Goal: Task Accomplishment & Management: Manage account settings

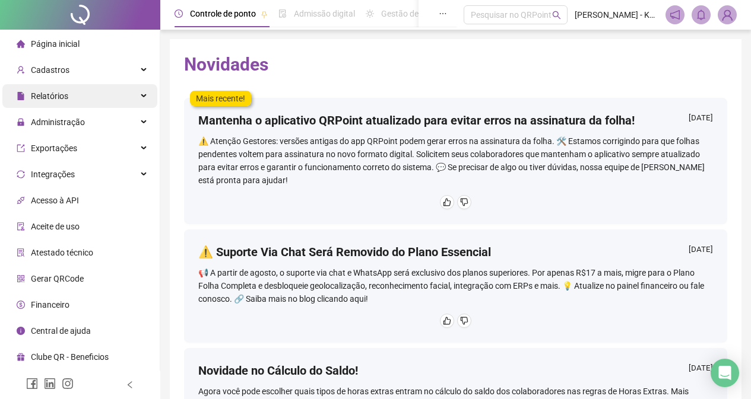
click at [109, 104] on div "Relatórios" at bounding box center [79, 96] width 155 height 24
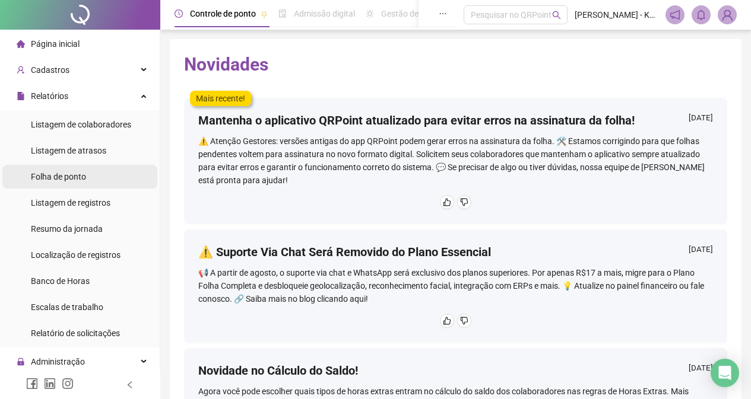
click at [103, 177] on li "Folha de ponto" at bounding box center [79, 177] width 155 height 24
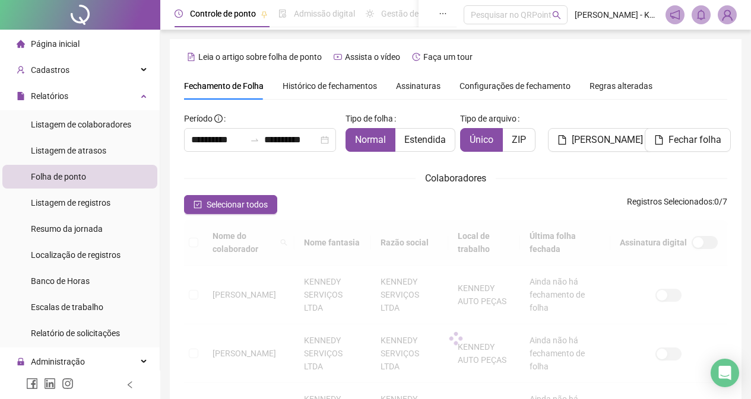
scroll to position [43, 0]
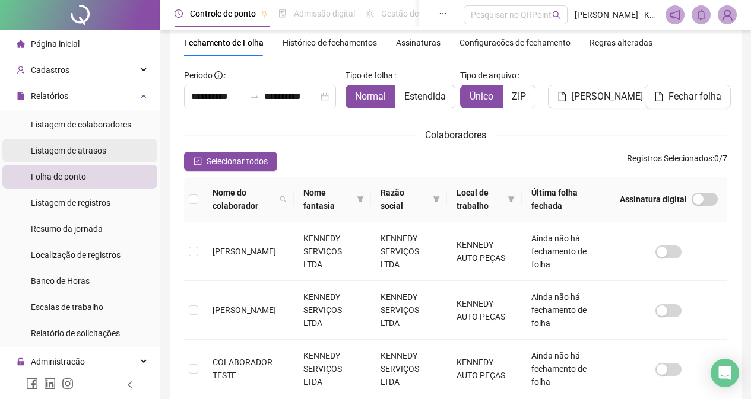
click at [79, 147] on span "Listagem de atrasos" at bounding box center [68, 150] width 75 height 9
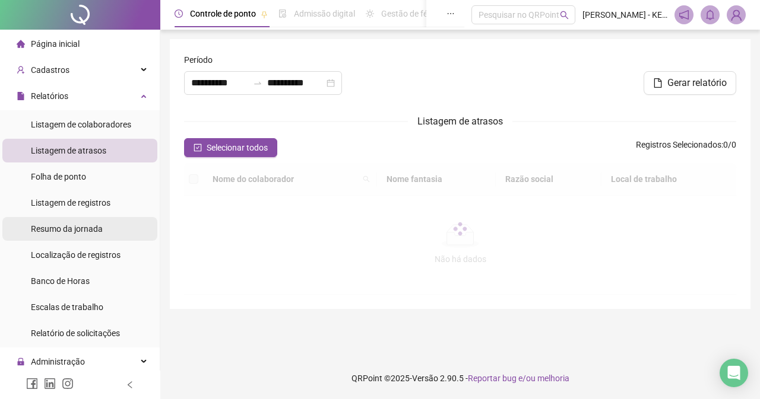
type input "**********"
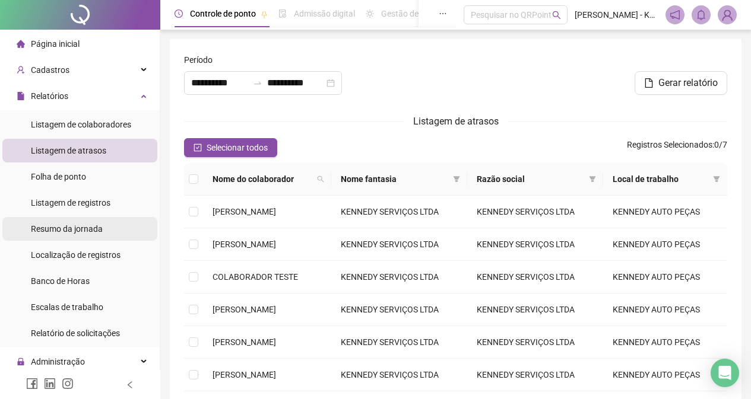
click at [99, 229] on span "Resumo da jornada" at bounding box center [67, 228] width 72 height 9
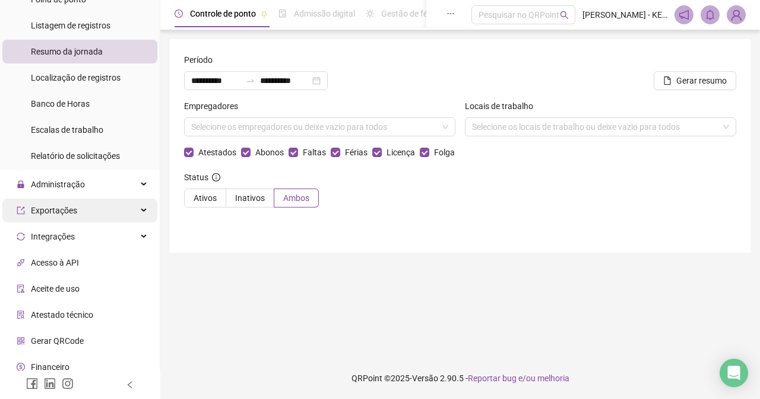
scroll to position [178, 0]
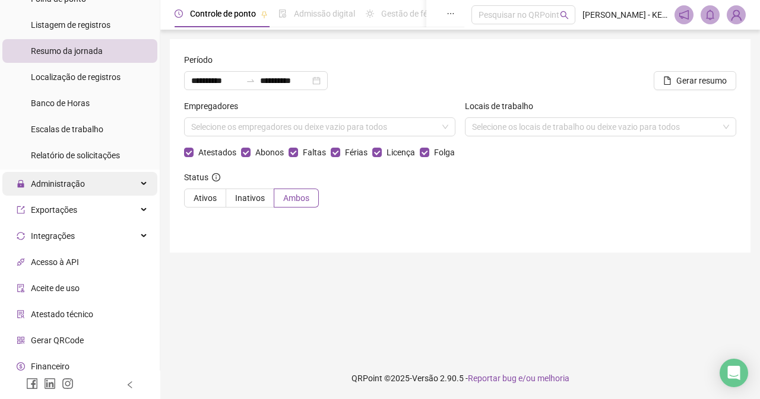
click at [98, 188] on div "Administração" at bounding box center [79, 184] width 155 height 24
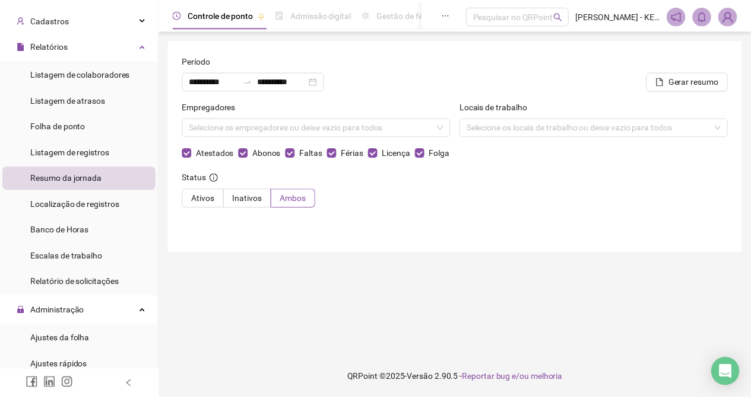
scroll to position [0, 0]
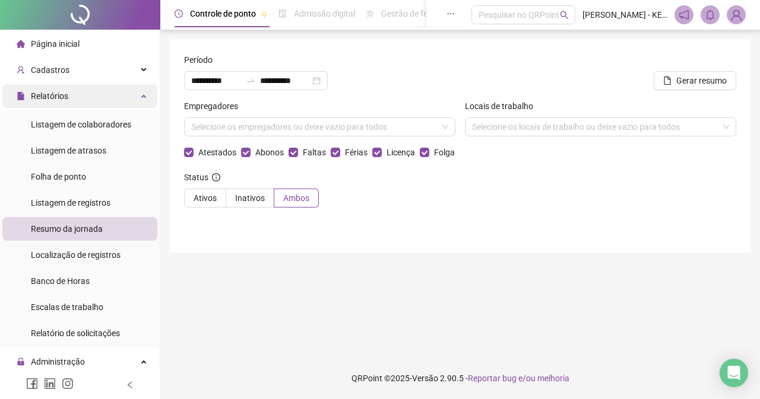
click at [120, 99] on div "Relatórios" at bounding box center [79, 96] width 155 height 24
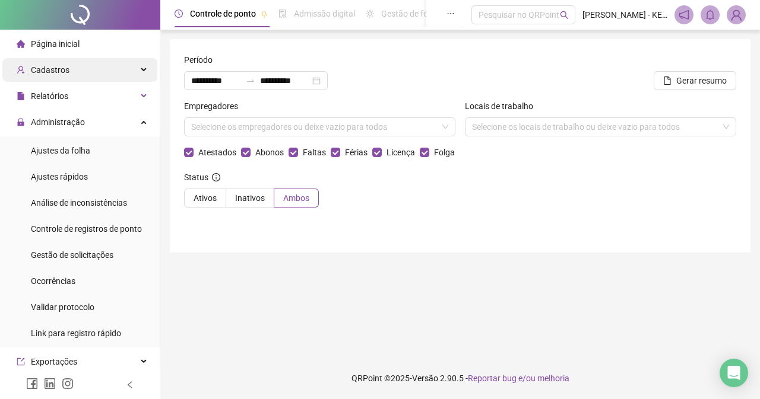
click at [126, 65] on div "Cadastros" at bounding box center [79, 70] width 155 height 24
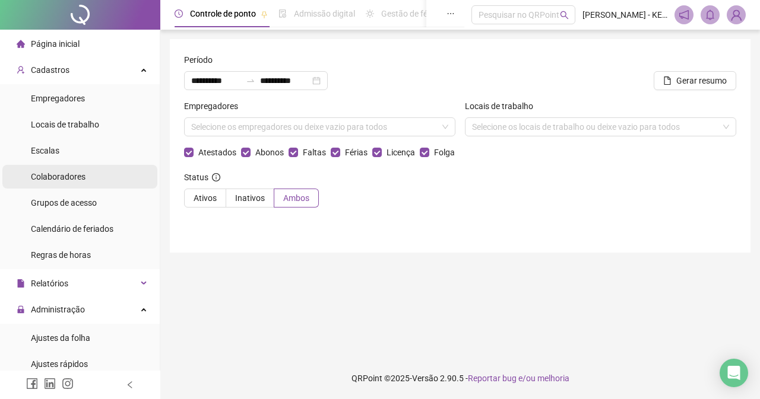
click at [82, 174] on span "Colaboradores" at bounding box center [58, 176] width 55 height 9
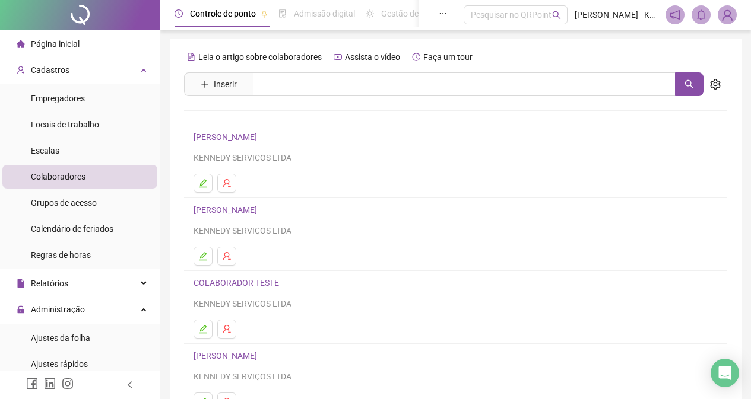
click at [323, 146] on div "[PERSON_NAME] ALBUQUERQUE KENNEDY SERVIÇOS LTDA" at bounding box center [455, 147] width 524 height 34
click at [322, 155] on div "KENNEDY SERVIÇOS LTDA" at bounding box center [455, 157] width 524 height 13
click at [204, 180] on icon "edit" at bounding box center [203, 183] width 8 height 8
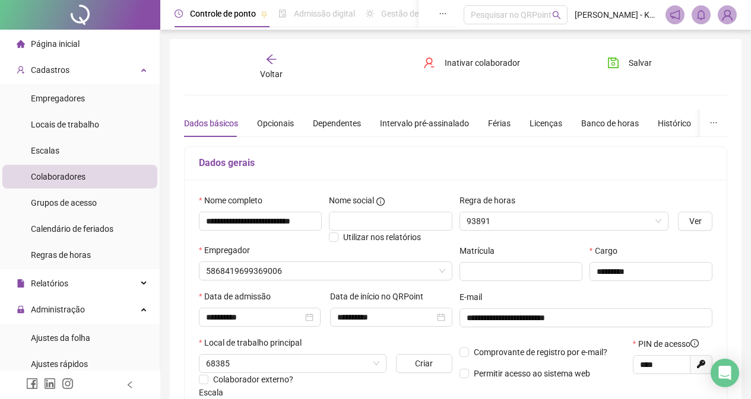
type input "******"
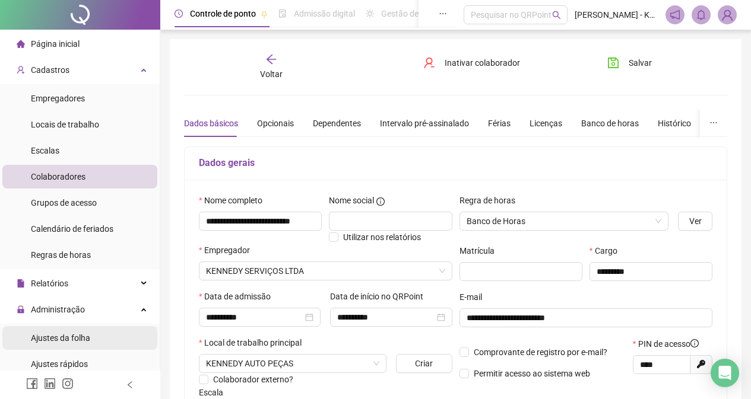
click at [107, 334] on li "Ajustes da folha" at bounding box center [79, 338] width 155 height 24
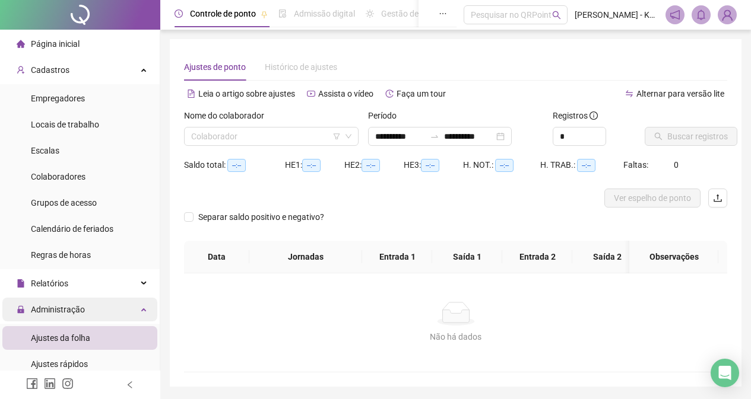
type input "**********"
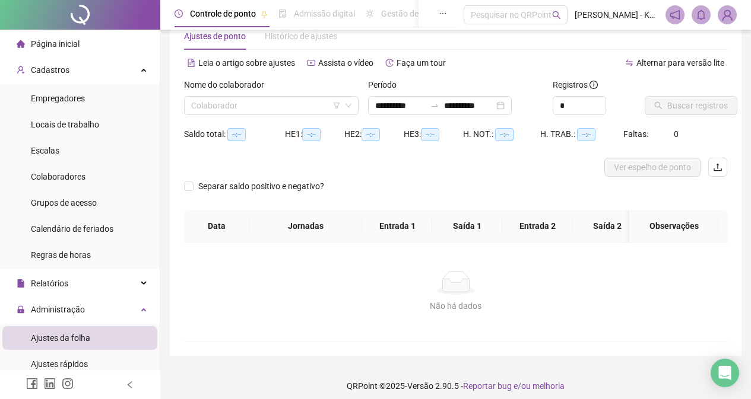
scroll to position [47, 0]
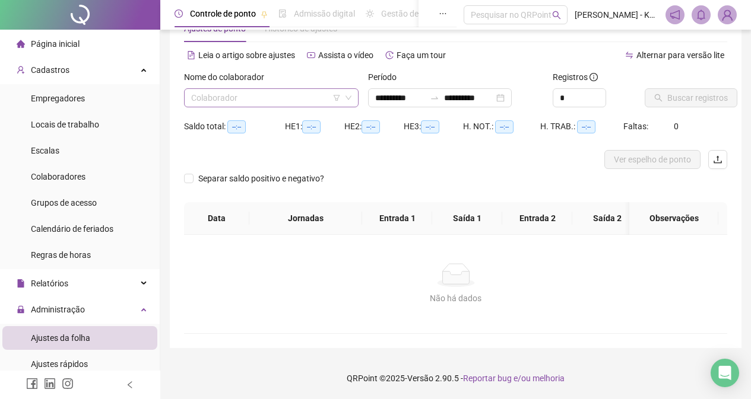
click at [353, 89] on div "Colaborador" at bounding box center [271, 97] width 174 height 19
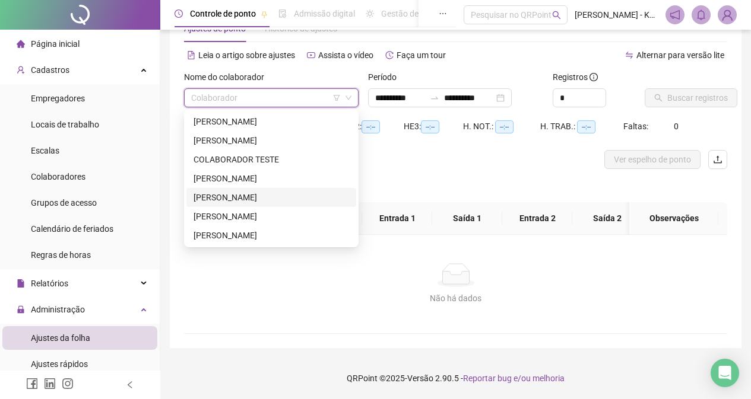
click at [289, 191] on div "[PERSON_NAME]" at bounding box center [270, 197] width 155 height 13
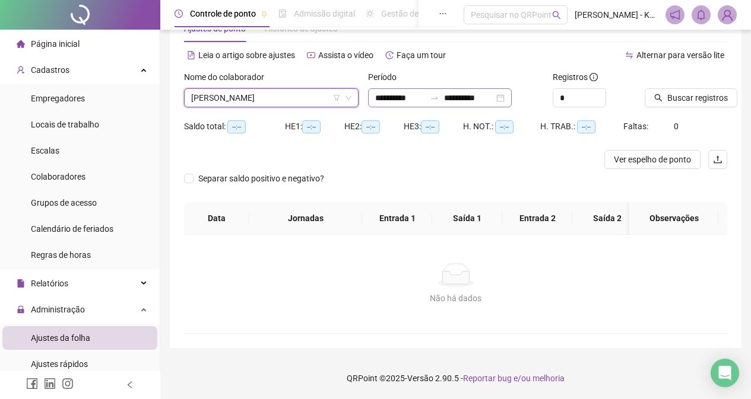
click at [512, 88] on div "**********" at bounding box center [440, 97] width 144 height 19
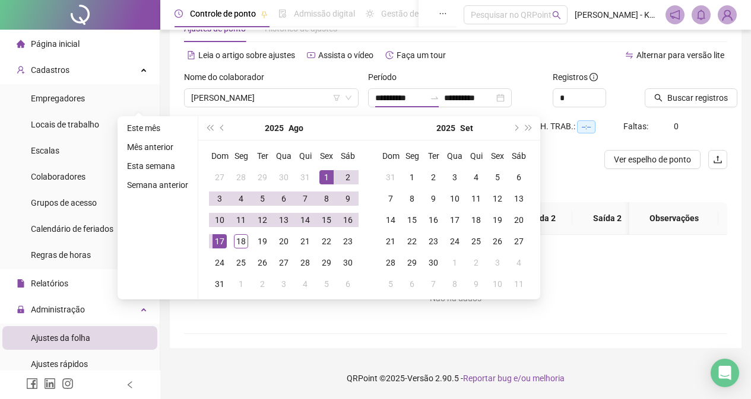
drag, startPoint x: 505, startPoint y: 55, endPoint x: 501, endPoint y: 66, distance: 12.0
click at [506, 55] on div "Alternar para versão lite" at bounding box center [592, 55] width 272 height 19
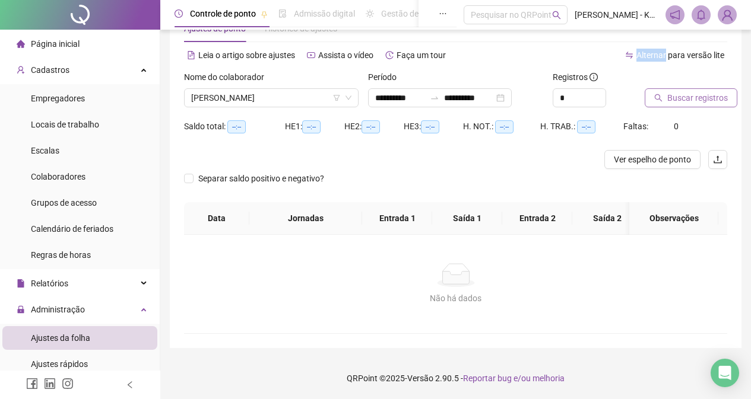
click at [677, 94] on span "Buscar registros" at bounding box center [697, 97] width 61 height 13
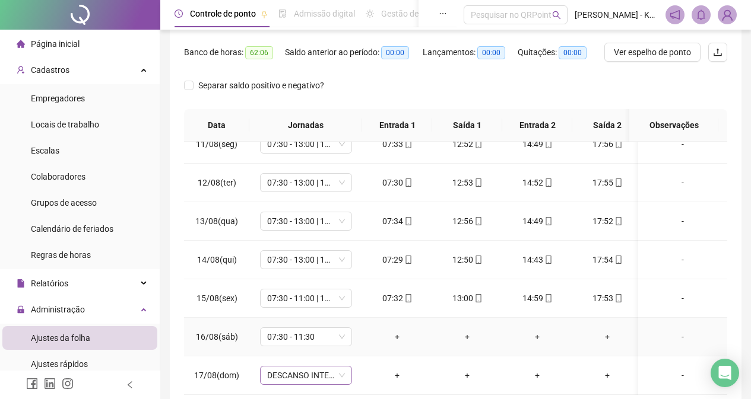
scroll to position [166, 0]
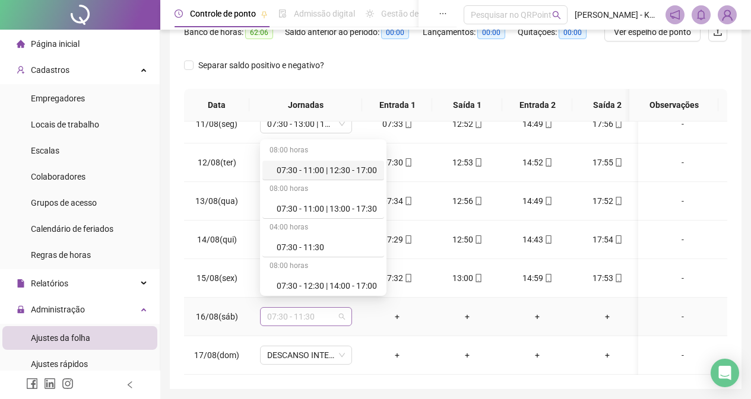
click at [345, 307] on div "07:30 - 11:30" at bounding box center [306, 316] width 92 height 19
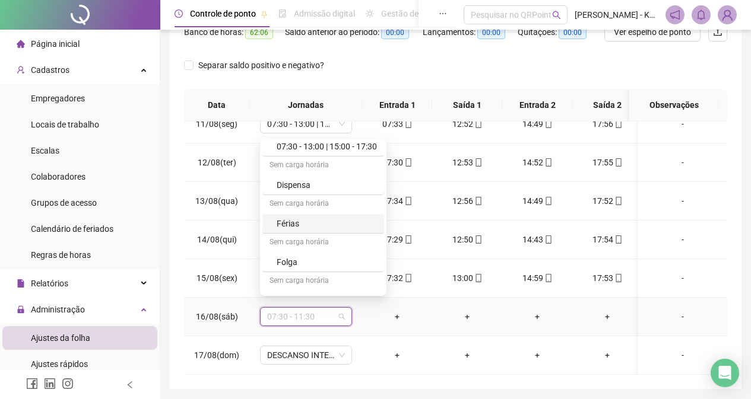
scroll to position [234, 0]
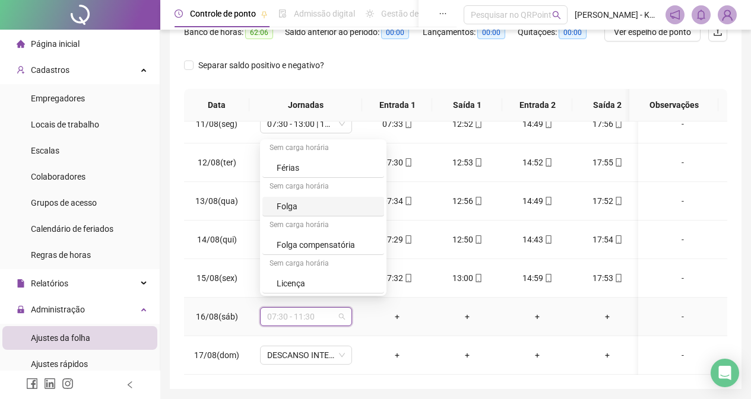
click at [331, 208] on div "Folga" at bounding box center [327, 206] width 100 height 13
click at [331, 208] on td "07:30 - 13:00 | 15:00 - 17:30" at bounding box center [305, 201] width 113 height 39
click at [323, 310] on span "Folga" at bounding box center [306, 317] width 78 height 18
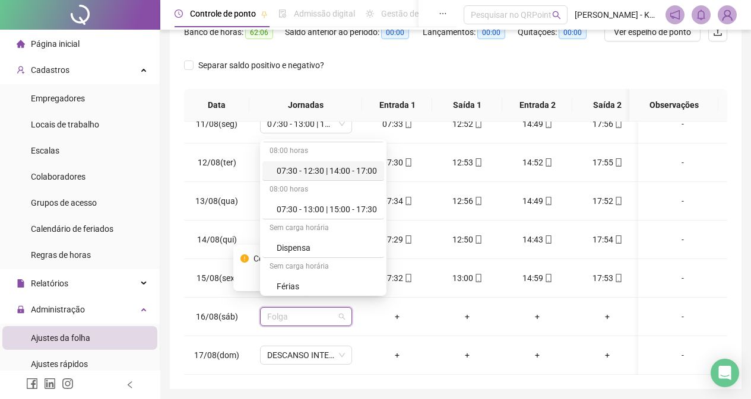
click at [374, 79] on div "Separar saldo positivo e negativo?" at bounding box center [455, 72] width 543 height 33
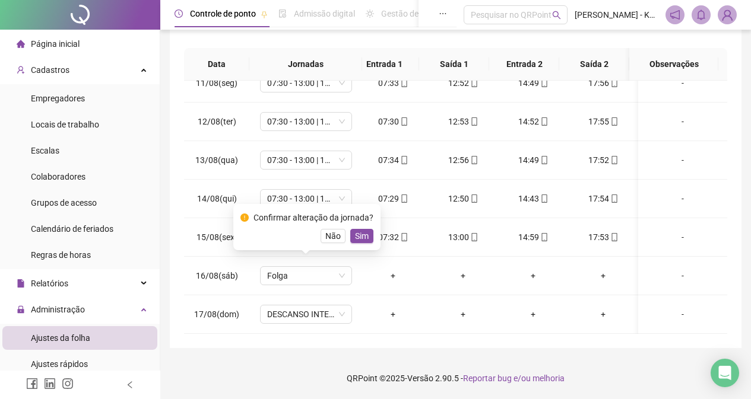
scroll to position [0, 0]
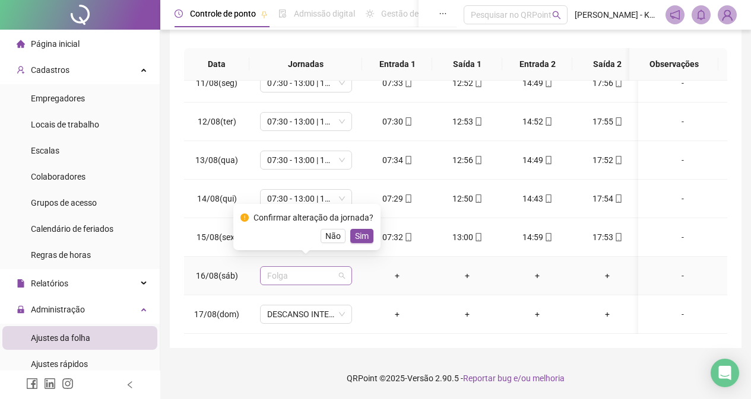
click at [323, 267] on span "Folga" at bounding box center [306, 276] width 78 height 18
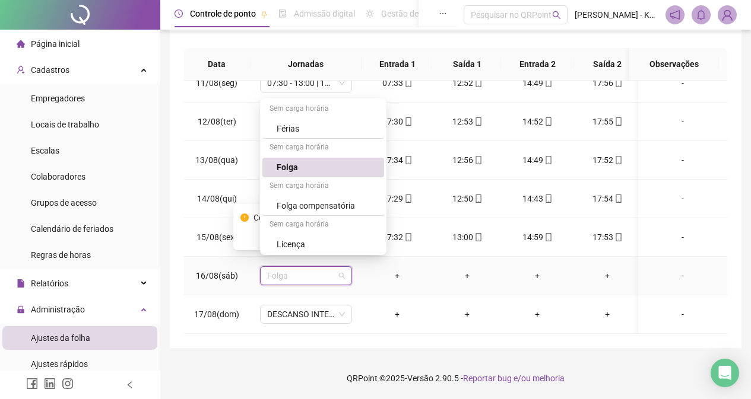
scroll to position [234, 0]
click at [318, 203] on div "Folga compensatória" at bounding box center [327, 204] width 100 height 13
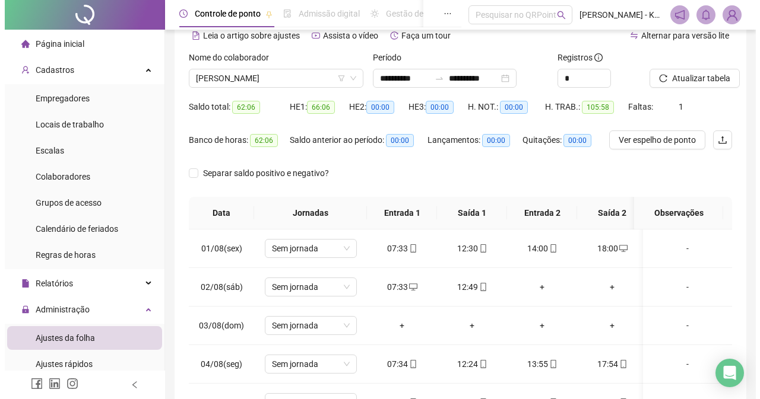
scroll to position [26, 0]
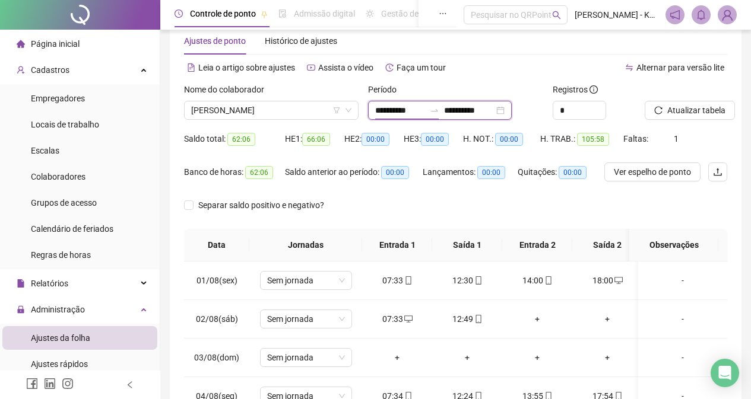
click at [425, 112] on input "**********" at bounding box center [400, 110] width 50 height 13
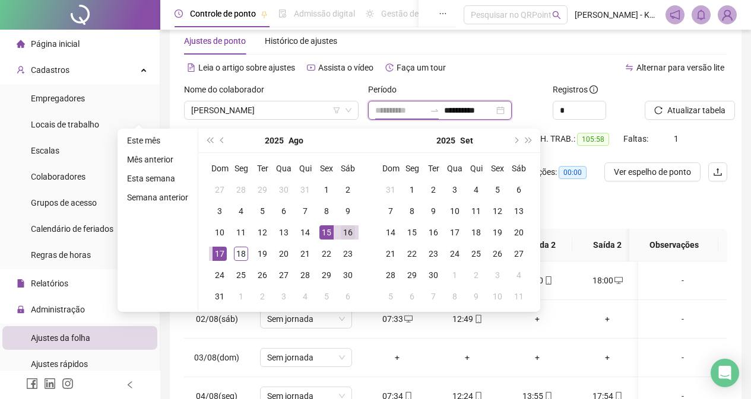
type input "**********"
click at [350, 234] on div "16" at bounding box center [348, 233] width 14 height 14
type input "**********"
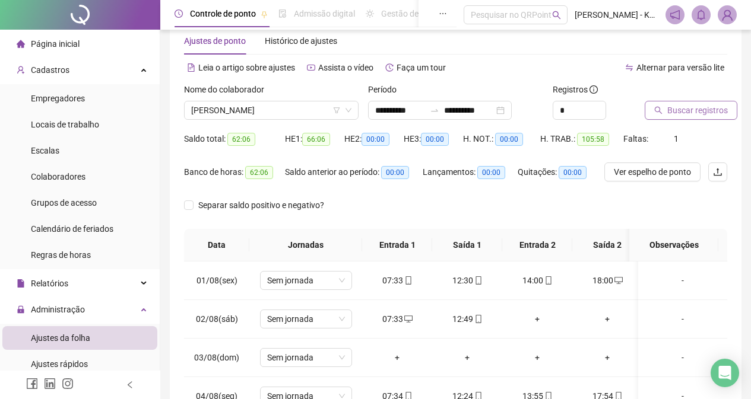
click at [682, 117] on button "Buscar registros" at bounding box center [690, 110] width 93 height 19
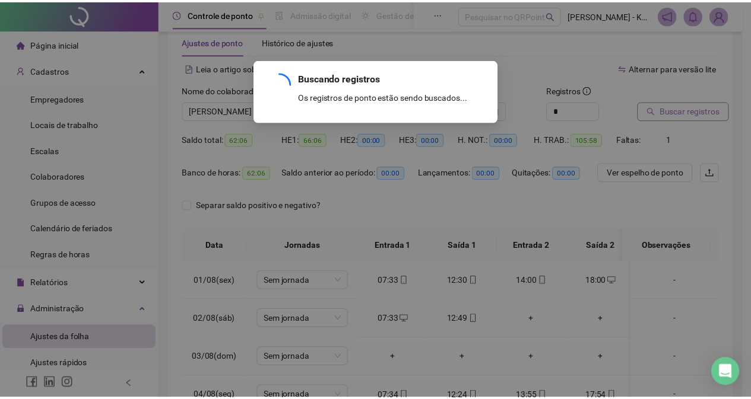
scroll to position [1, 0]
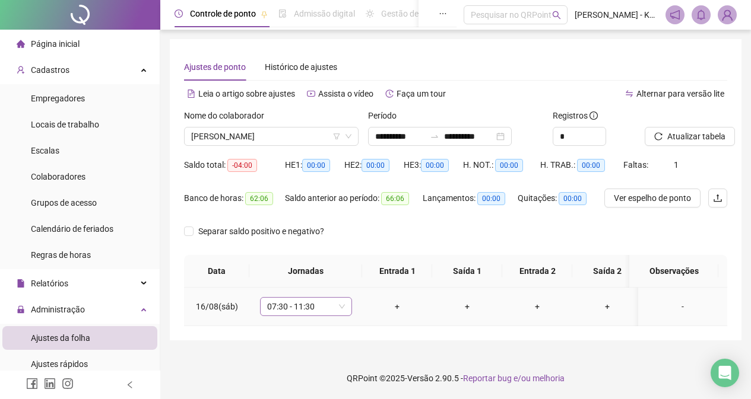
click at [336, 302] on span "07:30 - 11:30" at bounding box center [306, 307] width 78 height 18
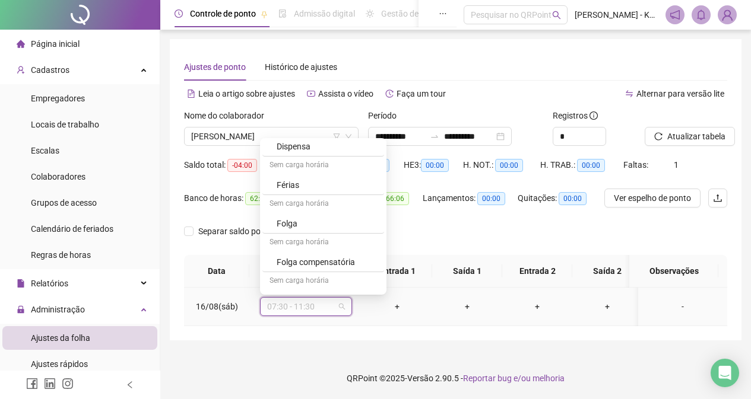
scroll to position [234, 0]
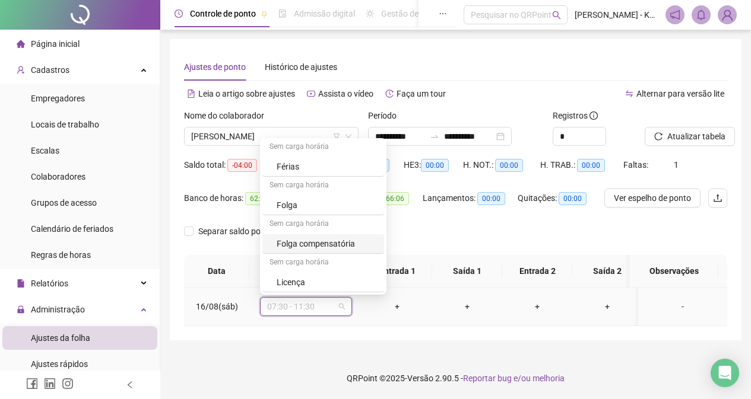
click at [341, 241] on div "Folga compensatória" at bounding box center [327, 243] width 100 height 13
click at [341, 241] on div "Separar saldo positivo e negativo?" at bounding box center [264, 238] width 160 height 33
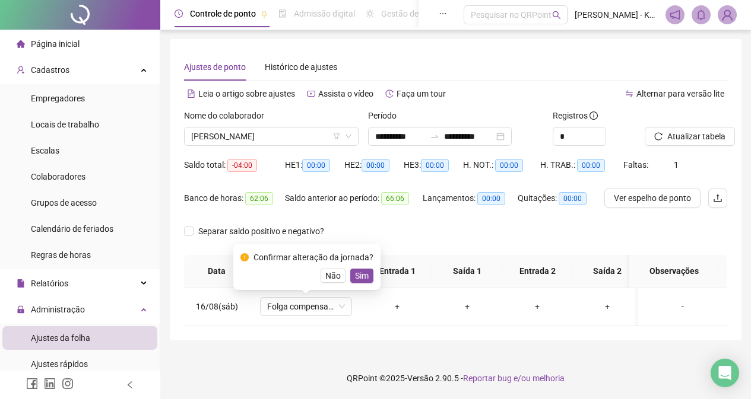
click at [250, 165] on span "-04:00" at bounding box center [242, 165] width 30 height 13
click at [265, 173] on div "Saldo total: -04:00" at bounding box center [234, 171] width 101 height 33
click at [443, 238] on div "Separar saldo positivo e negativo?" at bounding box center [455, 238] width 543 height 33
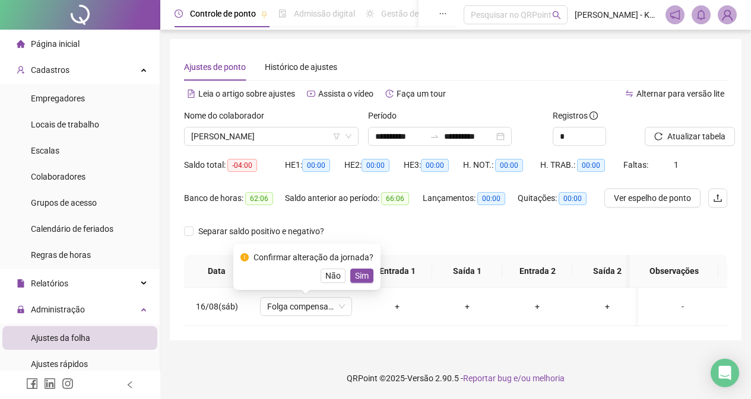
click at [444, 231] on div "Separar saldo positivo e negativo?" at bounding box center [455, 238] width 543 height 33
click at [335, 273] on span "Não" at bounding box center [332, 275] width 15 height 13
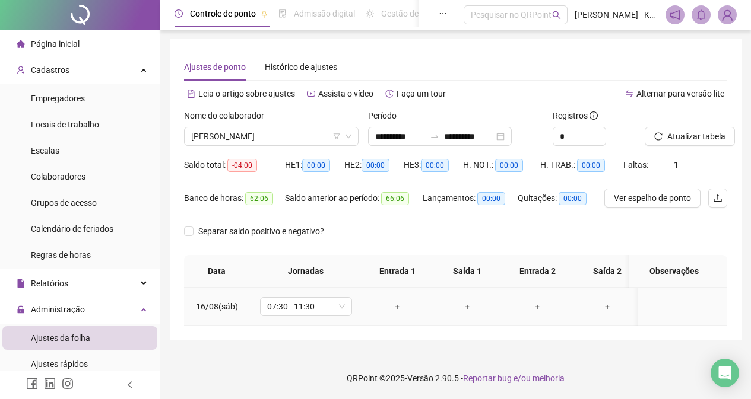
scroll to position [0, 0]
click at [401, 140] on input "**********" at bounding box center [400, 136] width 50 height 13
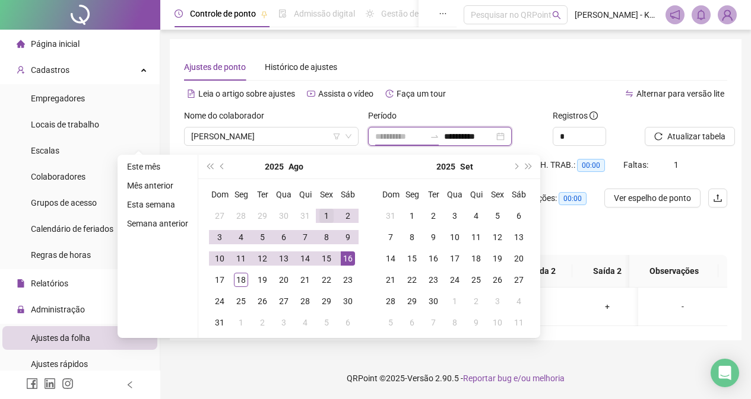
type input "**********"
click at [325, 210] on div "1" at bounding box center [326, 216] width 14 height 14
click at [393, 166] on div "2025 Set" at bounding box center [454, 167] width 171 height 24
type input "**********"
click at [242, 281] on div "18" at bounding box center [241, 280] width 14 height 14
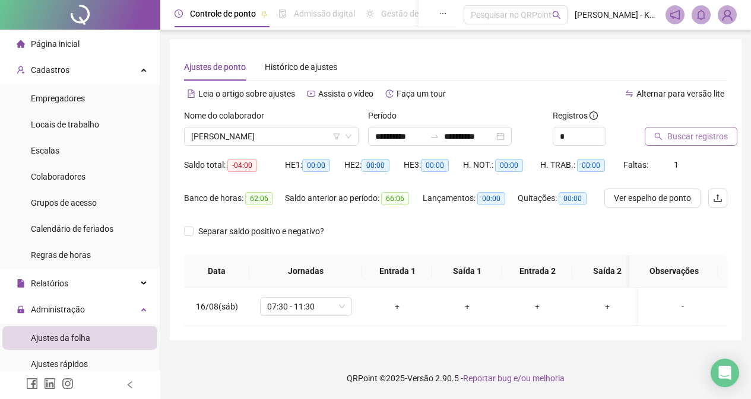
click at [665, 132] on button "Buscar registros" at bounding box center [690, 136] width 93 height 19
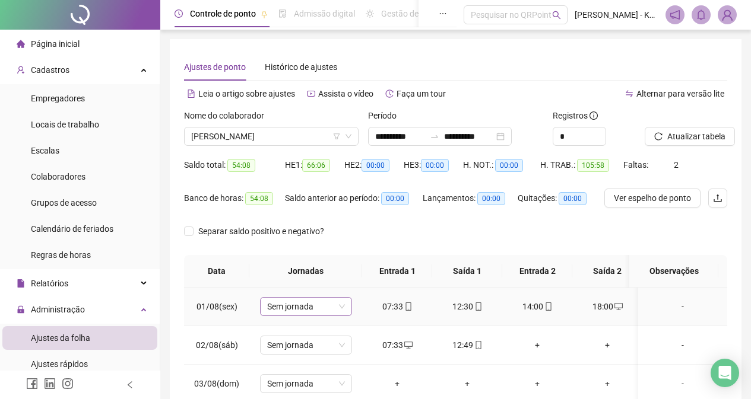
click at [341, 306] on span "Sem jornada" at bounding box center [306, 307] width 78 height 18
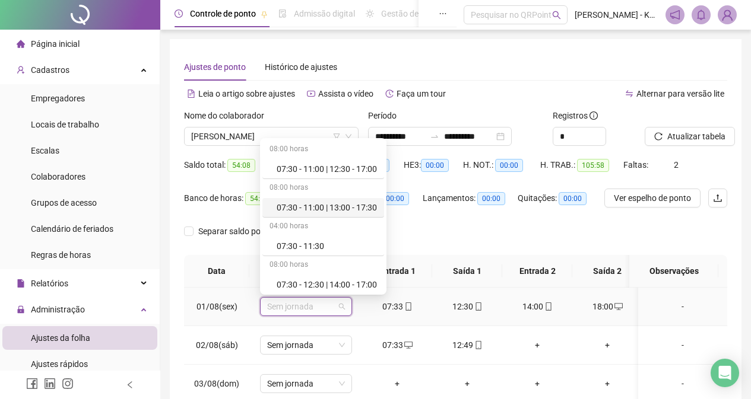
scroll to position [59, 0]
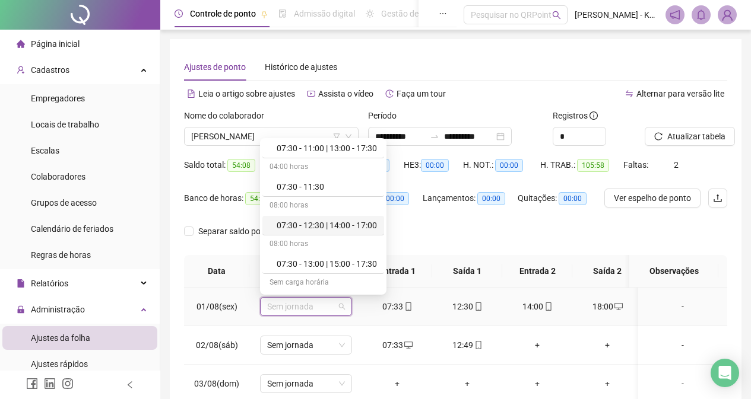
click at [338, 226] on div "07:30 - 12:30 | 14:00 - 17:00" at bounding box center [327, 225] width 100 height 13
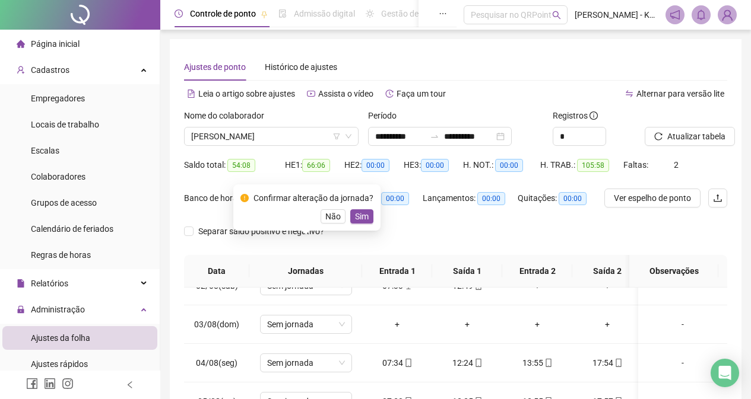
click at [355, 218] on span "Sim" at bounding box center [362, 216] width 14 height 13
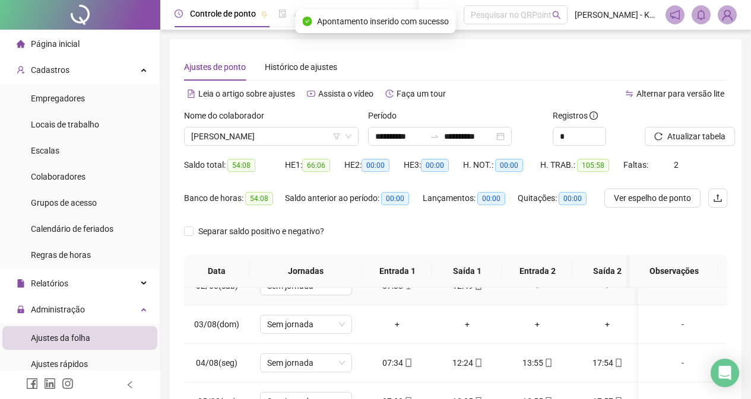
scroll to position [0, 0]
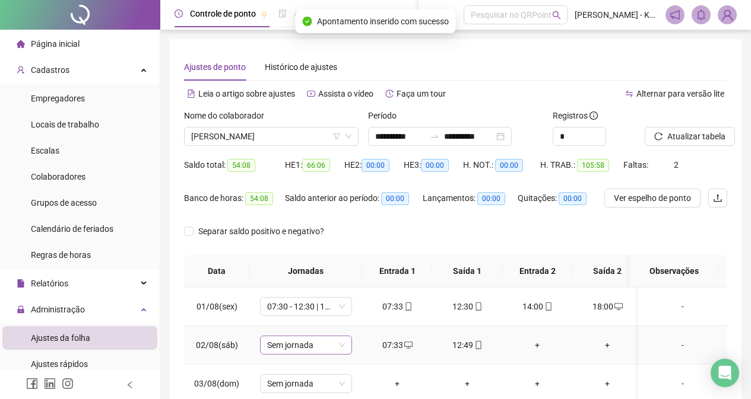
click at [344, 343] on span "Sem jornada" at bounding box center [306, 345] width 78 height 18
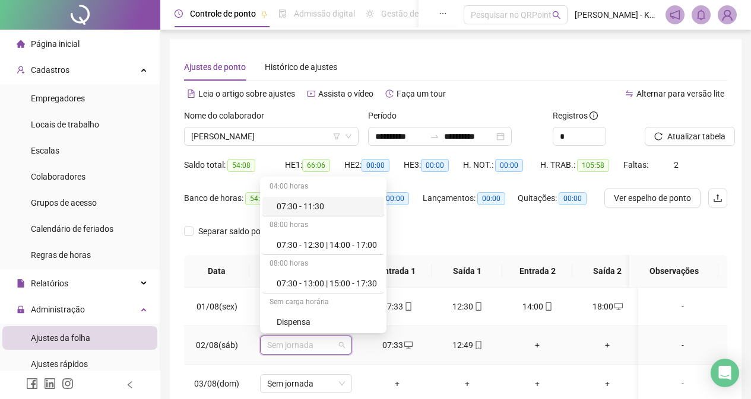
scroll to position [59, 0]
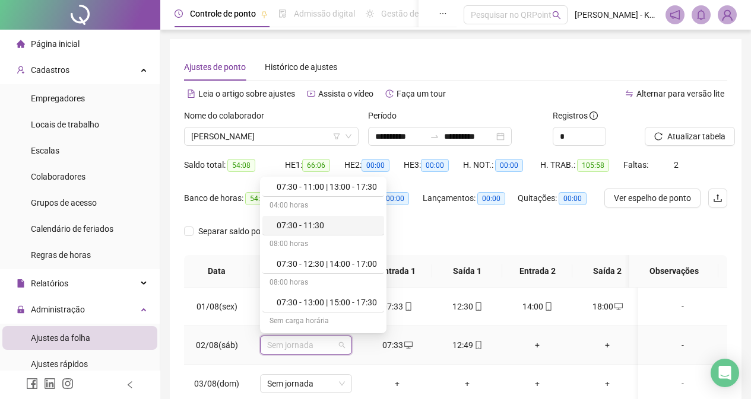
click at [335, 225] on div "07:30 - 11:30" at bounding box center [327, 225] width 100 height 13
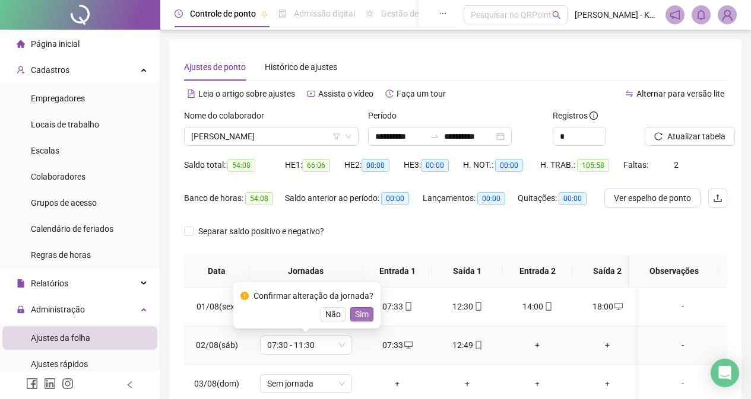
click at [358, 315] on span "Sim" at bounding box center [362, 314] width 14 height 13
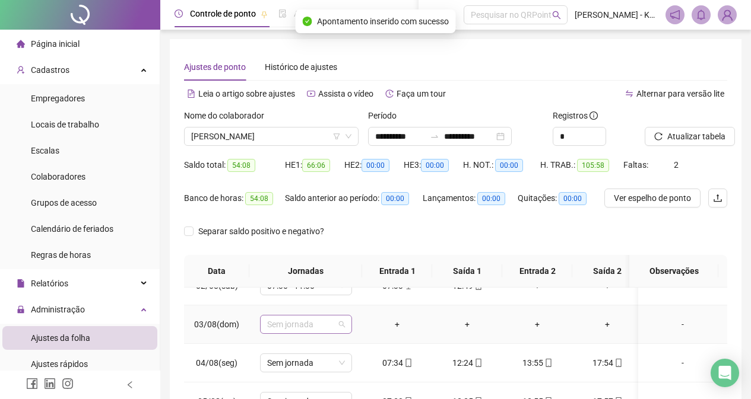
click at [338, 327] on span "Sem jornada" at bounding box center [306, 325] width 78 height 18
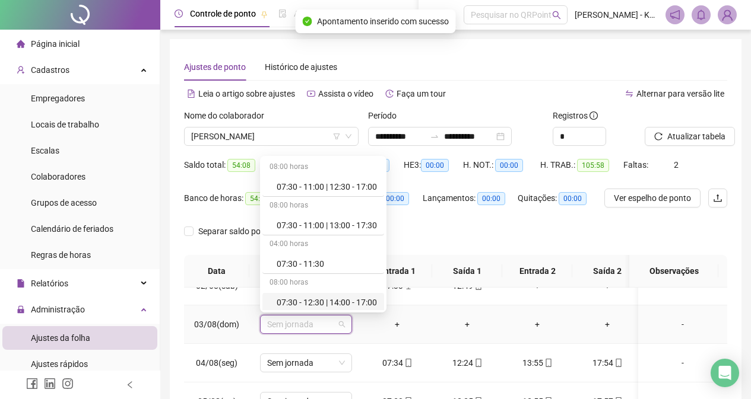
scroll to position [234, 0]
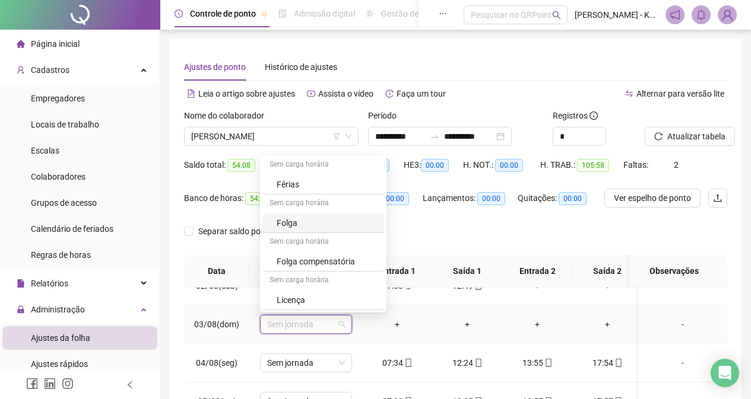
click at [327, 226] on div "Folga" at bounding box center [327, 223] width 100 height 13
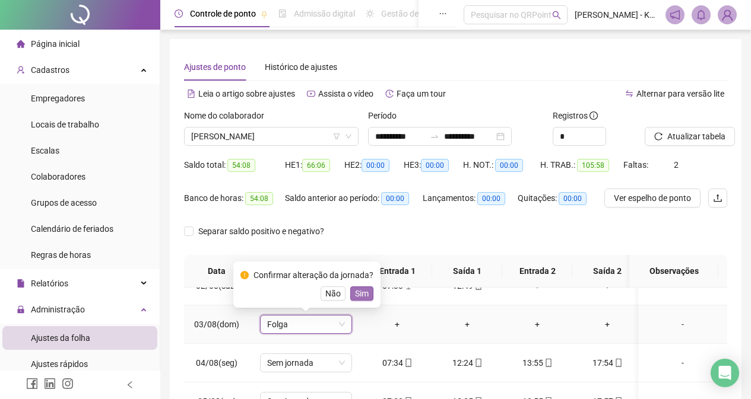
click at [358, 296] on span "Sim" at bounding box center [362, 293] width 14 height 13
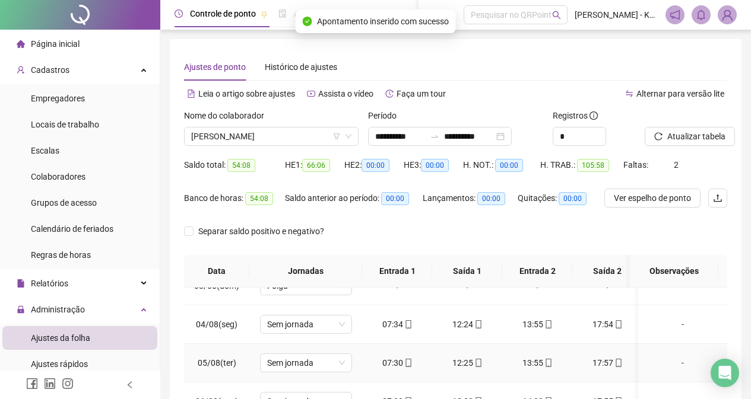
scroll to position [59, 0]
click at [341, 363] on span "Sem jornada" at bounding box center [306, 363] width 78 height 18
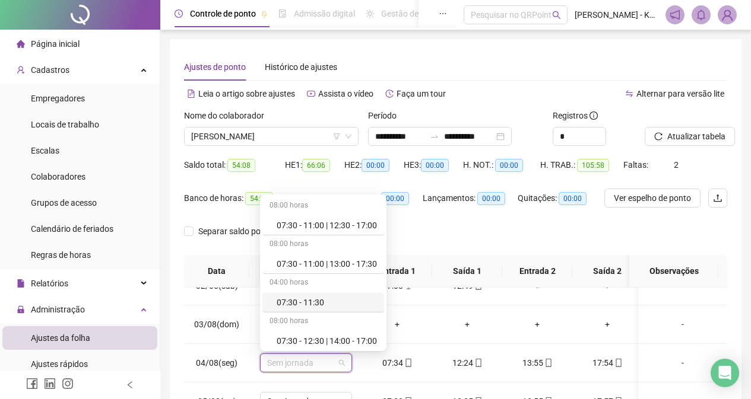
click at [506, 246] on div "Separar saldo positivo e negativo?" at bounding box center [455, 238] width 543 height 33
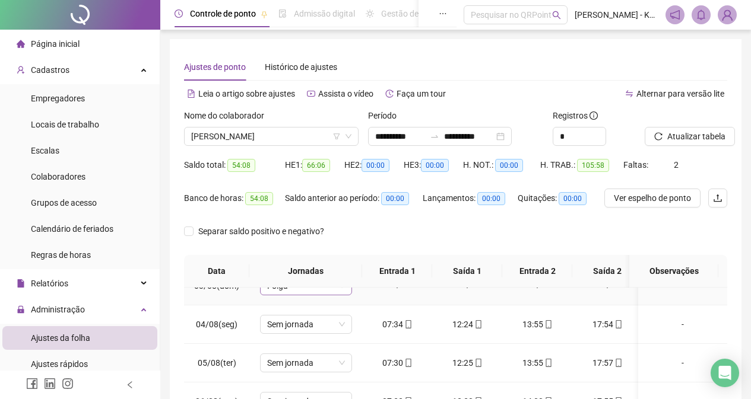
scroll to position [119, 0]
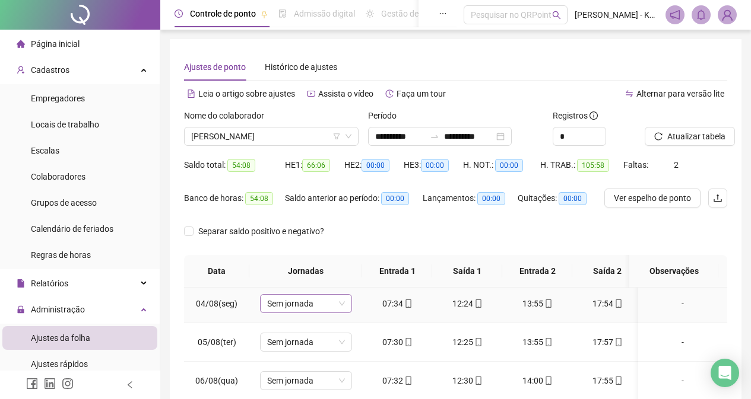
click at [338, 306] on span "Sem jornada" at bounding box center [306, 304] width 78 height 18
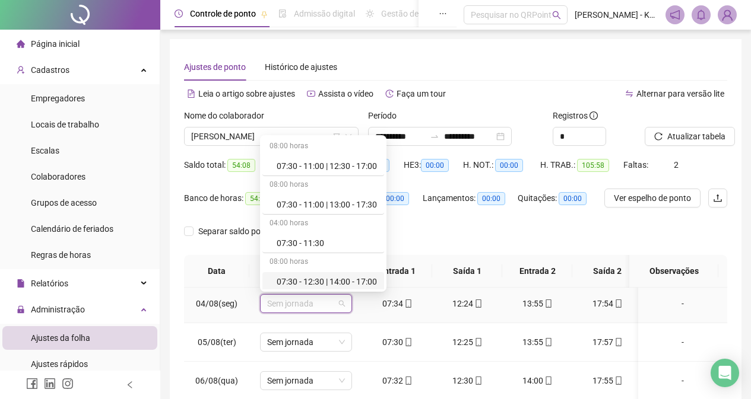
click at [331, 280] on div "07:30 - 12:30 | 14:00 - 17:00" at bounding box center [327, 281] width 100 height 13
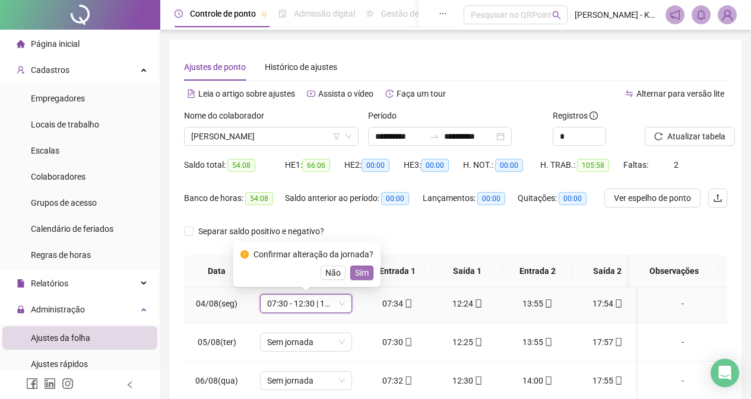
click at [358, 275] on span "Sim" at bounding box center [362, 272] width 14 height 13
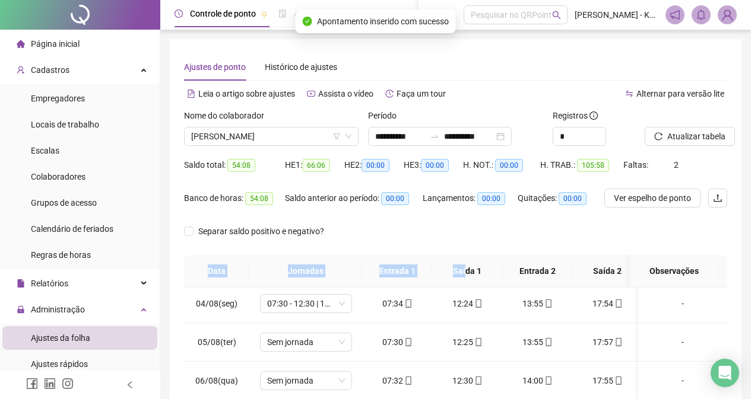
drag, startPoint x: 408, startPoint y: 236, endPoint x: 606, endPoint y: 226, distance: 199.1
click at [467, 269] on div "**********" at bounding box center [455, 315] width 543 height 451
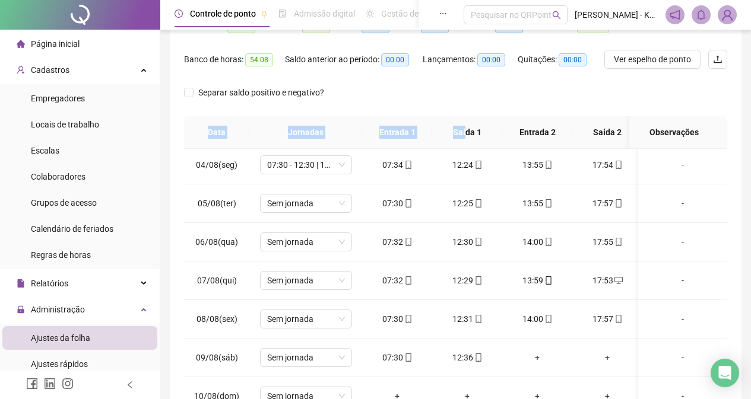
scroll to position [141, 0]
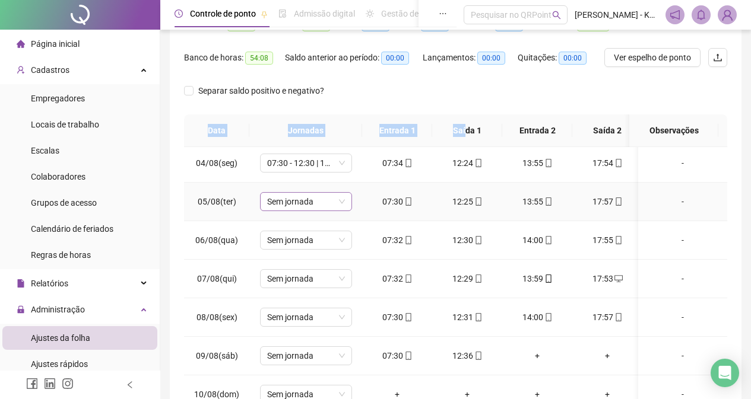
click at [344, 201] on span "Sem jornada" at bounding box center [306, 202] width 78 height 18
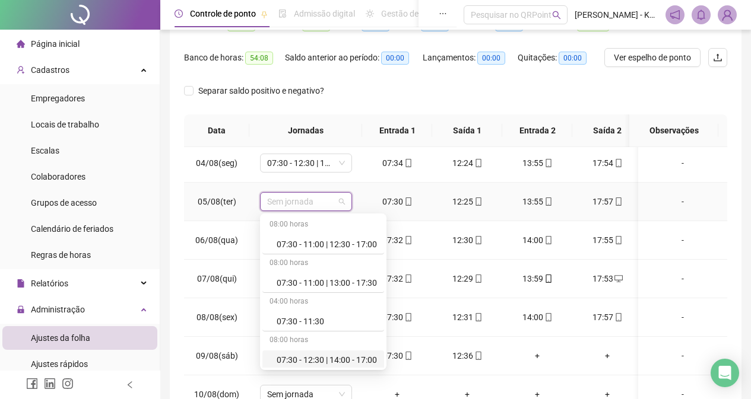
drag, startPoint x: 348, startPoint y: 358, endPoint x: 347, endPoint y: 351, distance: 6.8
click at [348, 358] on div "07:30 - 12:30 | 14:00 - 17:00" at bounding box center [327, 360] width 100 height 13
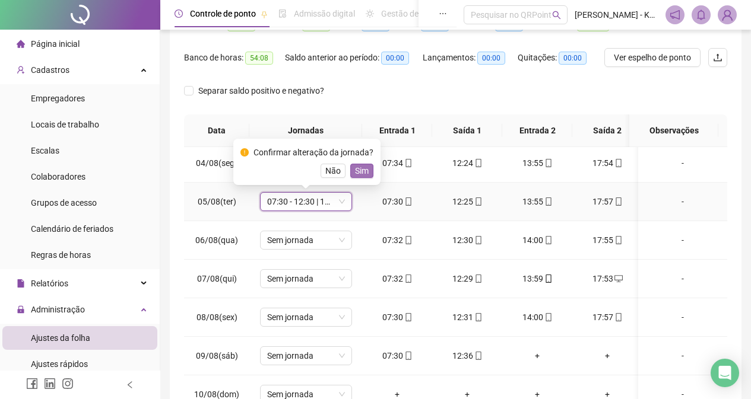
click at [355, 167] on span "Sim" at bounding box center [362, 170] width 14 height 13
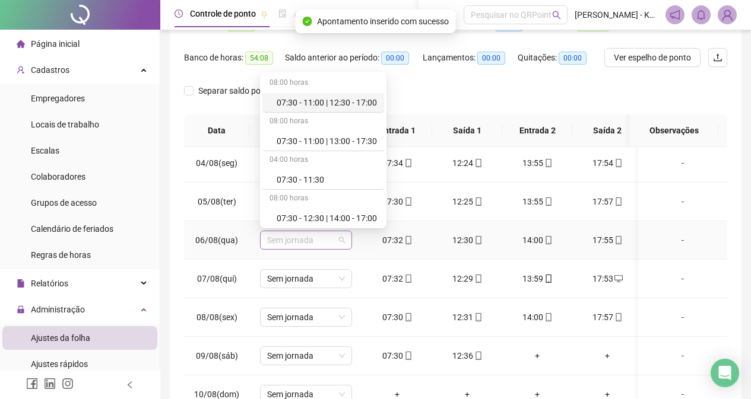
click at [339, 243] on span "Sem jornada" at bounding box center [306, 240] width 78 height 18
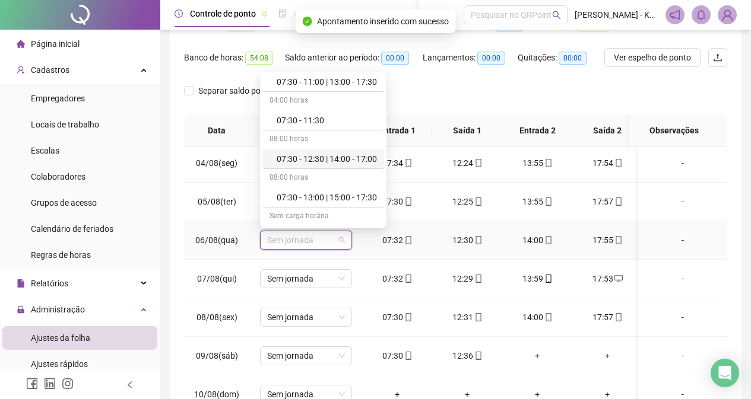
click at [350, 160] on div "07:30 - 12:30 | 14:00 - 17:00" at bounding box center [327, 159] width 100 height 13
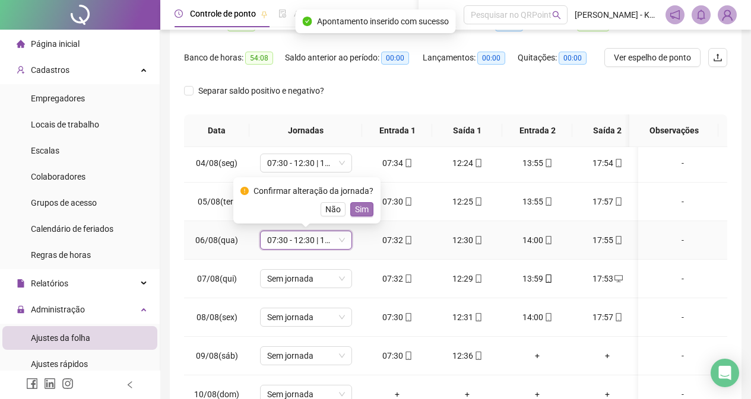
click at [363, 207] on span "Sim" at bounding box center [362, 209] width 14 height 13
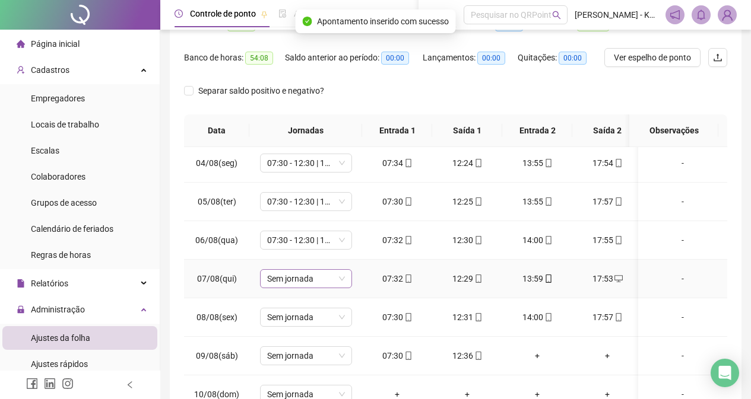
click at [341, 280] on span "Sem jornada" at bounding box center [306, 279] width 78 height 18
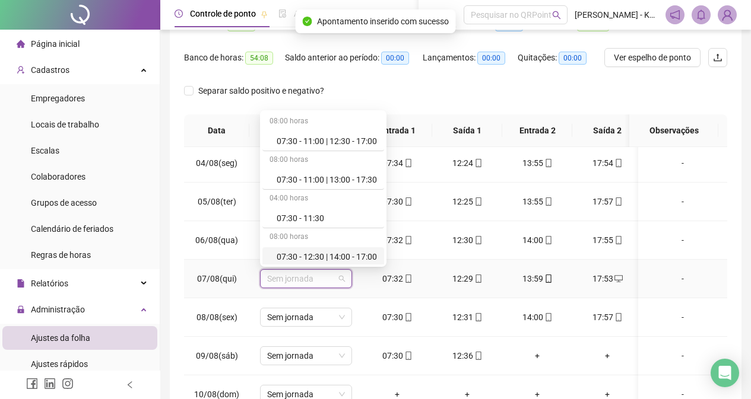
click at [353, 259] on div "07:30 - 12:30 | 14:00 - 17:00" at bounding box center [327, 256] width 100 height 13
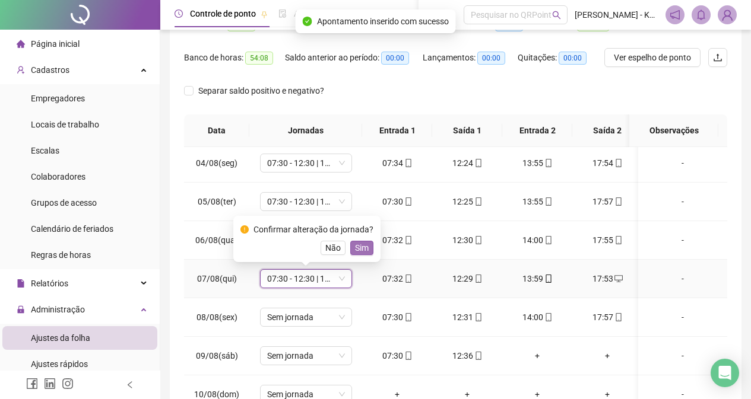
click at [355, 249] on span "Sim" at bounding box center [362, 248] width 14 height 13
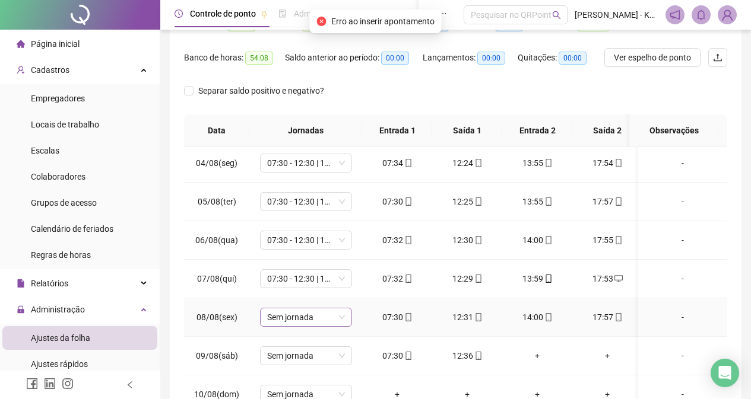
click at [343, 323] on span "Sem jornada" at bounding box center [306, 318] width 78 height 18
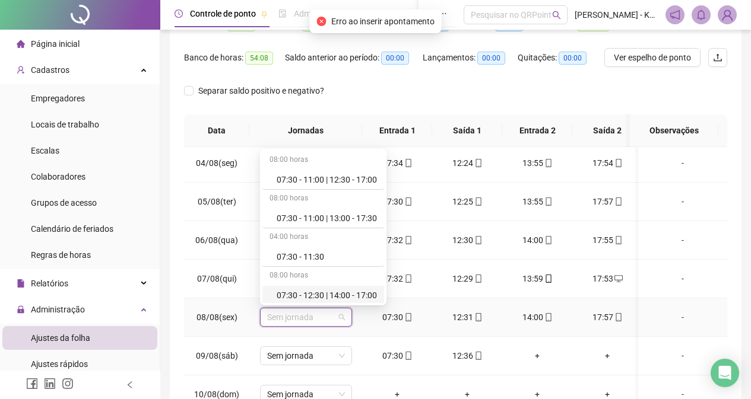
click at [347, 294] on div "07:30 - 12:30 | 14:00 - 17:00" at bounding box center [327, 295] width 100 height 13
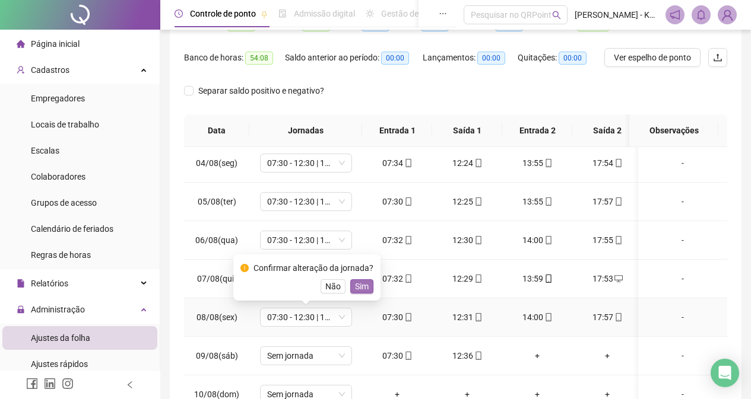
click at [360, 282] on span "Sim" at bounding box center [362, 286] width 14 height 13
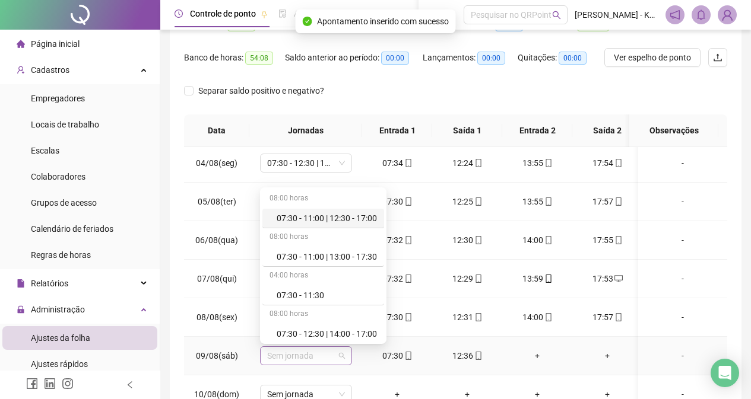
click at [346, 354] on div "Sem jornada" at bounding box center [306, 356] width 92 height 19
click at [339, 288] on div "07:30 - 11:30" at bounding box center [323, 296] width 122 height 20
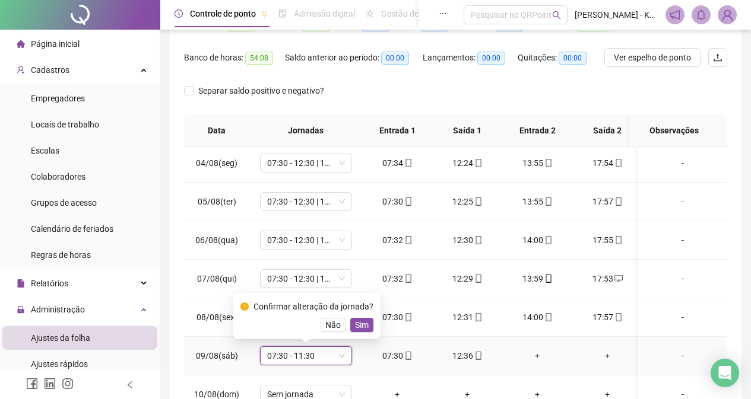
drag, startPoint x: 358, startPoint y: 326, endPoint x: 331, endPoint y: 291, distance: 44.9
click at [358, 326] on span "Sim" at bounding box center [362, 325] width 14 height 13
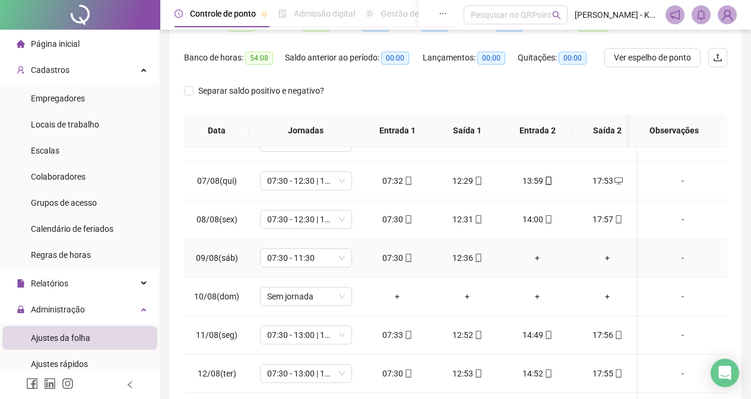
scroll to position [237, 0]
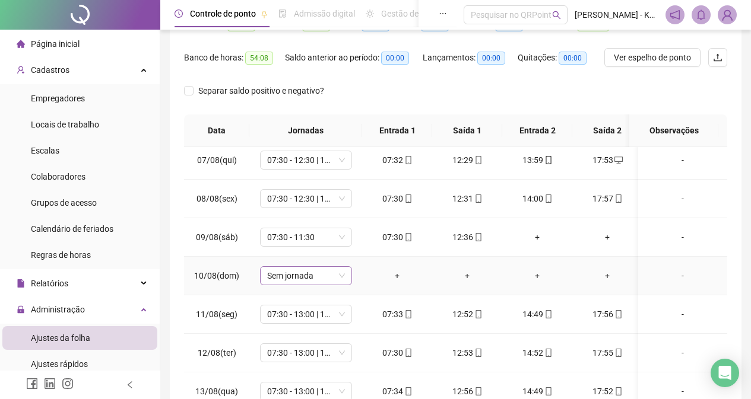
click at [339, 276] on span "Sem jornada" at bounding box center [306, 276] width 78 height 18
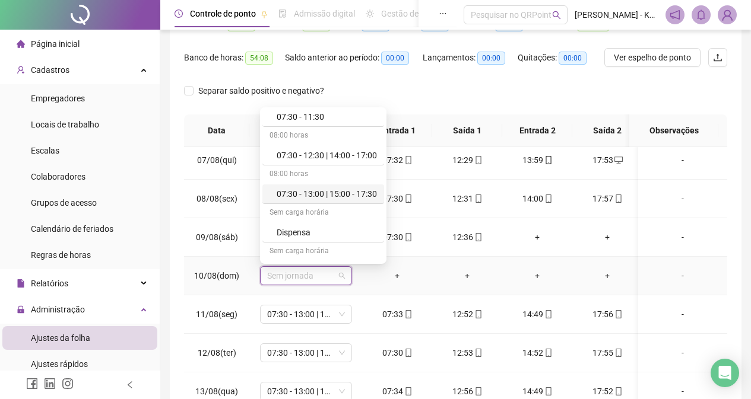
scroll to position [119, 0]
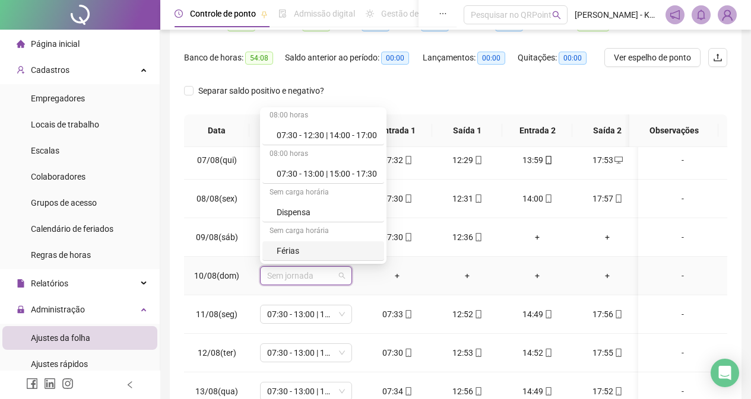
click at [306, 249] on div "Férias" at bounding box center [327, 250] width 100 height 13
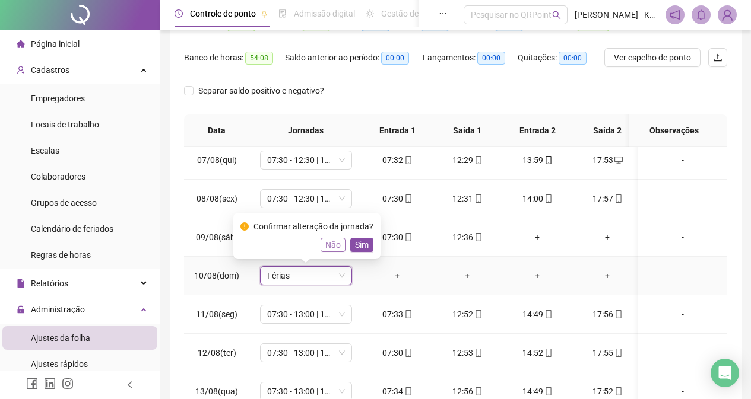
click at [334, 246] on span "Não" at bounding box center [332, 245] width 15 height 13
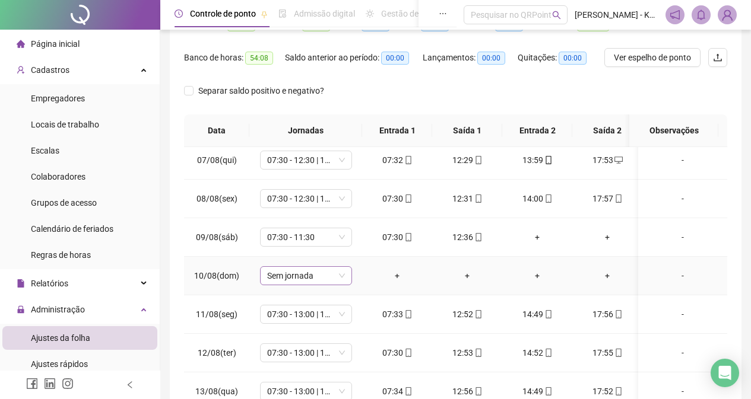
click at [341, 275] on span "Sem jornada" at bounding box center [306, 276] width 78 height 18
click at [337, 274] on span "Sem jornada" at bounding box center [306, 276] width 78 height 18
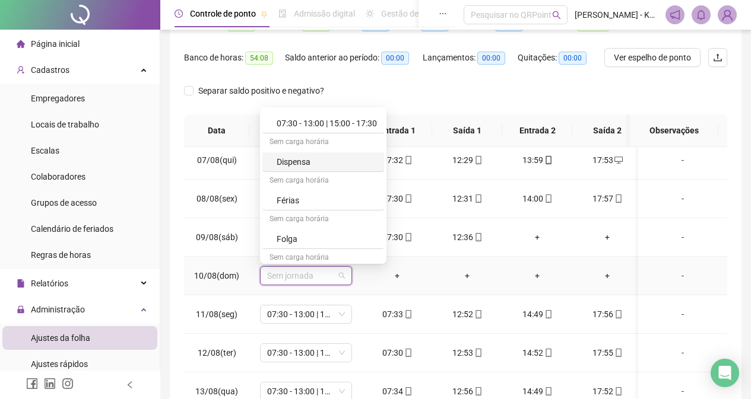
scroll to position [234, 0]
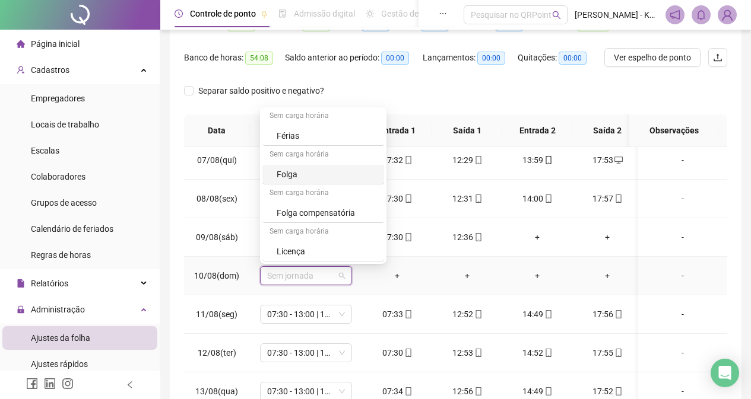
click at [329, 172] on div "Folga" at bounding box center [327, 174] width 100 height 13
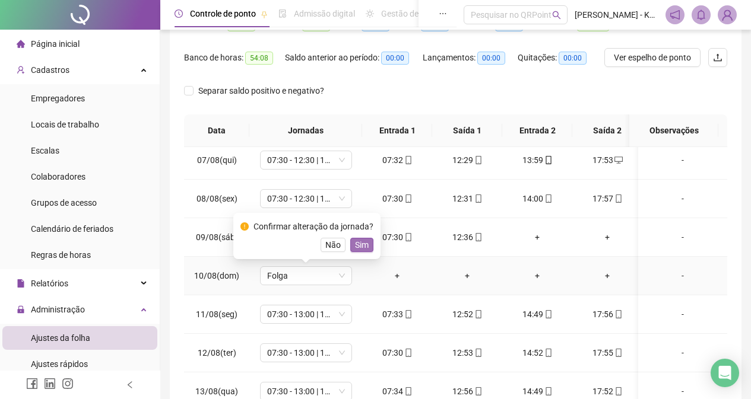
click at [359, 249] on span "Sim" at bounding box center [362, 245] width 14 height 13
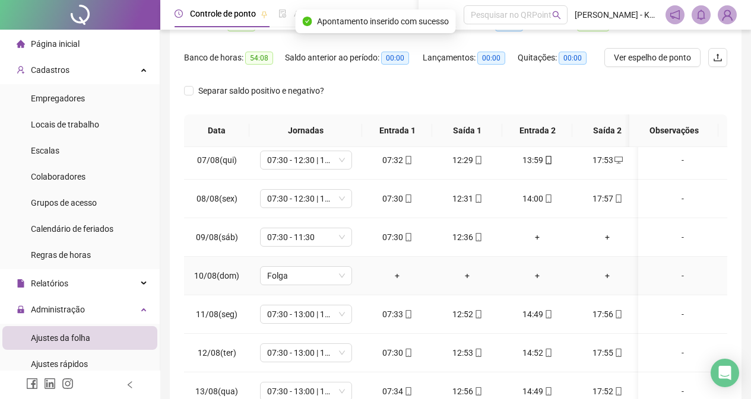
scroll to position [297, 0]
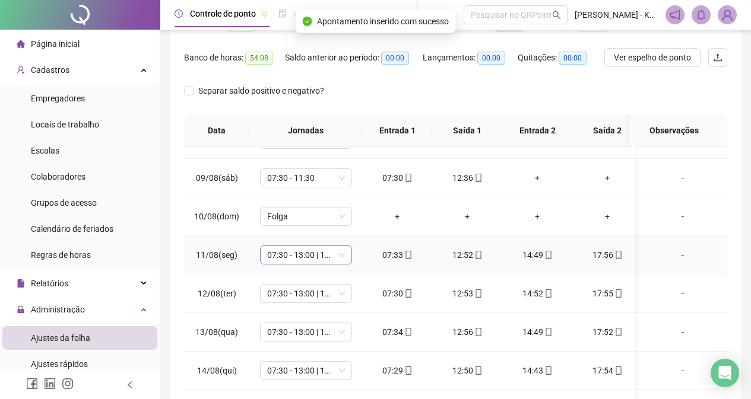
click at [339, 259] on span "07:30 - 13:00 | 15:00 - 17:30" at bounding box center [306, 255] width 78 height 18
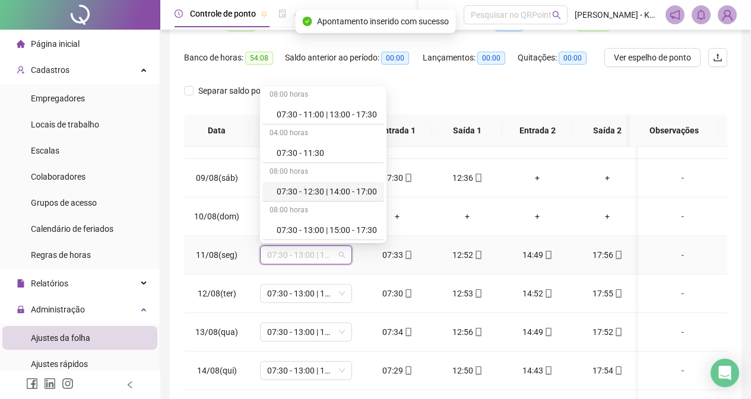
scroll to position [59, 0]
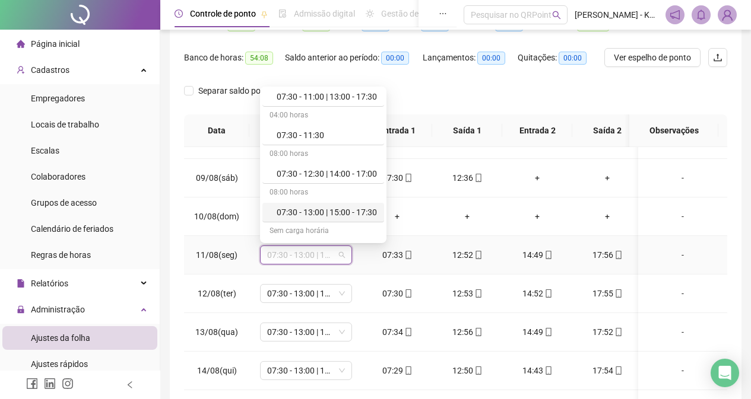
click at [340, 214] on div "07:30 - 13:00 | 15:00 - 17:30" at bounding box center [327, 212] width 100 height 13
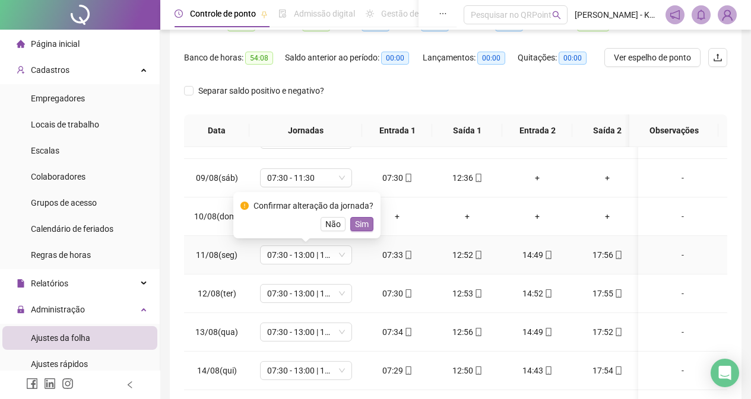
click at [356, 225] on span "Sim" at bounding box center [362, 224] width 14 height 13
click at [356, 225] on td "Folga" at bounding box center [305, 217] width 113 height 39
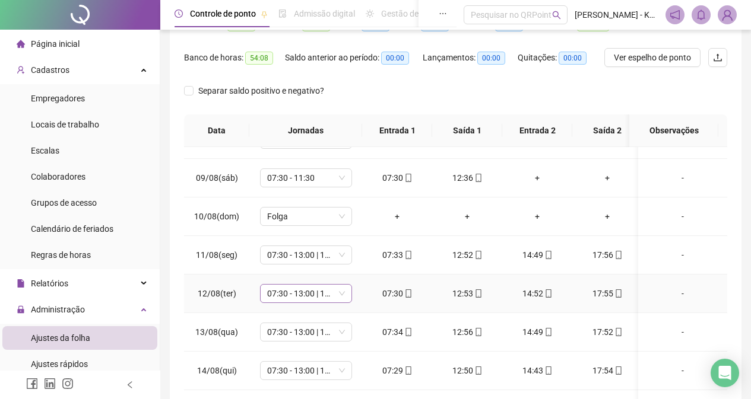
click at [341, 291] on span "07:30 - 13:00 | 15:00 - 17:30" at bounding box center [306, 294] width 78 height 18
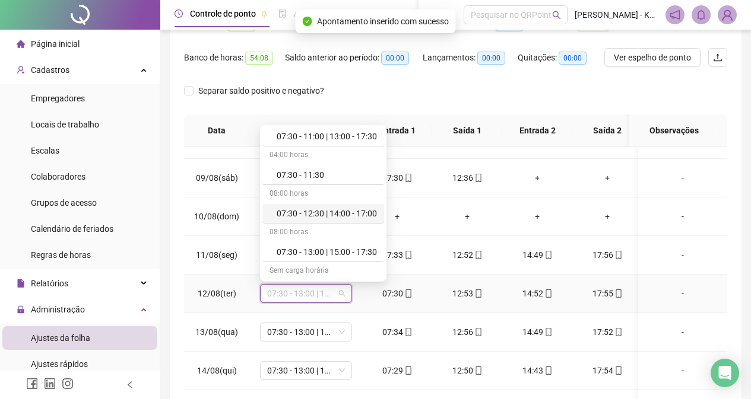
scroll to position [119, 0]
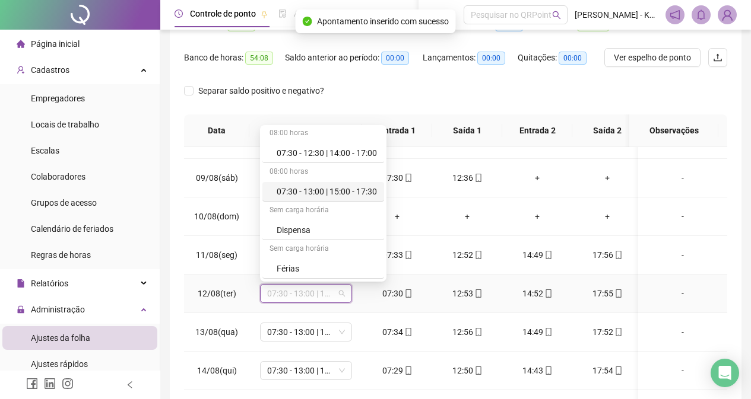
click at [355, 191] on div "07:30 - 13:00 | 15:00 - 17:30" at bounding box center [327, 191] width 100 height 13
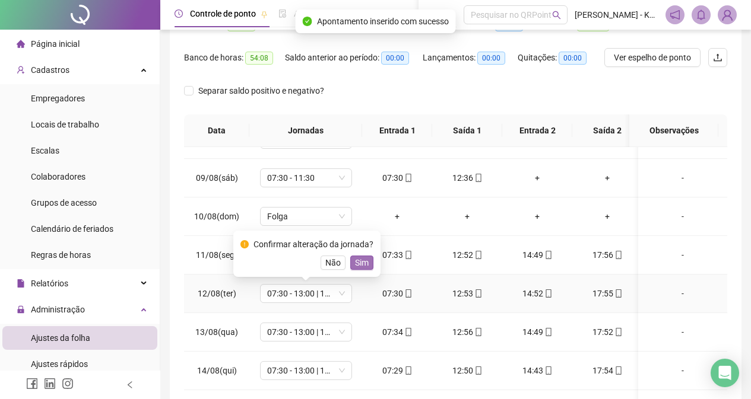
click at [363, 261] on span "Sim" at bounding box center [362, 262] width 14 height 13
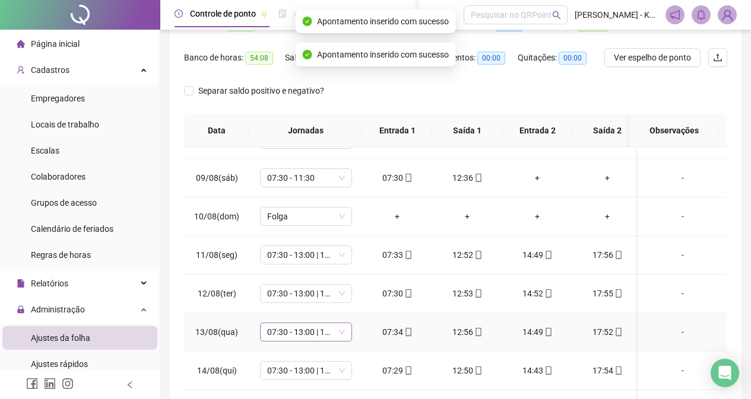
click at [343, 331] on span "07:30 - 13:00 | 15:00 - 17:30" at bounding box center [306, 332] width 78 height 18
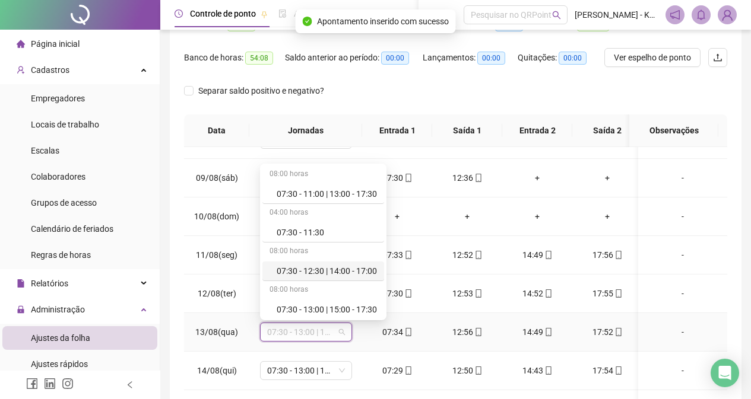
scroll to position [59, 0]
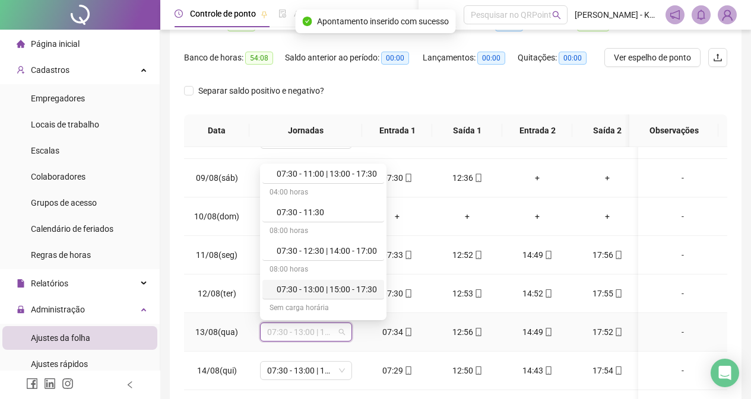
click at [341, 283] on div "07:30 - 13:00 | 15:00 - 17:30" at bounding box center [327, 289] width 100 height 13
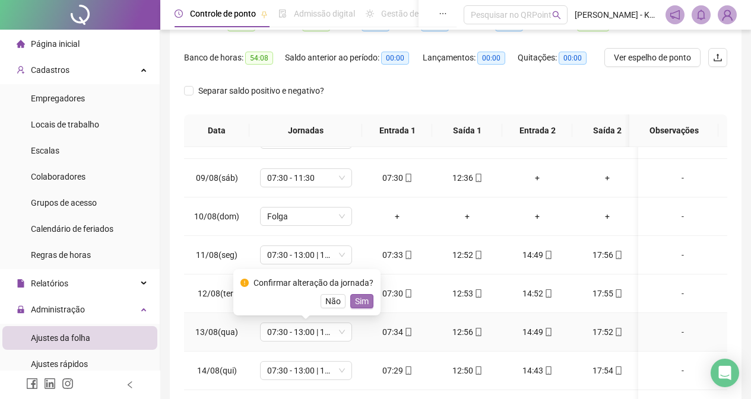
click at [360, 305] on span "Sim" at bounding box center [362, 301] width 14 height 13
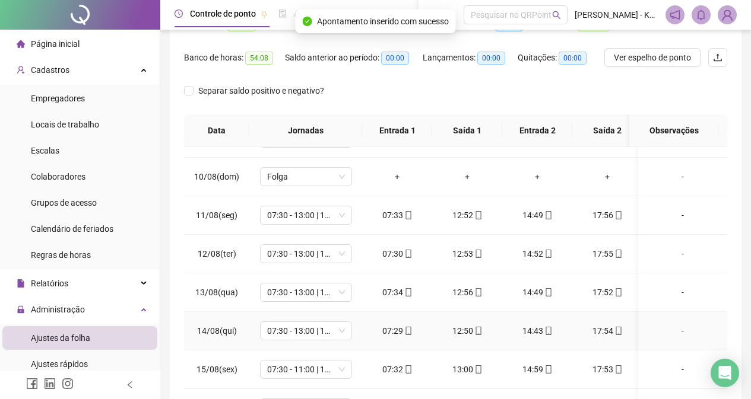
scroll to position [356, 0]
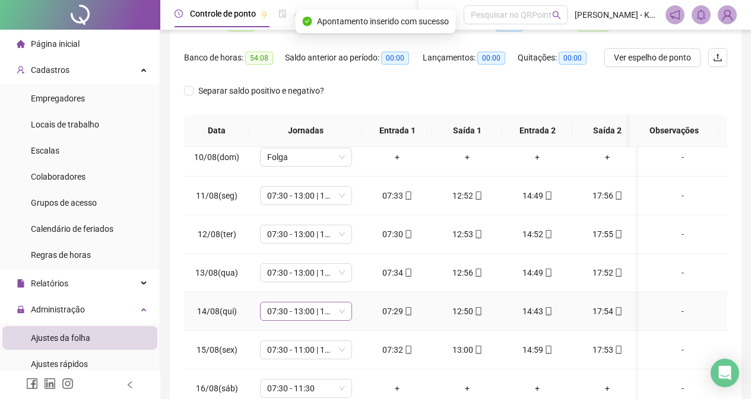
click at [340, 309] on span "07:30 - 13:00 | 15:00 - 17:30" at bounding box center [306, 312] width 78 height 18
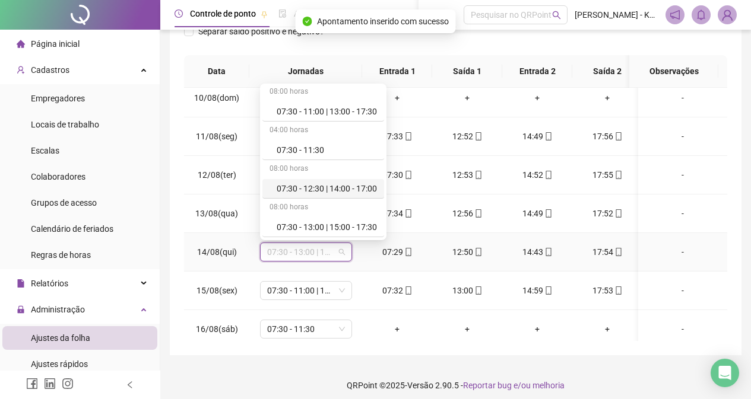
scroll to position [59, 0]
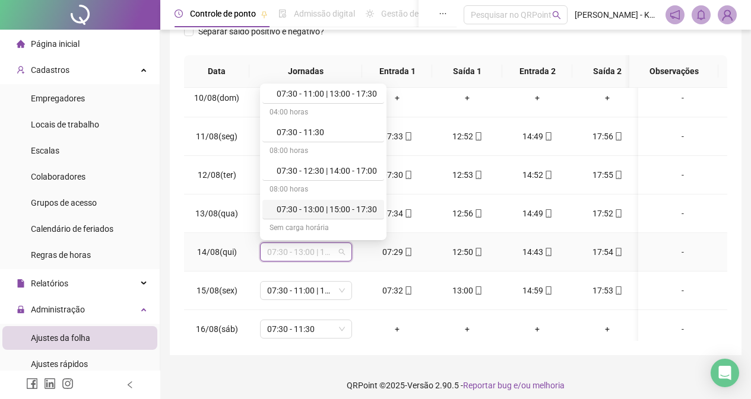
click at [335, 209] on div "07:30 - 13:00 | 15:00 - 17:30" at bounding box center [327, 209] width 100 height 13
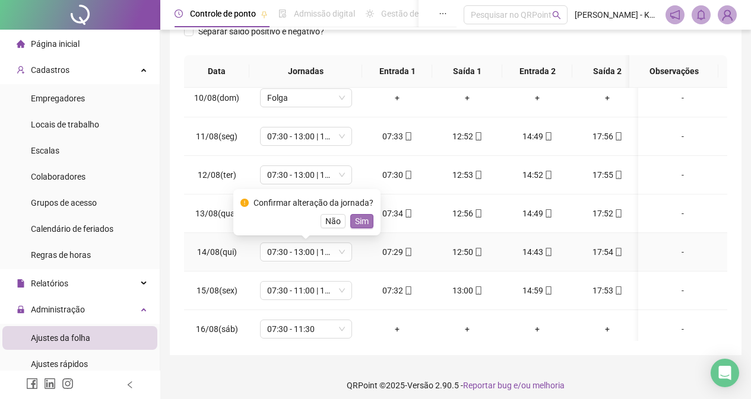
click at [362, 220] on span "Sim" at bounding box center [362, 221] width 14 height 13
drag, startPoint x: 362, startPoint y: 220, endPoint x: 344, endPoint y: 265, distance: 48.2
click at [362, 220] on td "07:34" at bounding box center [397, 214] width 70 height 39
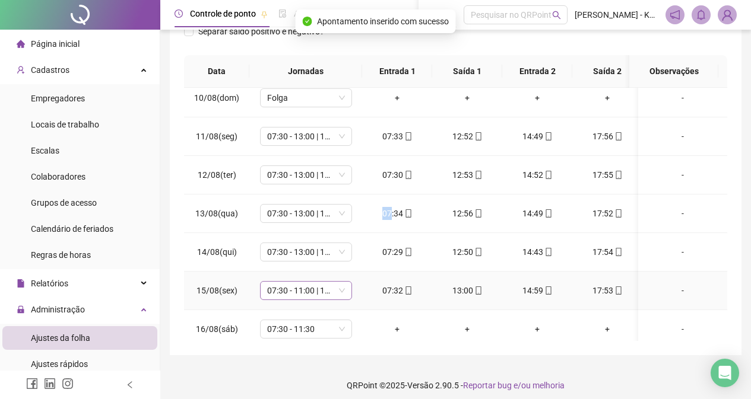
click at [340, 294] on span "07:30 - 11:00 | 13:00 - 17:30" at bounding box center [306, 291] width 78 height 18
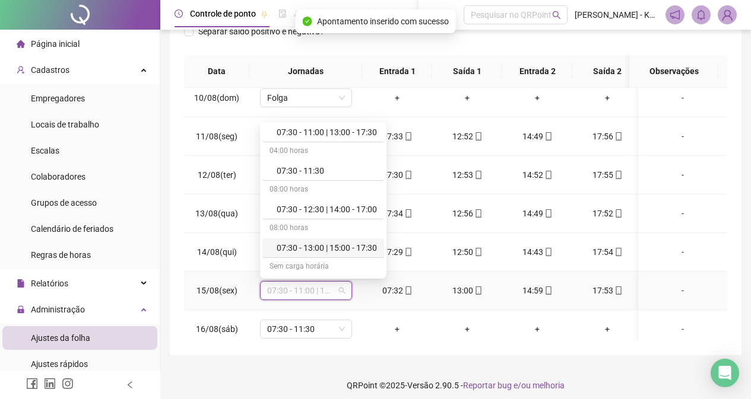
click at [347, 247] on div "07:30 - 13:00 | 15:00 - 17:30" at bounding box center [327, 248] width 100 height 13
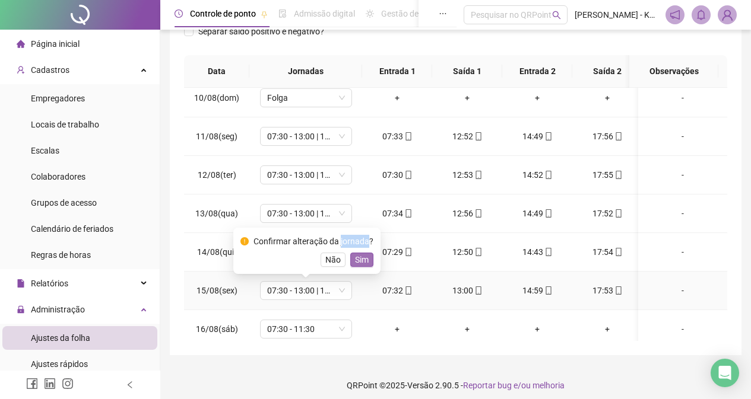
click at [358, 255] on span "Sim" at bounding box center [362, 259] width 14 height 13
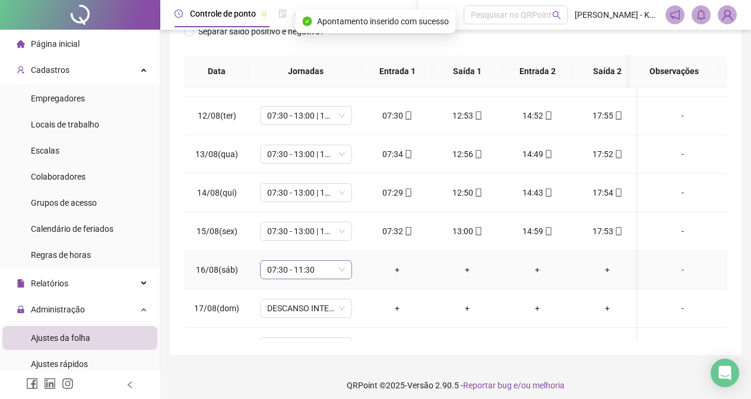
scroll to position [450, 0]
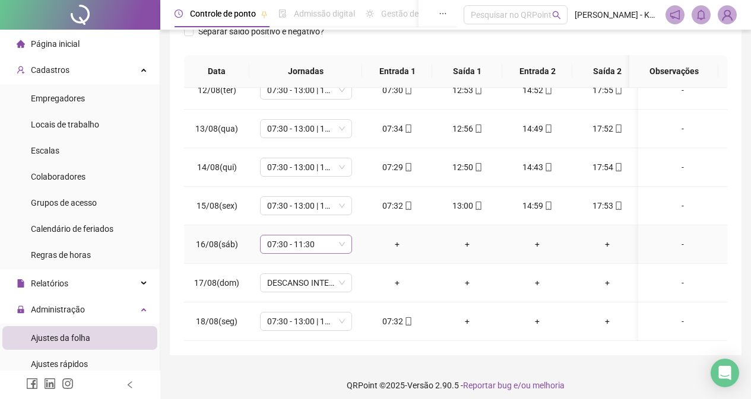
click at [341, 237] on span "07:30 - 11:30" at bounding box center [306, 245] width 78 height 18
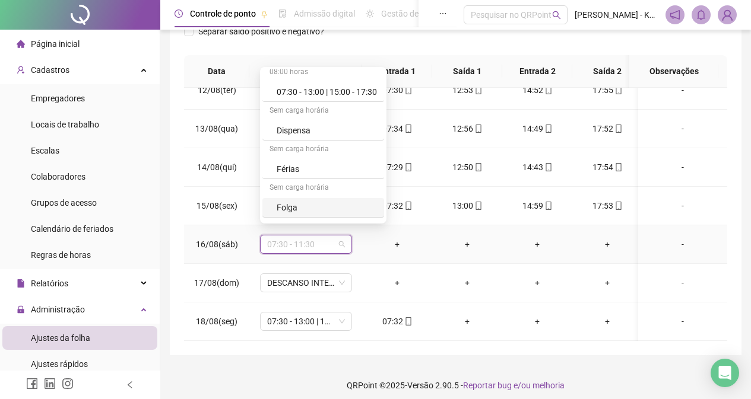
scroll to position [178, 0]
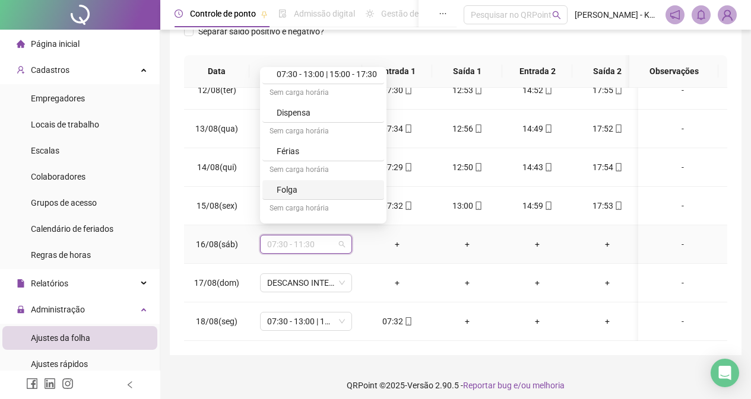
click at [308, 192] on div "Folga" at bounding box center [327, 189] width 100 height 13
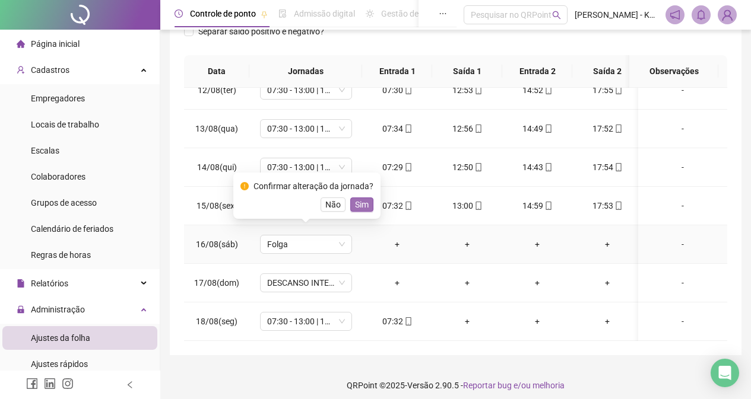
click at [355, 208] on span "Sim" at bounding box center [362, 204] width 14 height 13
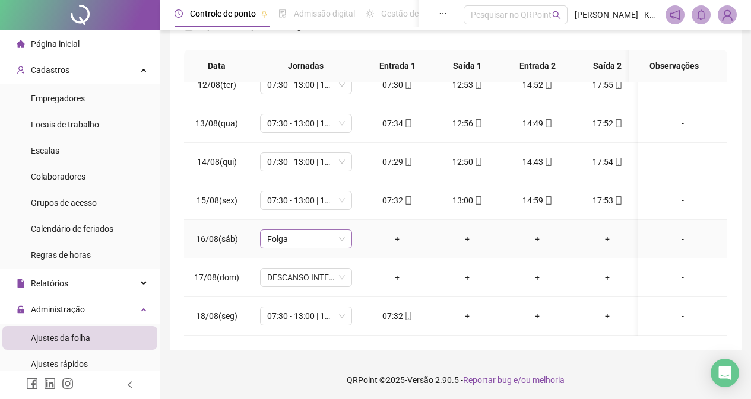
scroll to position [207, 0]
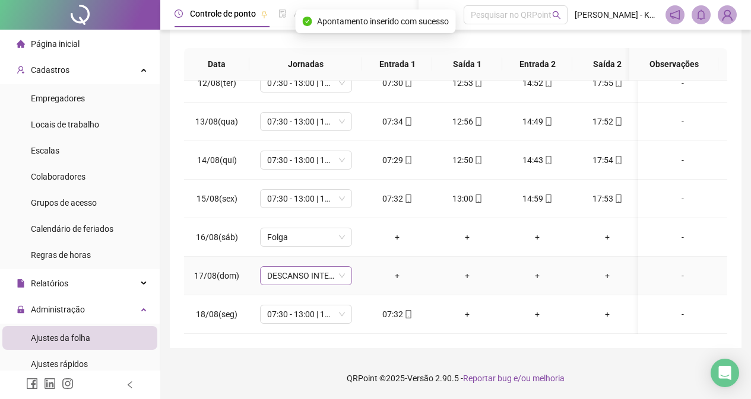
click at [342, 267] on span "DESCANSO INTER-JORNADA" at bounding box center [306, 276] width 78 height 18
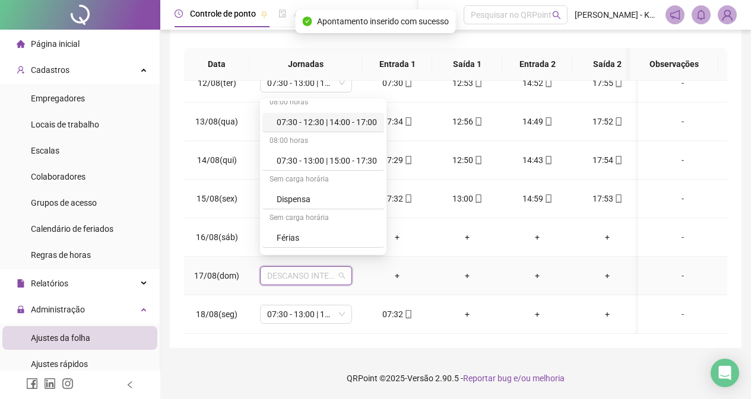
scroll to position [234, 0]
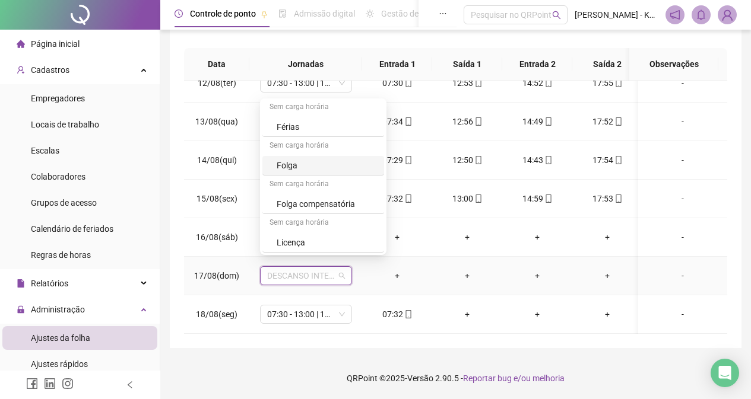
click at [325, 167] on div "Folga" at bounding box center [327, 165] width 100 height 13
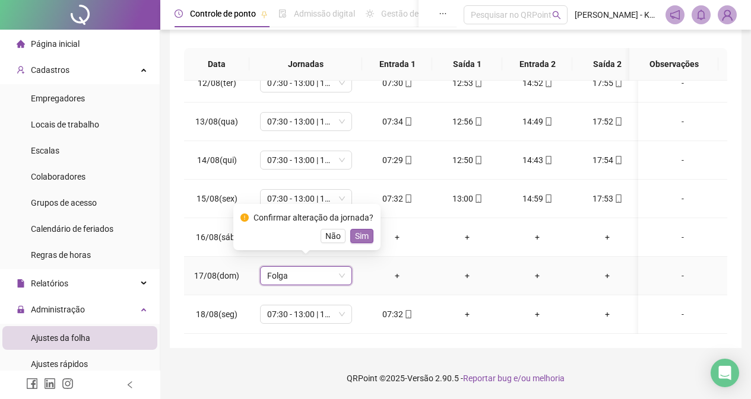
click at [362, 239] on span "Sim" at bounding box center [362, 236] width 14 height 13
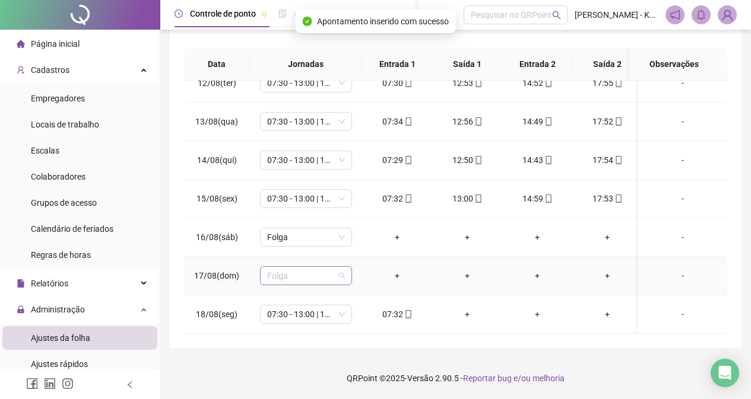
click at [341, 268] on span "Folga" at bounding box center [306, 276] width 78 height 18
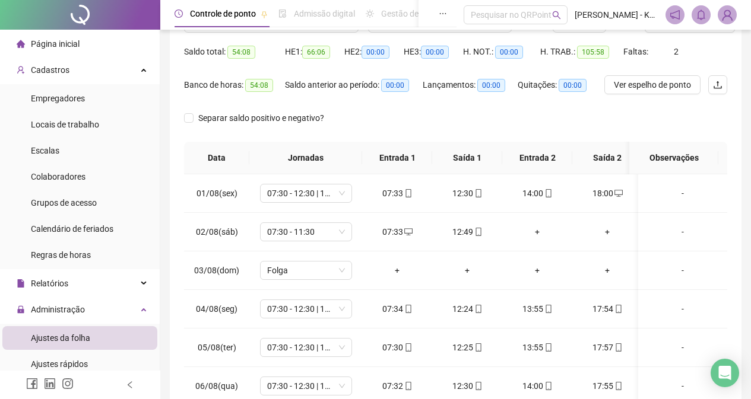
scroll to position [0, 0]
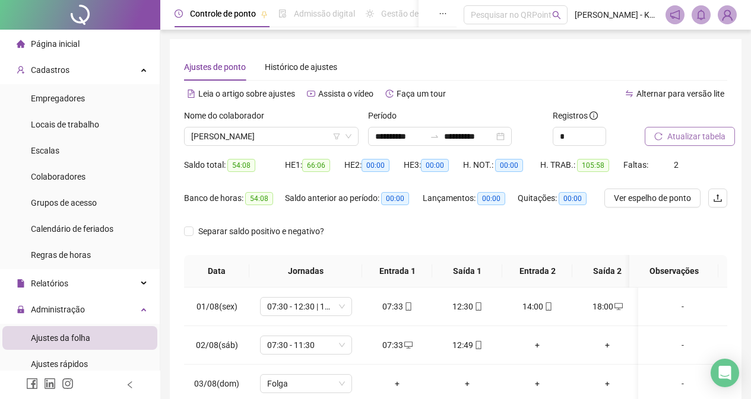
click at [659, 136] on icon "reload" at bounding box center [658, 136] width 8 height 8
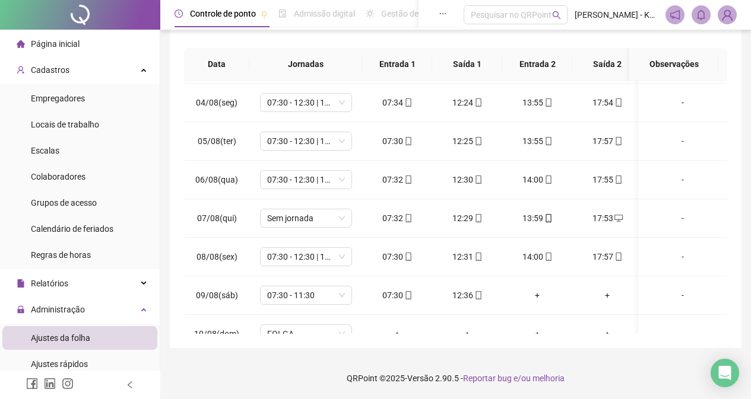
scroll to position [144, 0]
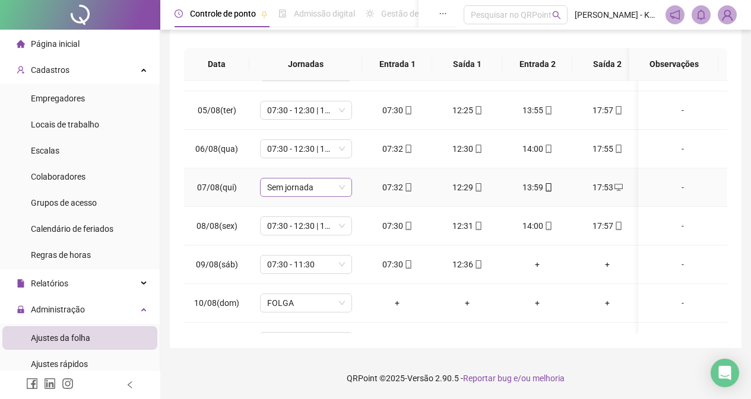
click at [345, 188] on div "Sem jornada" at bounding box center [306, 187] width 92 height 19
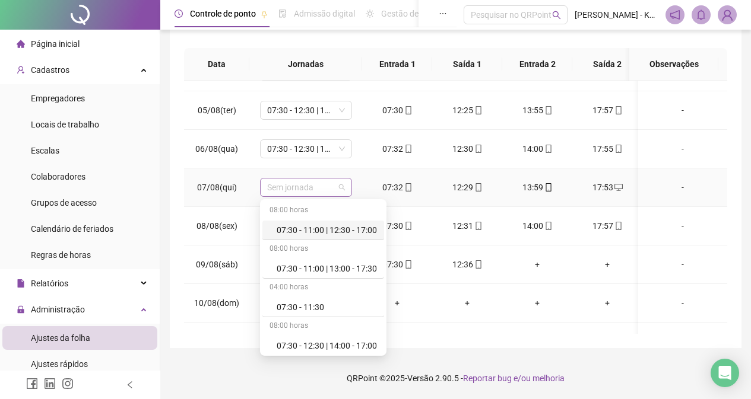
click at [345, 188] on div "Sem jornada" at bounding box center [306, 187] width 92 height 19
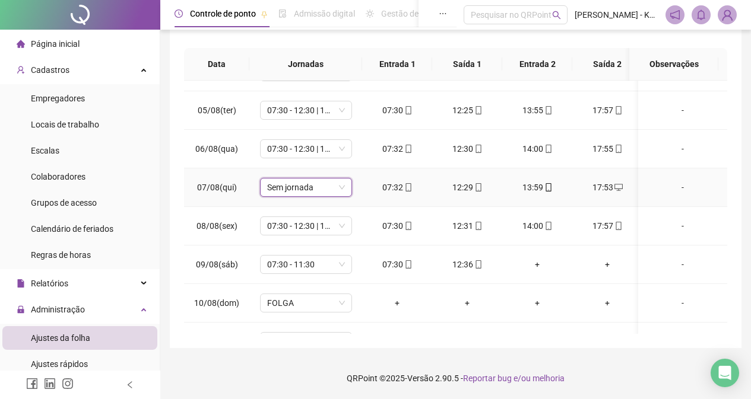
click at [345, 188] on div "Sem jornada" at bounding box center [306, 187] width 92 height 19
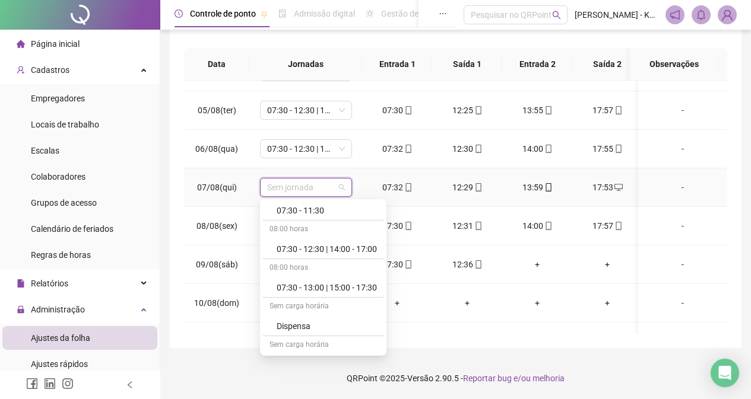
scroll to position [99, 0]
click at [360, 243] on div "07:30 - 12:30 | 14:00 - 17:00" at bounding box center [327, 247] width 100 height 13
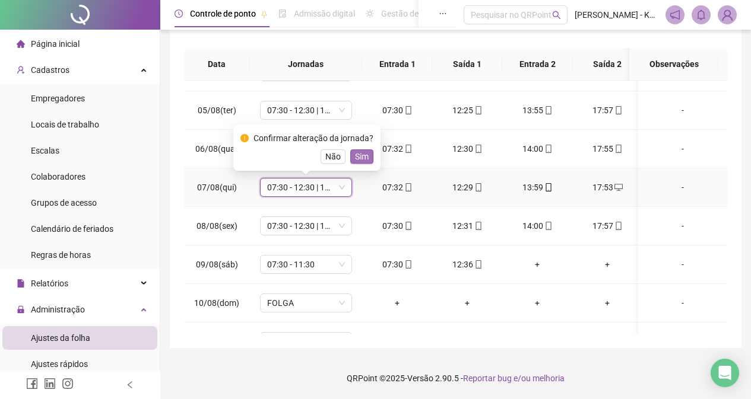
click at [361, 153] on span "Sim" at bounding box center [362, 156] width 14 height 13
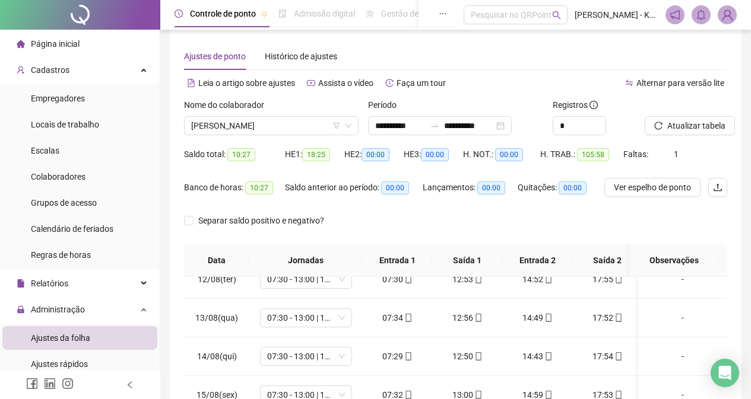
scroll to position [0, 0]
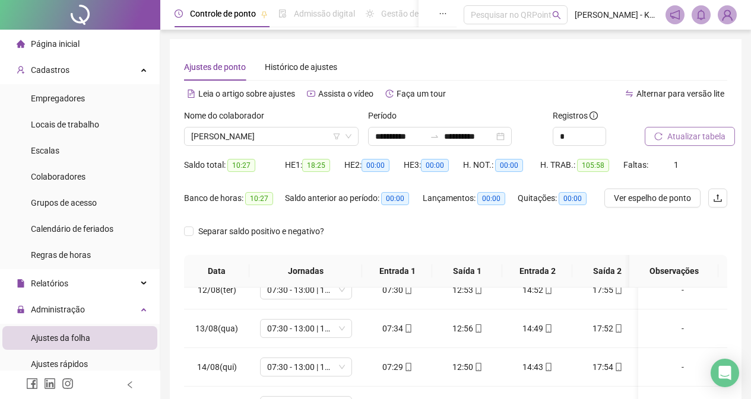
click at [698, 132] on span "Atualizar tabela" at bounding box center [696, 136] width 58 height 13
click at [703, 131] on span "Atualizar tabela" at bounding box center [696, 136] width 58 height 13
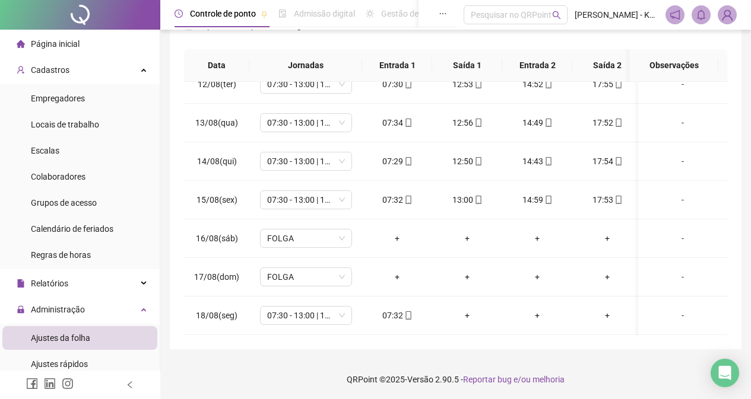
scroll to position [207, 0]
click at [344, 117] on span "07:30 - 13:00 | 15:00 - 17:30" at bounding box center [306, 122] width 78 height 18
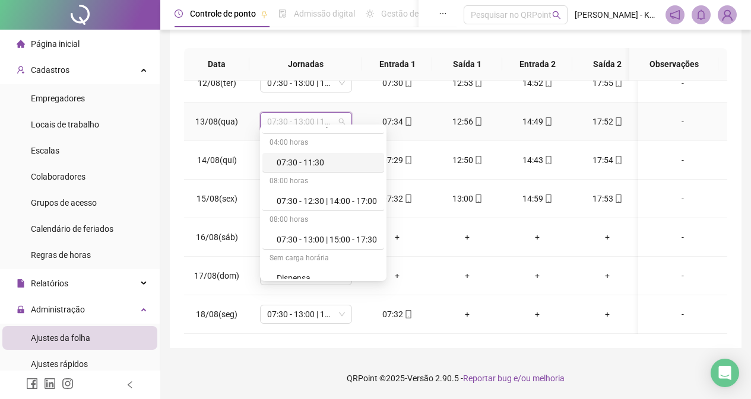
scroll to position [72, 0]
click at [350, 237] on div "07:30 - 13:00 | 15:00 - 17:30" at bounding box center [327, 237] width 100 height 13
click at [350, 237] on div "FOLGA" at bounding box center [306, 237] width 92 height 19
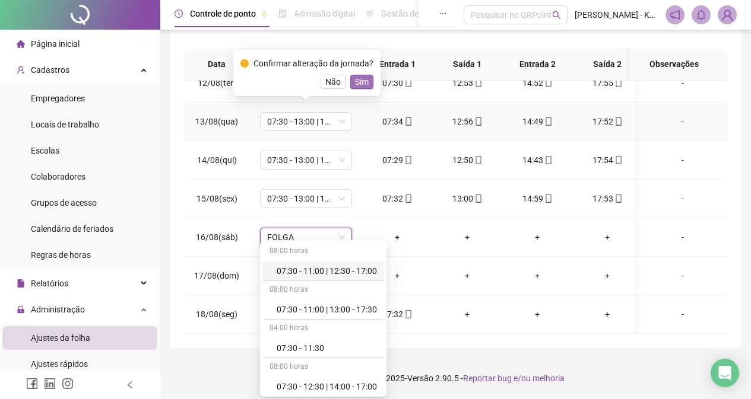
click at [360, 82] on span "Sim" at bounding box center [362, 81] width 14 height 13
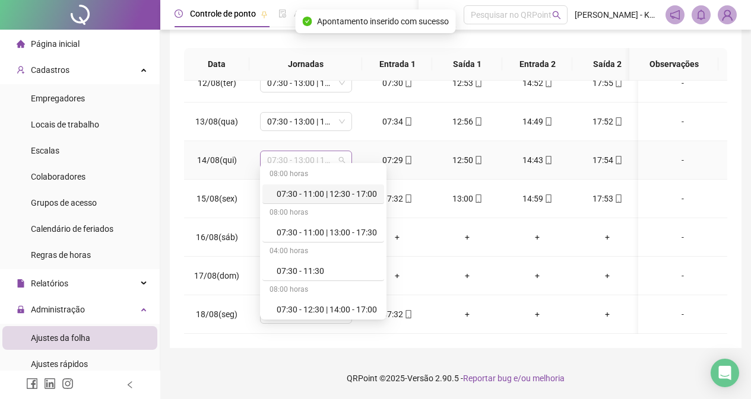
click at [336, 155] on span "07:30 - 13:00 | 15:00 - 17:30" at bounding box center [306, 160] width 78 height 18
click at [353, 315] on div "07:30 - 12:30 | 14:00 - 17:00" at bounding box center [327, 309] width 100 height 13
click at [353, 315] on td "07:30 - 13:00 | 15:00 - 17:30" at bounding box center [305, 315] width 113 height 39
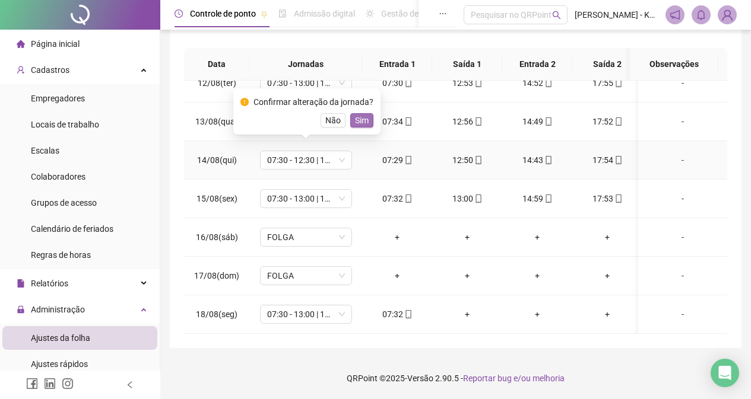
click at [355, 118] on span "Sim" at bounding box center [362, 120] width 14 height 13
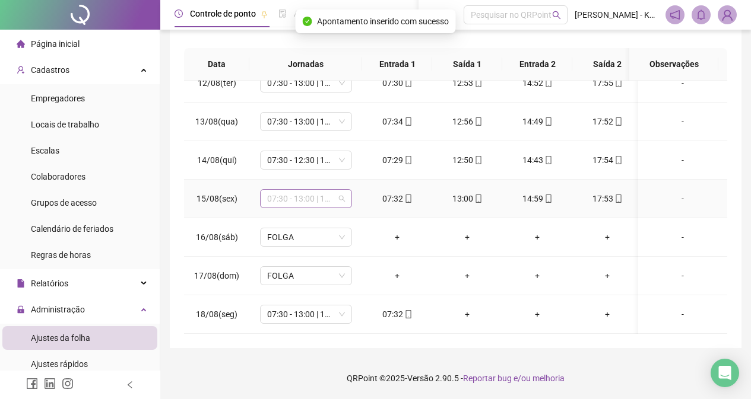
click at [342, 190] on span "07:30 - 13:00 | 15:00 - 17:30" at bounding box center [306, 199] width 78 height 18
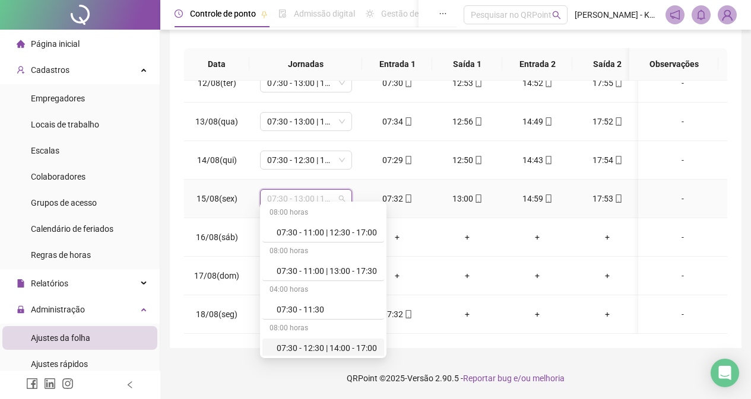
click at [336, 352] on div "07:30 - 12:30 | 14:00 - 17:00" at bounding box center [327, 348] width 100 height 13
click at [336, 352] on div "**********" at bounding box center [455, 96] width 590 height 606
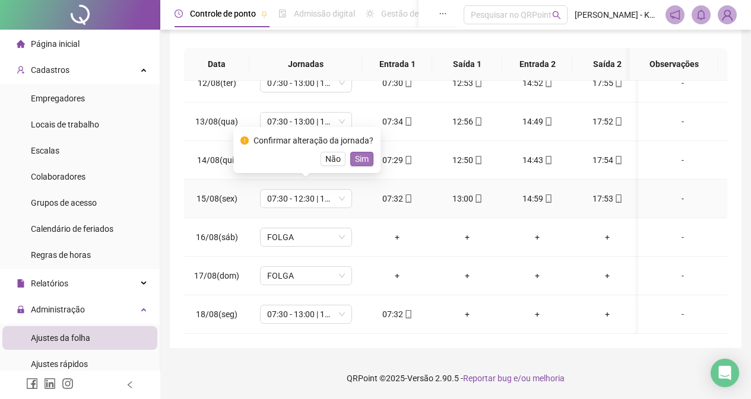
click at [362, 155] on span "Sim" at bounding box center [362, 159] width 14 height 13
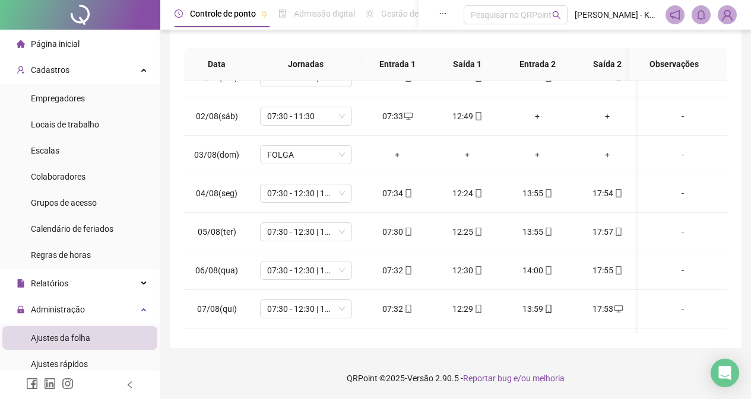
scroll to position [0, 0]
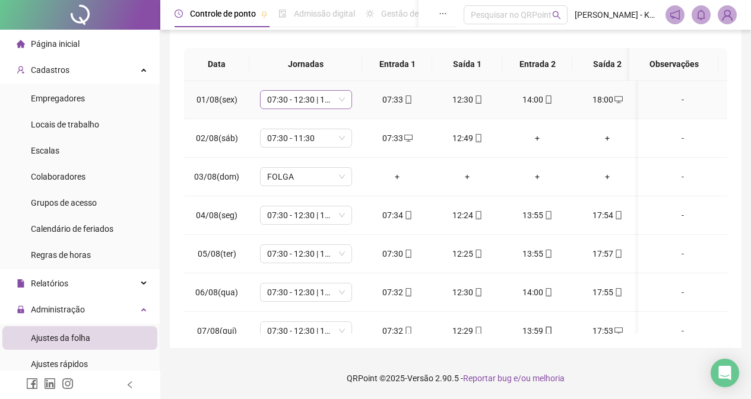
click at [345, 91] on div "07:30 - 12:30 | 14:00 - 17:00" at bounding box center [306, 99] width 92 height 19
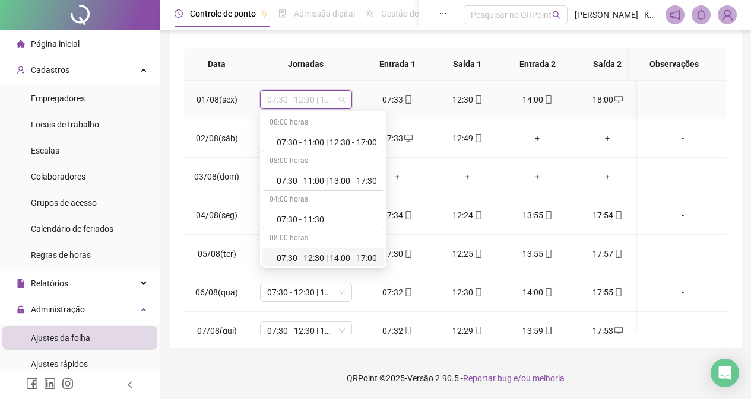
click at [344, 257] on div "07:30 - 12:30 | 14:00 - 17:00" at bounding box center [327, 258] width 100 height 13
drag, startPoint x: 344, startPoint y: 257, endPoint x: 348, endPoint y: 243, distance: 14.3
click at [344, 257] on span "07:30 - 12:30 | 14:00 - 17:00" at bounding box center [306, 254] width 78 height 18
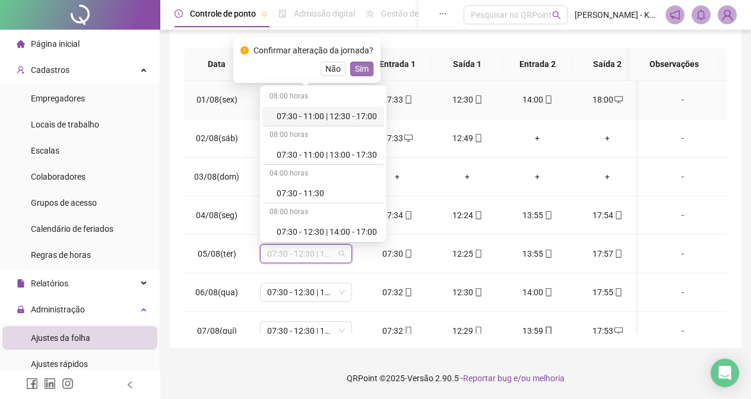
click at [360, 66] on span "Sim" at bounding box center [362, 68] width 14 height 13
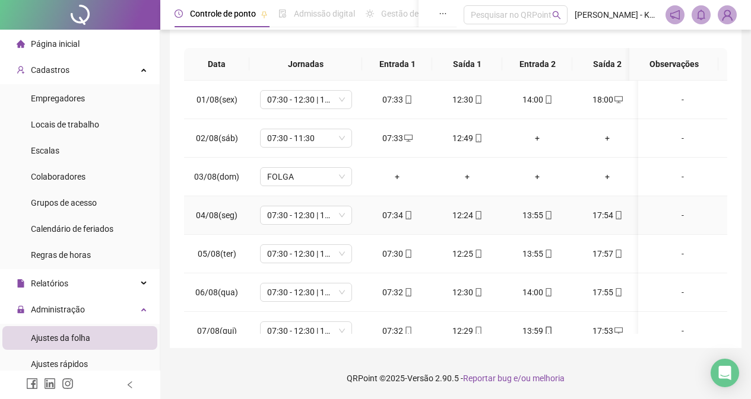
scroll to position [59, 0]
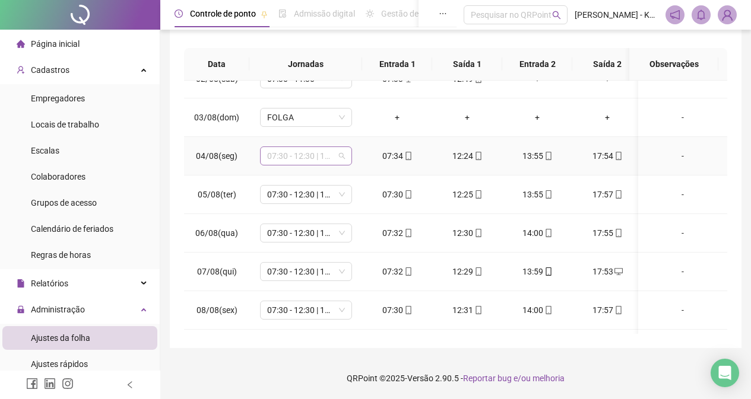
click at [343, 155] on span "07:30 - 12:30 | 14:00 - 17:00" at bounding box center [306, 156] width 78 height 18
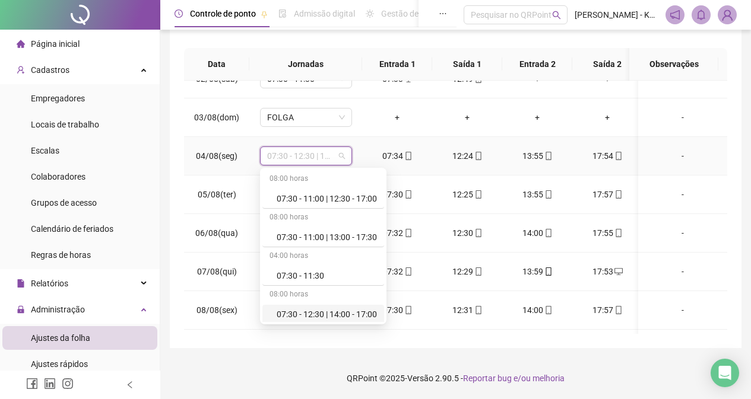
click at [344, 313] on div "07:30 - 12:30 | 14:00 - 17:00" at bounding box center [327, 314] width 100 height 13
click at [344, 313] on span "07:30 - 12:30 | 14:00 - 17:00" at bounding box center [306, 310] width 78 height 18
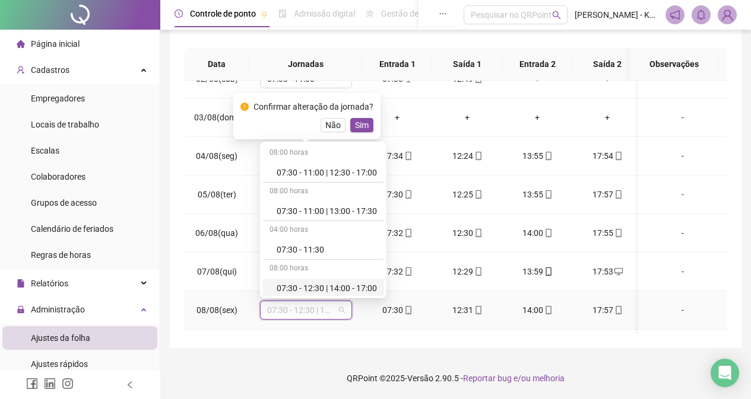
click at [355, 289] on div "07:30 - 12:30 | 14:00 - 17:00" at bounding box center [327, 288] width 100 height 13
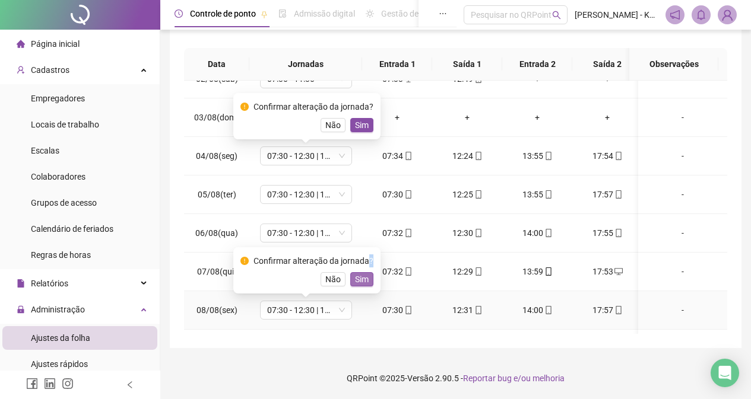
click at [357, 277] on span "Sim" at bounding box center [362, 279] width 14 height 13
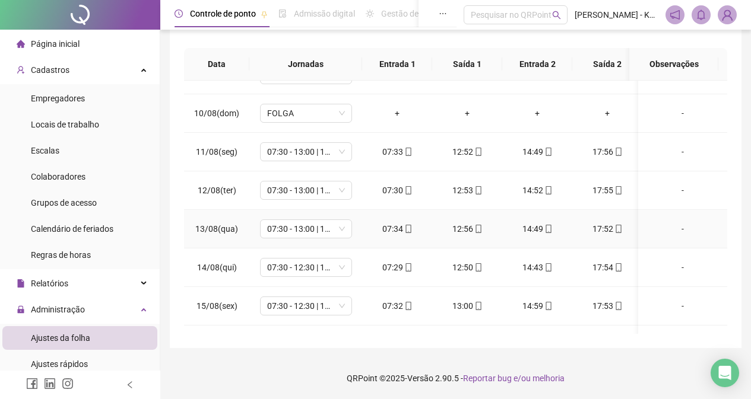
scroll to position [356, 0]
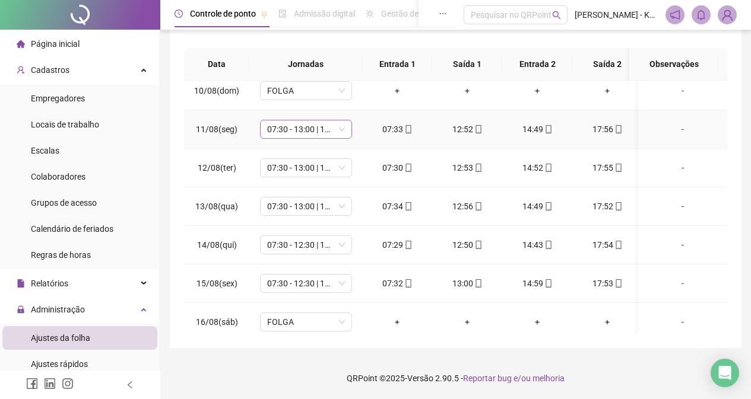
click at [347, 132] on div "07:30 - 13:00 | 15:00 - 17:30" at bounding box center [306, 129] width 92 height 19
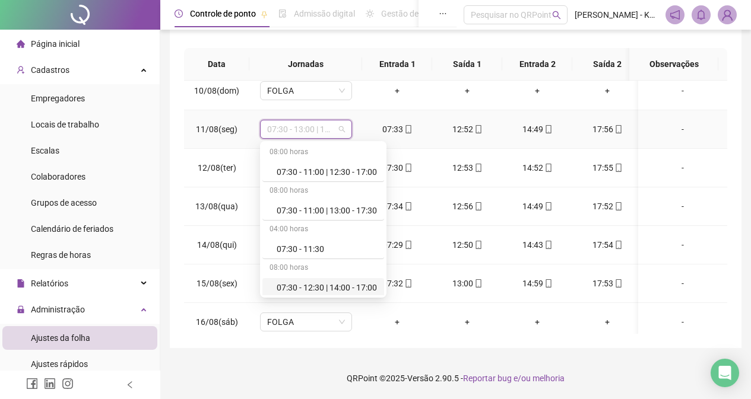
click at [345, 287] on div "07:30 - 12:30 | 14:00 - 17:00" at bounding box center [327, 287] width 100 height 13
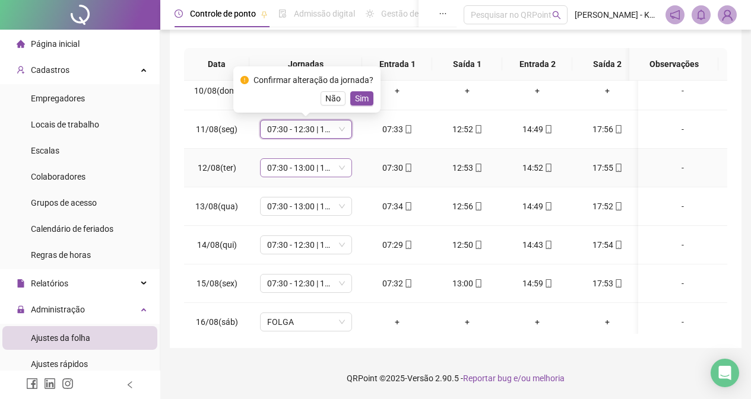
click at [339, 169] on span "07:30 - 13:00 | 15:00 - 17:30" at bounding box center [306, 168] width 78 height 18
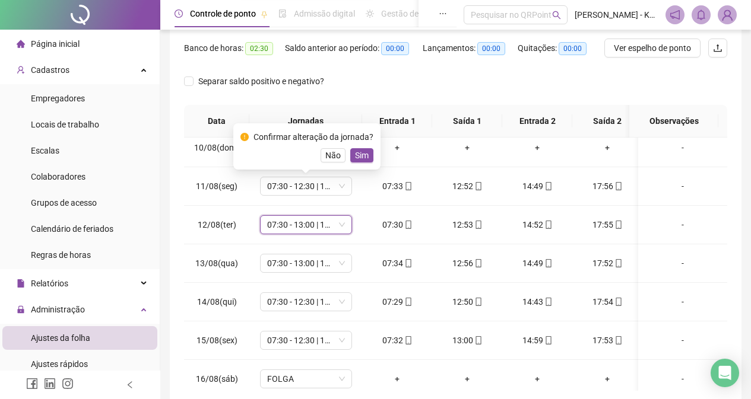
scroll to position [207, 0]
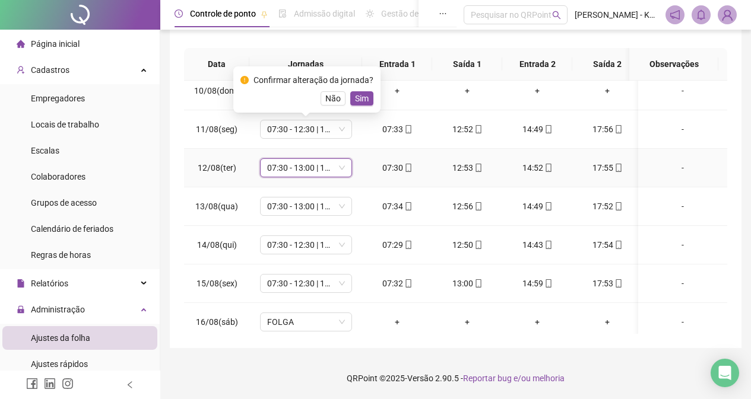
click at [344, 169] on span "07:30 - 13:00 | 15:00 - 17:30" at bounding box center [306, 168] width 78 height 18
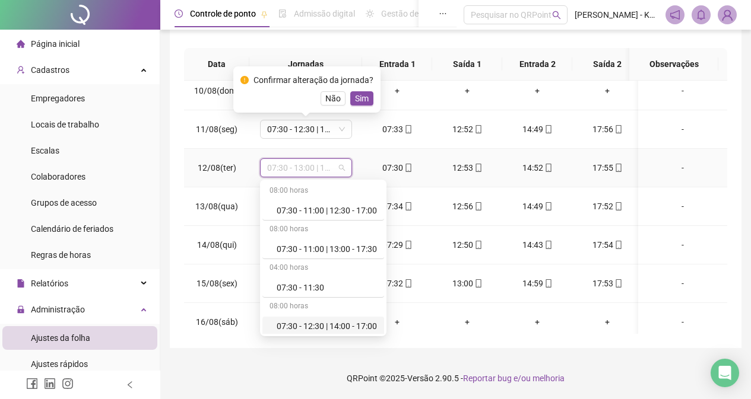
click at [349, 322] on div "07:30 - 12:30 | 14:00 - 17:00" at bounding box center [327, 326] width 100 height 13
click at [349, 322] on div "FOLGA" at bounding box center [306, 322] width 92 height 19
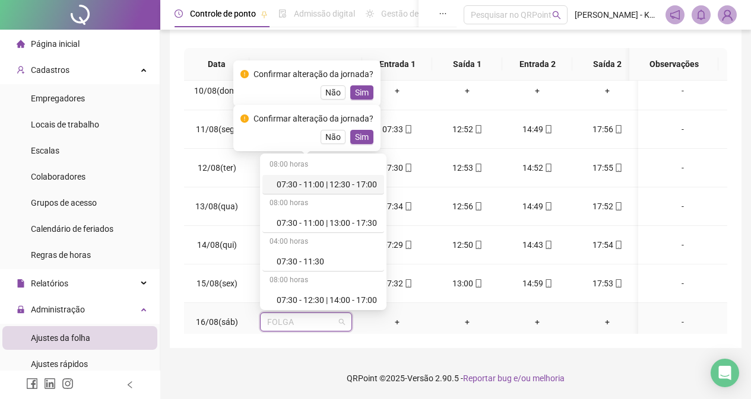
scroll to position [362, 0]
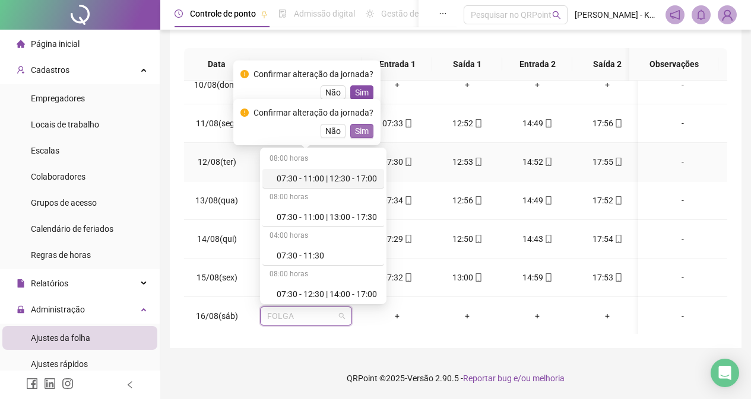
click at [364, 127] on span "Sim" at bounding box center [362, 131] width 14 height 13
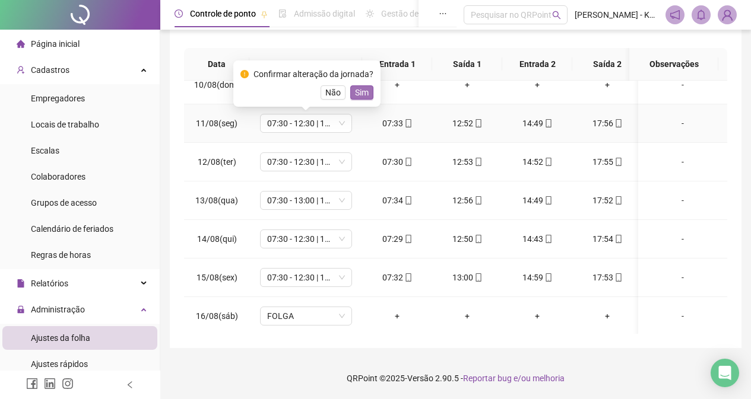
click at [360, 95] on span "Sim" at bounding box center [362, 92] width 14 height 13
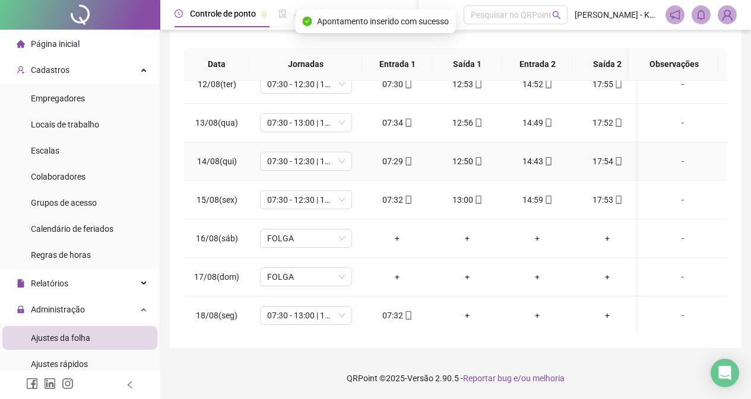
scroll to position [450, 0]
click at [345, 156] on div "07:30 - 12:30 | 14:00 - 17:00" at bounding box center [306, 160] width 92 height 19
click at [352, 148] on td "07:30 - 12:30 | 14:00 - 17:00" at bounding box center [305, 160] width 113 height 39
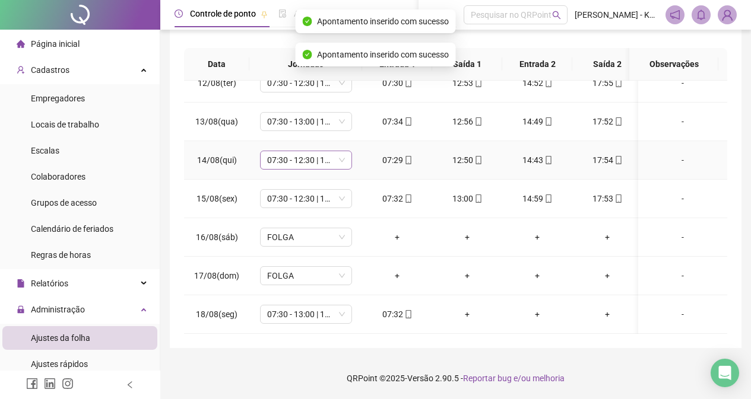
click at [352, 148] on td "07:30 - 12:30 | 14:00 - 17:00" at bounding box center [305, 160] width 113 height 39
click at [343, 151] on span "07:30 - 12:30 | 14:00 - 17:00" at bounding box center [306, 160] width 78 height 18
click at [342, 151] on span "07:30 - 12:30 | 14:00 - 17:00" at bounding box center [306, 160] width 78 height 18
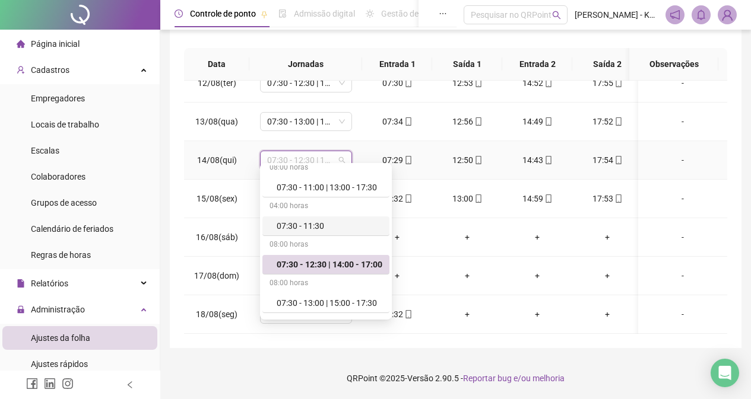
scroll to position [121, 0]
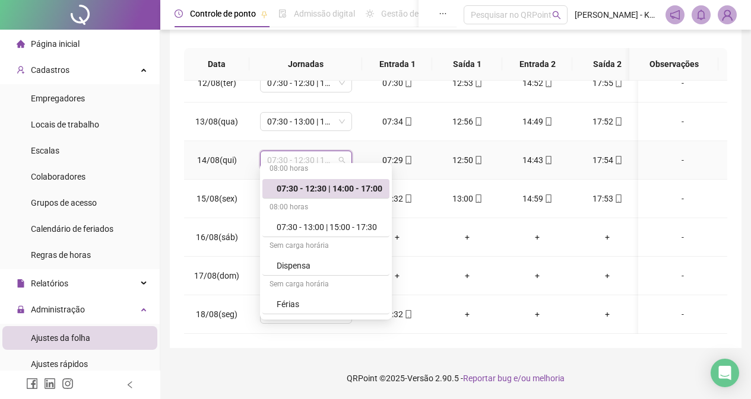
click at [346, 192] on div "07:30 - 12:30 | 14:00 - 17:00" at bounding box center [330, 188] width 106 height 13
click at [346, 192] on div "07:30 - 12:30 | 14:00 - 17:00" at bounding box center [306, 198] width 92 height 19
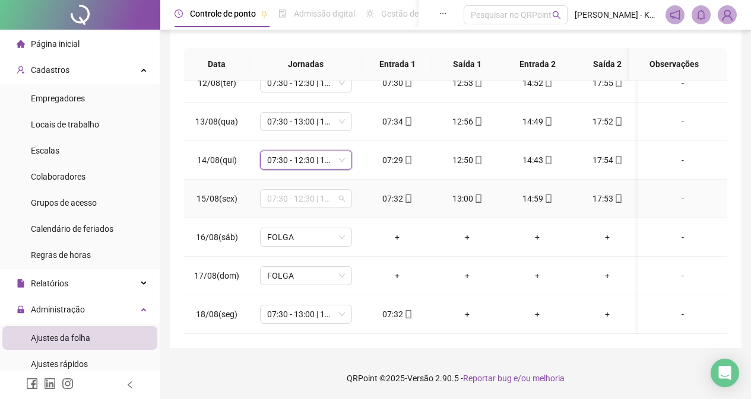
scroll to position [2, 0]
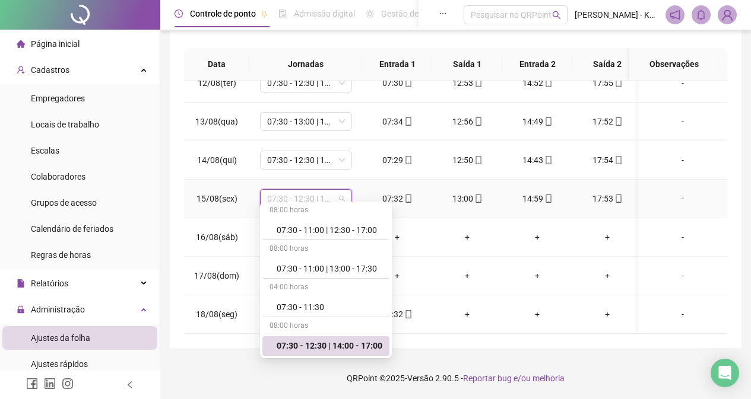
click at [341, 343] on div "07:30 - 12:30 | 14:00 - 17:00" at bounding box center [330, 345] width 106 height 13
click at [341, 343] on div "**********" at bounding box center [455, 90] width 571 height 516
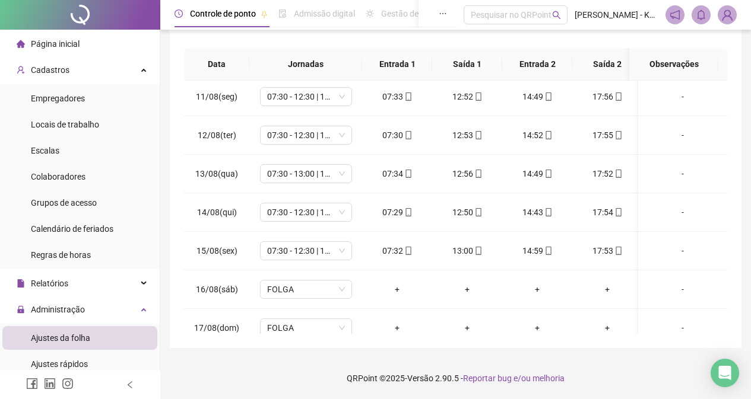
scroll to position [383, 0]
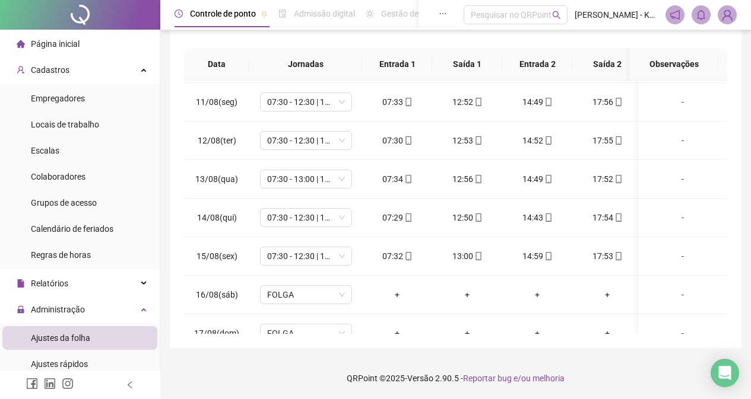
click at [729, 240] on div "**********" at bounding box center [455, 90] width 571 height 516
click at [342, 182] on span "07:30 - 13:00 | 15:00 - 17:30" at bounding box center [306, 179] width 78 height 18
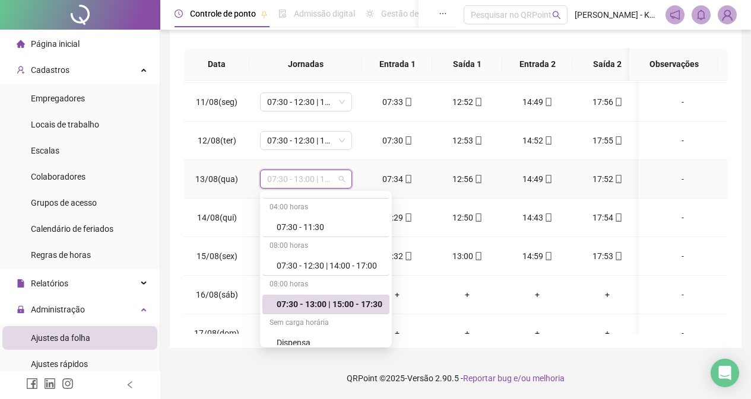
click at [370, 307] on div "07:30 - 13:00 | 15:00 - 17:30" at bounding box center [330, 304] width 106 height 13
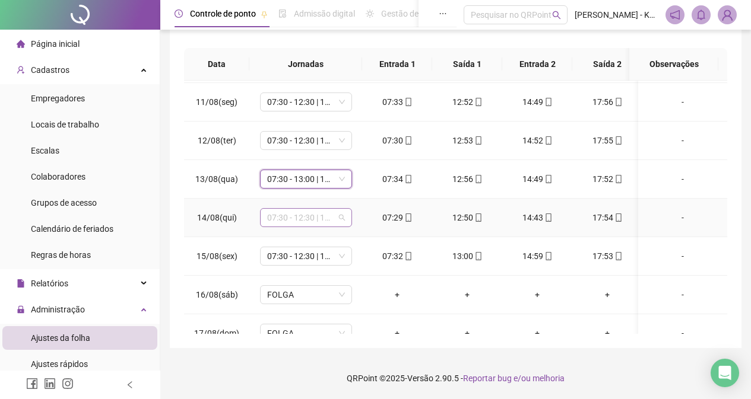
click at [346, 223] on div "07:30 - 12:30 | 14:00 - 17:00" at bounding box center [306, 217] width 92 height 19
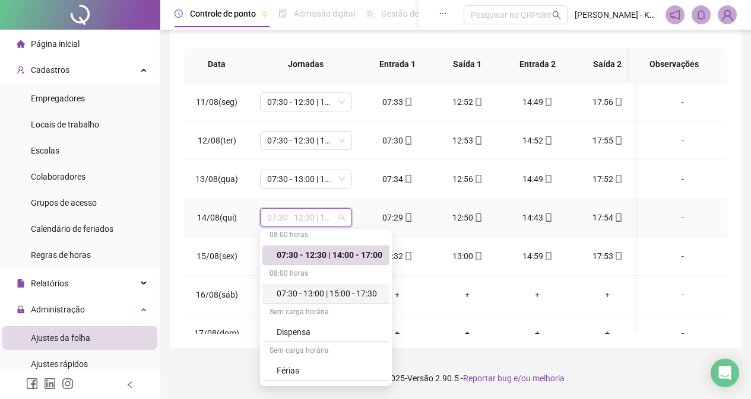
click at [342, 297] on div "07:30 - 13:00 | 15:00 - 17:30" at bounding box center [330, 293] width 106 height 13
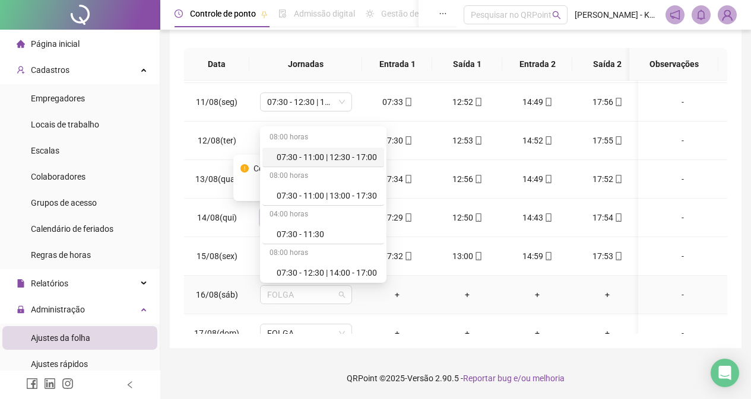
click at [342, 297] on span "FOLGA" at bounding box center [306, 295] width 78 height 18
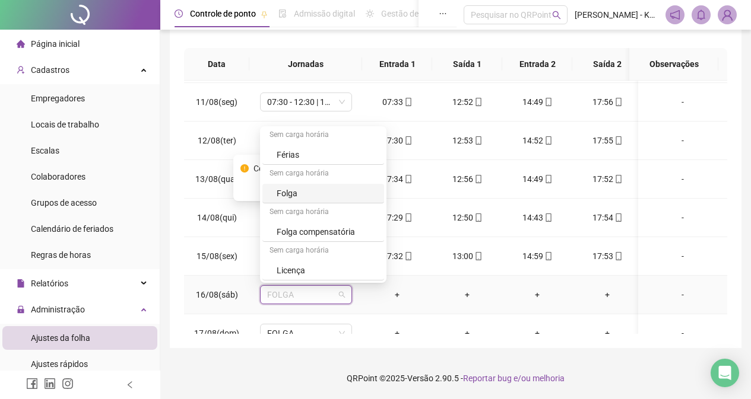
click at [335, 195] on div "Folga" at bounding box center [327, 193] width 100 height 13
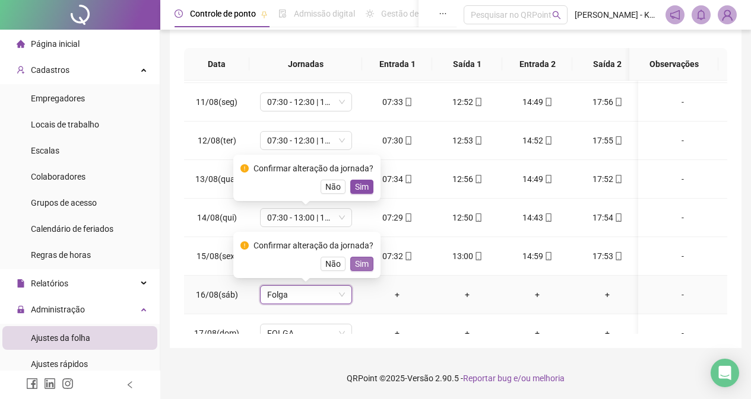
click at [361, 263] on span "Sim" at bounding box center [362, 264] width 14 height 13
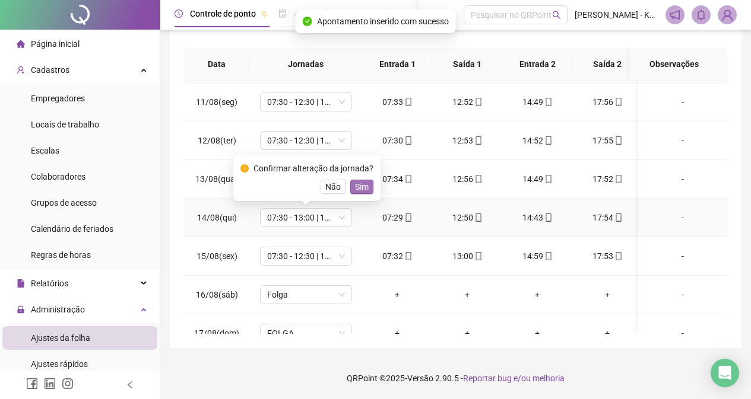
click at [357, 188] on span "Sim" at bounding box center [362, 186] width 14 height 13
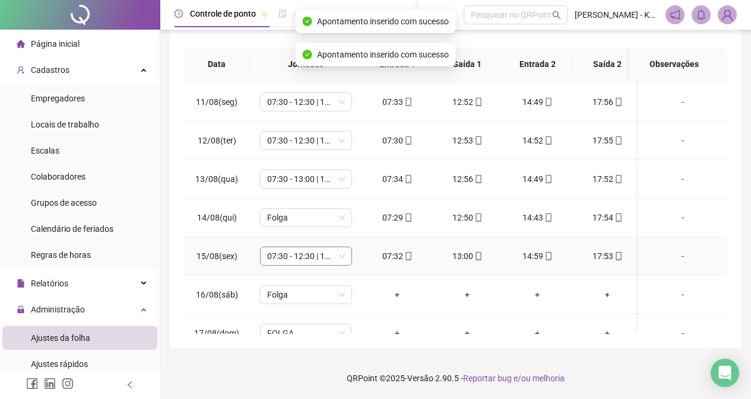
click at [343, 262] on span "07:30 - 12:30 | 14:00 - 17:00" at bounding box center [306, 256] width 78 height 18
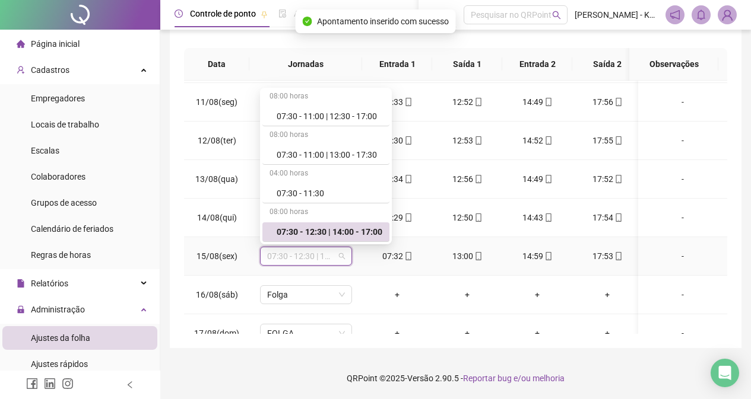
scroll to position [62, 0]
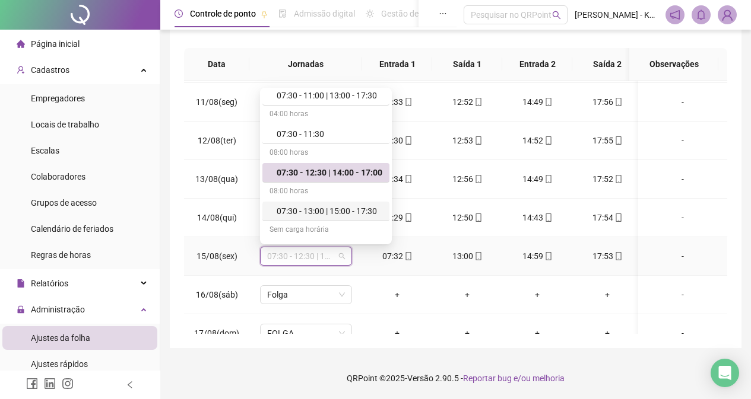
click at [340, 208] on div "07:30 - 13:00 | 15:00 - 17:30" at bounding box center [330, 211] width 106 height 13
click at [0, 0] on div "Confirmar alteração da jornada?" at bounding box center [0, 0] width 0 height 0
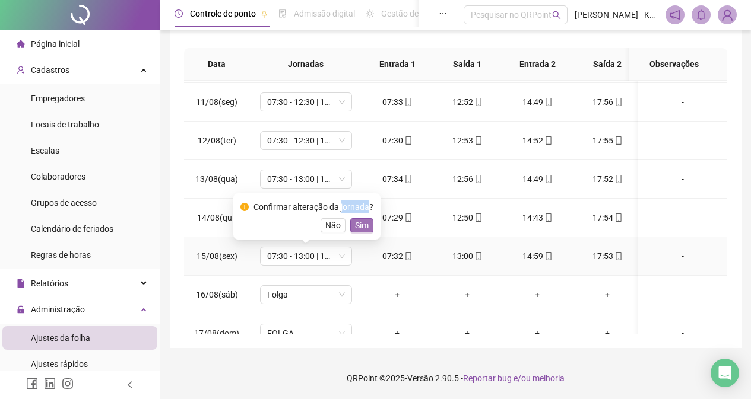
click at [367, 230] on button "Sim" at bounding box center [361, 225] width 23 height 14
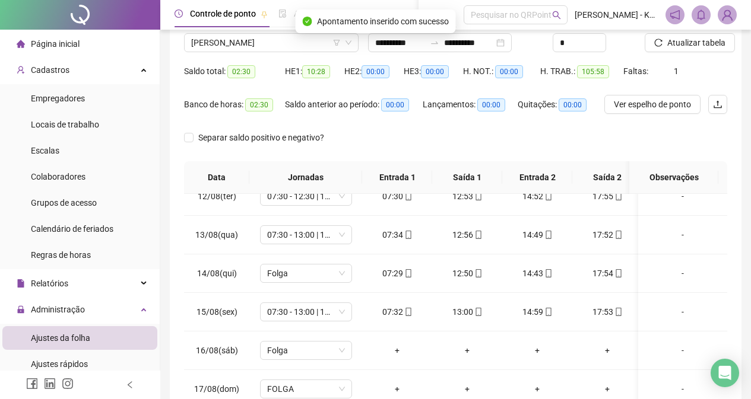
scroll to position [0, 0]
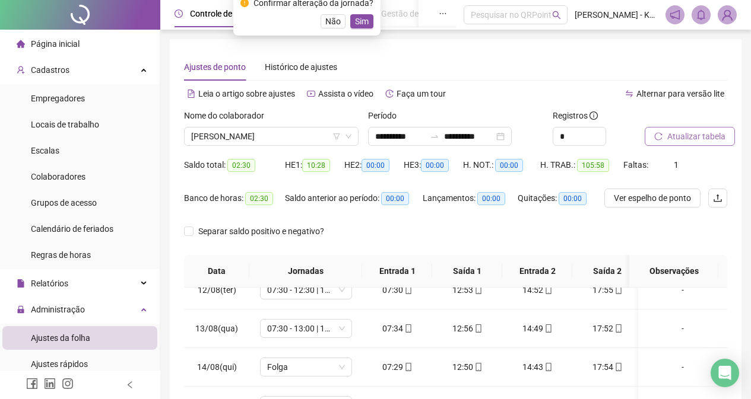
click at [684, 134] on span "Atualizar tabela" at bounding box center [696, 136] width 58 height 13
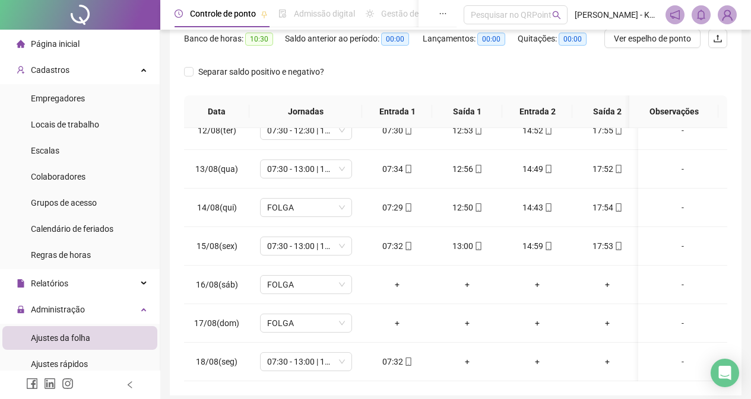
scroll to position [207, 0]
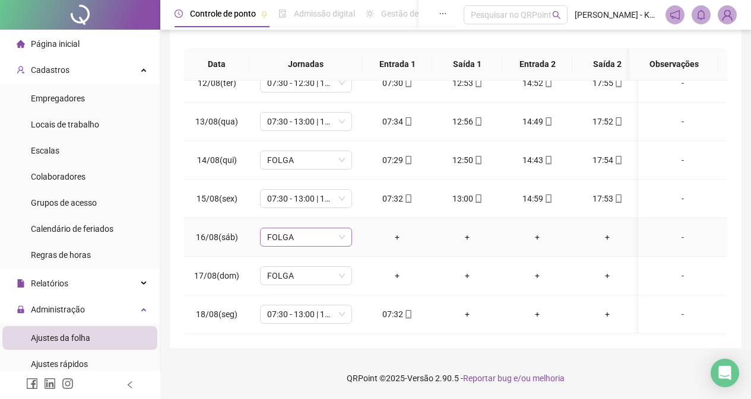
click at [342, 237] on span "FOLGA" at bounding box center [306, 237] width 78 height 18
click at [728, 346] on div "**********" at bounding box center [455, 90] width 571 height 516
click at [346, 232] on div "FOLGA" at bounding box center [306, 237] width 92 height 19
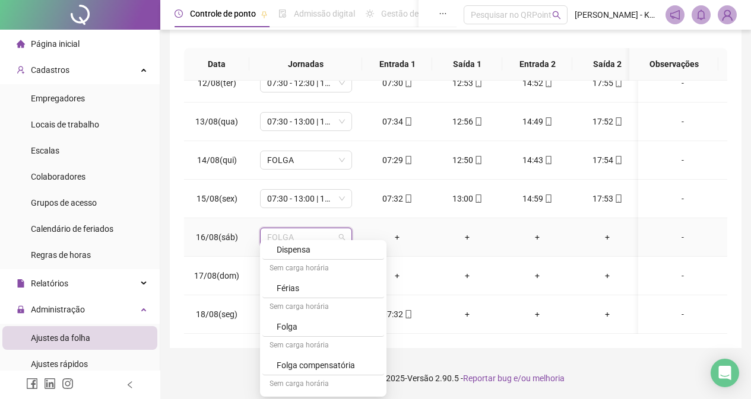
scroll to position [234, 0]
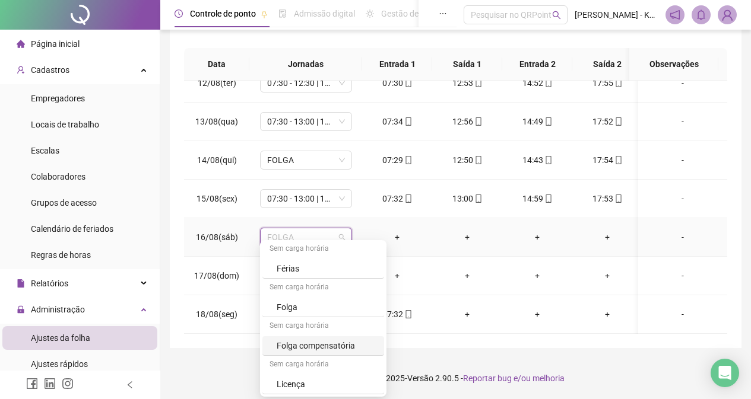
click at [330, 346] on div "Folga compensatória" at bounding box center [327, 345] width 100 height 13
click at [330, 346] on div "**********" at bounding box center [455, 90] width 571 height 516
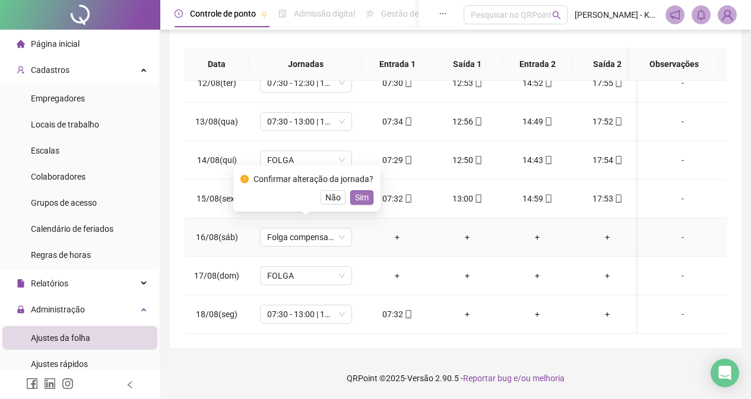
click at [361, 197] on span "Sim" at bounding box center [362, 197] width 14 height 13
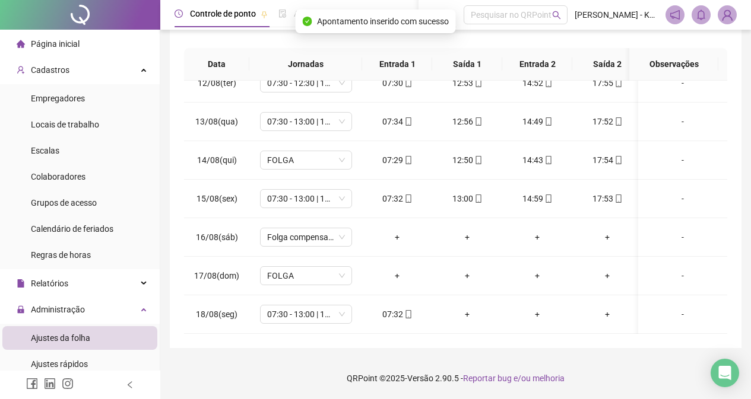
scroll to position [0, 0]
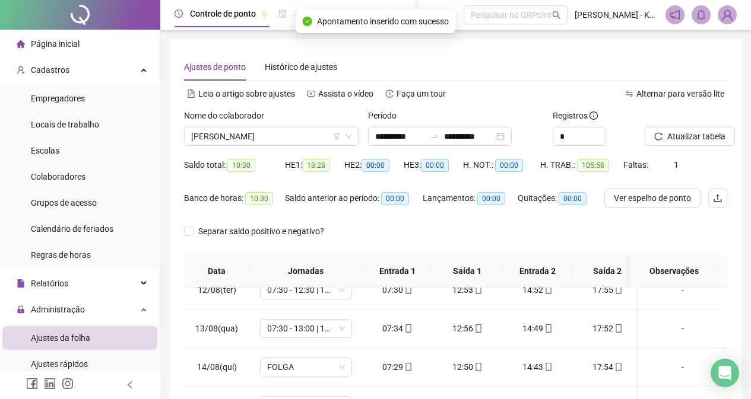
click at [711, 126] on div "Atualizar tabela" at bounding box center [685, 127] width 82 height 37
click at [711, 135] on span "Atualizar tabela" at bounding box center [696, 136] width 58 height 13
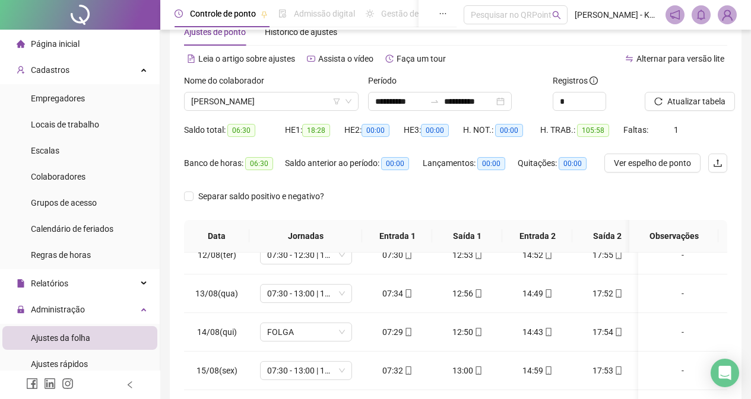
scroll to position [207, 0]
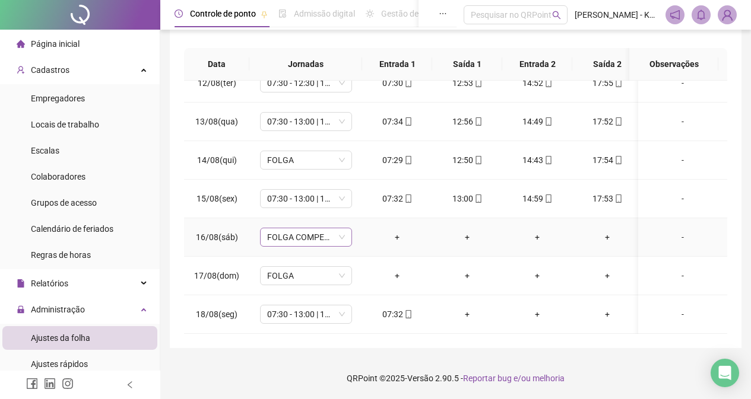
click at [338, 229] on span "FOLGA COMPENSATÓRIA" at bounding box center [306, 237] width 78 height 18
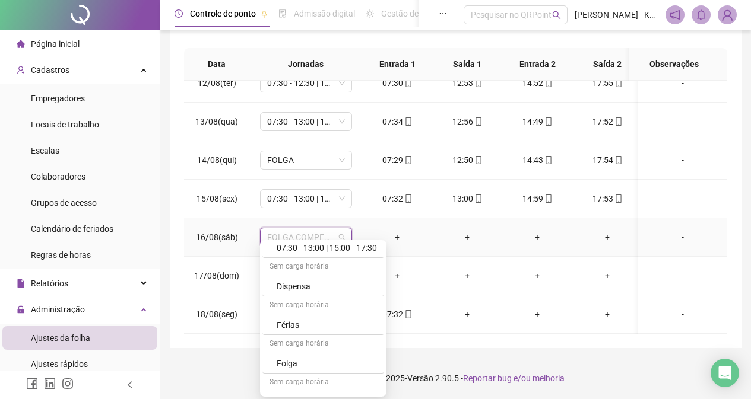
scroll to position [188, 0]
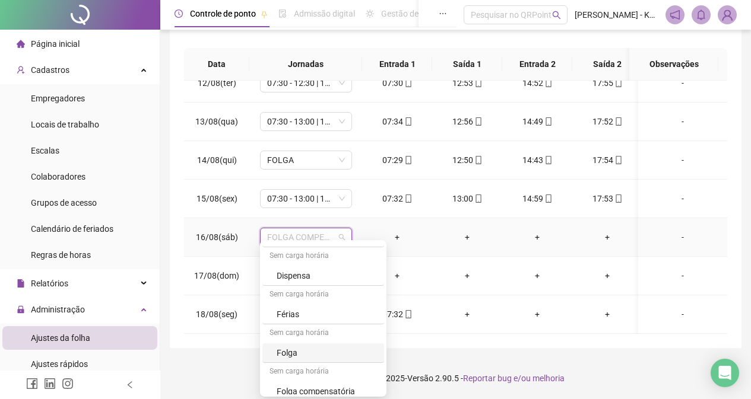
click at [320, 352] on div "Folga" at bounding box center [327, 353] width 100 height 13
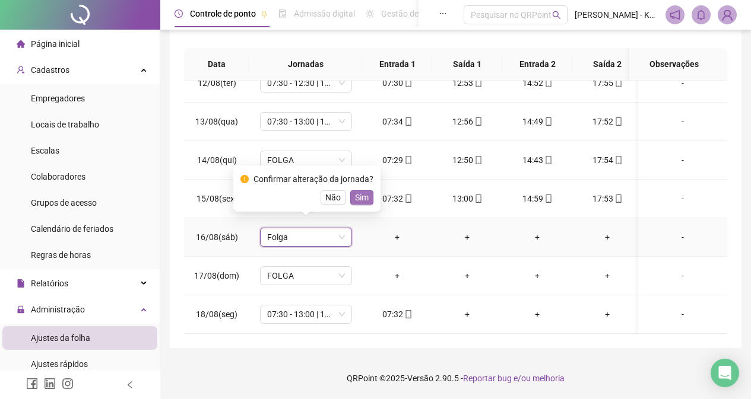
click at [367, 198] on button "Sim" at bounding box center [361, 197] width 23 height 14
click at [367, 198] on td "07:32" at bounding box center [397, 199] width 70 height 39
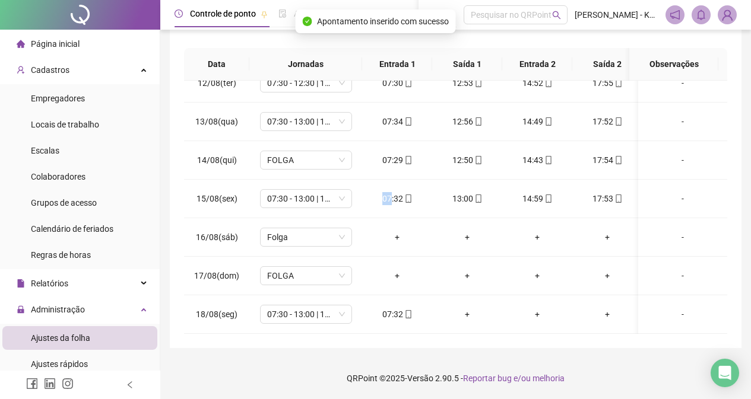
scroll to position [0, 0]
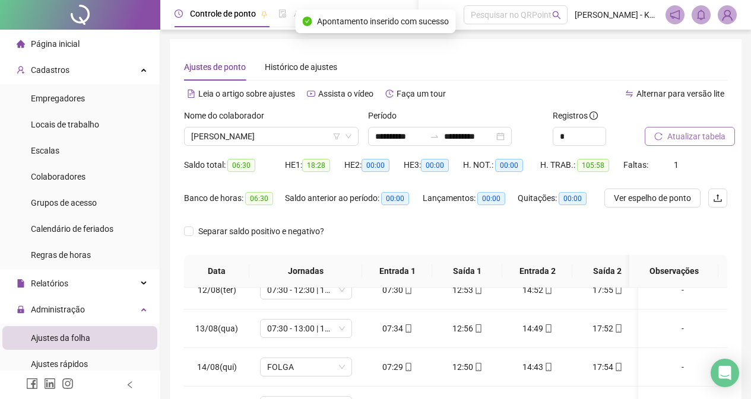
click at [709, 138] on span "Atualizar tabela" at bounding box center [696, 136] width 58 height 13
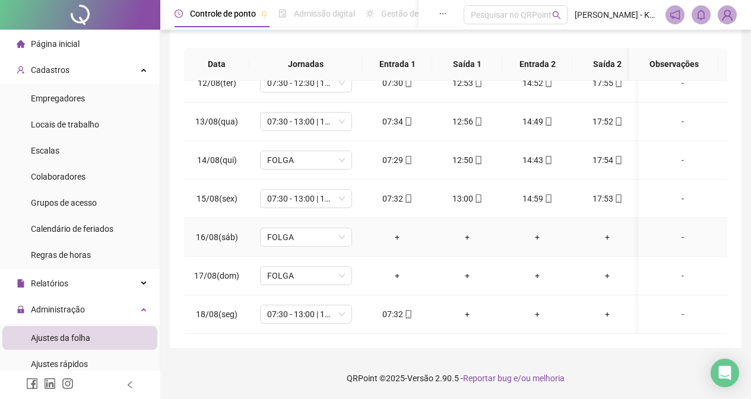
click at [668, 231] on div "-" at bounding box center [682, 237] width 70 height 13
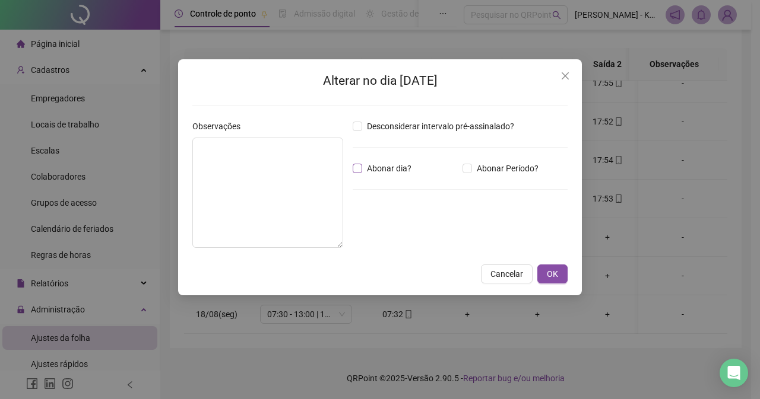
click at [371, 170] on span "Abonar dia?" at bounding box center [389, 168] width 54 height 13
click at [558, 273] on button "OK" at bounding box center [552, 274] width 30 height 19
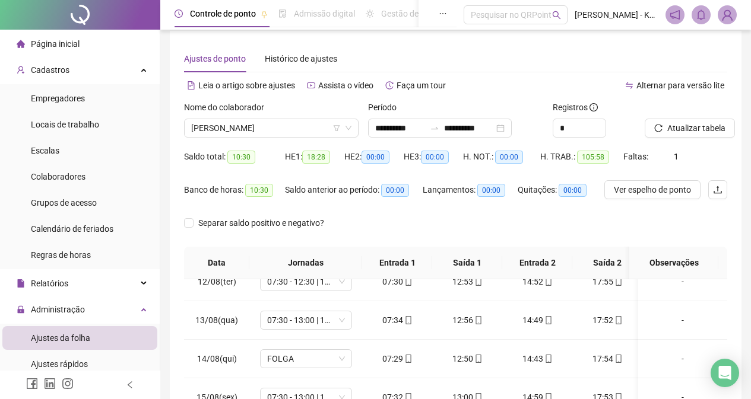
scroll to position [0, 0]
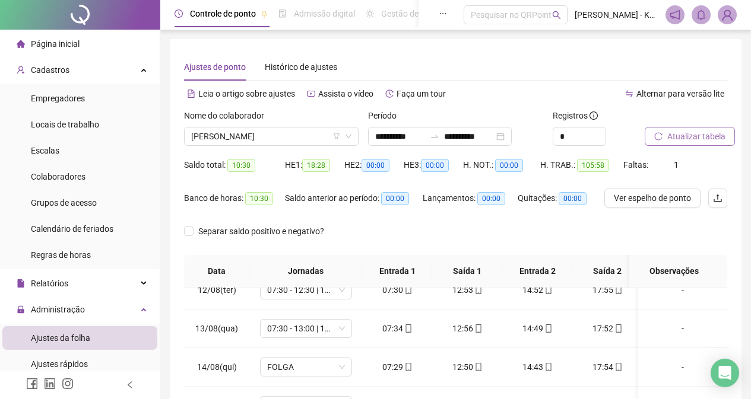
click at [694, 144] on button "Atualizar tabela" at bounding box center [689, 136] width 90 height 19
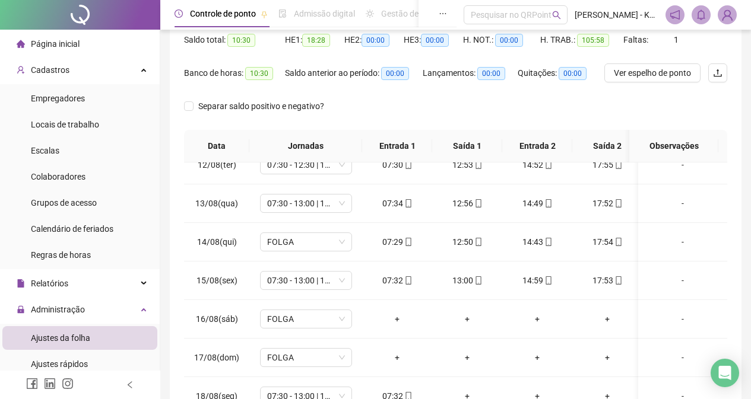
scroll to position [207, 0]
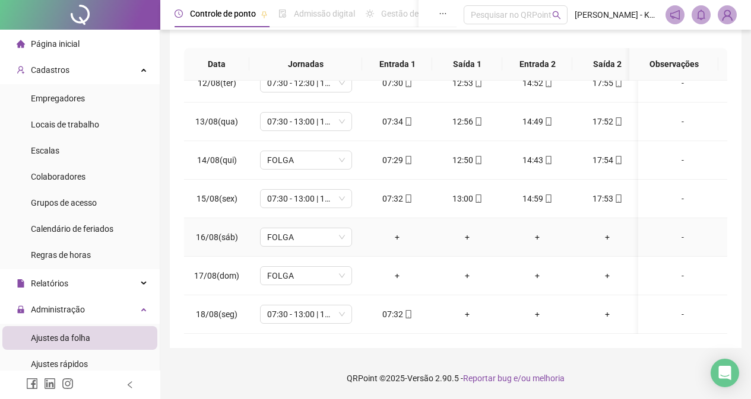
click at [673, 234] on div "-" at bounding box center [682, 237] width 70 height 13
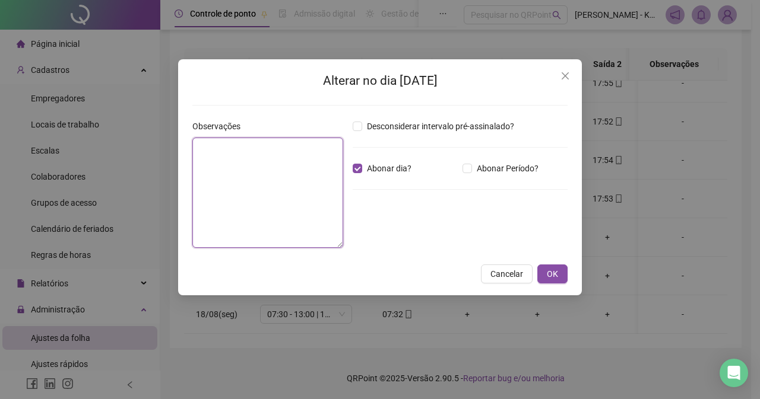
click at [292, 164] on textarea at bounding box center [267, 193] width 151 height 110
click at [566, 78] on icon "close" at bounding box center [564, 75] width 9 height 9
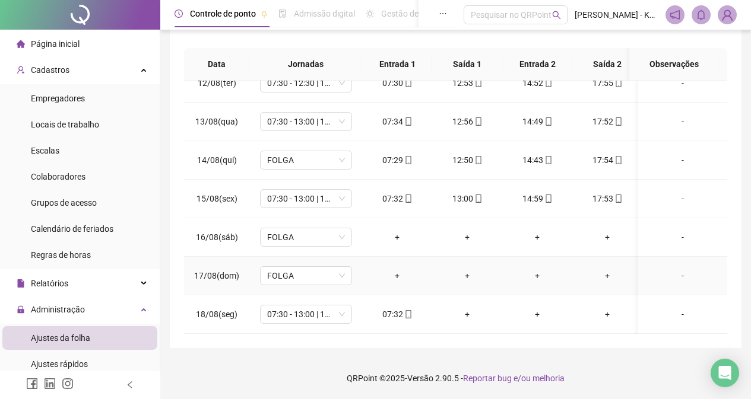
click at [679, 274] on td "-" at bounding box center [682, 276] width 89 height 39
click at [677, 231] on div "-" at bounding box center [682, 237] width 70 height 13
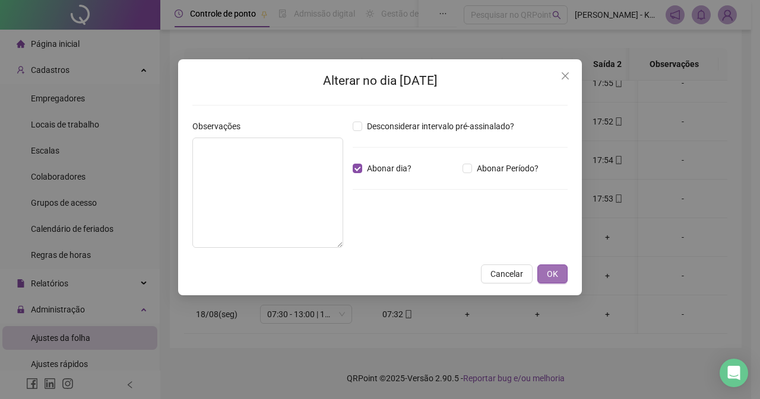
click at [556, 273] on span "OK" at bounding box center [552, 274] width 11 height 13
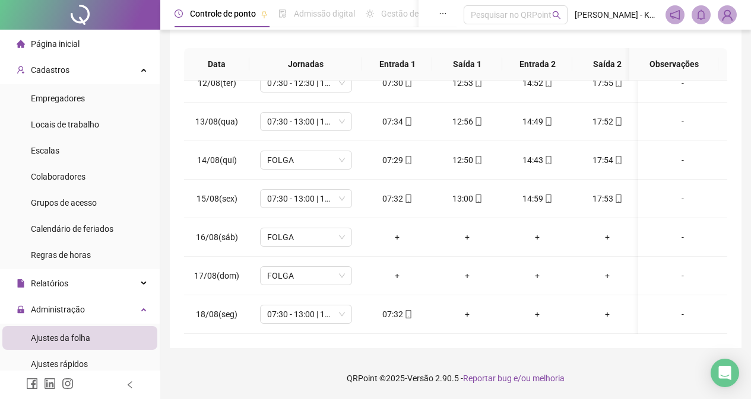
drag, startPoint x: 750, startPoint y: 292, endPoint x: 758, endPoint y: 271, distance: 22.4
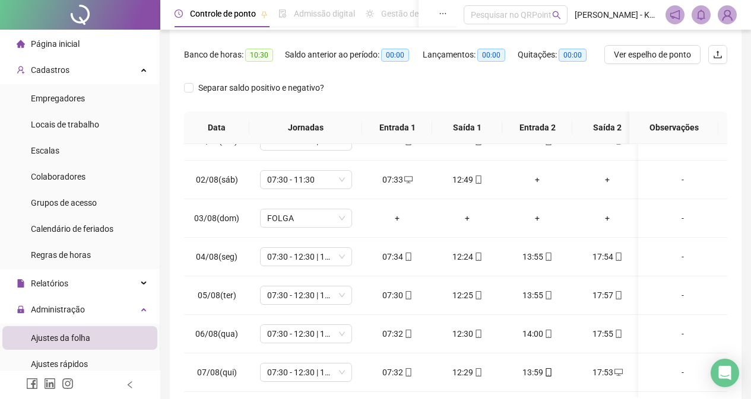
scroll to position [0, 0]
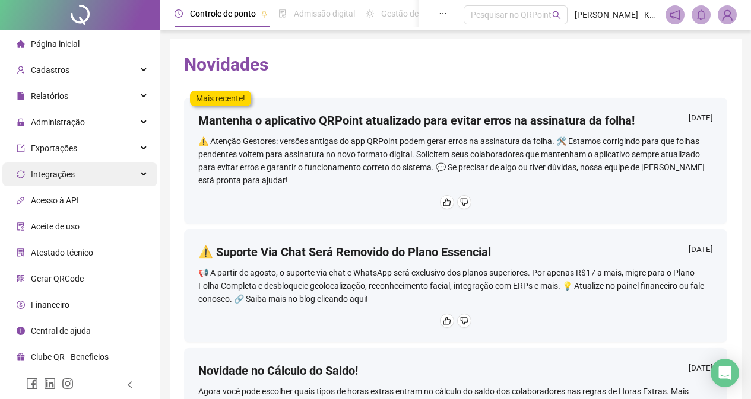
click at [132, 170] on div "Integrações" at bounding box center [79, 175] width 155 height 24
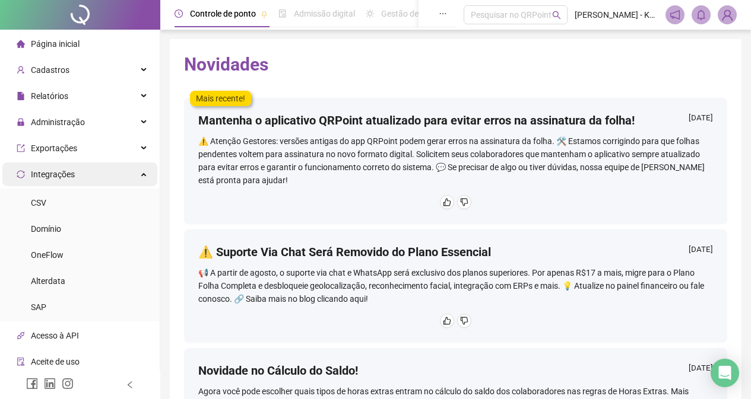
click at [134, 170] on div "Integrações" at bounding box center [79, 175] width 155 height 24
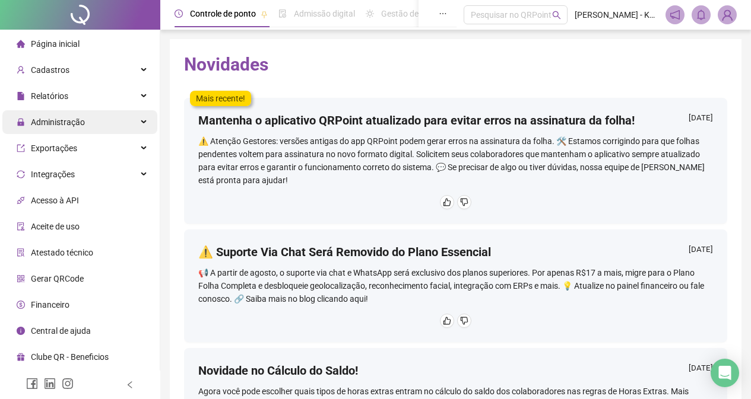
click at [134, 134] on div "Administração" at bounding box center [79, 122] width 155 height 24
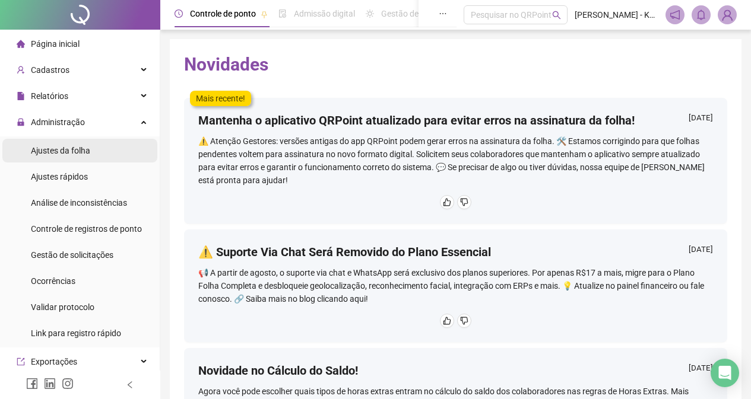
click at [121, 155] on li "Ajustes da folha" at bounding box center [79, 151] width 155 height 24
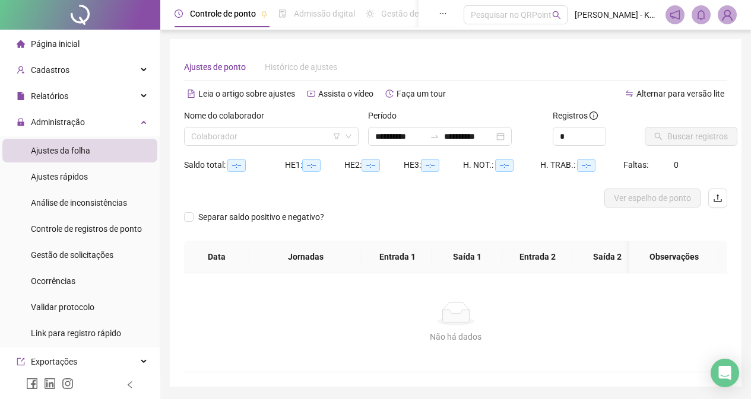
type input "**********"
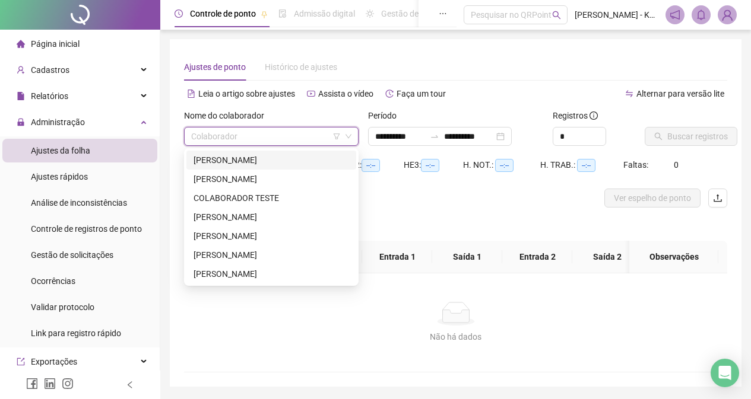
click at [247, 142] on input "search" at bounding box center [266, 137] width 150 height 18
click at [261, 160] on div "[PERSON_NAME]" at bounding box center [270, 160] width 155 height 13
click at [261, 160] on div "Saldo total: --:--" at bounding box center [234, 165] width 101 height 14
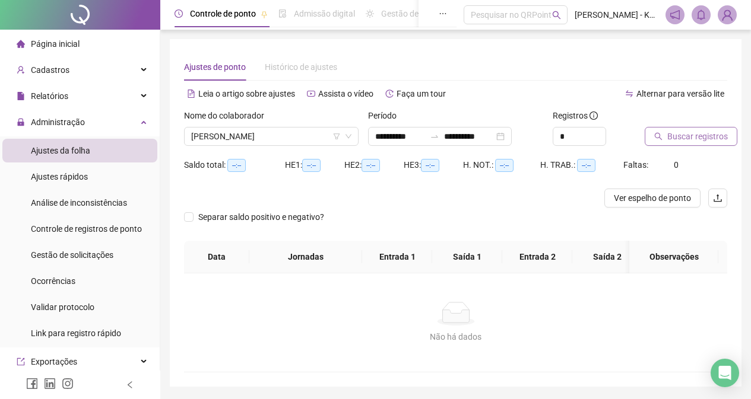
click at [695, 135] on span "Buscar registros" at bounding box center [697, 136] width 61 height 13
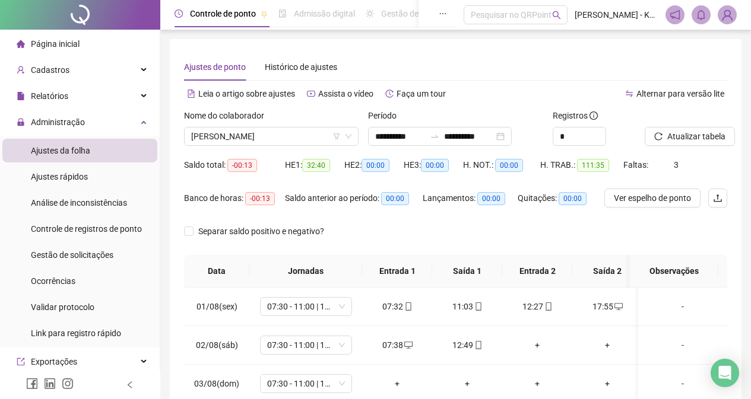
click at [334, 207] on div "Saldo anterior ao período: 00:00" at bounding box center [354, 198] width 138 height 19
click at [350, 212] on div "Saldo anterior ao período: 00:00" at bounding box center [354, 205] width 138 height 33
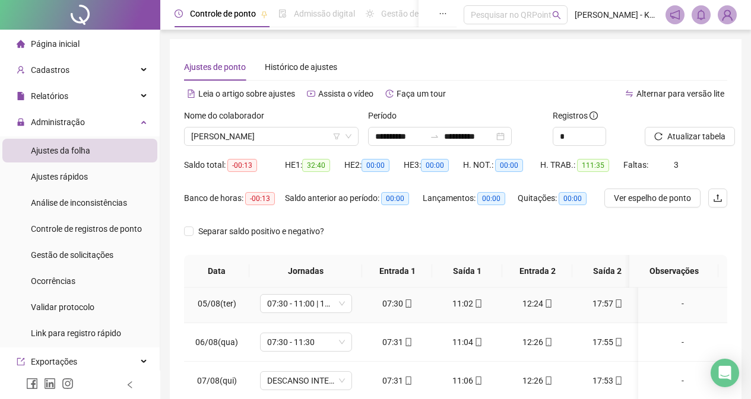
scroll to position [178, 0]
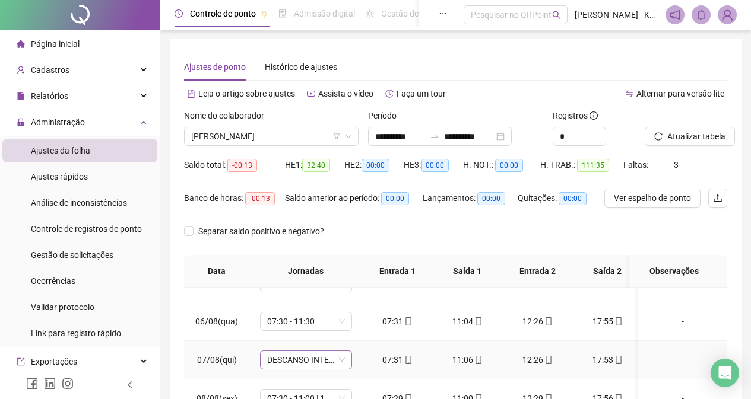
click at [339, 361] on span "DESCANSO INTER-JORNADA" at bounding box center [306, 360] width 78 height 18
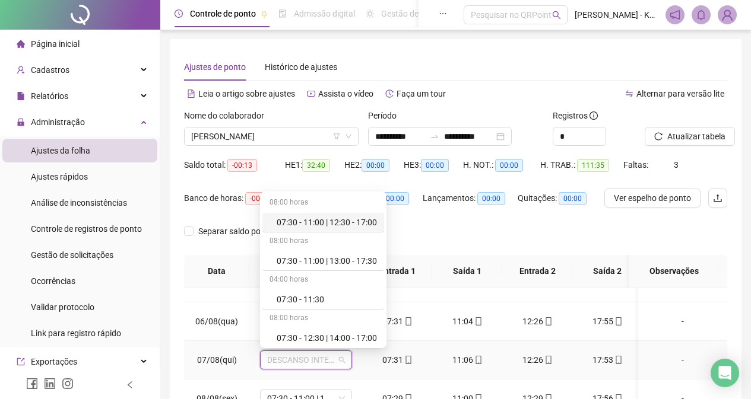
click at [341, 359] on span "DESCANSO INTER-JORNADA" at bounding box center [306, 360] width 78 height 18
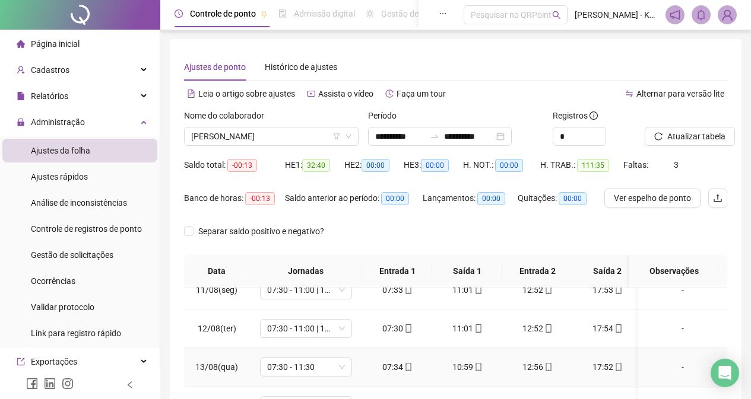
scroll to position [59, 0]
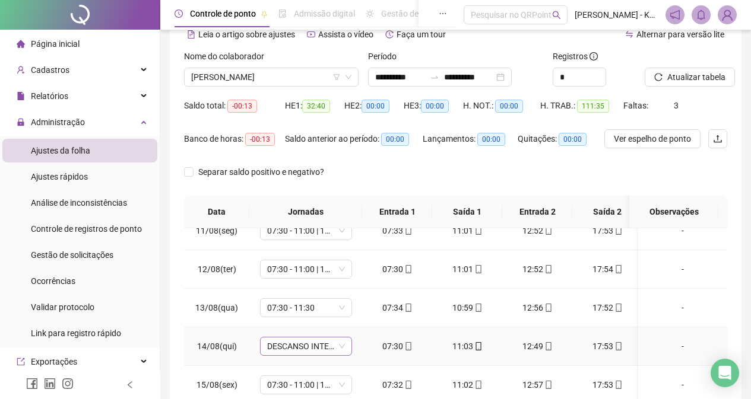
click at [338, 338] on span "DESCANSO INTER-JORNADA" at bounding box center [306, 347] width 78 height 18
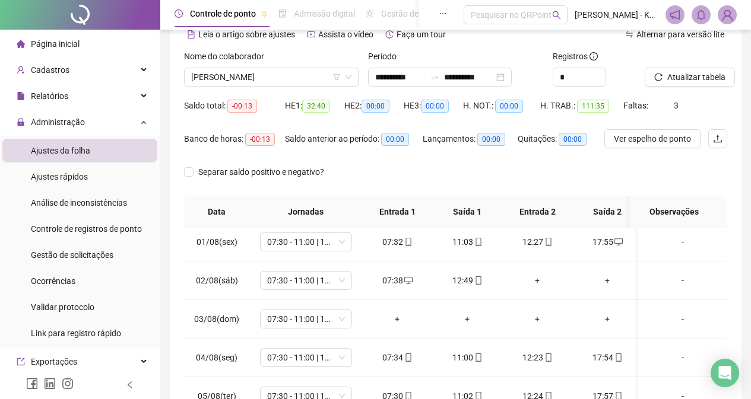
scroll to position [0, 0]
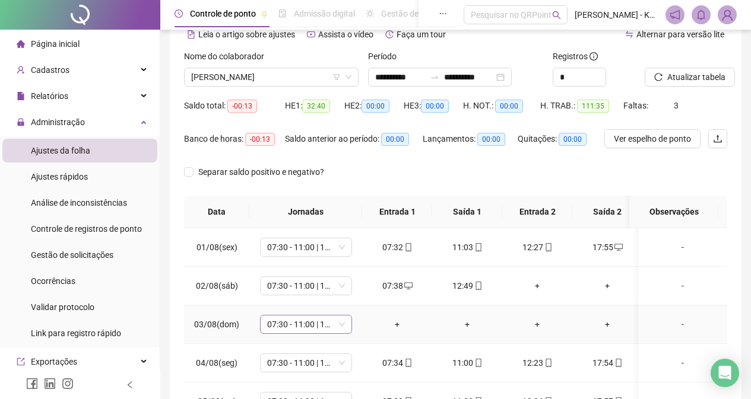
click at [344, 325] on span "07:30 - 11:00 | 13:00 - 17:30" at bounding box center [306, 325] width 78 height 18
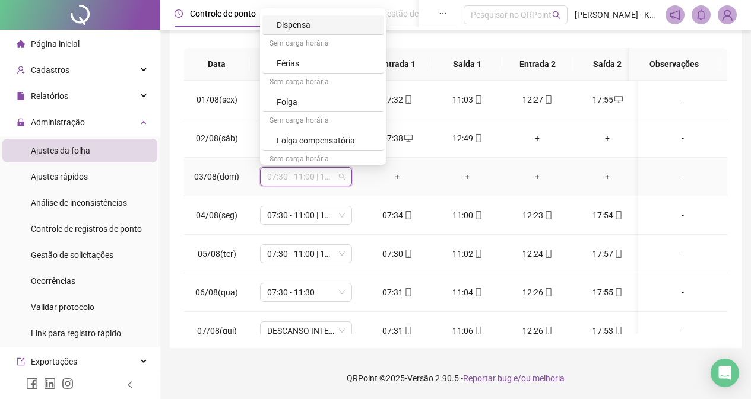
scroll to position [234, 0]
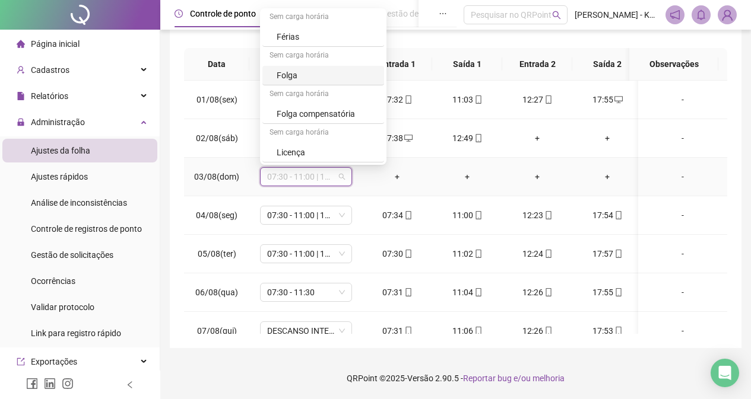
click at [332, 76] on div "Folga" at bounding box center [327, 75] width 100 height 13
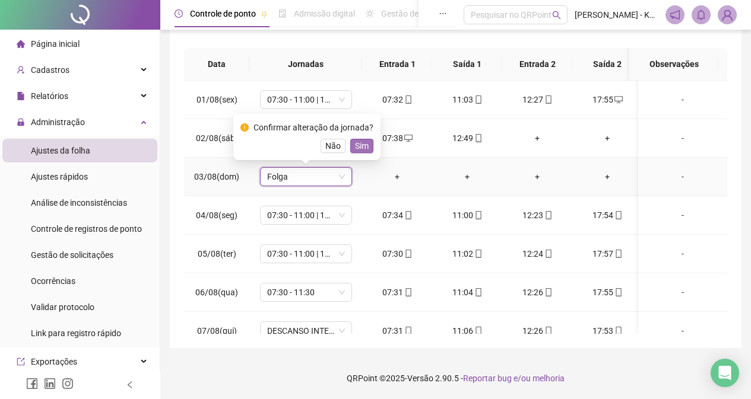
click at [355, 149] on span "Sim" at bounding box center [362, 145] width 14 height 13
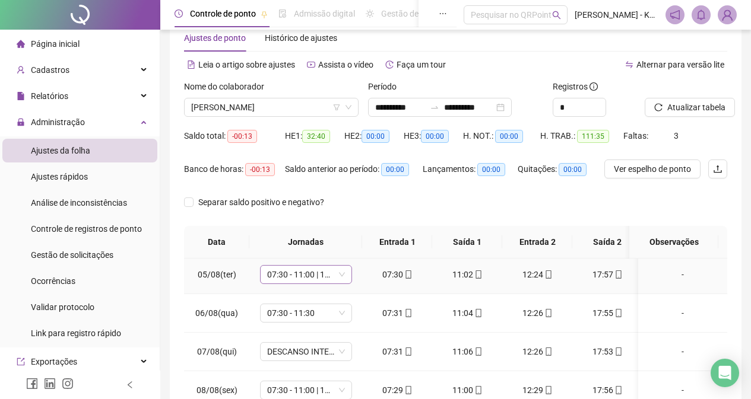
scroll to position [178, 0]
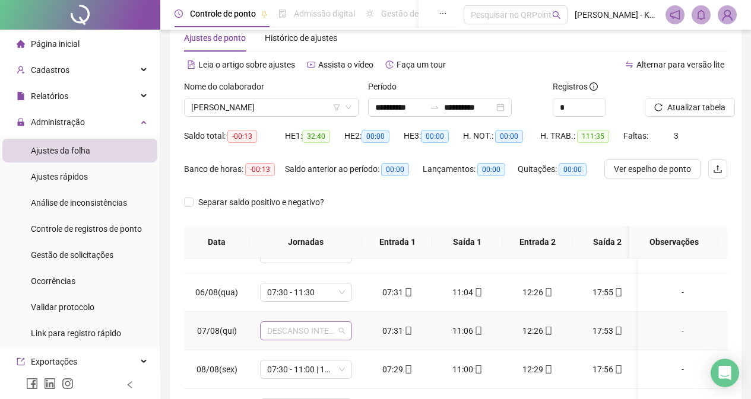
click at [341, 331] on span "DESCANSO INTER-JORNADA" at bounding box center [306, 331] width 78 height 18
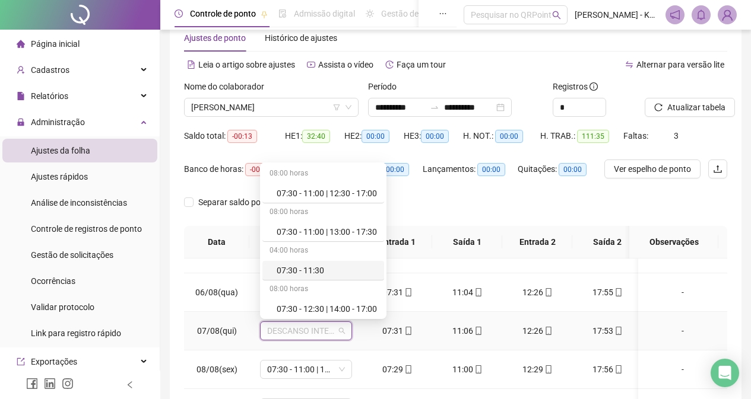
scroll to position [0, 0]
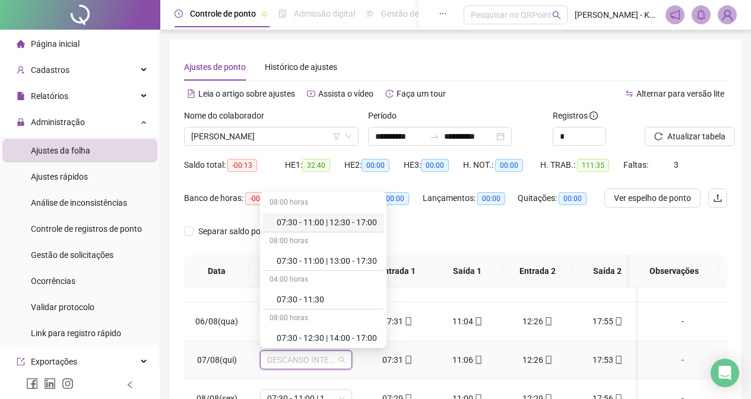
drag, startPoint x: 348, startPoint y: 226, endPoint x: 348, endPoint y: 235, distance: 8.9
click at [348, 226] on div "07:30 - 11:00 | 12:30 - 17:00" at bounding box center [327, 222] width 100 height 13
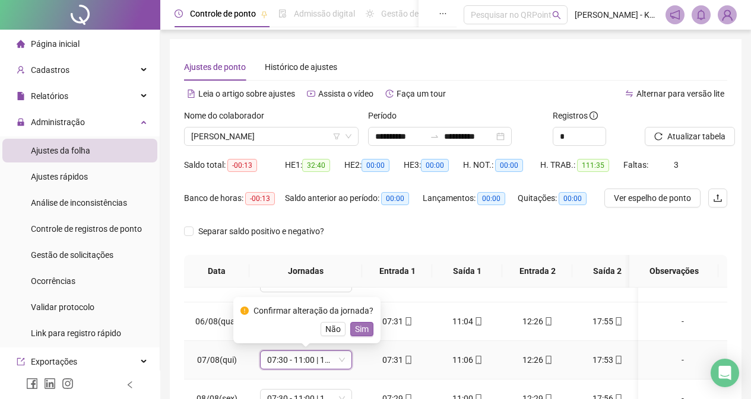
click at [361, 328] on span "Sim" at bounding box center [362, 329] width 14 height 13
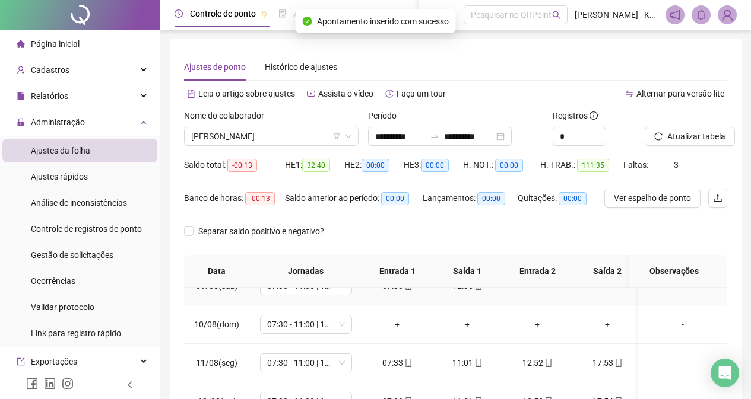
scroll to position [356, 0]
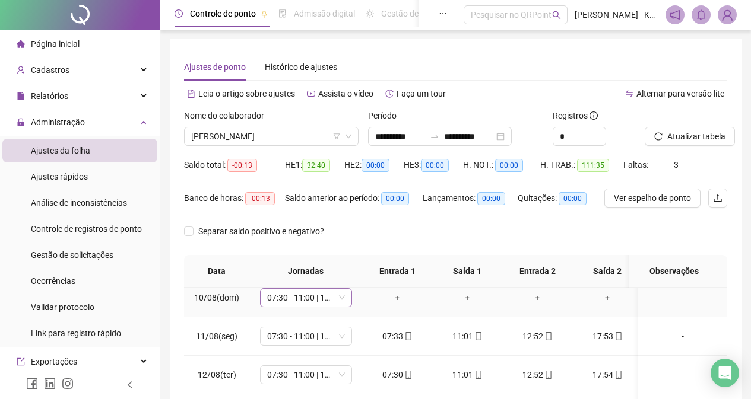
click at [340, 299] on span "07:30 - 11:00 | 13:00 - 17:30" at bounding box center [306, 298] width 78 height 18
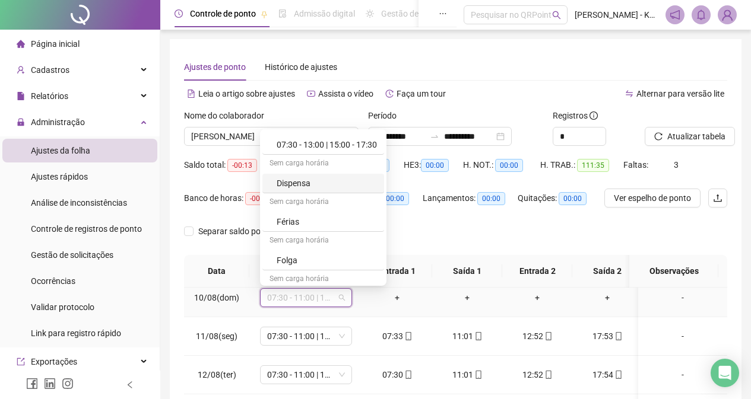
scroll to position [234, 0]
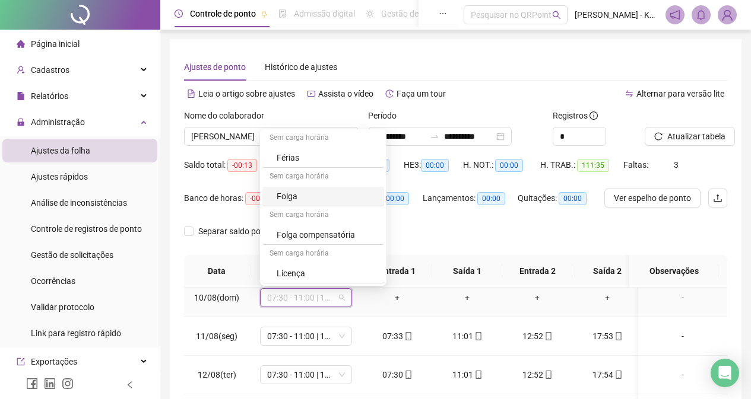
click at [330, 196] on div "Folga" at bounding box center [327, 196] width 100 height 13
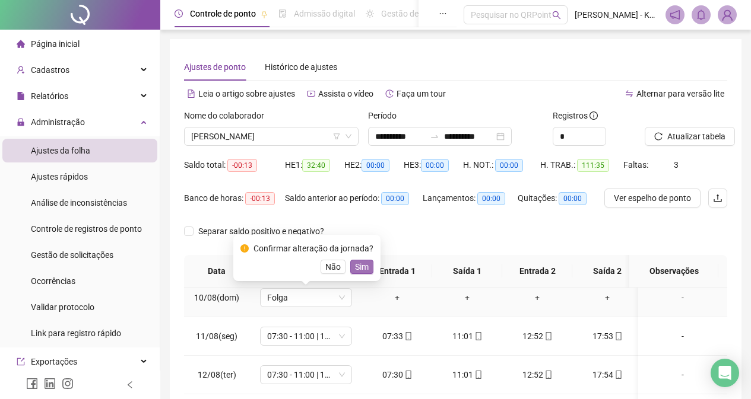
click at [361, 260] on button "Sim" at bounding box center [361, 267] width 23 height 14
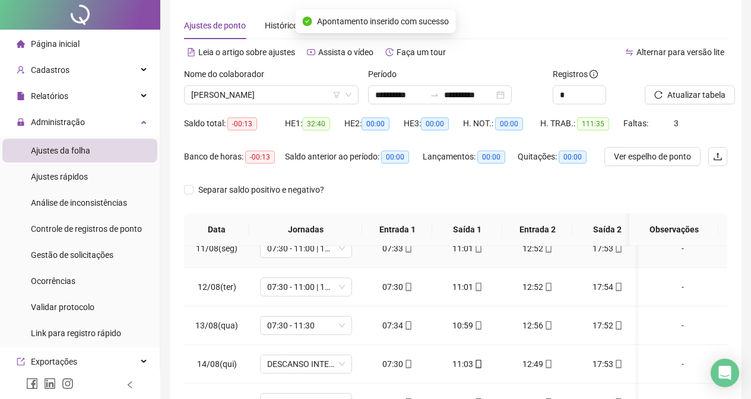
scroll to position [59, 0]
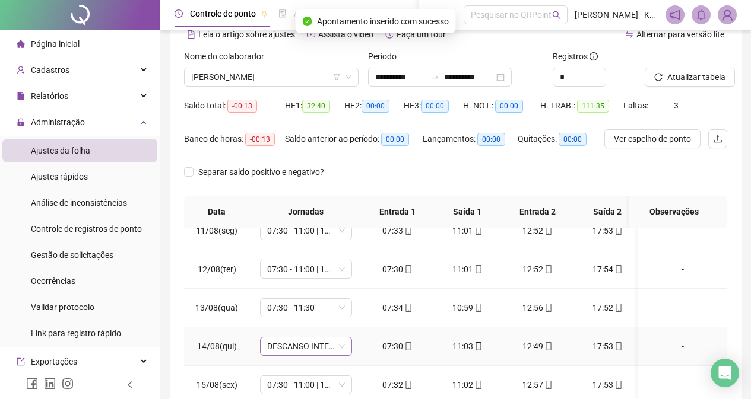
click at [340, 338] on span "DESCANSO INTER-JORNADA" at bounding box center [306, 347] width 78 height 18
click at [341, 338] on span "DESCANSO INTER-JORNADA" at bounding box center [306, 347] width 78 height 18
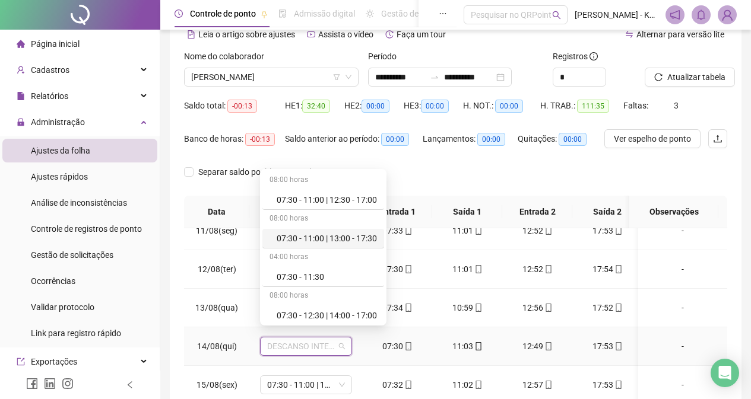
click at [361, 236] on div "07:30 - 11:00 | 13:00 - 17:30" at bounding box center [327, 238] width 100 height 13
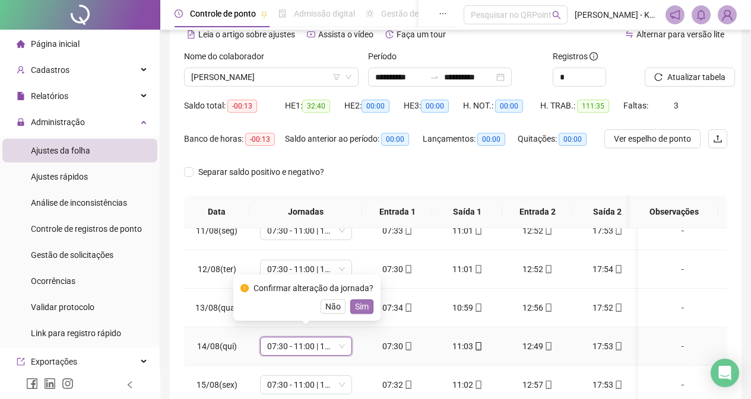
click at [360, 309] on span "Sim" at bounding box center [362, 306] width 14 height 13
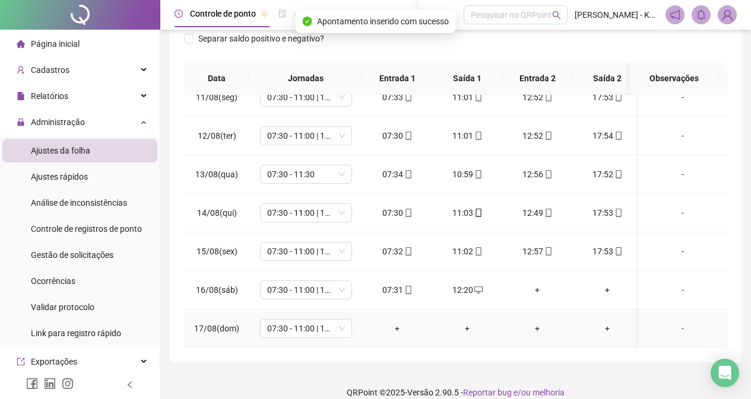
scroll to position [207, 0]
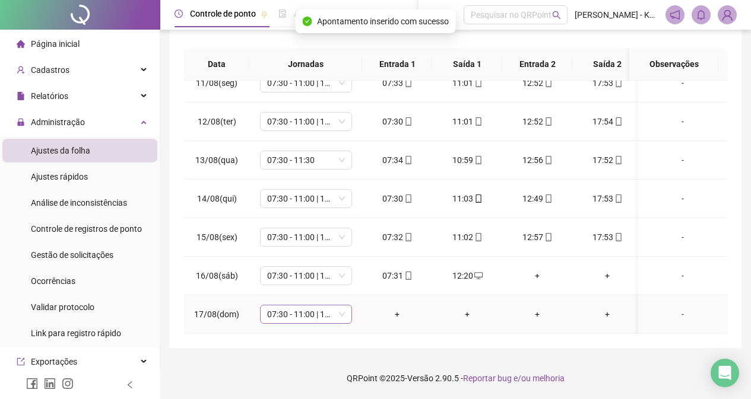
click at [339, 307] on span "07:30 - 11:00 | 13:00 - 17:30" at bounding box center [306, 315] width 78 height 18
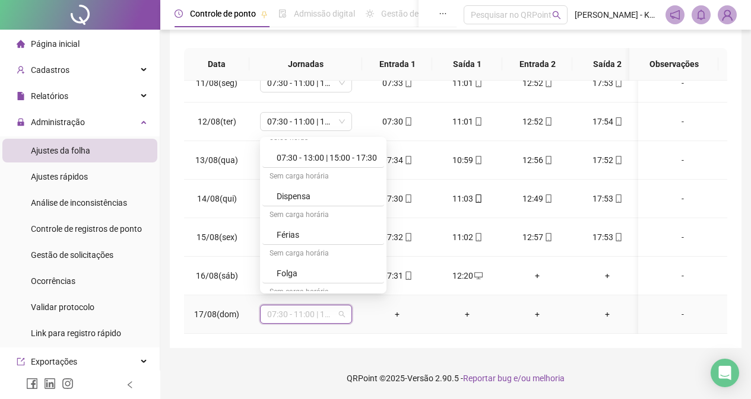
scroll to position [234, 0]
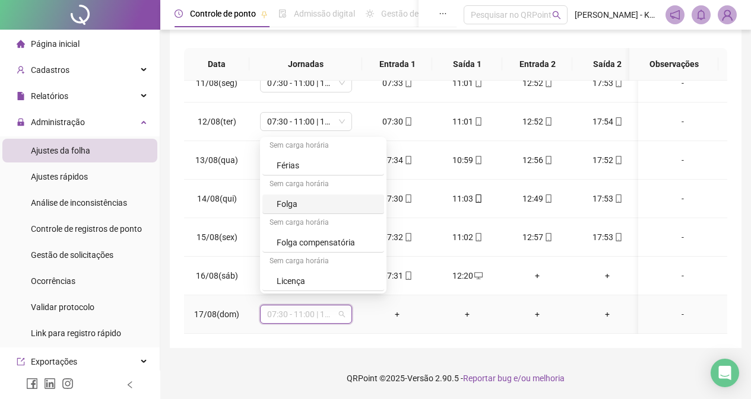
click at [326, 204] on div "Folga" at bounding box center [327, 204] width 100 height 13
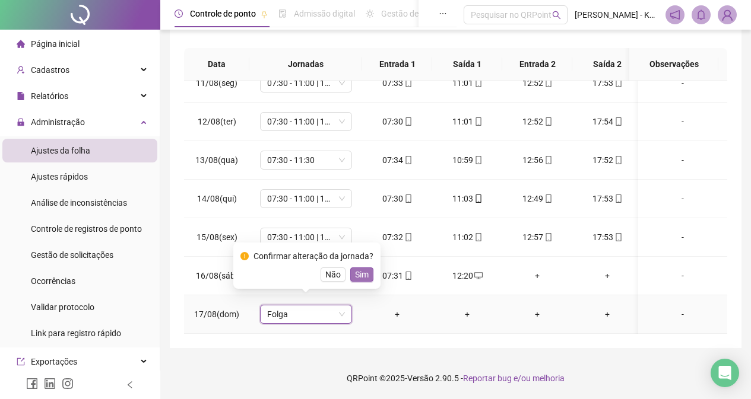
click at [358, 273] on span "Sim" at bounding box center [362, 274] width 14 height 13
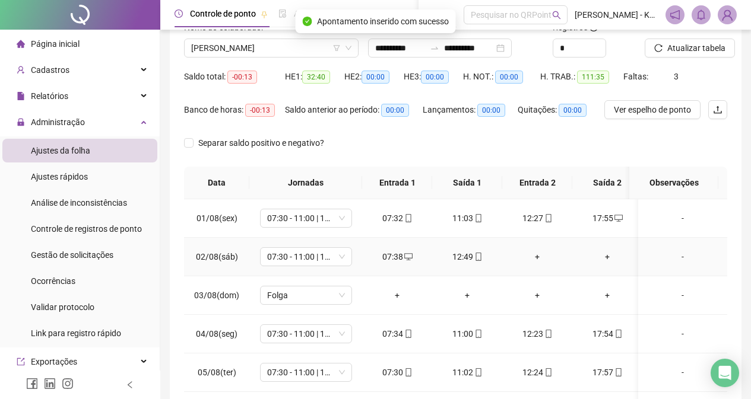
scroll to position [0, 0]
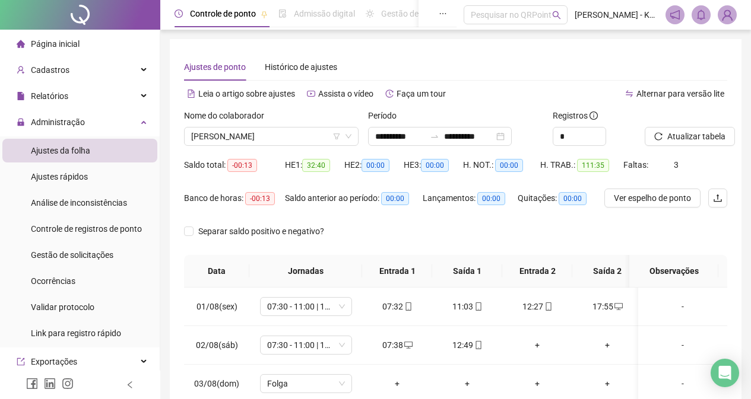
click at [564, 229] on div "Separar saldo positivo e negativo?" at bounding box center [455, 238] width 543 height 33
click at [691, 129] on button "Atualizar tabela" at bounding box center [689, 136] width 90 height 19
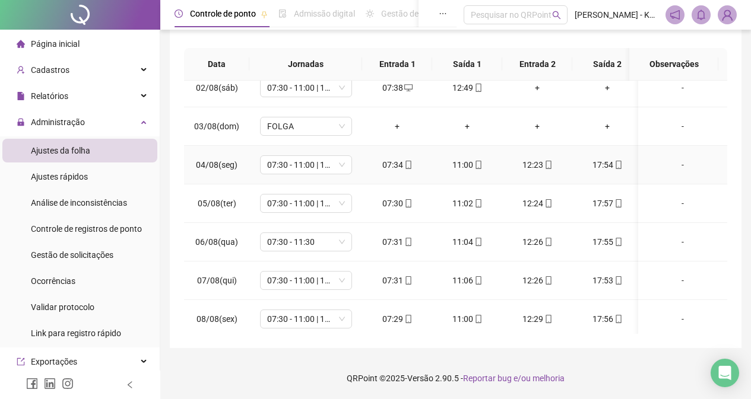
scroll to position [119, 0]
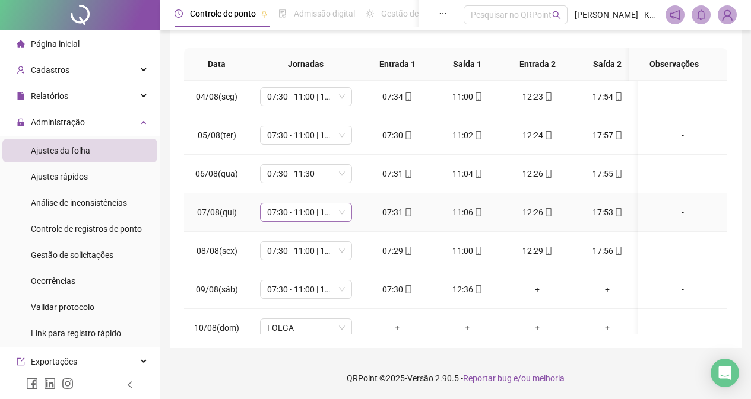
click at [343, 214] on span "07:30 - 11:00 | 12:30 - 17:00" at bounding box center [306, 213] width 78 height 18
click at [333, 216] on span "07:30 - 11:00 | 12:30 - 17:00" at bounding box center [306, 213] width 78 height 18
click at [359, 214] on td "07:30 - 11:00 | 12:30 - 17:00 07:30 - 11:00 | 12:30 - 17:00" at bounding box center [305, 212] width 113 height 39
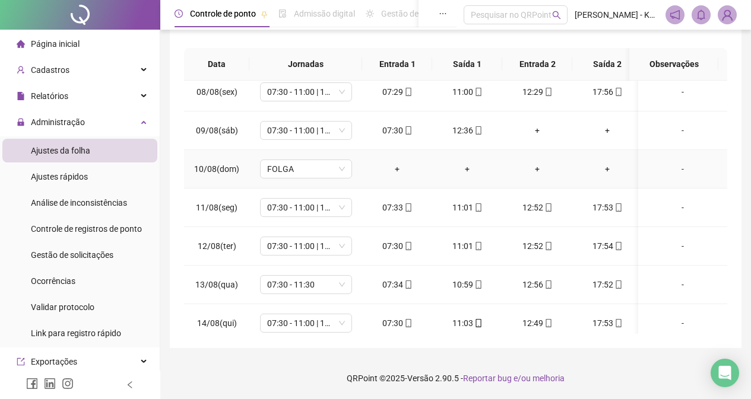
scroll to position [297, 0]
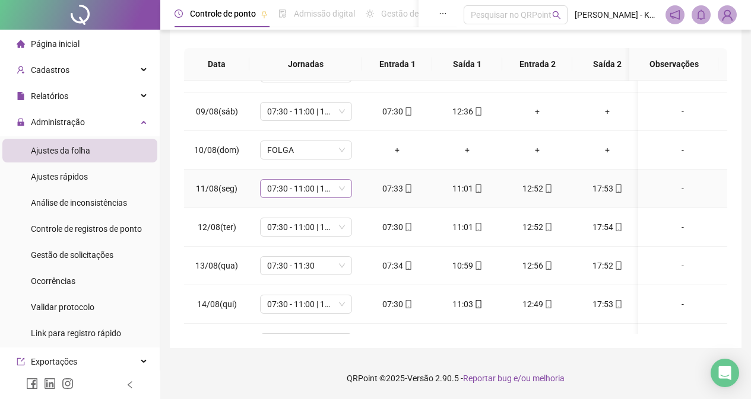
click at [339, 188] on span "07:30 - 11:00 | 13:00 - 17:30" at bounding box center [306, 189] width 78 height 18
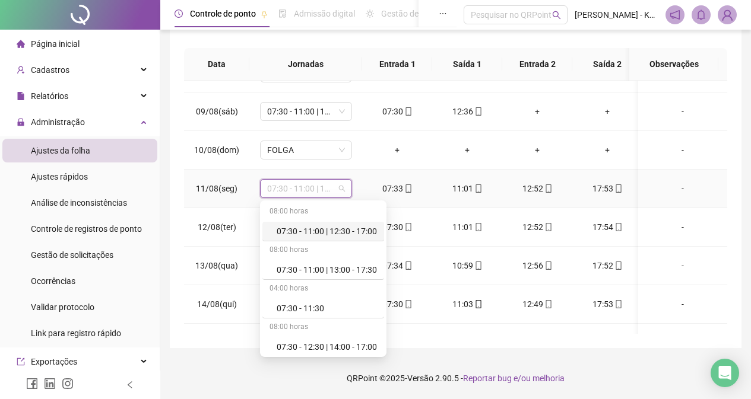
click at [322, 187] on span "07:30 - 11:00 | 13:00 - 17:30" at bounding box center [306, 189] width 78 height 18
click at [333, 269] on div "07:30 - 11:00 | 13:00 - 17:30" at bounding box center [327, 269] width 100 height 13
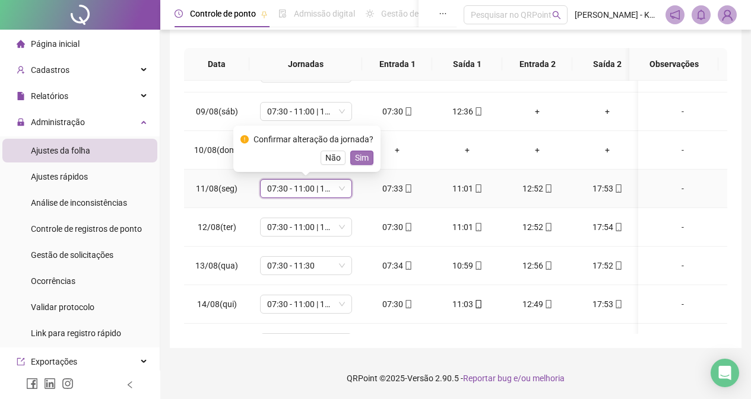
click at [362, 154] on span "Sim" at bounding box center [362, 157] width 14 height 13
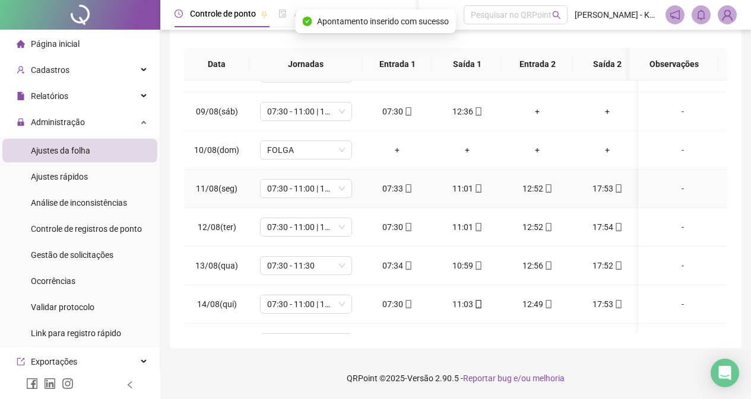
scroll to position [356, 0]
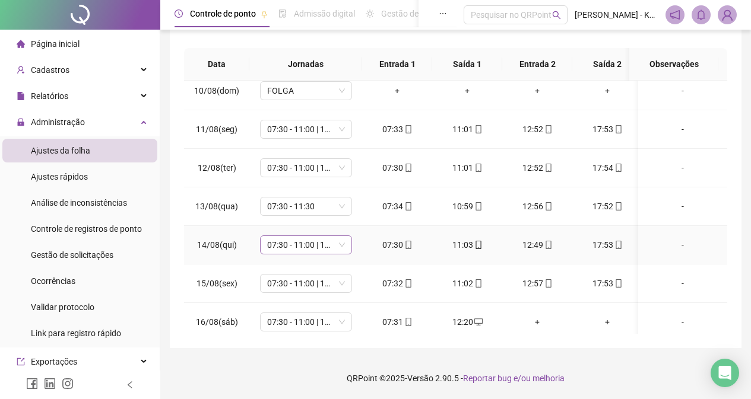
click at [336, 250] on span "07:30 - 11:00 | 13:00 - 17:30" at bounding box center [306, 245] width 78 height 18
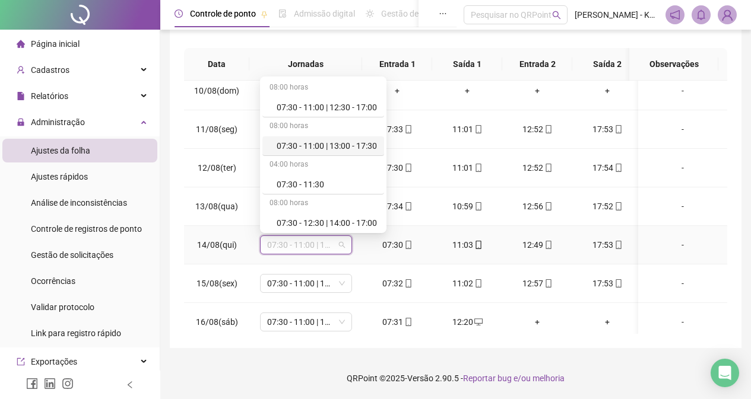
click at [369, 144] on div "07:30 - 11:00 | 13:00 - 17:30" at bounding box center [327, 145] width 100 height 13
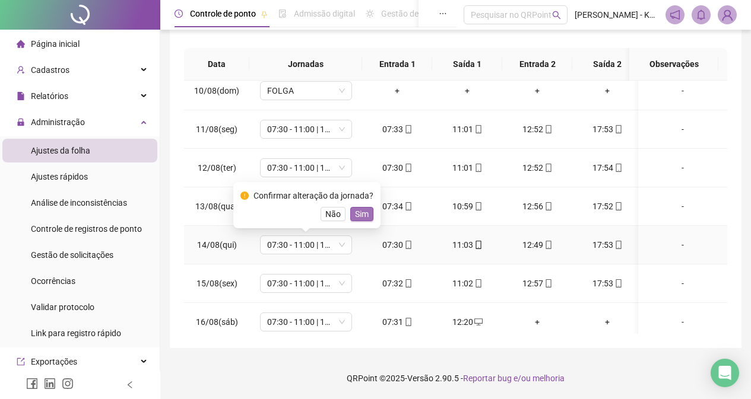
click at [358, 211] on span "Sim" at bounding box center [362, 214] width 14 height 13
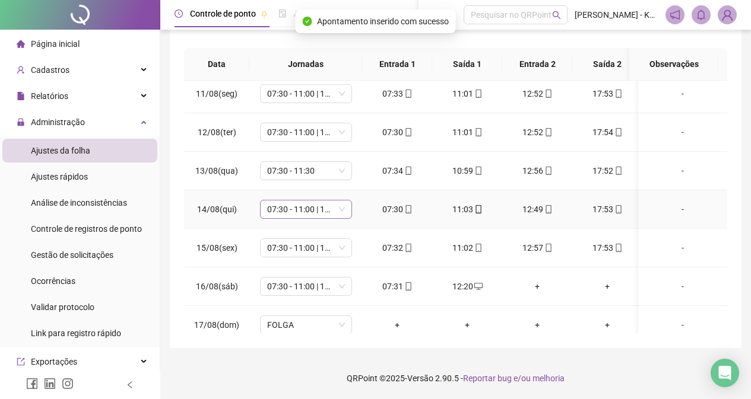
scroll to position [411, 0]
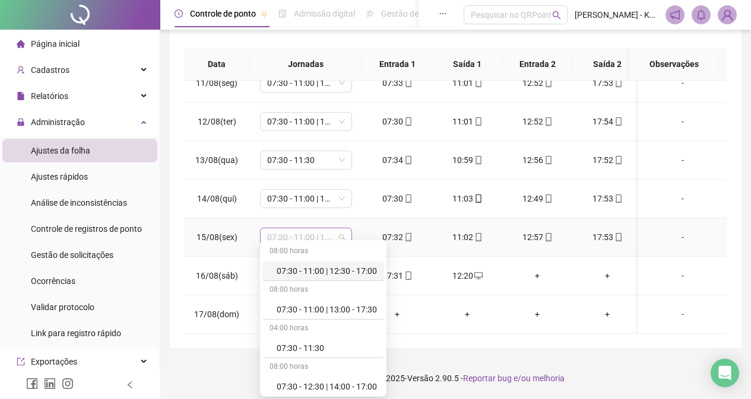
click at [339, 228] on span "07:30 - 11:00 | 13:00 - 17:30" at bounding box center [306, 237] width 78 height 18
click at [339, 312] on div "07:30 - 11:00 | 13:00 - 17:30" at bounding box center [327, 309] width 100 height 13
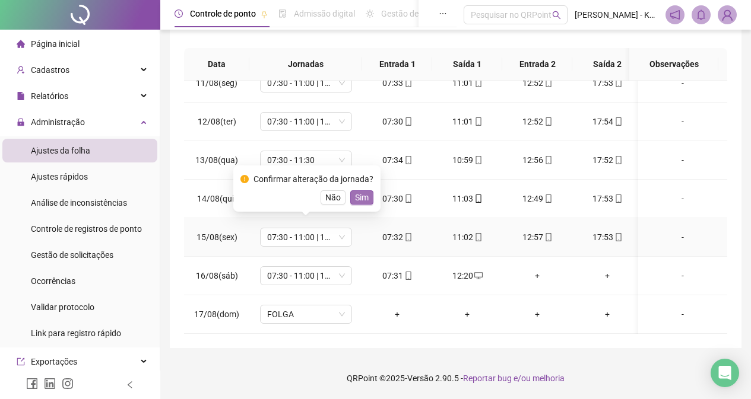
click at [360, 199] on span "Sim" at bounding box center [362, 197] width 14 height 13
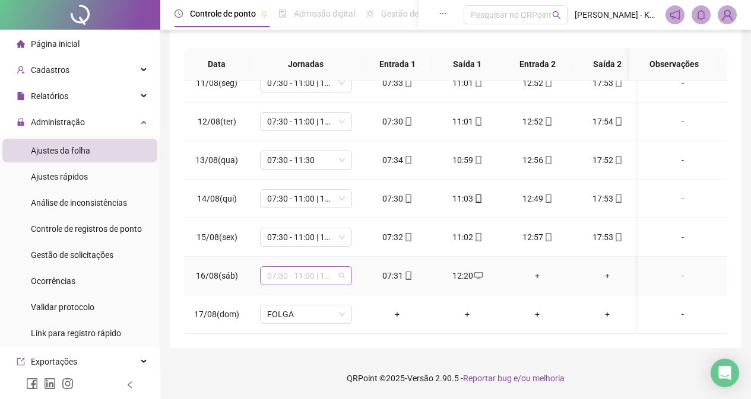
click at [339, 267] on span "07:30 - 11:00 | 13:00 - 17:30" at bounding box center [306, 276] width 78 height 18
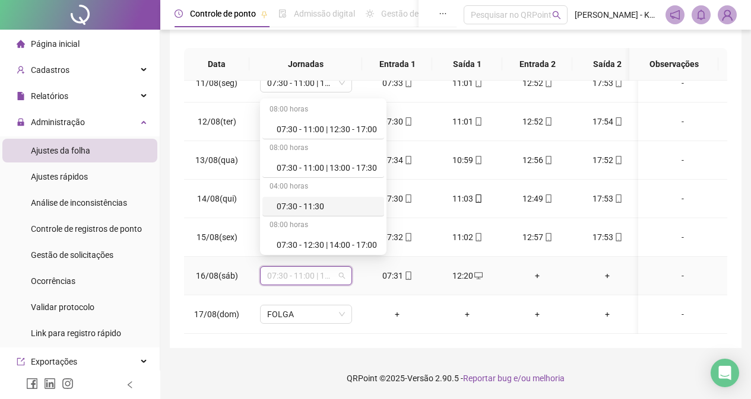
click at [345, 214] on div "07:30 - 11:30" at bounding box center [323, 207] width 122 height 20
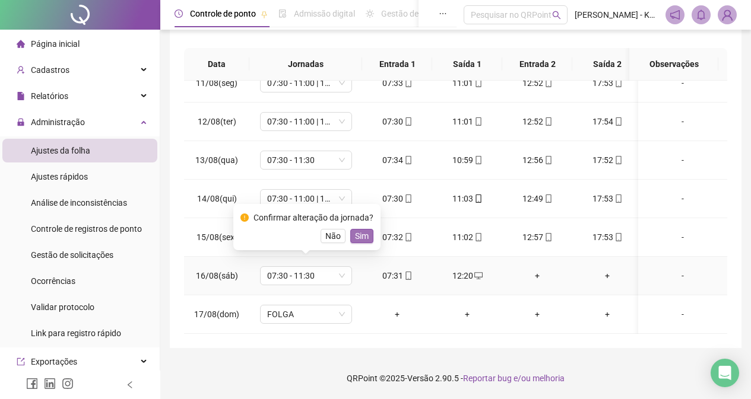
click at [361, 237] on span "Sim" at bounding box center [362, 236] width 14 height 13
click at [361, 237] on td "07:30 - 11:00 | 13:00 - 17:30" at bounding box center [305, 237] width 113 height 39
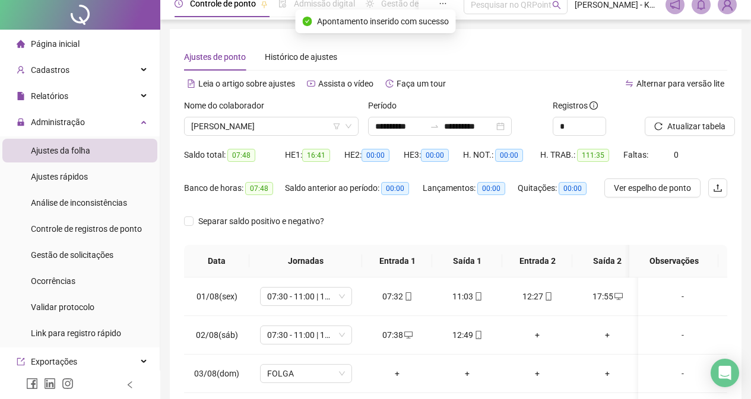
scroll to position [0, 0]
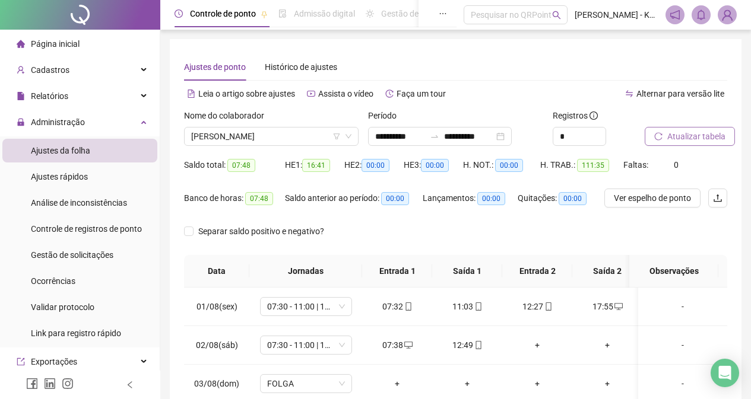
click at [688, 137] on span "Atualizar tabela" at bounding box center [696, 136] width 58 height 13
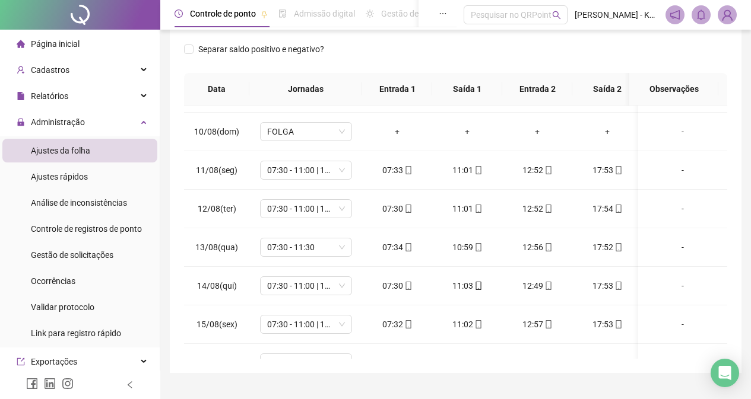
scroll to position [342, 0]
click at [345, 172] on div "07:30 - 11:00 | 13:00 - 17:30" at bounding box center [306, 168] width 92 height 19
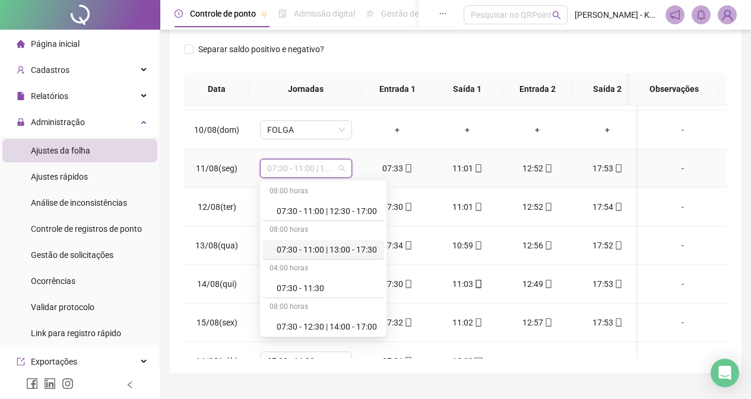
click at [345, 247] on div "07:30 - 11:00 | 13:00 - 17:30" at bounding box center [327, 249] width 100 height 13
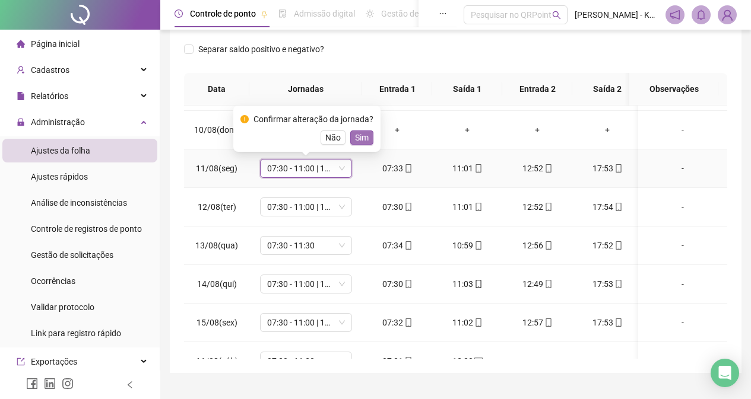
click at [356, 138] on span "Sim" at bounding box center [362, 137] width 14 height 13
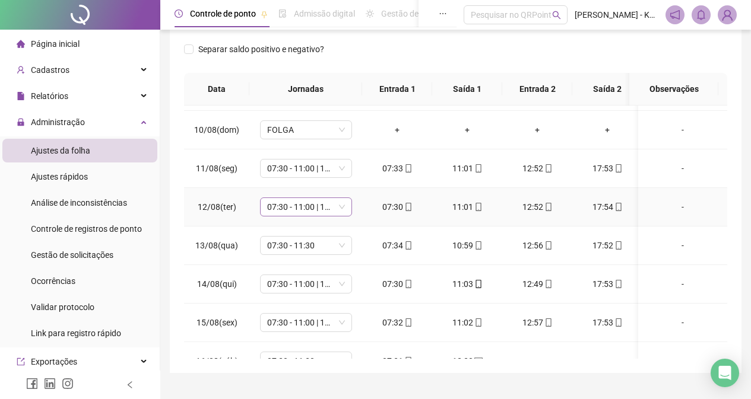
click at [338, 211] on span "07:30 - 11:00 | 13:00 - 17:30" at bounding box center [306, 207] width 78 height 18
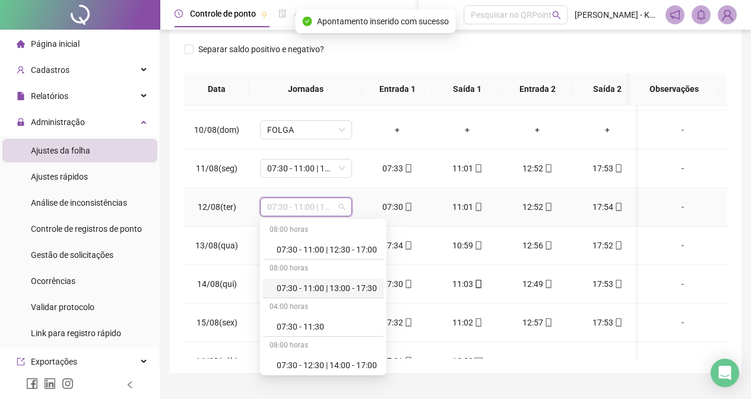
click at [343, 289] on div "07:30 - 11:00 | 13:00 - 17:30" at bounding box center [327, 288] width 100 height 13
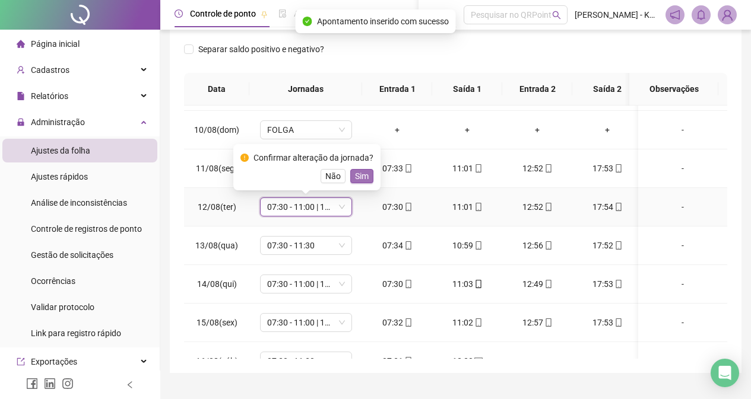
click at [357, 174] on span "Sim" at bounding box center [362, 176] width 14 height 13
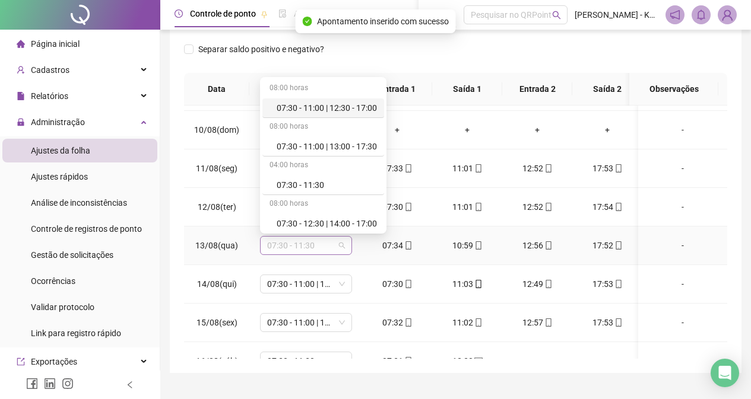
click at [336, 237] on span "07:30 - 11:30" at bounding box center [306, 246] width 78 height 18
click at [376, 145] on div "07:30 - 11:00 | 13:00 - 17:30" at bounding box center [327, 146] width 100 height 13
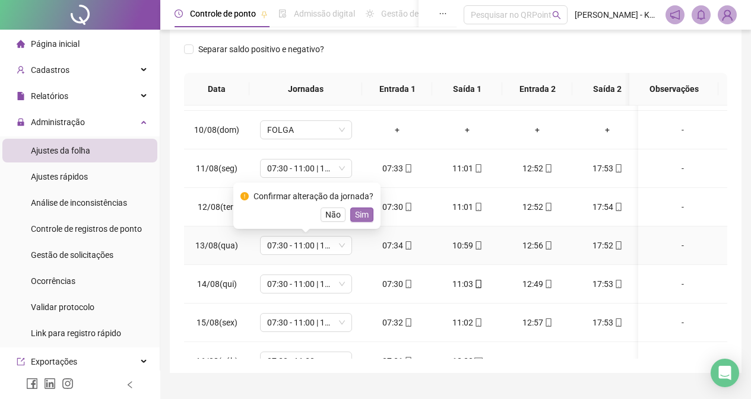
click at [364, 211] on span "Sim" at bounding box center [362, 214] width 14 height 13
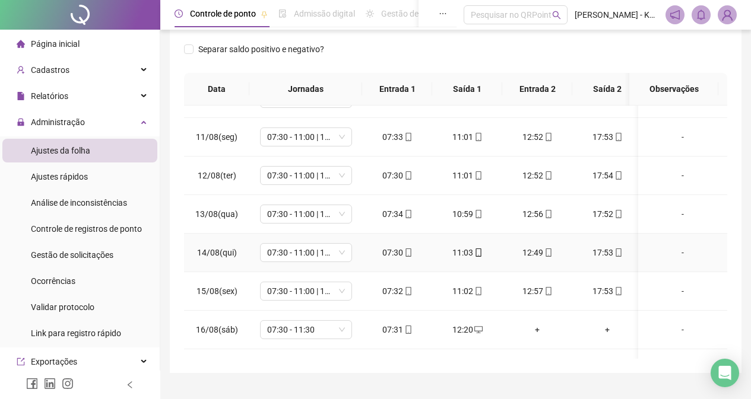
scroll to position [401, 0]
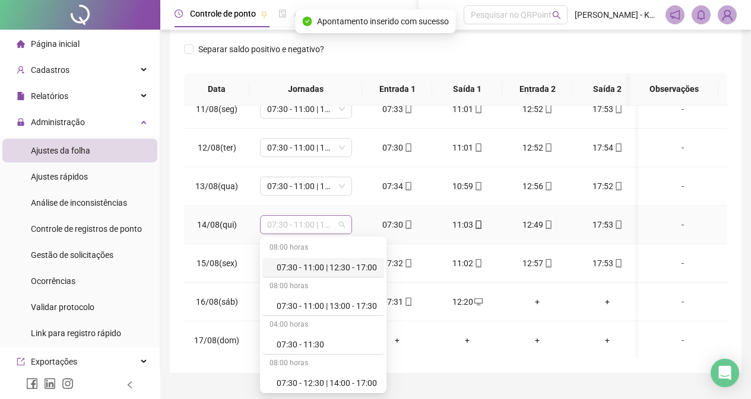
click at [334, 232] on span "07:30 - 11:00 | 13:00 - 17:30" at bounding box center [306, 225] width 78 height 18
click at [355, 305] on div "07:30 - 11:00 | 13:00 - 17:30" at bounding box center [327, 306] width 100 height 13
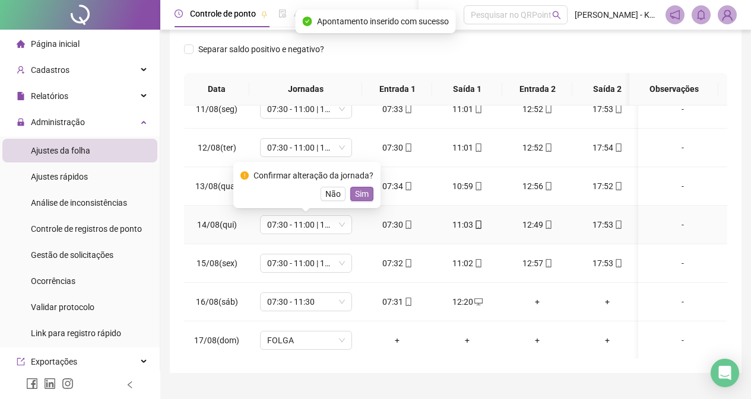
click at [366, 191] on span "Sim" at bounding box center [362, 194] width 14 height 13
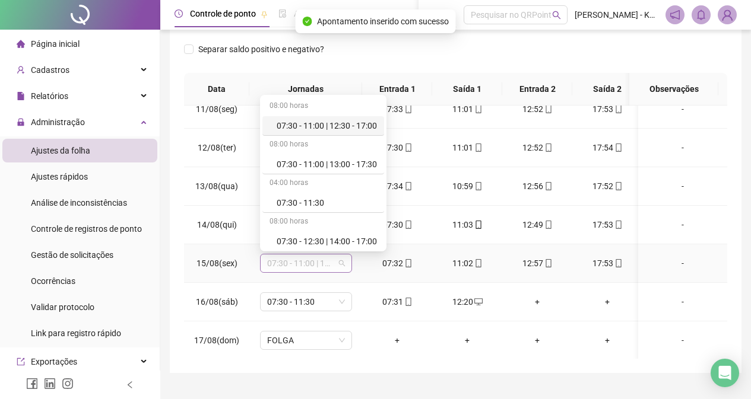
click at [338, 266] on span "07:30 - 11:00 | 13:00 - 17:30" at bounding box center [306, 264] width 78 height 18
click at [353, 164] on div "07:30 - 11:00 | 13:00 - 17:30" at bounding box center [327, 164] width 100 height 13
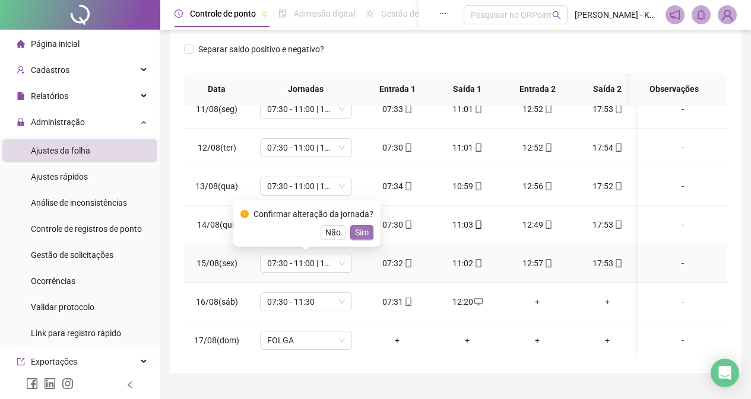
click at [358, 226] on button "Sim" at bounding box center [361, 233] width 23 height 14
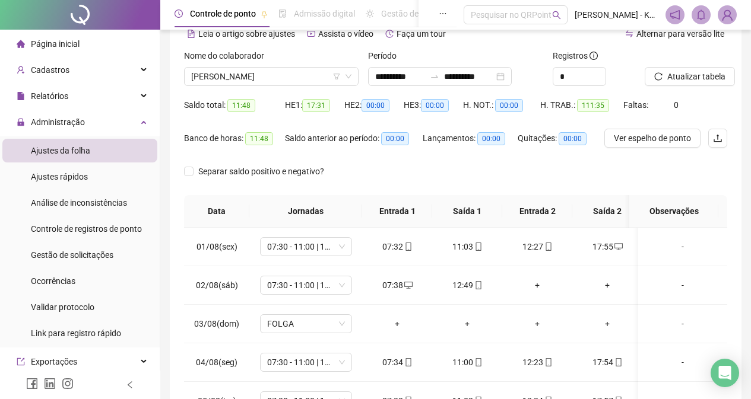
scroll to position [49, 0]
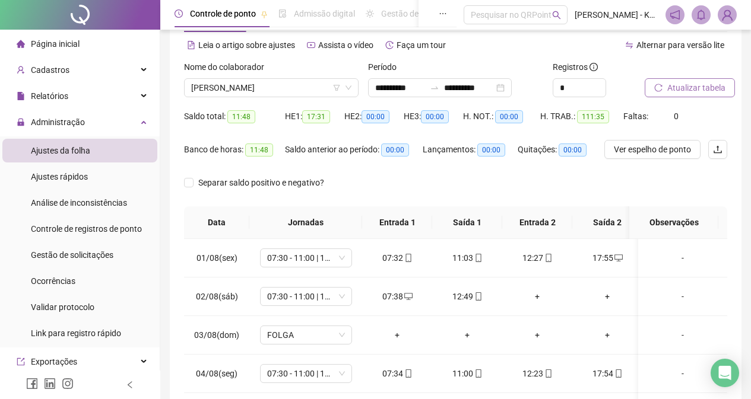
click at [716, 93] on span "Atualizar tabela" at bounding box center [696, 87] width 58 height 13
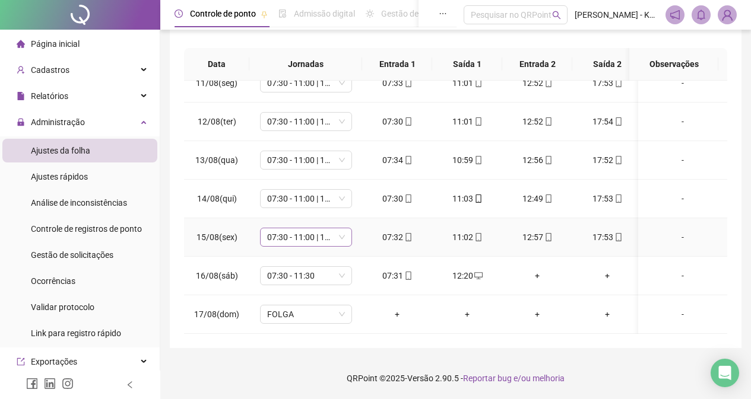
scroll to position [411, 0]
click at [342, 232] on span "07:30 - 11:00 | 13:00 - 17:30" at bounding box center [306, 237] width 78 height 18
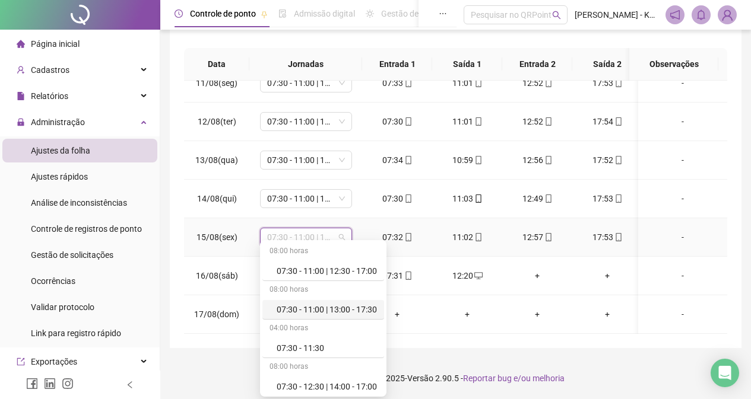
click at [353, 309] on div "07:30 - 11:00 | 13:00 - 17:30" at bounding box center [327, 309] width 100 height 13
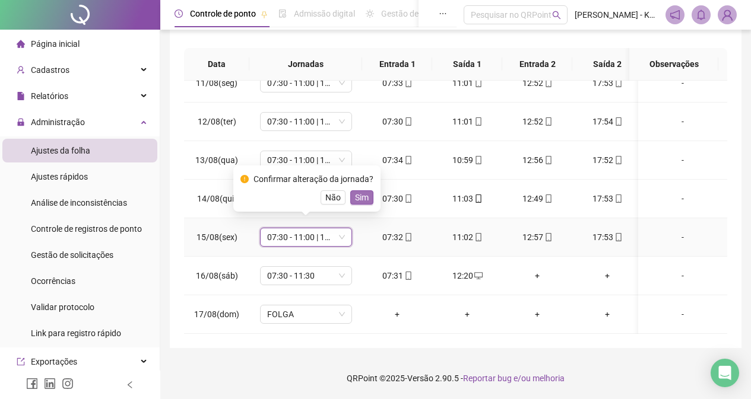
click at [366, 193] on span "Sim" at bounding box center [362, 197] width 14 height 13
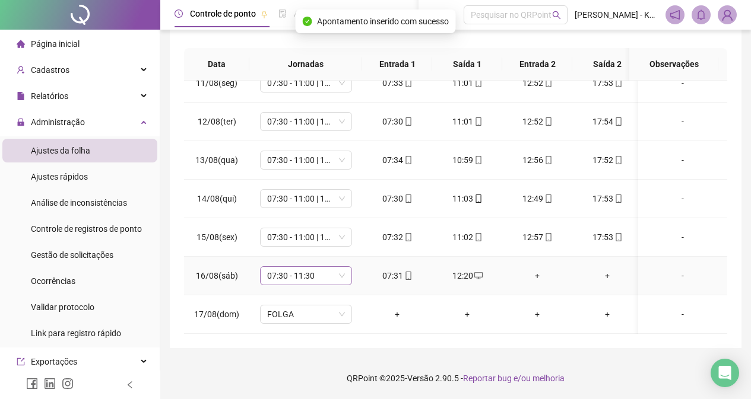
click at [331, 271] on span "07:30 - 11:30" at bounding box center [306, 276] width 78 height 18
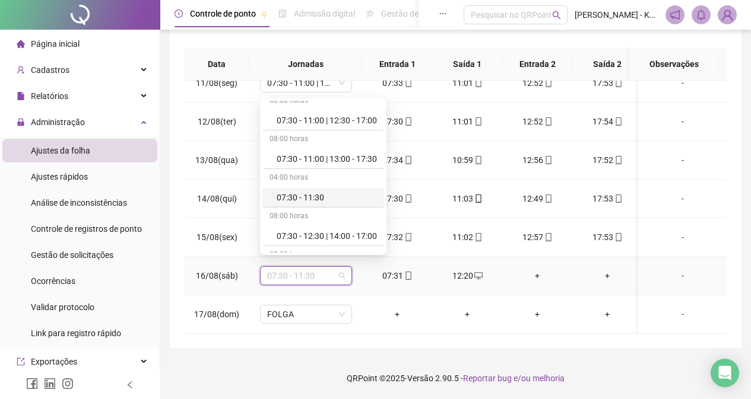
scroll to position [0, 0]
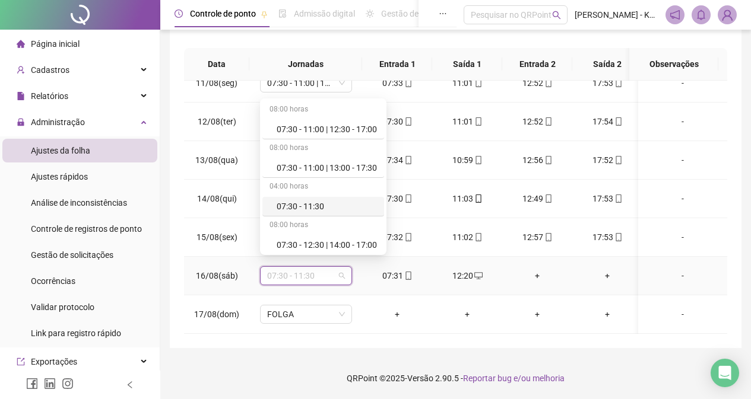
click at [328, 213] on div "07:30 - 11:30" at bounding box center [323, 207] width 122 height 20
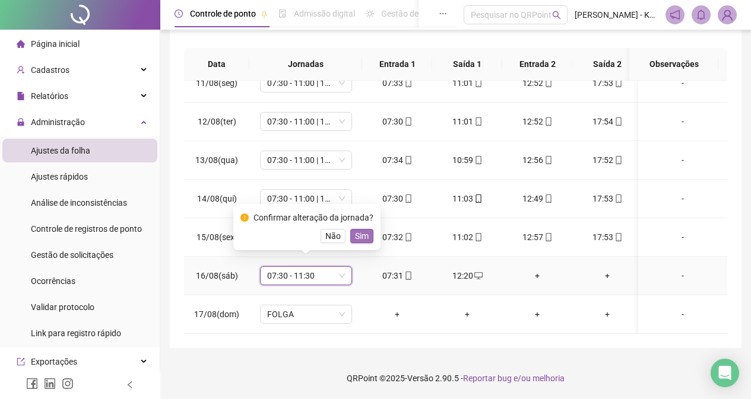
click at [363, 231] on span "Sim" at bounding box center [362, 236] width 14 height 13
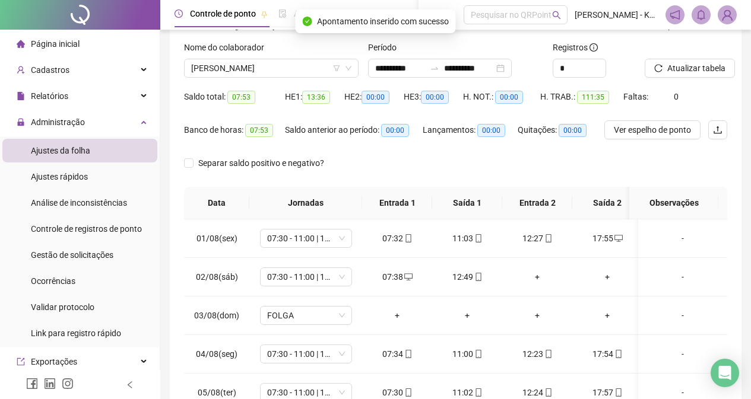
scroll to position [65, 0]
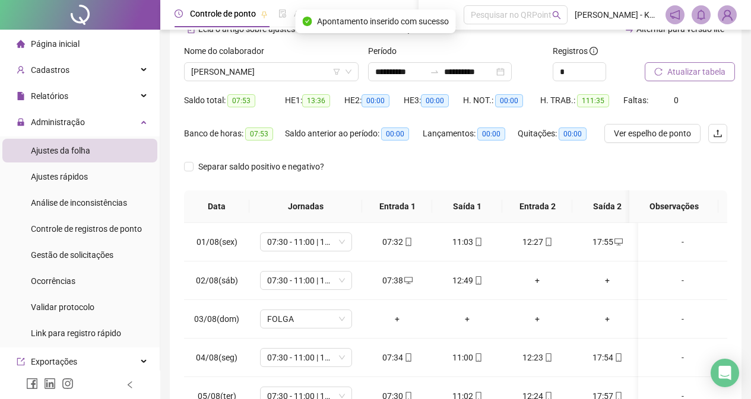
click at [703, 69] on span "Atualizar tabela" at bounding box center [696, 71] width 58 height 13
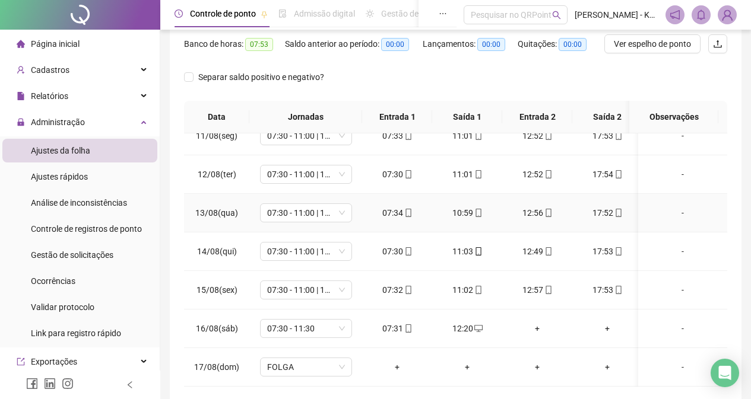
scroll to position [183, 0]
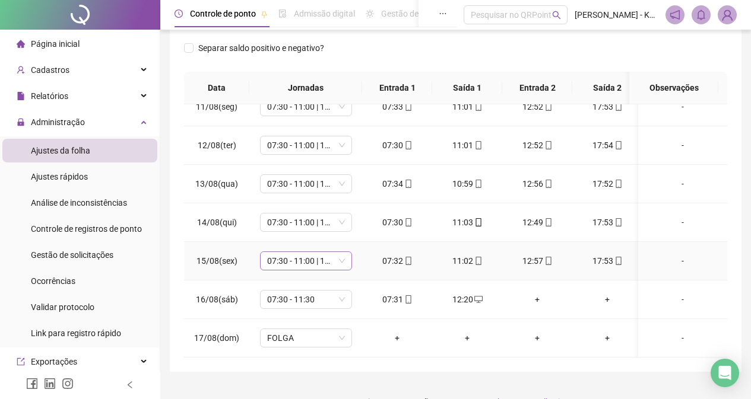
click at [337, 253] on span "07:30 - 11:00 | 13:00 - 17:30" at bounding box center [306, 261] width 78 height 18
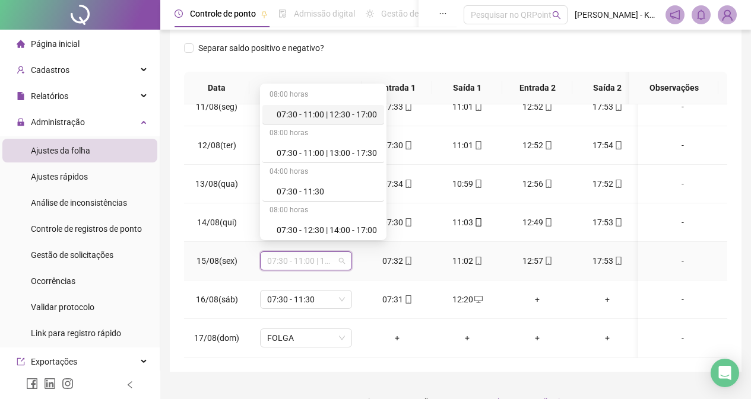
click at [337, 253] on span "07:30 - 11:00 | 13:00 - 17:30" at bounding box center [306, 261] width 78 height 18
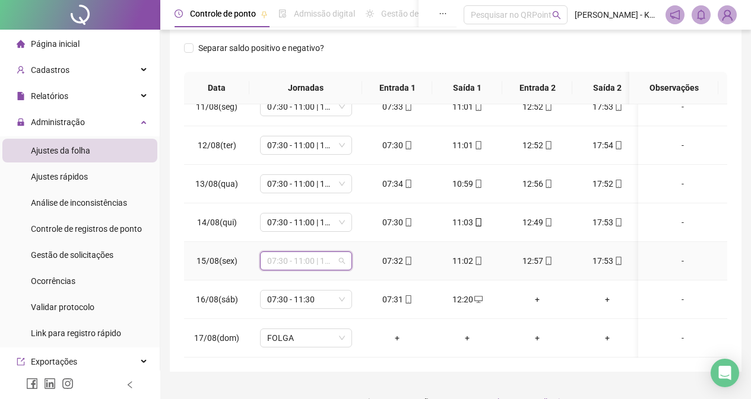
click at [344, 252] on span "07:30 - 11:00 | 13:00 - 17:30" at bounding box center [306, 261] width 78 height 18
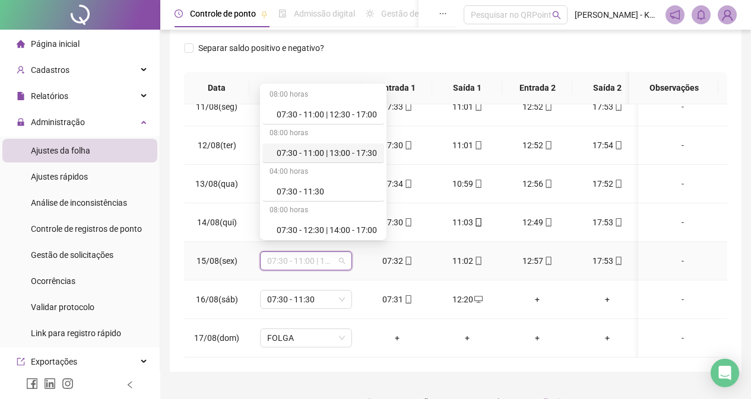
click at [355, 148] on div "07:30 - 11:00 | 13:00 - 17:30" at bounding box center [327, 153] width 100 height 13
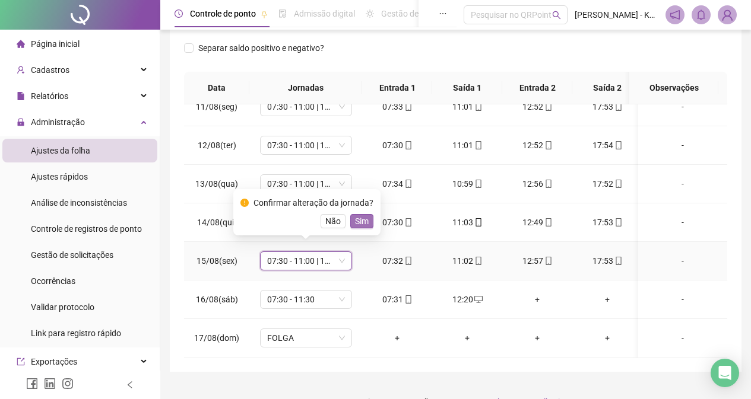
click at [361, 222] on span "Sim" at bounding box center [362, 221] width 14 height 13
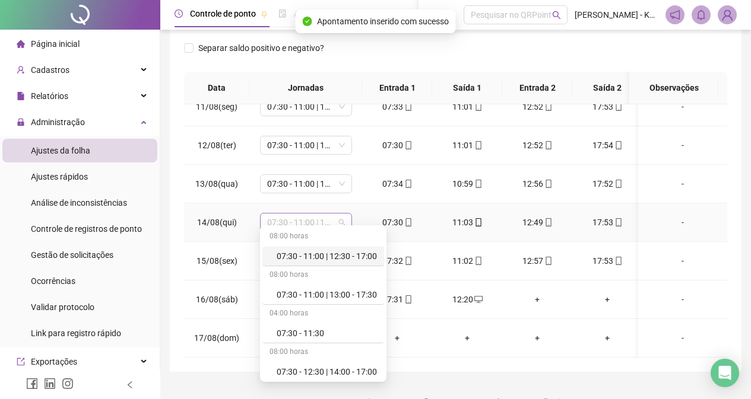
click at [342, 214] on span "07:30 - 11:00 | 13:00 - 17:30" at bounding box center [306, 223] width 78 height 18
click at [360, 296] on div "07:30 - 11:00 | 13:00 - 17:30" at bounding box center [327, 294] width 100 height 13
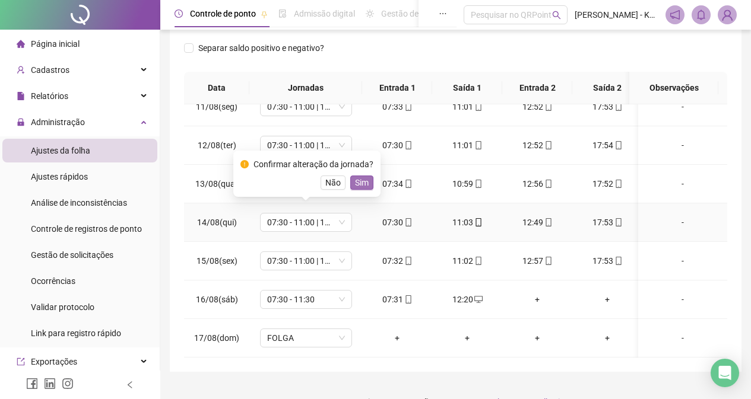
click at [359, 184] on span "Sim" at bounding box center [362, 182] width 14 height 13
click at [359, 184] on td "07:30 - 11:00 | 13:00 - 17:30" at bounding box center [305, 184] width 113 height 39
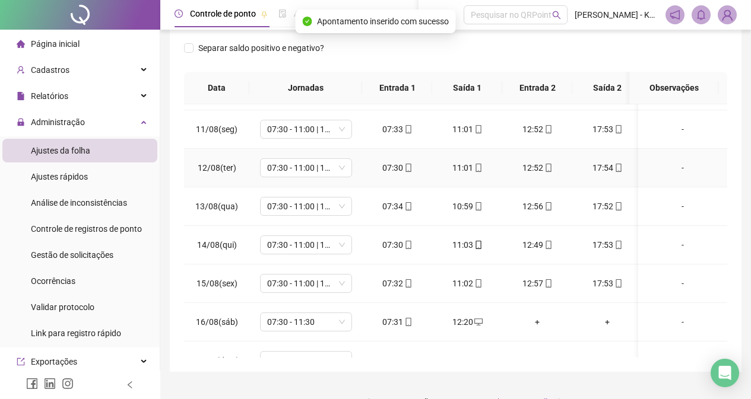
scroll to position [352, 0]
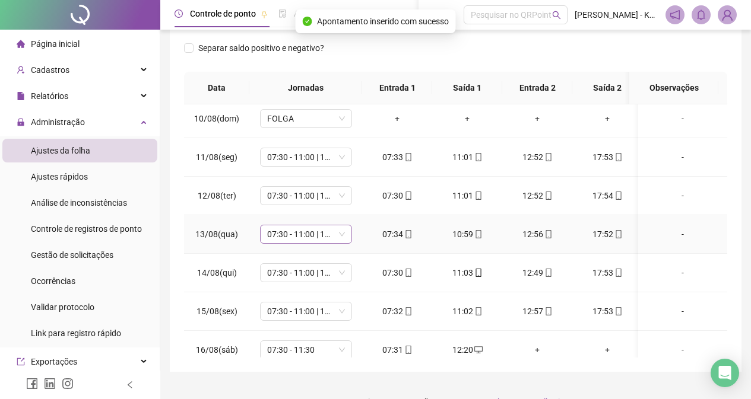
click at [332, 239] on span "07:30 - 11:00 | 13:00 - 17:30" at bounding box center [306, 235] width 78 height 18
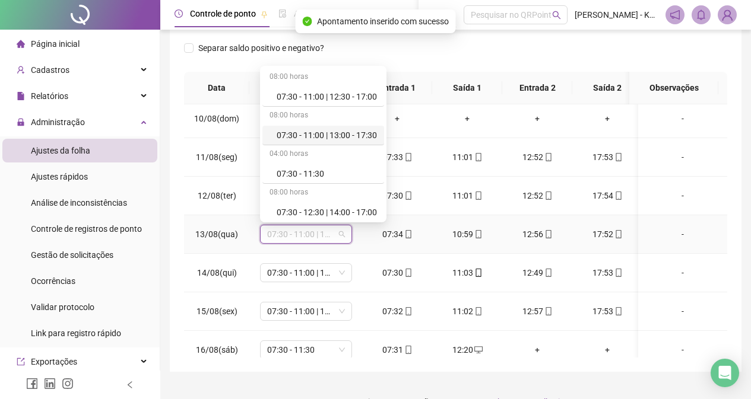
click at [360, 132] on div "07:30 - 11:00 | 13:00 - 17:30" at bounding box center [327, 135] width 100 height 13
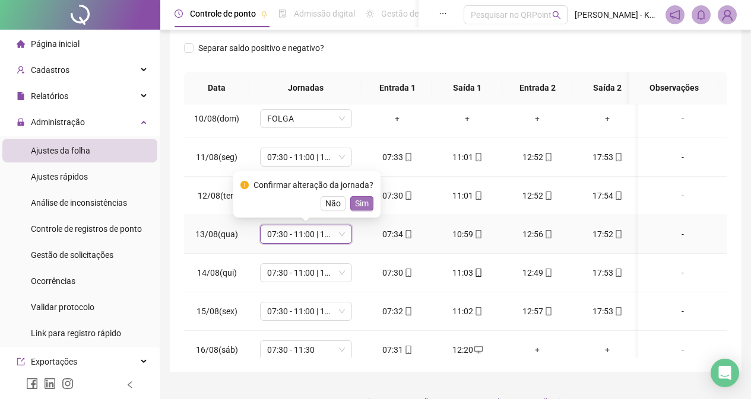
click at [360, 202] on span "Sim" at bounding box center [362, 203] width 14 height 13
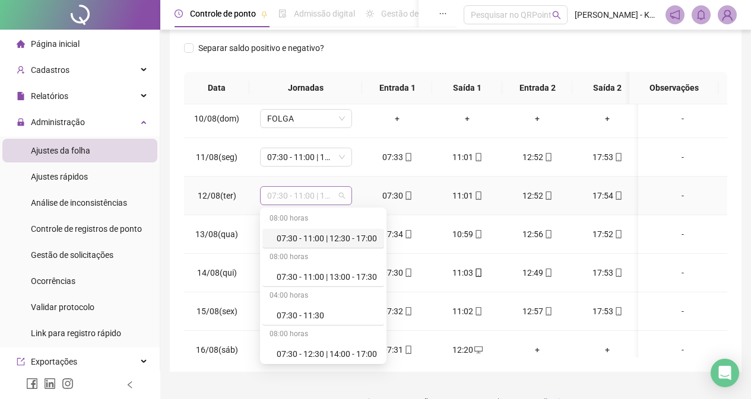
click at [345, 195] on div "07:30 - 11:00 | 13:00 - 17:30" at bounding box center [306, 195] width 92 height 19
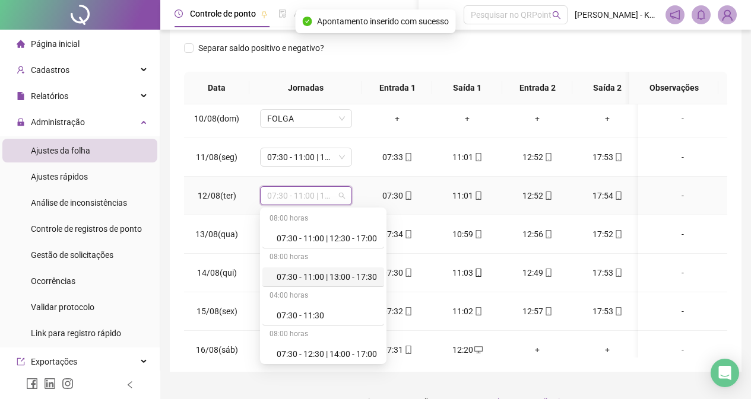
click at [343, 271] on div "07:30 - 11:00 | 13:00 - 17:30" at bounding box center [327, 277] width 100 height 13
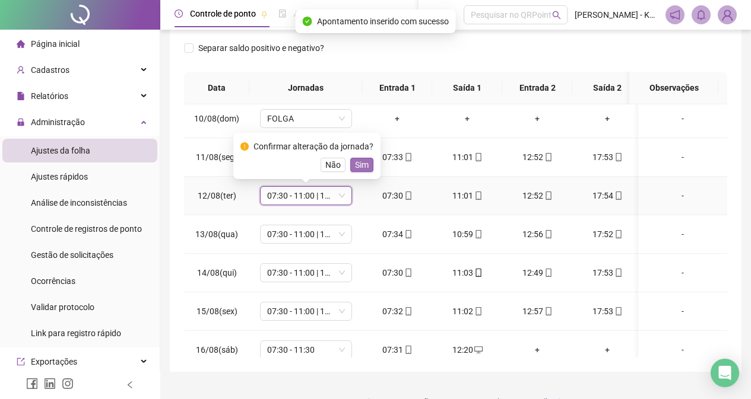
click at [367, 158] on button "Sim" at bounding box center [361, 165] width 23 height 14
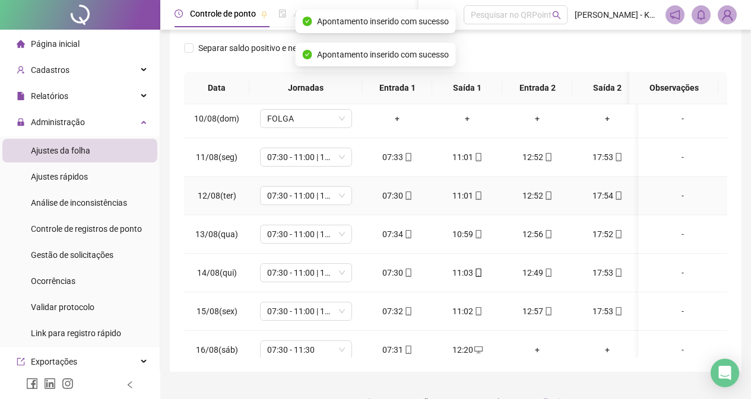
scroll to position [293, 0]
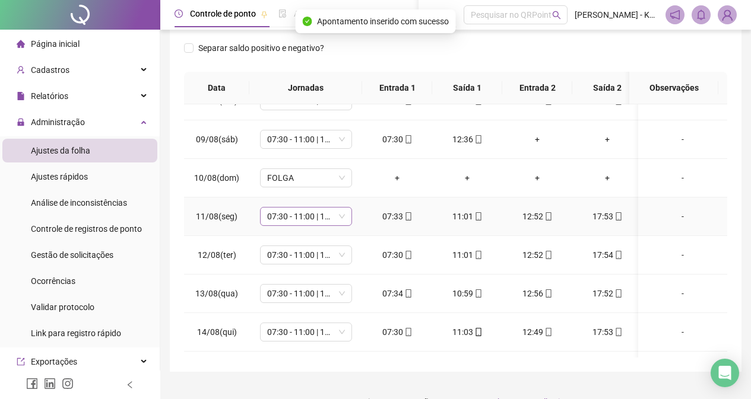
click at [342, 222] on span "07:30 - 11:00 | 13:00 - 17:30" at bounding box center [306, 217] width 78 height 18
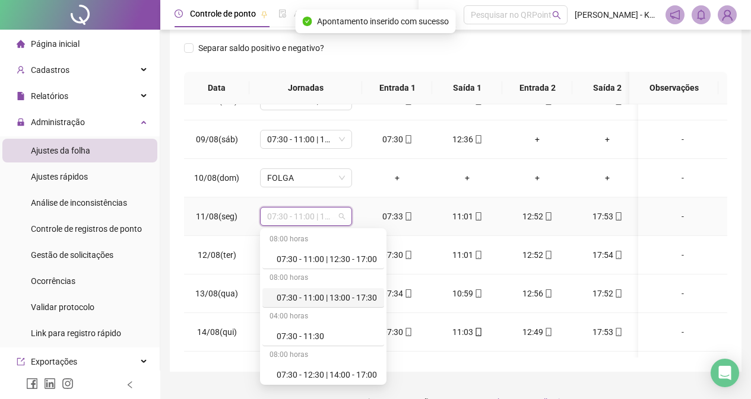
click at [363, 300] on div "07:30 - 11:00 | 13:00 - 17:30" at bounding box center [327, 297] width 100 height 13
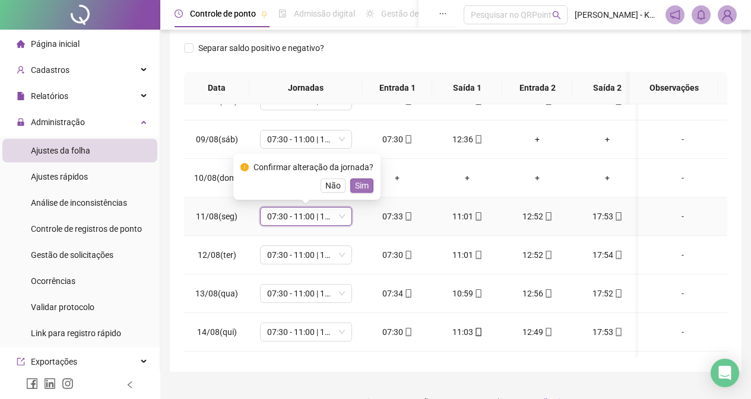
click at [369, 187] on button "Sim" at bounding box center [361, 186] width 23 height 14
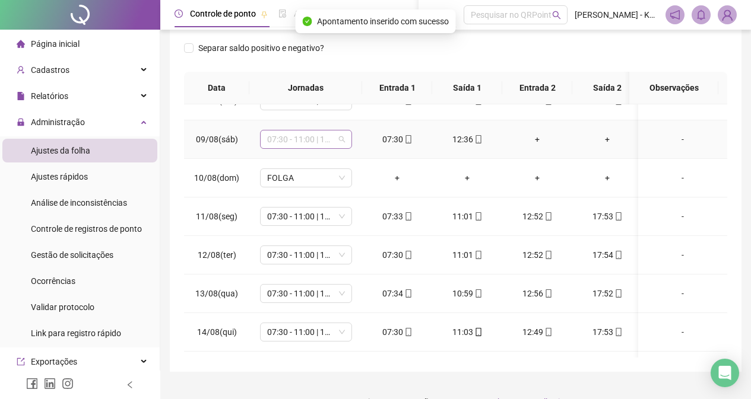
click at [343, 147] on span "07:30 - 11:00 | 13:00 - 17:30" at bounding box center [306, 140] width 78 height 18
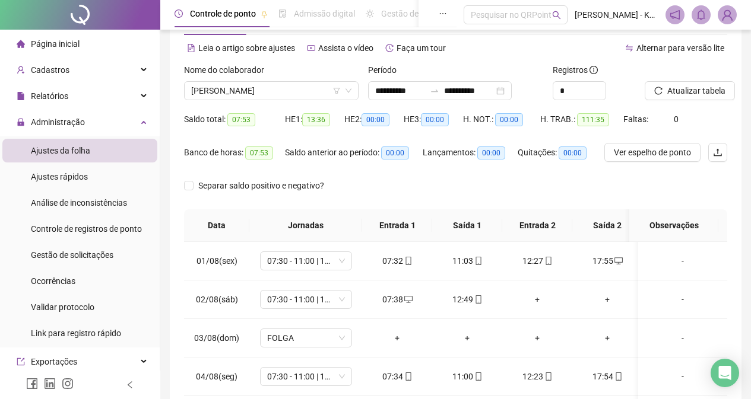
scroll to position [32, 0]
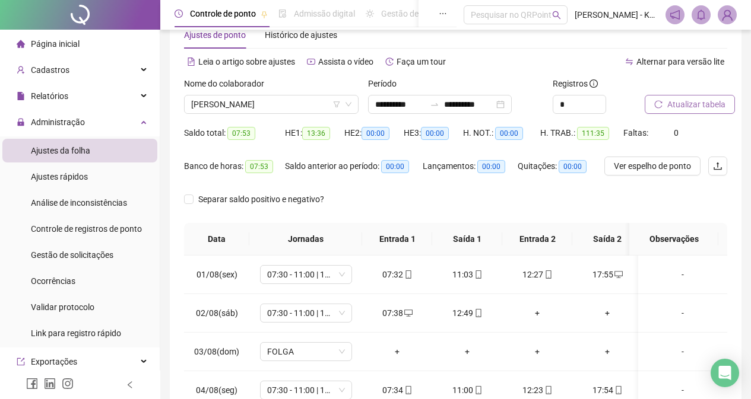
click at [695, 100] on span "Atualizar tabela" at bounding box center [696, 104] width 58 height 13
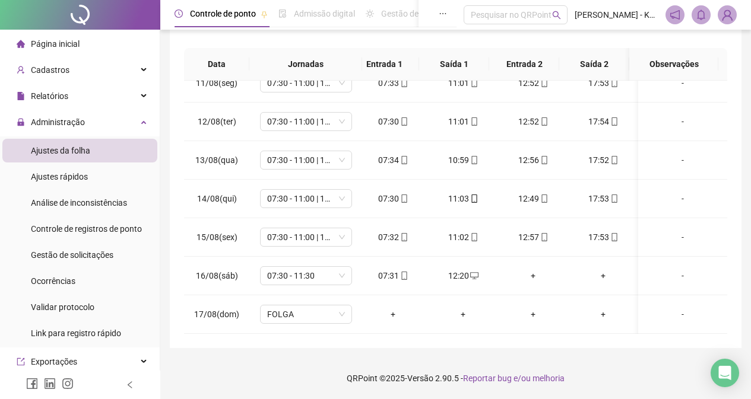
scroll to position [0, 0]
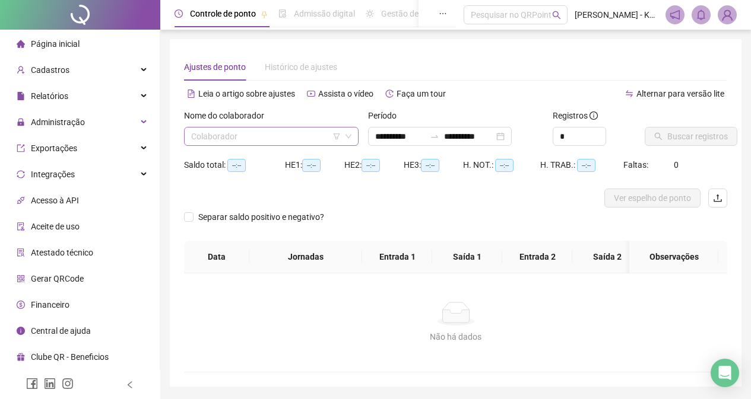
click at [306, 134] on input "search" at bounding box center [266, 137] width 150 height 18
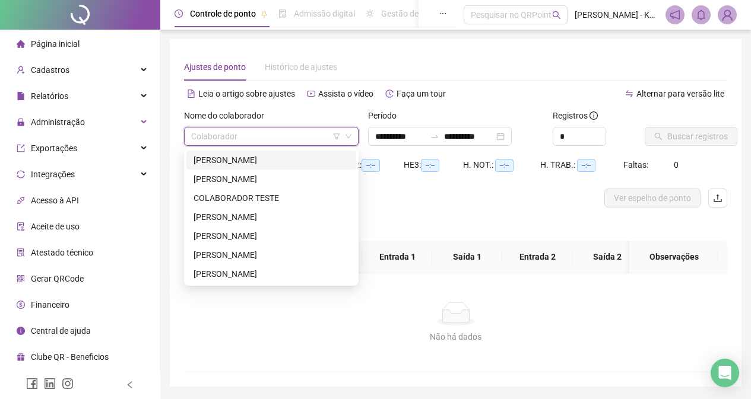
click at [302, 153] on div "[PERSON_NAME]" at bounding box center [271, 160] width 170 height 19
click at [302, 153] on div "Nome do colaborador Colaborador" at bounding box center [271, 132] width 184 height 46
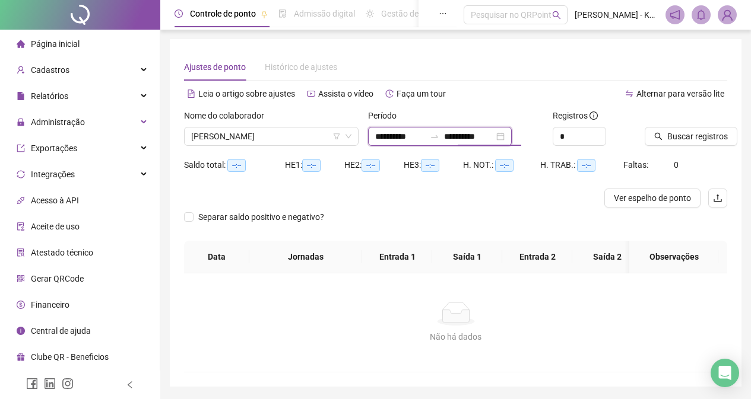
click at [476, 136] on input "**********" at bounding box center [469, 136] width 50 height 13
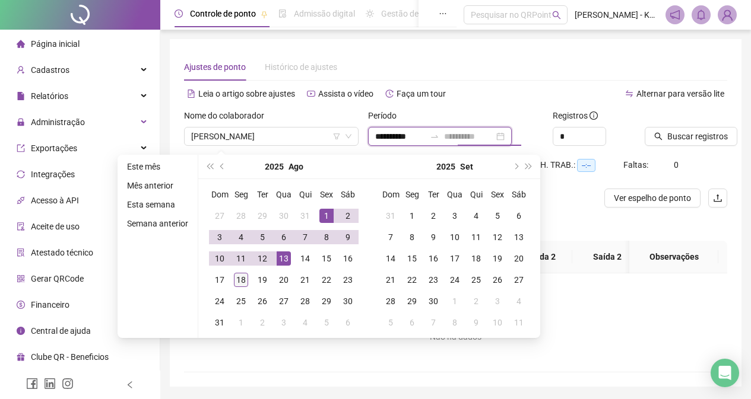
type input "**********"
click at [239, 277] on div "18" at bounding box center [241, 280] width 14 height 14
type input "**********"
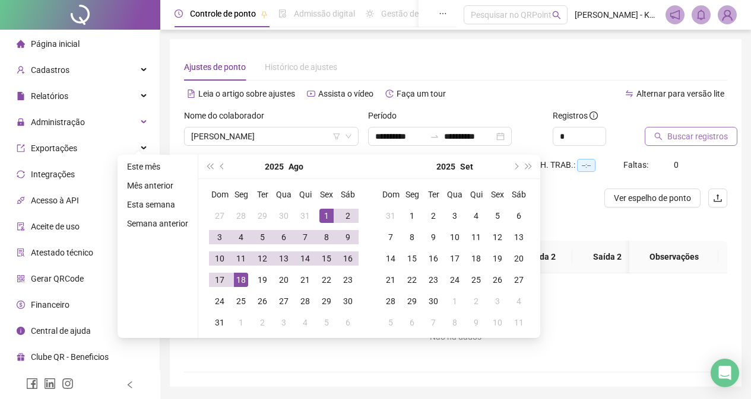
click at [686, 139] on span "Buscar registros" at bounding box center [697, 136] width 61 height 13
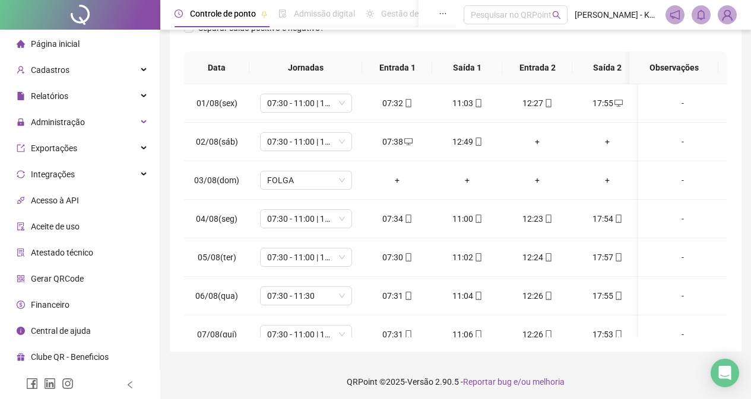
scroll to position [207, 0]
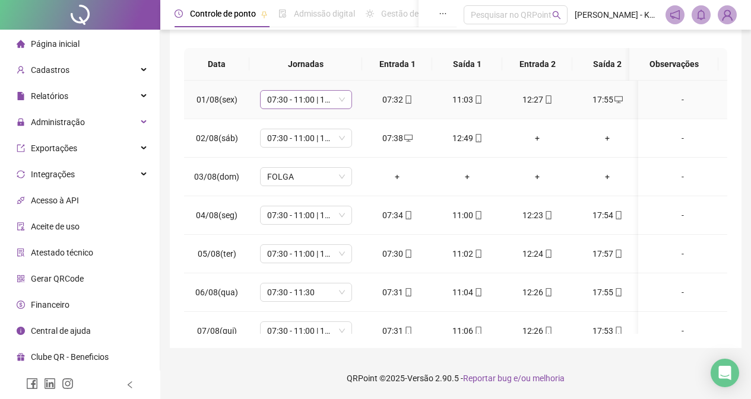
click at [340, 105] on span "07:30 - 11:00 | 13:00 - 17:30" at bounding box center [306, 100] width 78 height 18
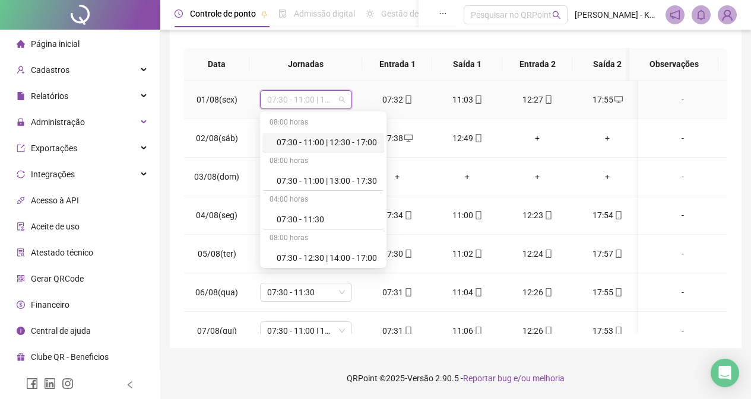
click at [340, 105] on span "07:30 - 11:00 | 13:00 - 17:30" at bounding box center [306, 100] width 78 height 18
click at [346, 142] on div "07:30 - 11:00 | 12:30 - 17:00" at bounding box center [327, 142] width 100 height 13
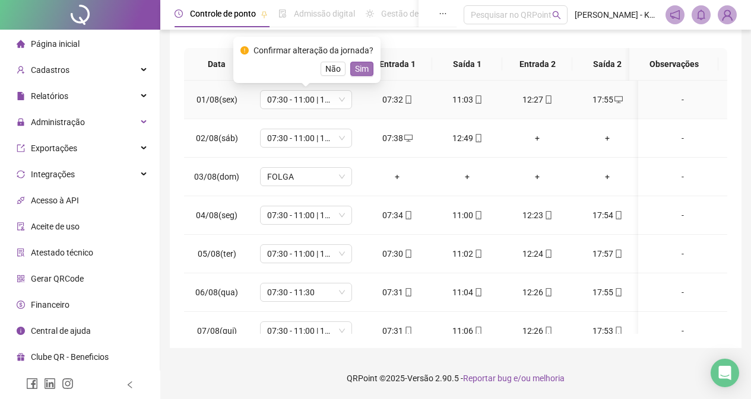
click at [360, 68] on span "Sim" at bounding box center [362, 68] width 14 height 13
drag, startPoint x: 360, startPoint y: 68, endPoint x: 368, endPoint y: 109, distance: 41.8
click at [360, 68] on th "Jornadas" at bounding box center [305, 64] width 113 height 33
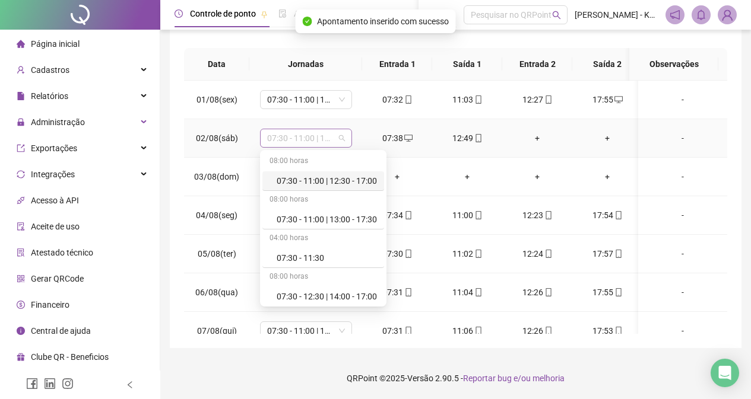
click at [339, 138] on span "07:30 - 11:00 | 13:00 - 17:30" at bounding box center [306, 138] width 78 height 18
click at [341, 138] on span "07:30 - 11:00 | 13:00 - 17:30" at bounding box center [306, 138] width 78 height 18
click at [355, 179] on div "07:30 - 11:00 | 12:30 - 17:00" at bounding box center [327, 180] width 100 height 13
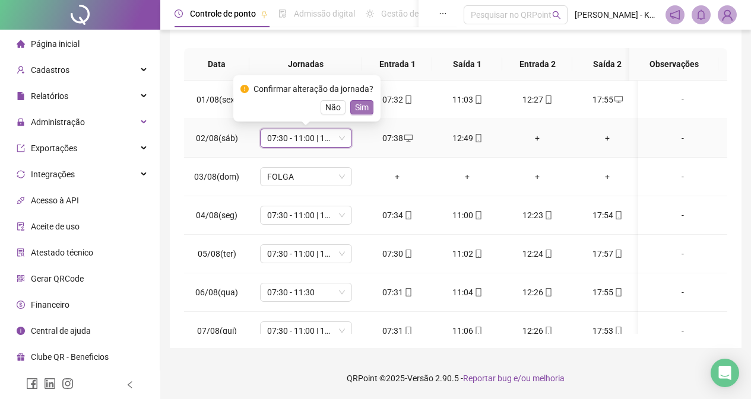
click at [361, 106] on span "Sim" at bounding box center [362, 107] width 14 height 13
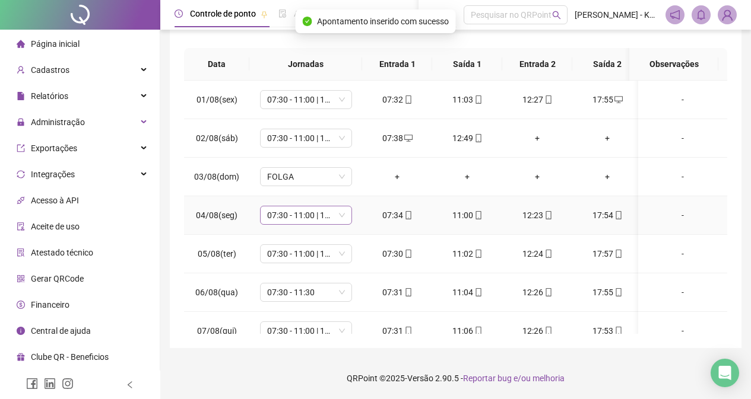
click at [344, 219] on span "07:30 - 11:00 | 13:00 - 17:30" at bounding box center [306, 216] width 78 height 18
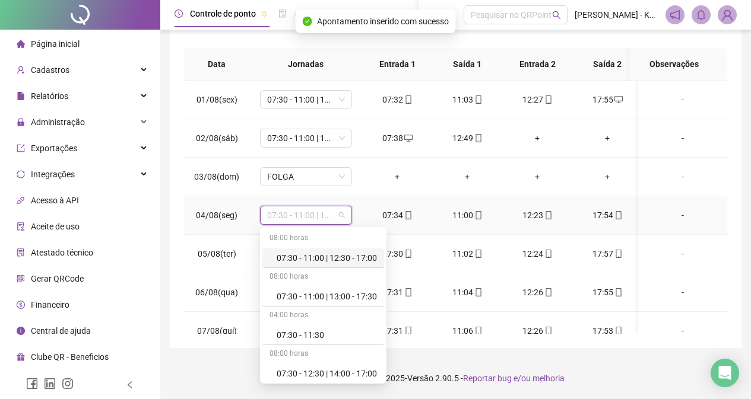
click at [353, 259] on div "07:30 - 11:00 | 12:30 - 17:00" at bounding box center [327, 258] width 100 height 13
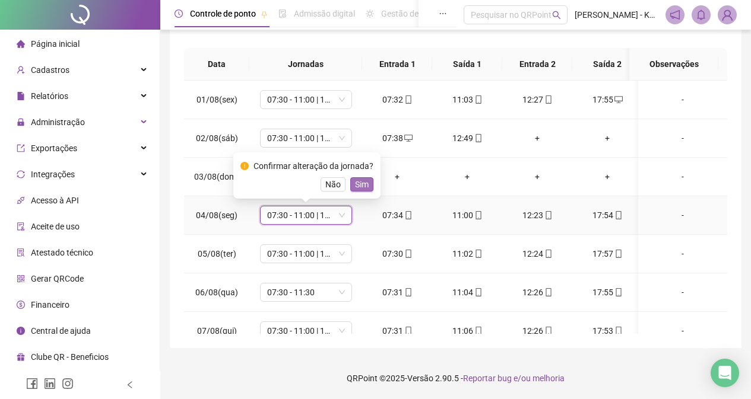
click at [360, 184] on span "Sim" at bounding box center [362, 184] width 14 height 13
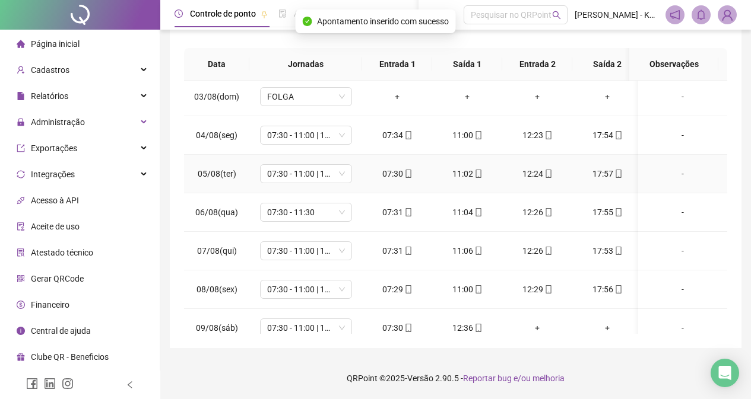
scroll to position [119, 0]
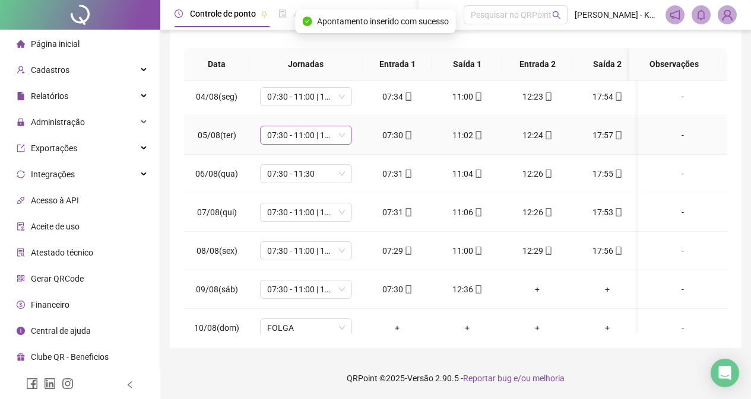
click at [338, 134] on span "07:30 - 11:00 | 13:00 - 17:30" at bounding box center [306, 135] width 78 height 18
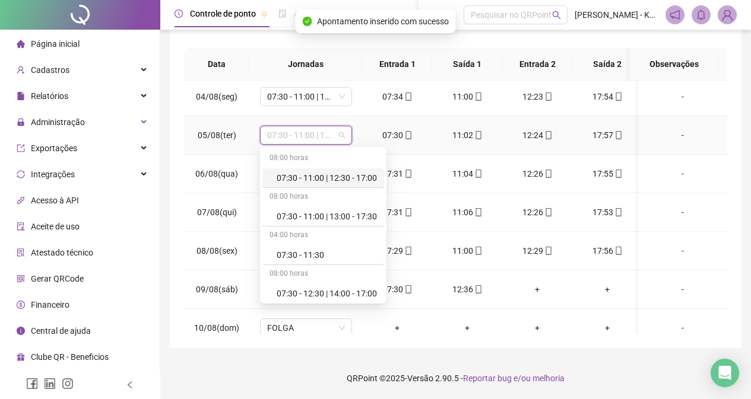
click at [344, 174] on div "07:30 - 11:00 | 12:30 - 17:00" at bounding box center [327, 178] width 100 height 13
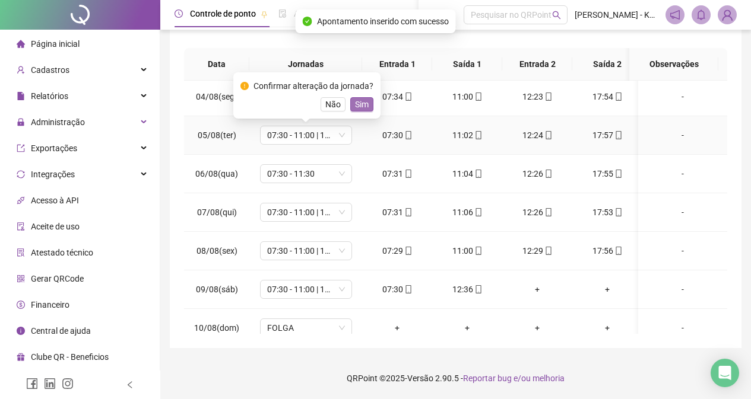
click at [364, 101] on span "Sim" at bounding box center [362, 104] width 14 height 13
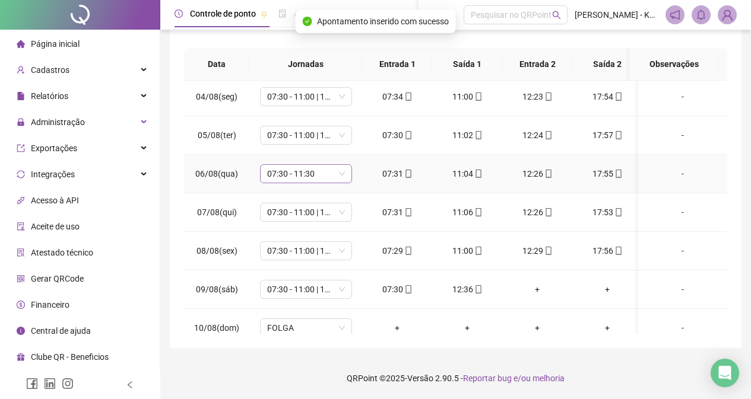
click at [334, 180] on span "07:30 - 11:30" at bounding box center [306, 174] width 78 height 18
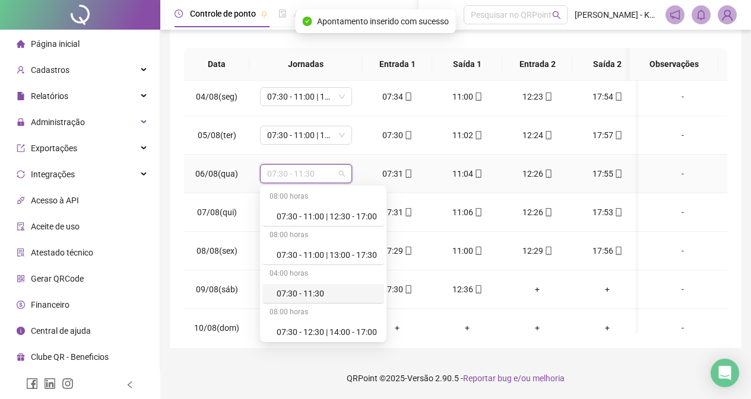
click at [342, 290] on div "07:30 - 11:30" at bounding box center [327, 293] width 100 height 13
click at [342, 290] on span "07:30 - 11:00 | 13:00 - 17:30" at bounding box center [306, 290] width 78 height 18
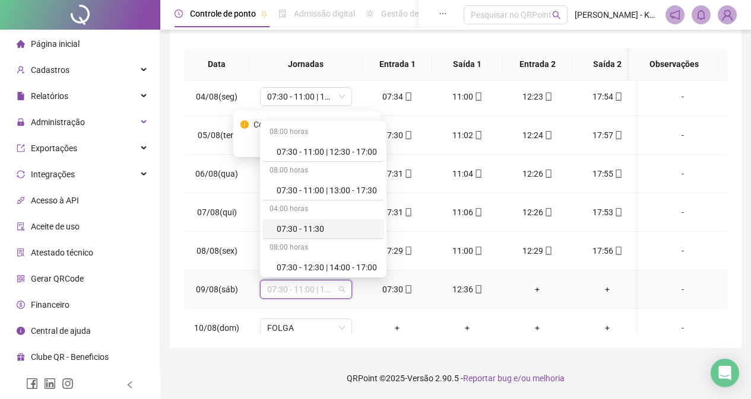
click at [326, 229] on div "07:30 - 11:30" at bounding box center [327, 229] width 100 height 13
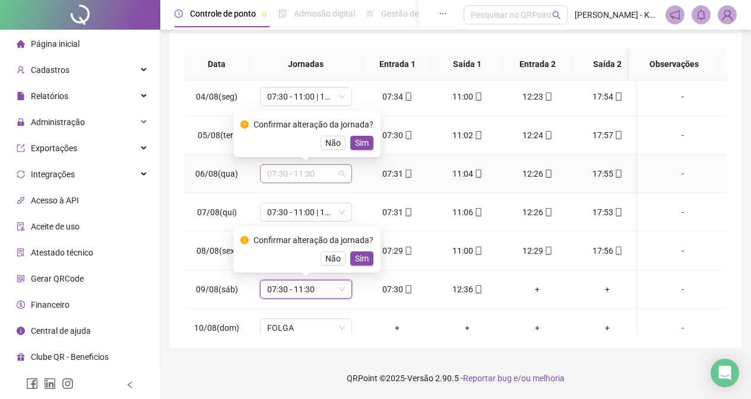
click at [320, 174] on span "07:30 - 11:30" at bounding box center [306, 174] width 78 height 18
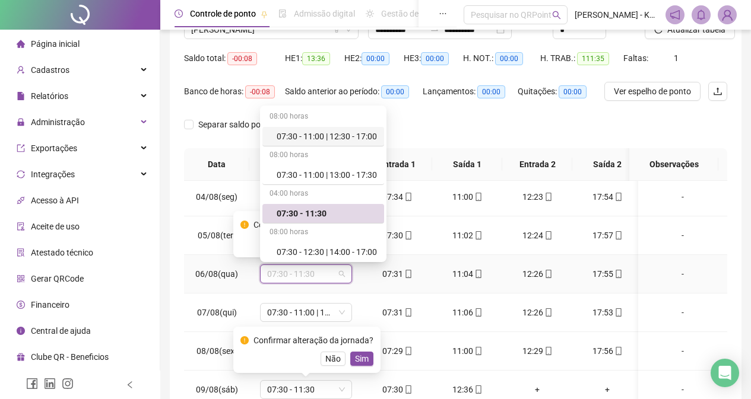
scroll to position [88, 0]
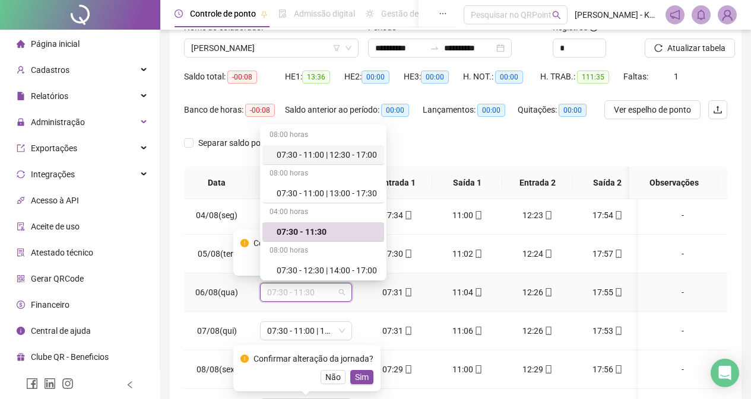
click at [349, 156] on div "07:30 - 11:00 | 12:30 - 17:00" at bounding box center [327, 154] width 100 height 13
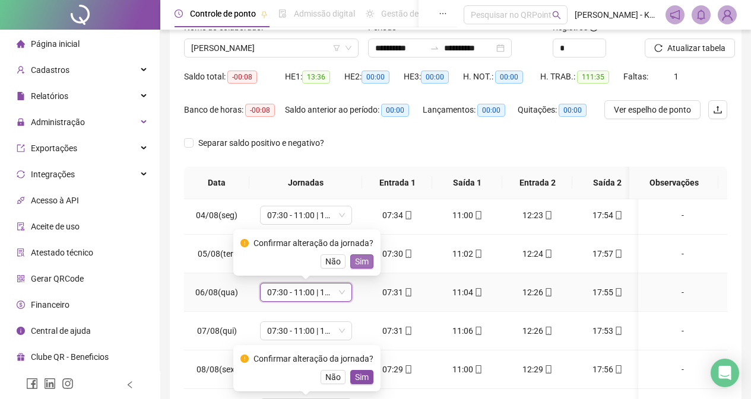
click at [367, 263] on button "Sim" at bounding box center [361, 262] width 23 height 14
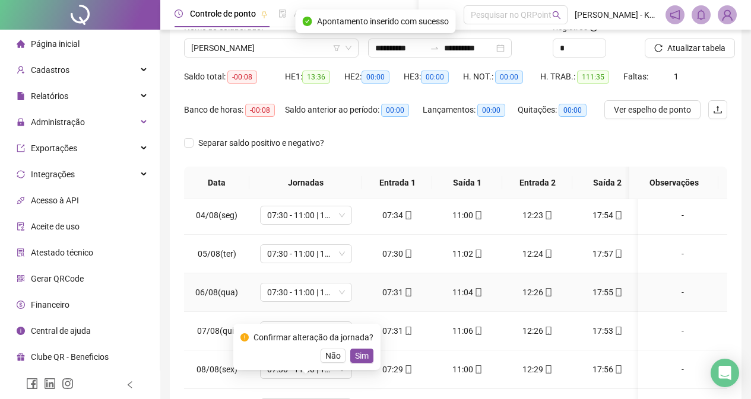
scroll to position [178, 0]
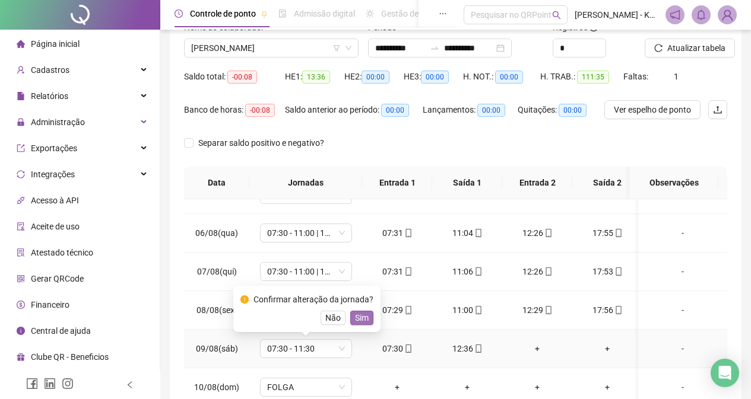
click at [357, 321] on span "Sim" at bounding box center [362, 318] width 14 height 13
click at [357, 321] on td "07:30 - 11:00 | 13:00 - 17:30" at bounding box center [305, 310] width 113 height 39
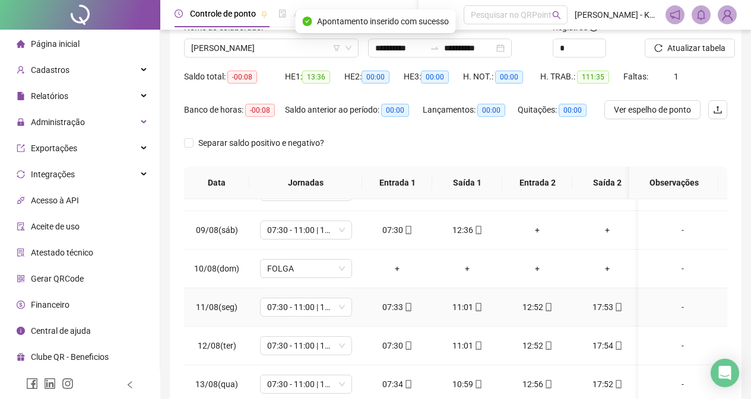
scroll to position [356, 0]
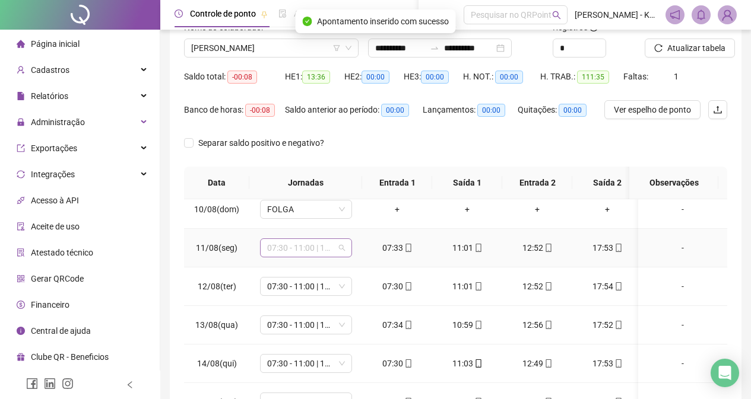
click at [336, 249] on span "07:30 - 11:00 | 13:00 - 17:30" at bounding box center [306, 248] width 78 height 18
click at [343, 248] on span "07:30 - 11:00 | 13:00 - 17:30" at bounding box center [306, 248] width 78 height 18
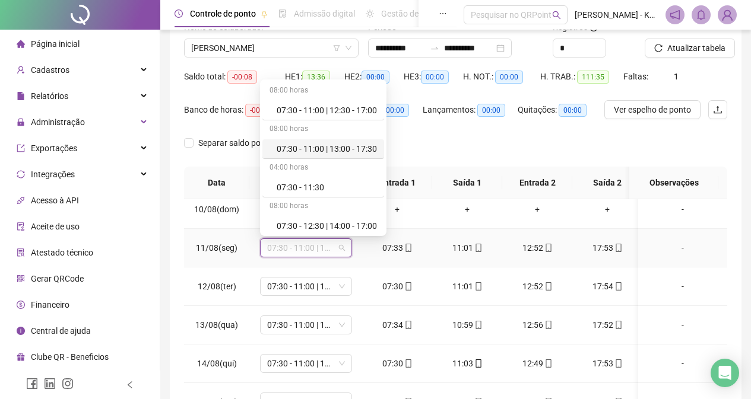
click at [355, 152] on div "07:30 - 11:00 | 13:00 - 17:30" at bounding box center [327, 148] width 100 height 13
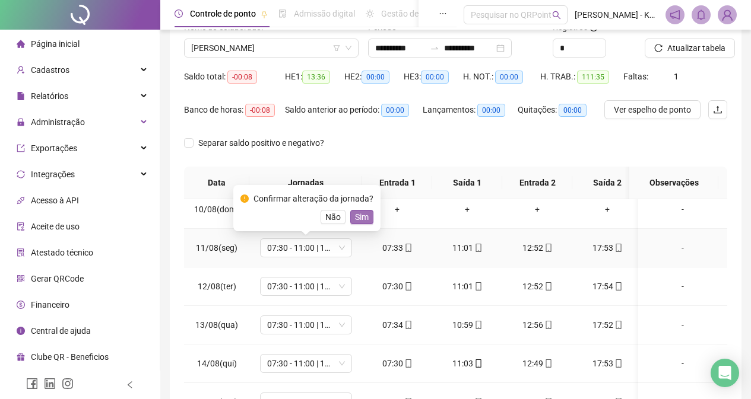
click at [360, 216] on span "Sim" at bounding box center [362, 217] width 14 height 13
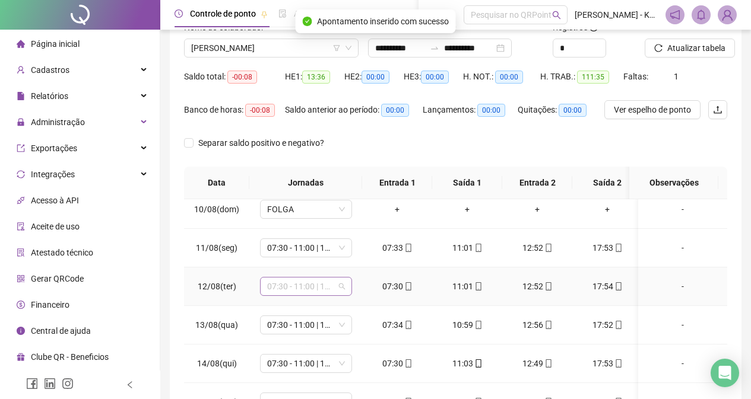
click at [339, 287] on span "07:30 - 11:00 | 13:00 - 17:30" at bounding box center [306, 287] width 78 height 18
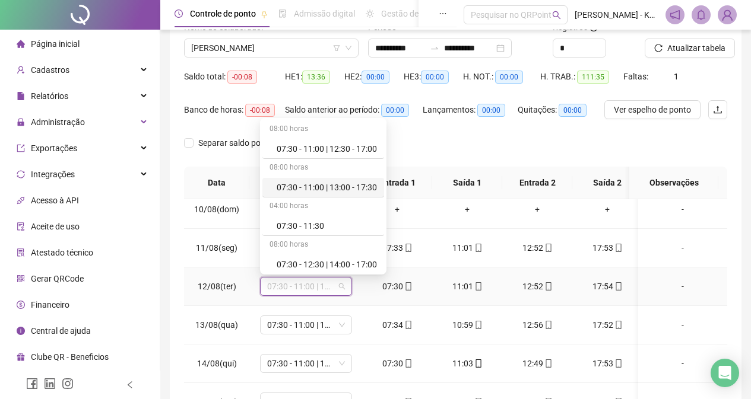
click at [341, 188] on div "07:30 - 11:00 | 13:00 - 17:30" at bounding box center [327, 187] width 100 height 13
click at [341, 188] on th "Jornadas" at bounding box center [305, 183] width 113 height 33
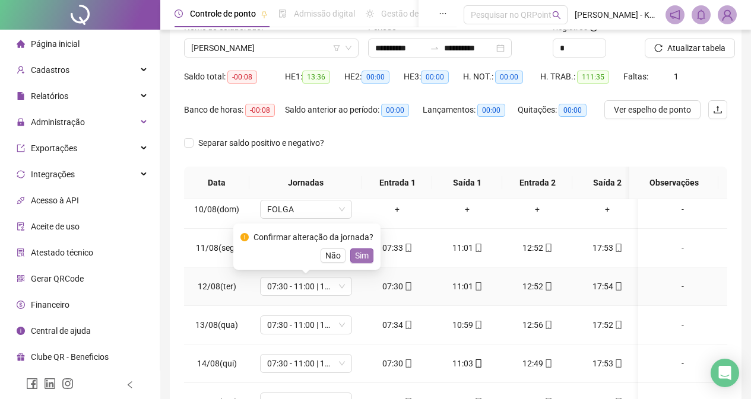
click at [367, 255] on button "Sim" at bounding box center [361, 256] width 23 height 14
click at [367, 255] on td "07:33" at bounding box center [397, 248] width 70 height 39
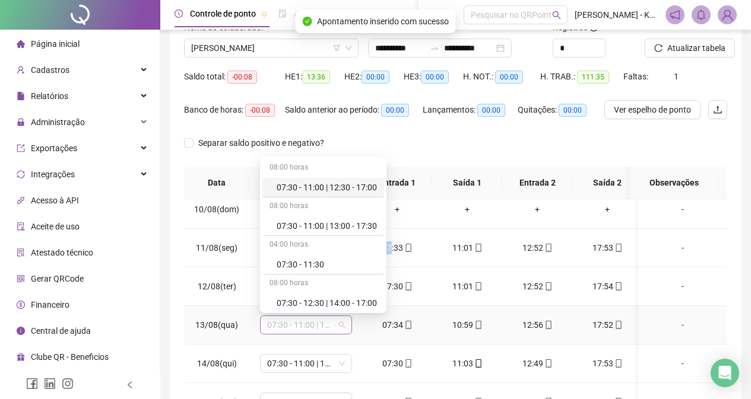
click at [339, 325] on span "07:30 - 11:00 | 13:00 - 17:30" at bounding box center [306, 325] width 78 height 18
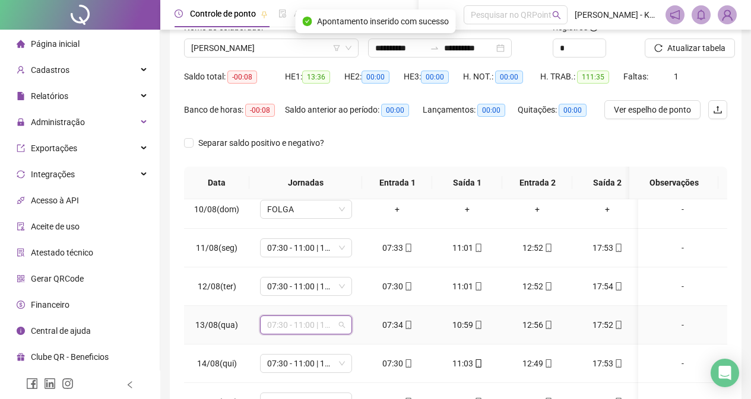
click at [339, 324] on span "07:30 - 11:00 | 13:00 - 17:30" at bounding box center [306, 325] width 78 height 18
click at [344, 323] on span "07:30 - 11:00 | 13:00 - 17:30" at bounding box center [306, 325] width 78 height 18
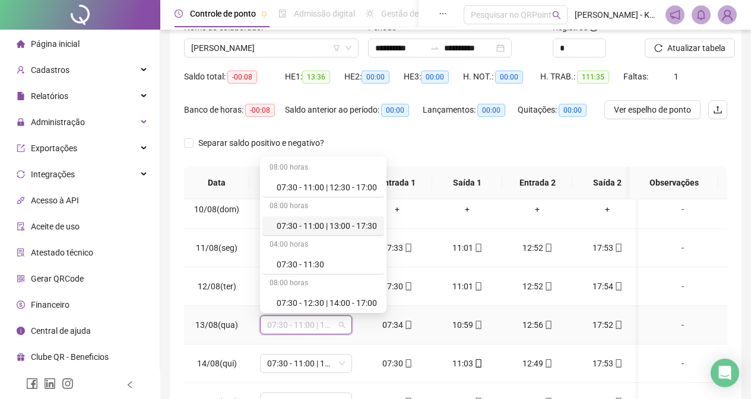
click at [356, 229] on div "07:30 - 11:00 | 13:00 - 17:30" at bounding box center [327, 226] width 100 height 13
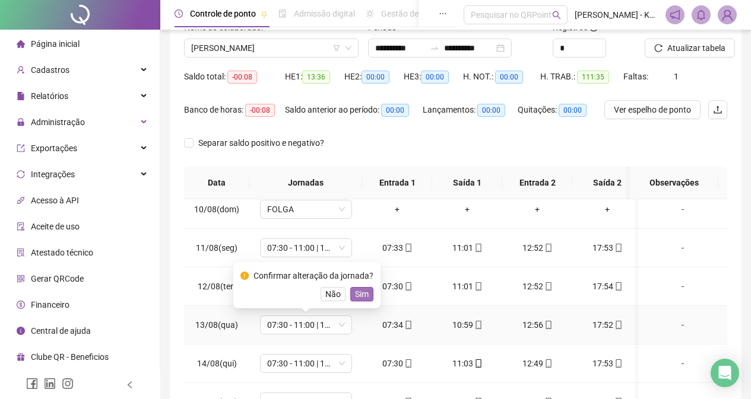
click at [358, 295] on span "Sim" at bounding box center [362, 294] width 14 height 13
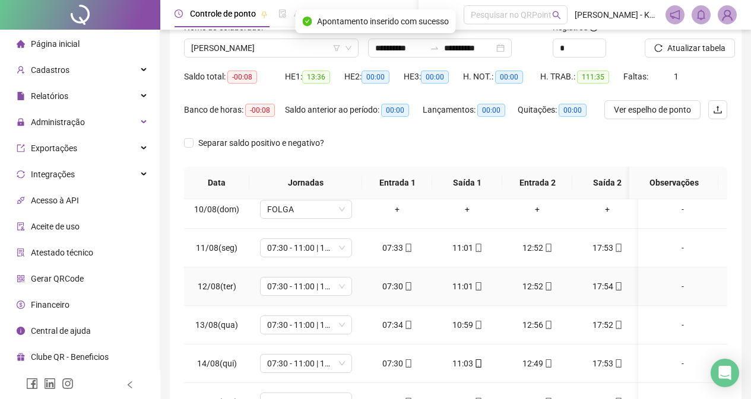
scroll to position [415, 0]
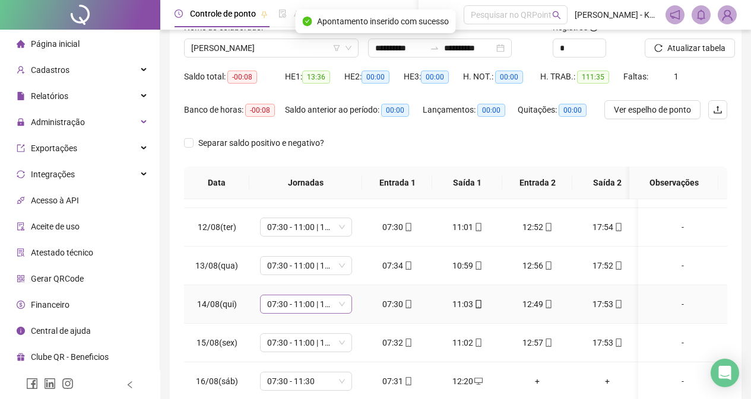
click at [342, 307] on span "07:30 - 11:00 | 13:00 - 17:30" at bounding box center [306, 305] width 78 height 18
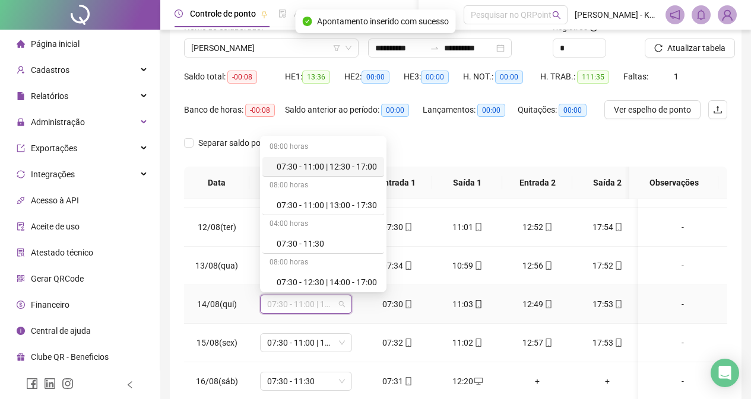
click at [343, 305] on span "07:30 - 11:00 | 13:00 - 17:30" at bounding box center [306, 305] width 78 height 18
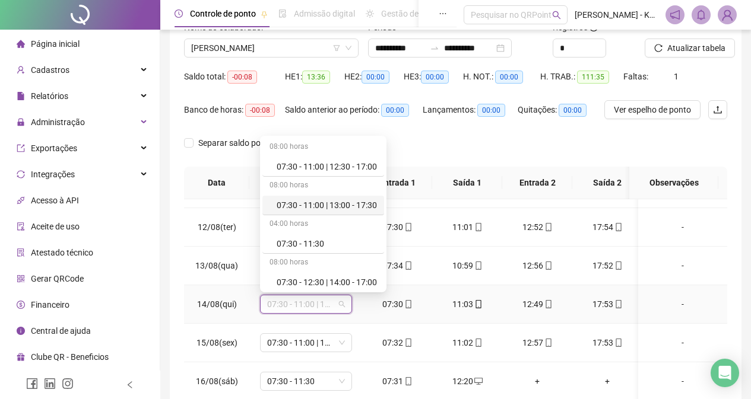
click at [359, 208] on div "07:30 - 11:00 | 13:00 - 17:30" at bounding box center [327, 205] width 100 height 13
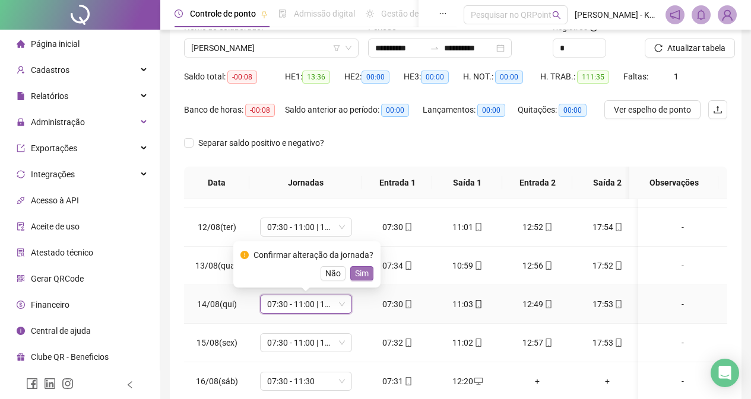
click at [366, 273] on span "Sim" at bounding box center [362, 273] width 14 height 13
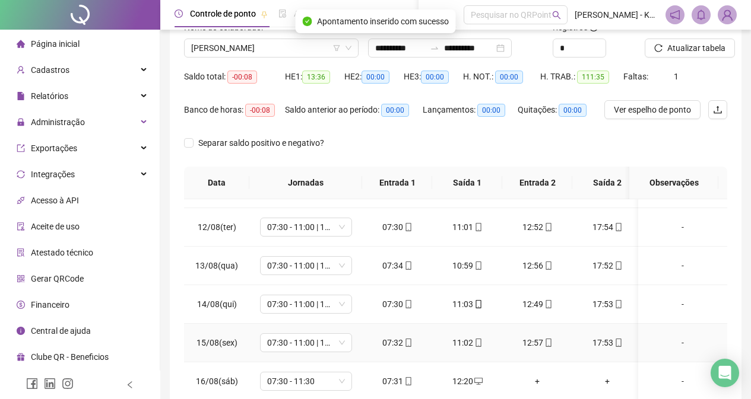
scroll to position [450, 0]
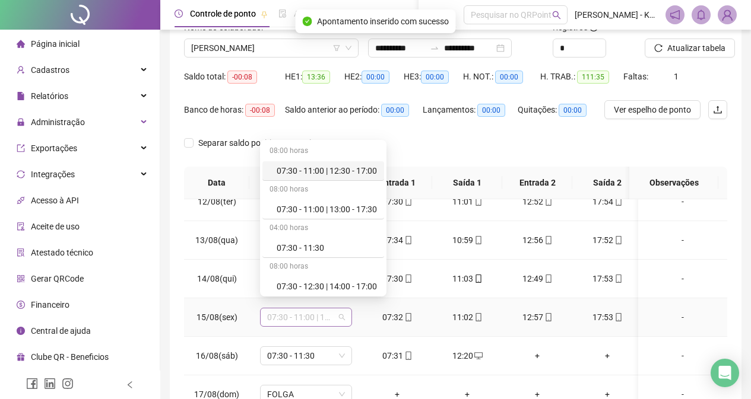
click at [335, 311] on span "07:30 - 11:00 | 13:00 - 17:30" at bounding box center [306, 318] width 78 height 18
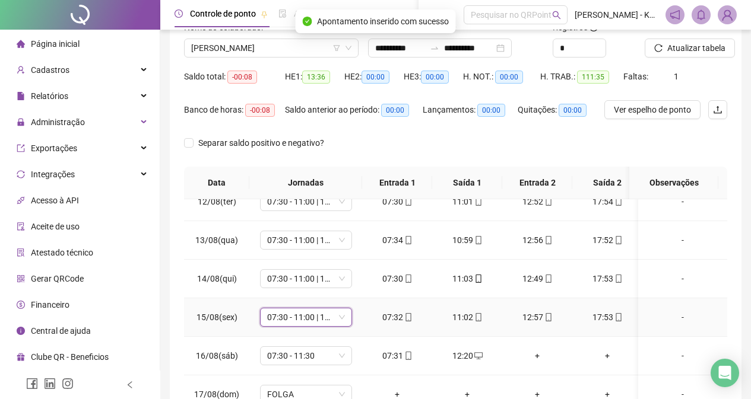
click at [339, 309] on span "07:30 - 11:00 | 13:00 - 17:30" at bounding box center [306, 318] width 78 height 18
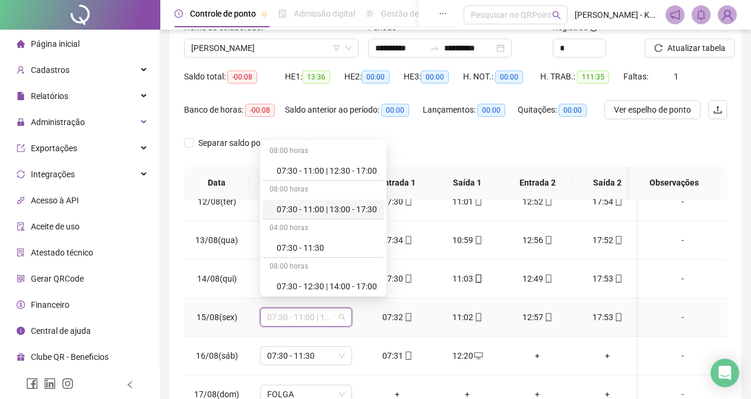
click at [363, 209] on div "07:30 - 11:00 | 13:00 - 17:30" at bounding box center [327, 209] width 100 height 13
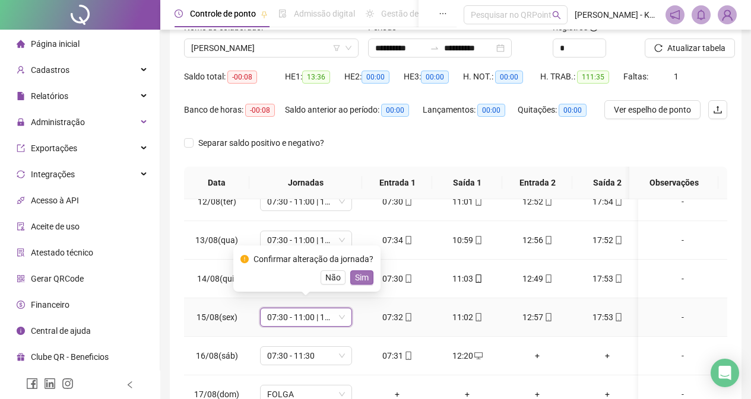
click at [366, 274] on span "Sim" at bounding box center [362, 277] width 14 height 13
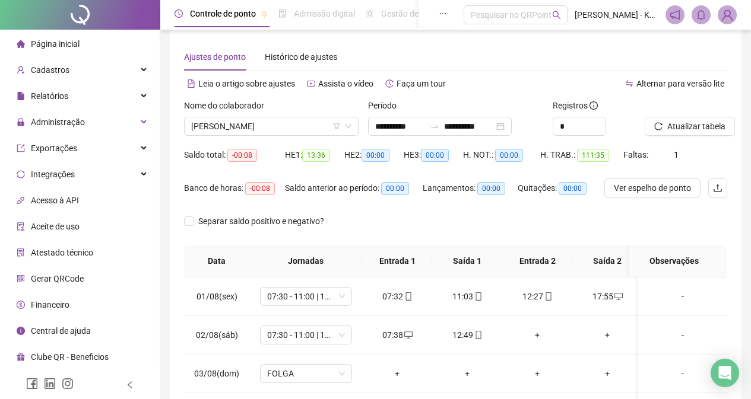
scroll to position [0, 0]
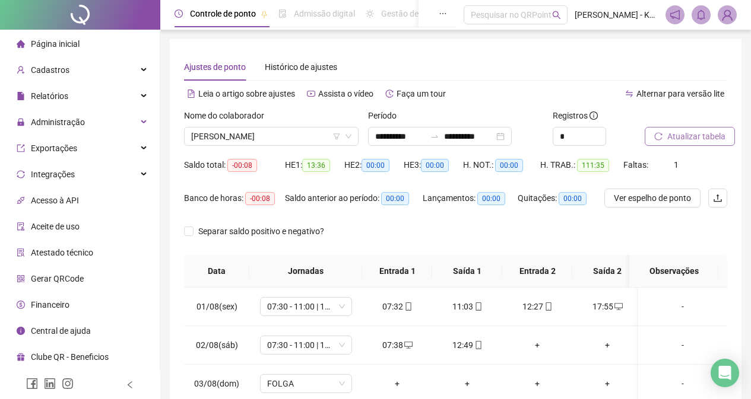
click at [684, 136] on span "Atualizar tabela" at bounding box center [696, 136] width 58 height 13
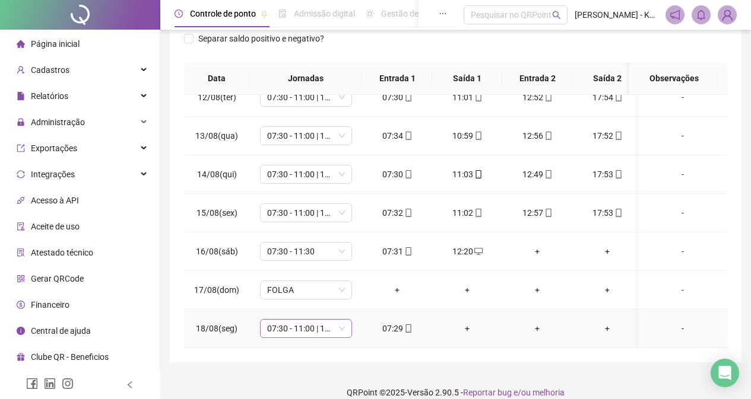
scroll to position [207, 0]
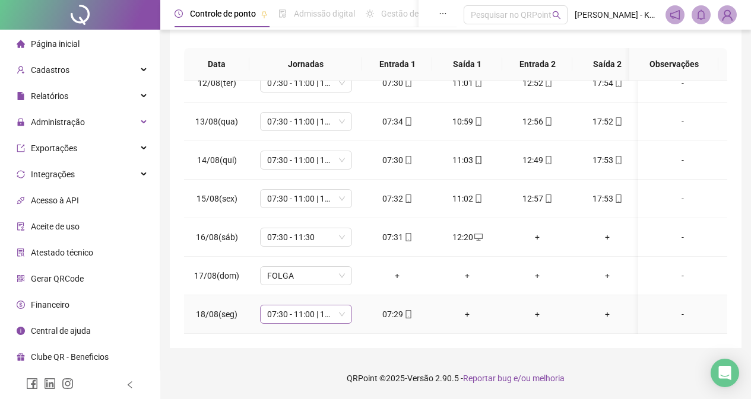
click at [344, 309] on span "07:30 - 11:00 | 13:00 - 17:30" at bounding box center [306, 315] width 78 height 18
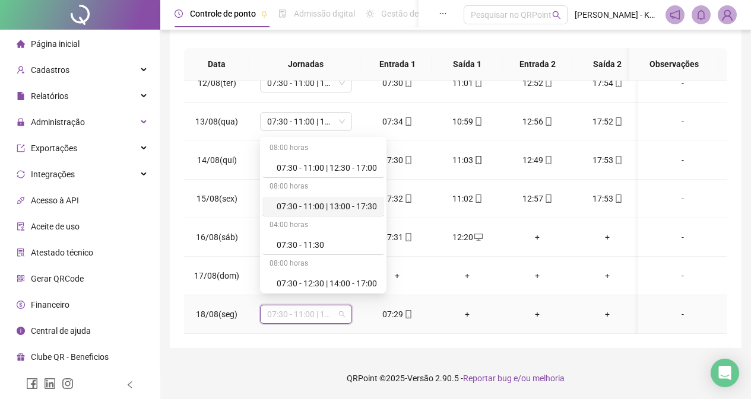
click at [336, 204] on div "07:30 - 11:00 | 13:00 - 17:30" at bounding box center [327, 206] width 100 height 13
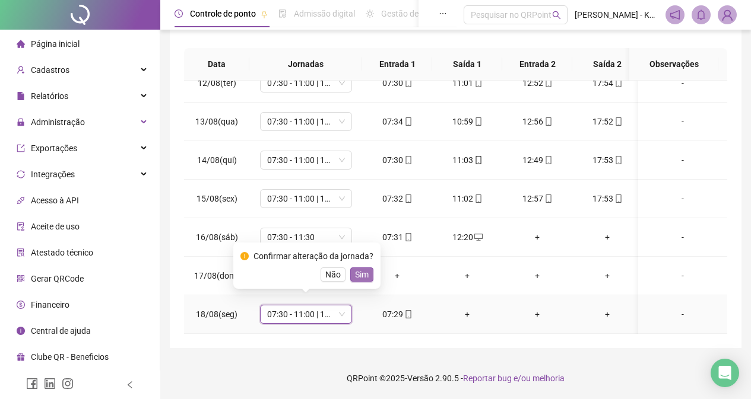
click at [360, 274] on span "Sim" at bounding box center [362, 274] width 14 height 13
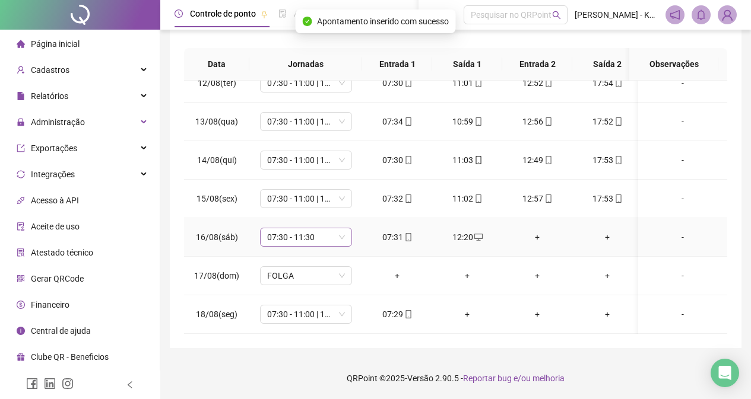
click at [342, 228] on span "07:30 - 11:30" at bounding box center [306, 237] width 78 height 18
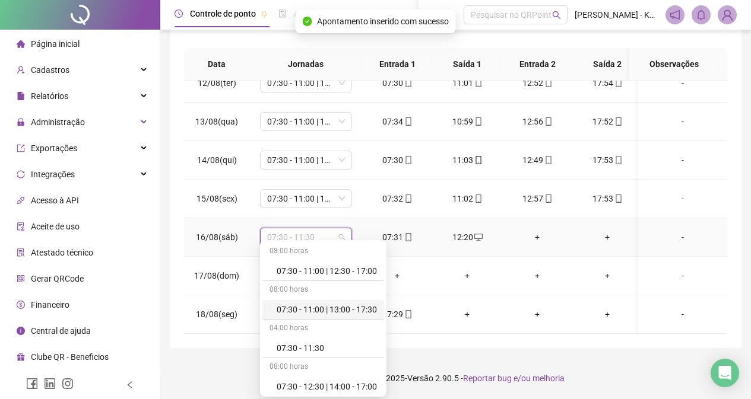
click at [354, 313] on div "07:30 - 11:00 | 13:00 - 17:30" at bounding box center [327, 309] width 100 height 13
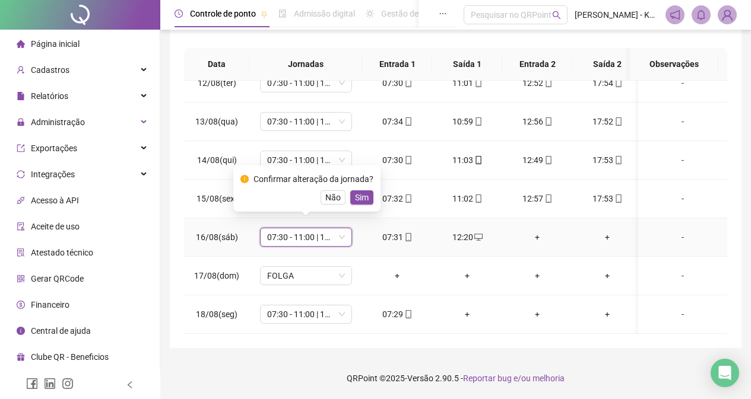
click at [359, 198] on span "Sim" at bounding box center [362, 197] width 14 height 13
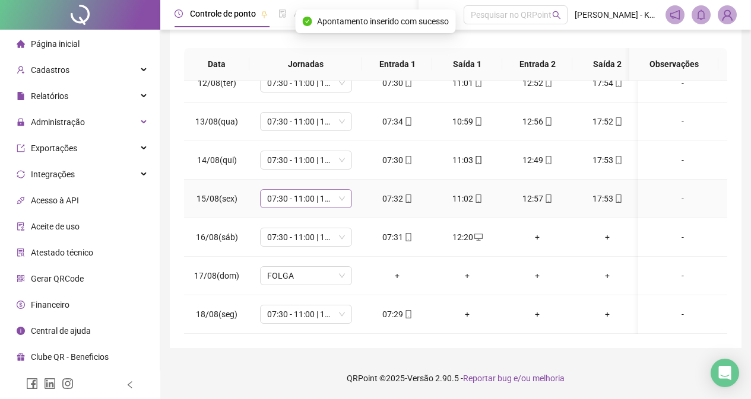
click at [341, 192] on span "07:30 - 11:00 | 13:00 - 17:30" at bounding box center [306, 199] width 78 height 18
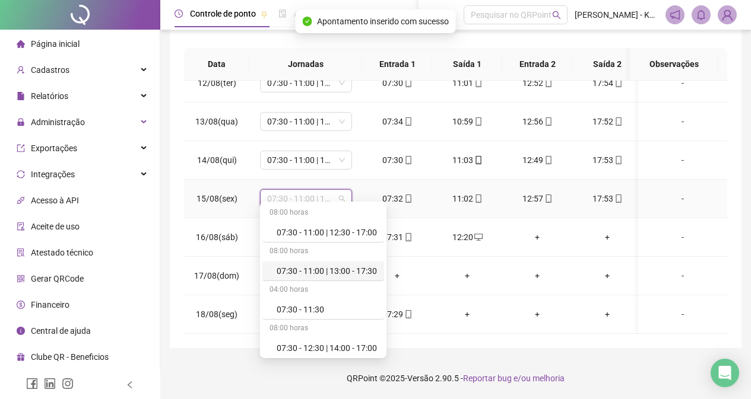
click at [350, 272] on div "07:30 - 11:00 | 13:00 - 17:30" at bounding box center [327, 271] width 100 height 13
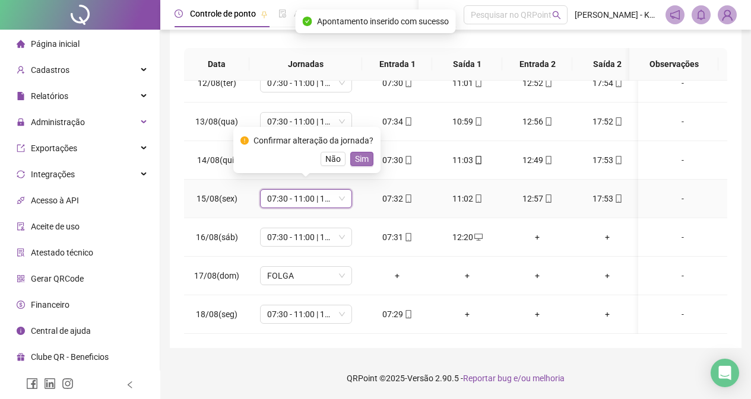
click at [360, 158] on span "Sim" at bounding box center [362, 159] width 14 height 13
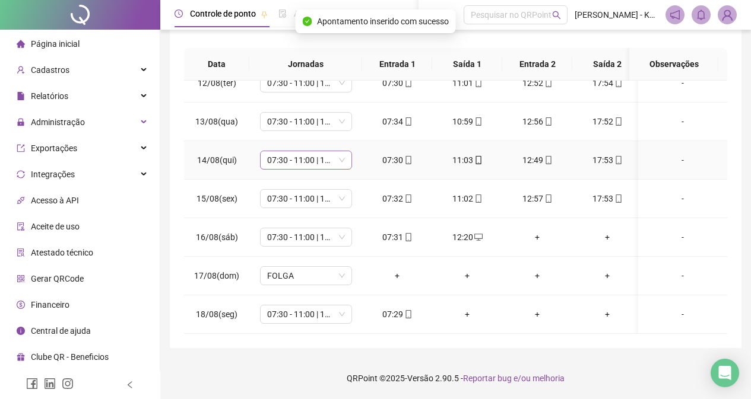
click at [340, 151] on span "07:30 - 11:00 | 13:00 - 17:30" at bounding box center [306, 160] width 78 height 18
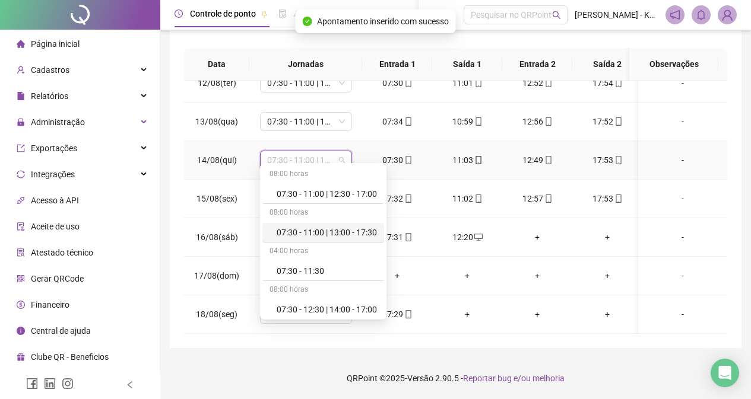
click at [354, 233] on div "07:30 - 11:00 | 13:00 - 17:30" at bounding box center [327, 232] width 100 height 13
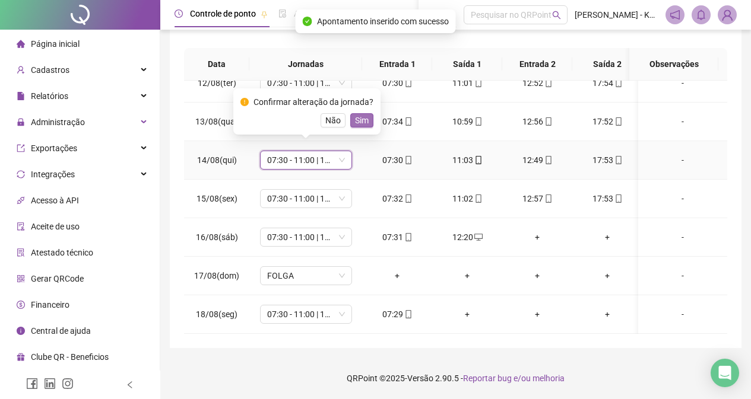
click at [360, 122] on span "Sim" at bounding box center [362, 120] width 14 height 13
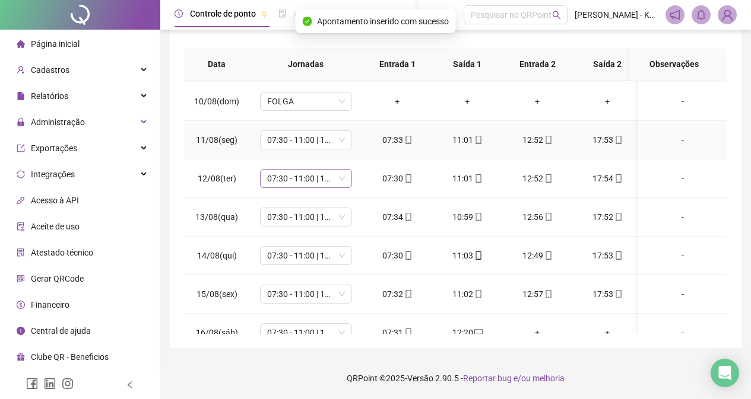
scroll to position [331, 0]
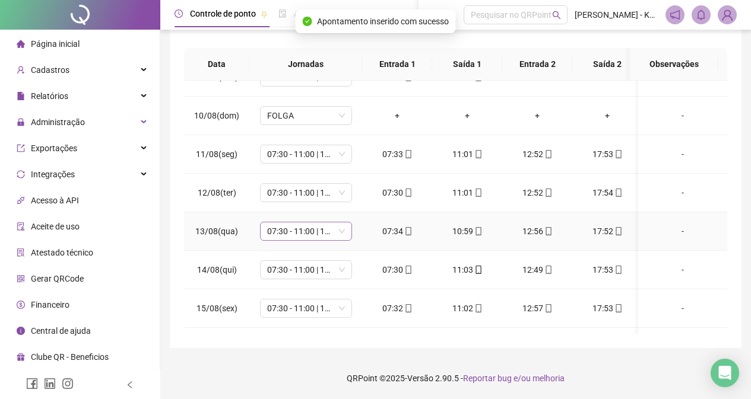
drag, startPoint x: 342, startPoint y: 232, endPoint x: 344, endPoint y: 224, distance: 8.5
click at [342, 231] on span "07:30 - 11:00 | 13:00 - 17:30" at bounding box center [306, 232] width 78 height 18
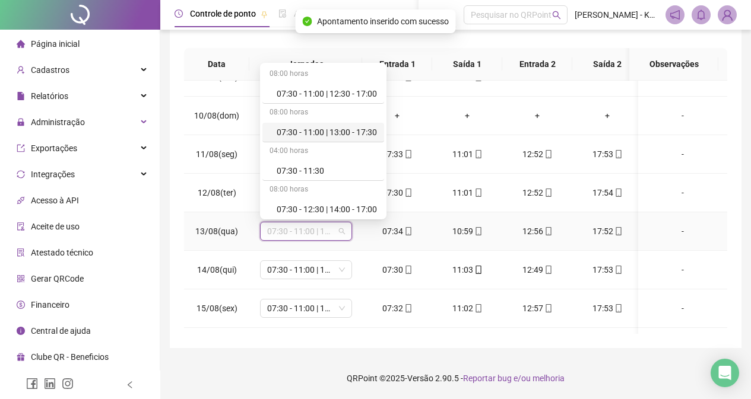
click at [360, 129] on div "07:30 - 11:00 | 13:00 - 17:30" at bounding box center [327, 132] width 100 height 13
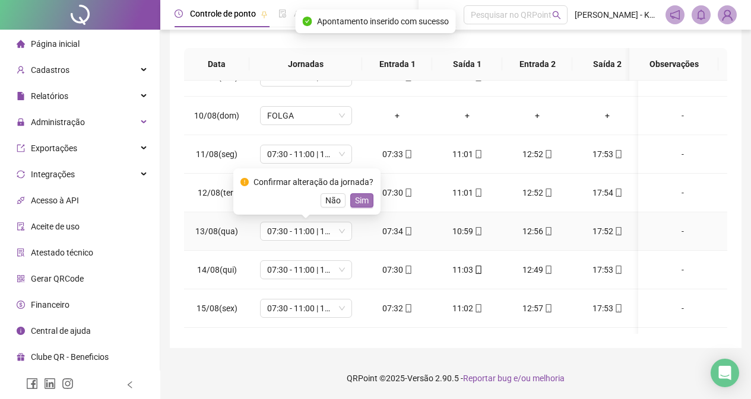
click at [355, 204] on span "Sim" at bounding box center [362, 200] width 14 height 13
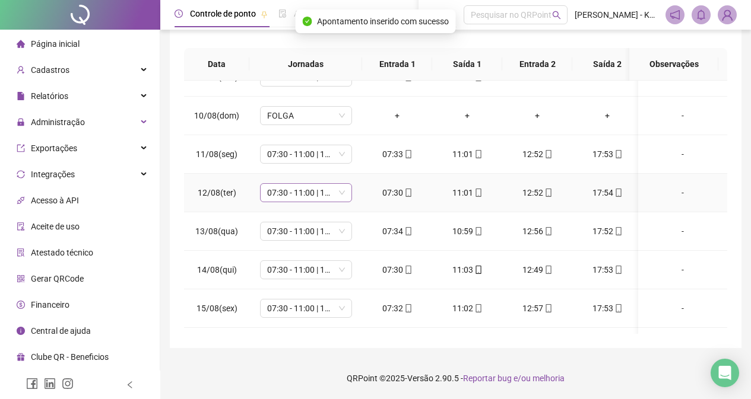
click at [343, 193] on span "07:30 - 11:00 | 13:00 - 17:30" at bounding box center [306, 193] width 78 height 18
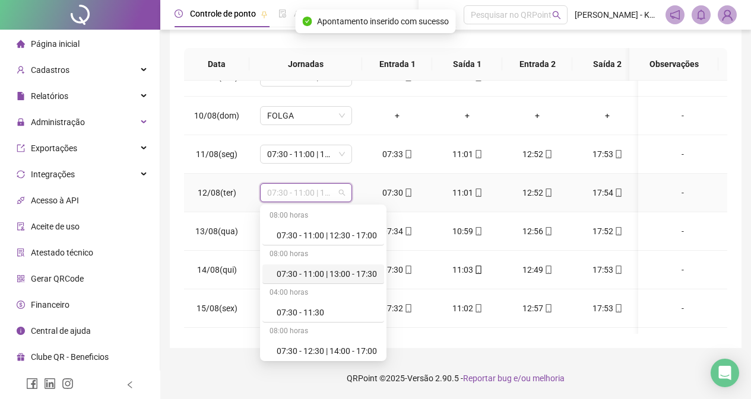
click at [353, 275] on div "07:30 - 11:00 | 13:00 - 17:30" at bounding box center [327, 274] width 100 height 13
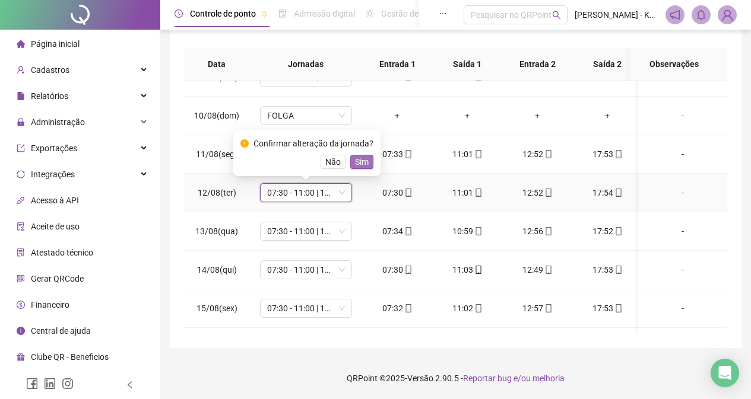
click at [363, 155] on span "Sim" at bounding box center [362, 161] width 14 height 13
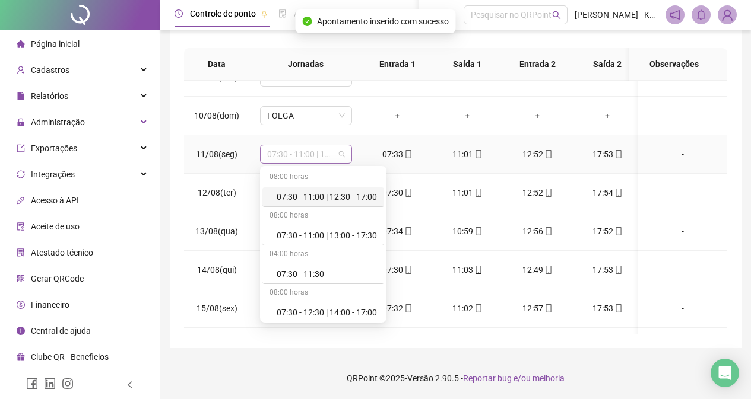
click at [342, 154] on span "07:30 - 11:00 | 13:00 - 17:30" at bounding box center [306, 154] width 78 height 18
click at [370, 240] on div "07:30 - 11:00 | 13:00 - 17:30" at bounding box center [327, 235] width 100 height 13
click at [370, 240] on td "07:34" at bounding box center [397, 231] width 70 height 39
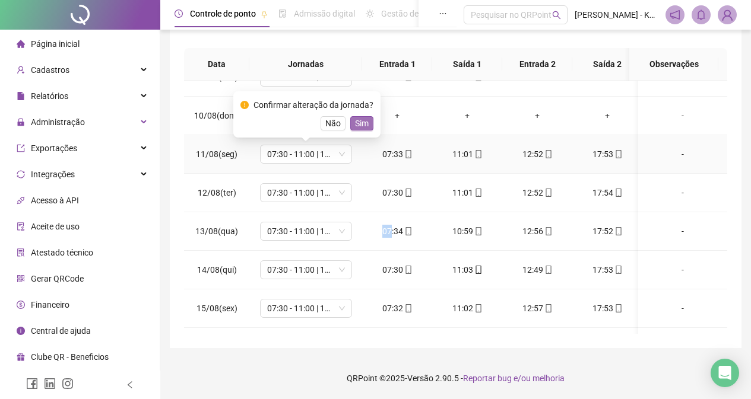
click at [356, 125] on span "Sim" at bounding box center [362, 123] width 14 height 13
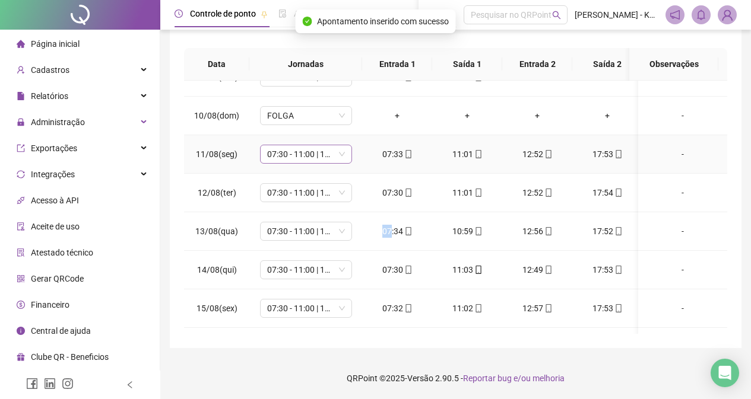
scroll to position [272, 0]
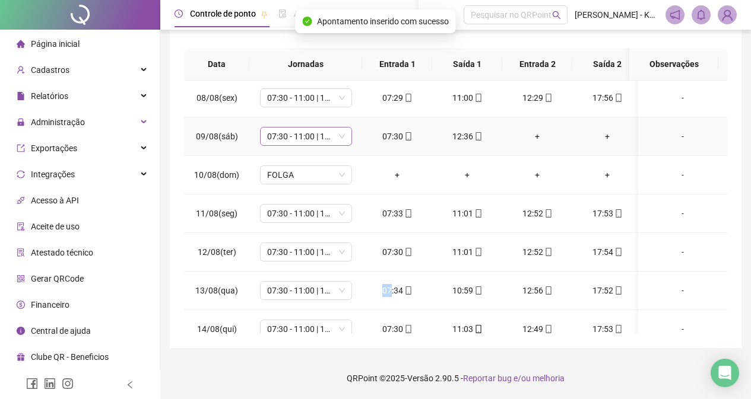
click at [339, 136] on span "07:30 - 11:00 | 12:30 - 17:00" at bounding box center [306, 137] width 78 height 18
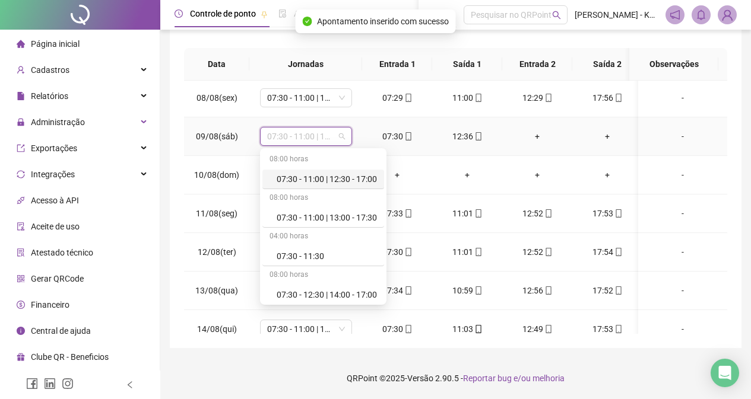
click at [338, 176] on div "07:30 - 11:00 | 12:30 - 17:00" at bounding box center [327, 179] width 100 height 13
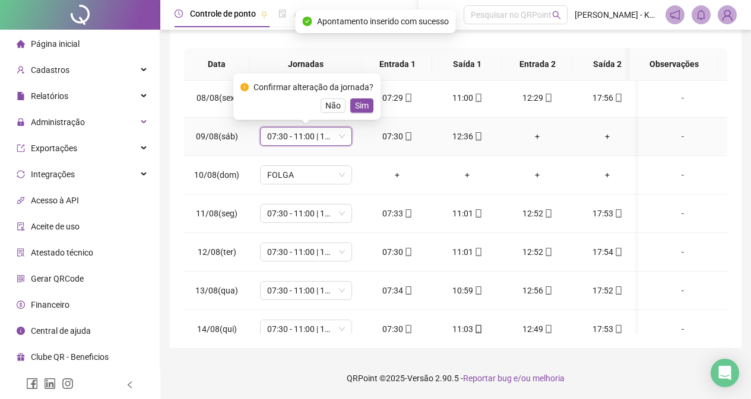
click at [359, 105] on span "Sim" at bounding box center [362, 105] width 14 height 13
click at [359, 105] on td "07:30 - 11:00 | 13:00 - 17:30" at bounding box center [305, 98] width 113 height 39
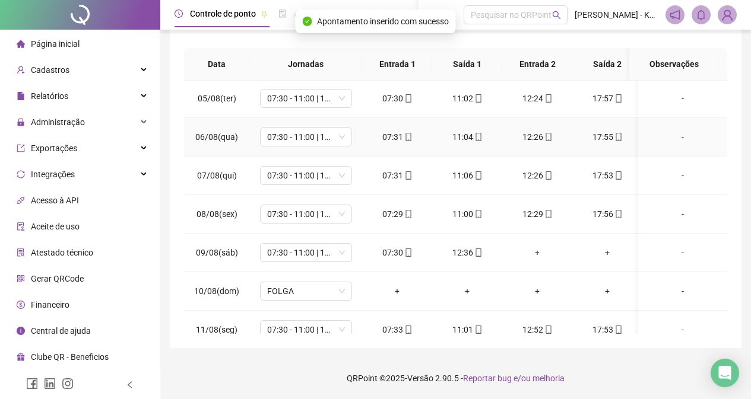
scroll to position [153, 0]
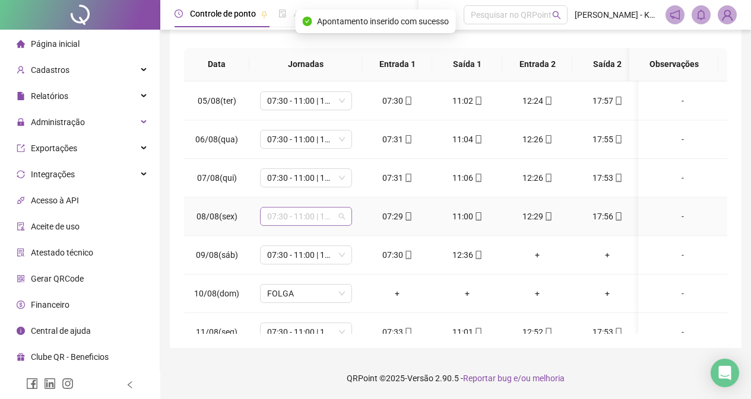
click at [347, 215] on div "07:30 - 11:00 | 13:00 - 17:30" at bounding box center [306, 216] width 92 height 19
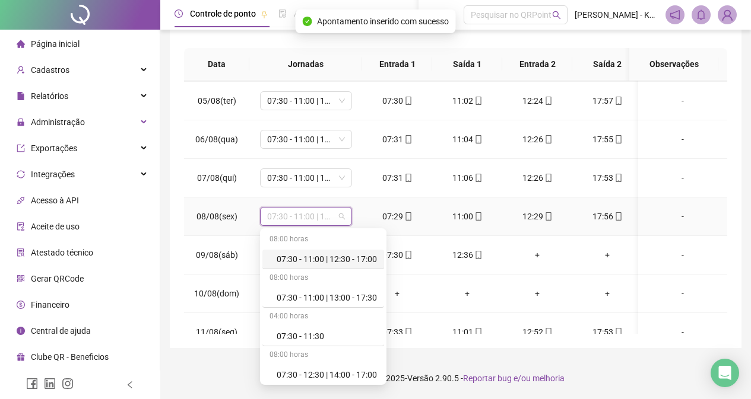
click at [351, 253] on div "07:30 - 11:00 | 12:30 - 17:00" at bounding box center [327, 259] width 100 height 13
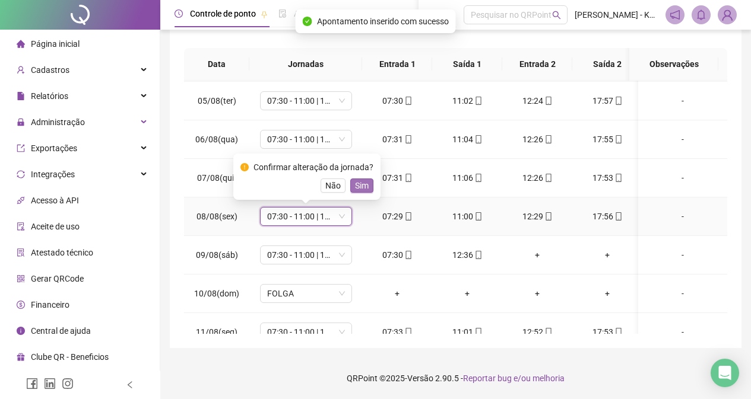
click at [358, 186] on span "Sim" at bounding box center [362, 185] width 14 height 13
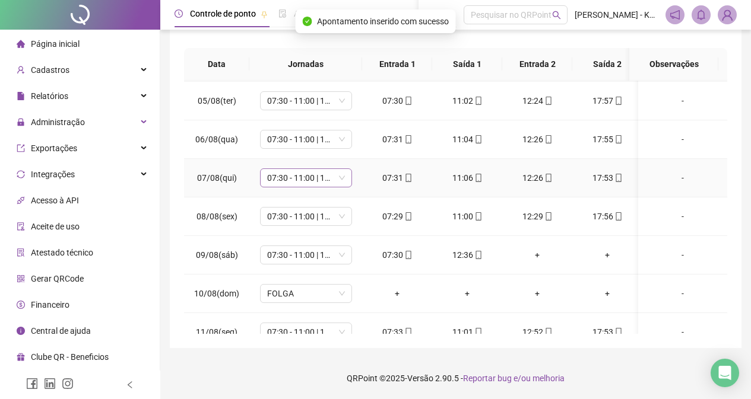
click at [340, 179] on span "07:30 - 11:00 | 12:30 - 17:00" at bounding box center [306, 178] width 78 height 18
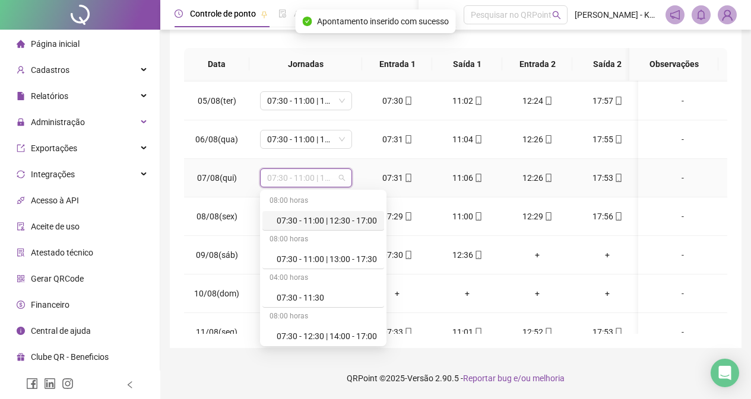
click at [346, 218] on div "07:30 - 11:00 | 12:30 - 17:00" at bounding box center [327, 220] width 100 height 13
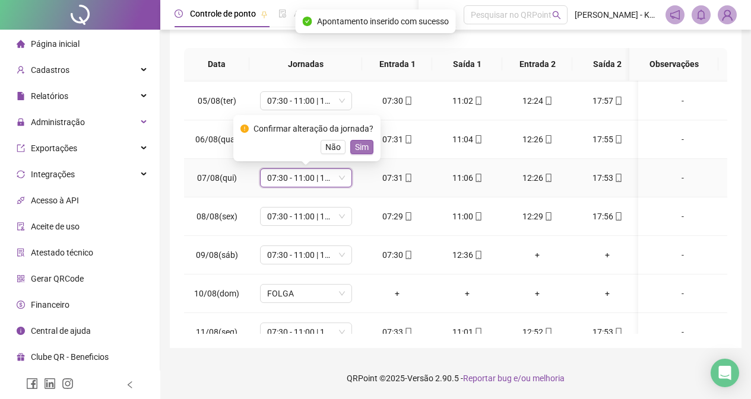
click at [356, 150] on span "Sim" at bounding box center [362, 147] width 14 height 13
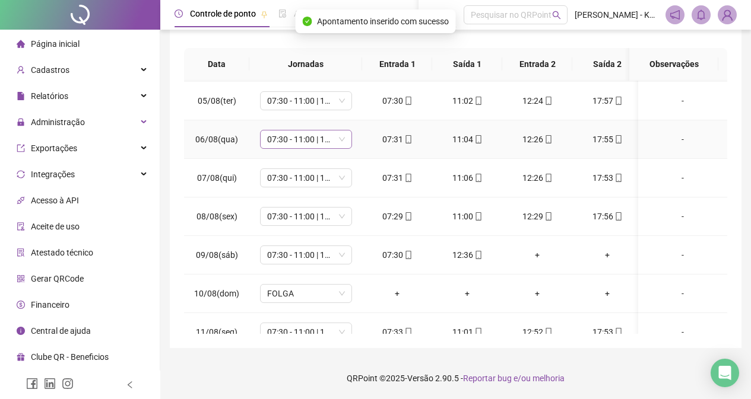
click at [343, 144] on span "07:30 - 11:00 | 12:30 - 17:00" at bounding box center [306, 140] width 78 height 18
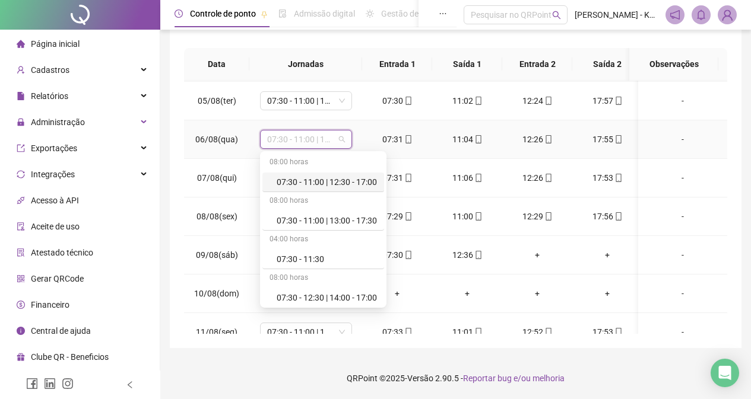
click at [361, 181] on div "07:30 - 11:00 | 12:30 - 17:00" at bounding box center [327, 182] width 100 height 13
click at [361, 181] on td "07:30 - 11:00 | 12:30 - 17:00" at bounding box center [305, 178] width 113 height 39
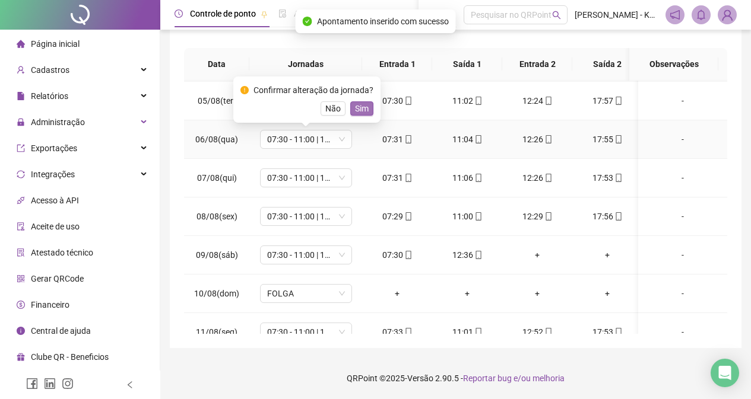
click at [360, 106] on span "Sim" at bounding box center [362, 108] width 14 height 13
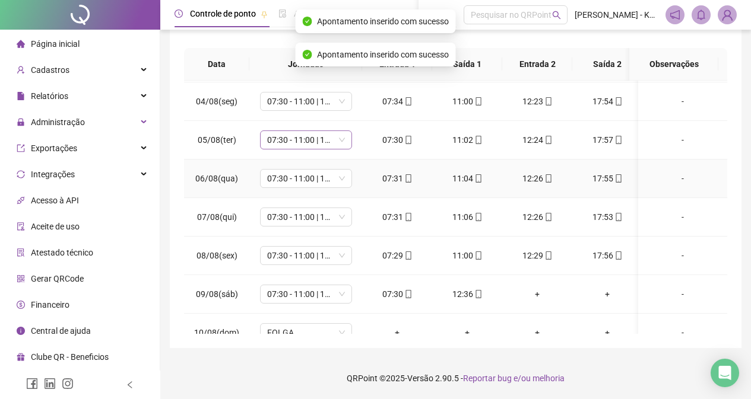
scroll to position [94, 0]
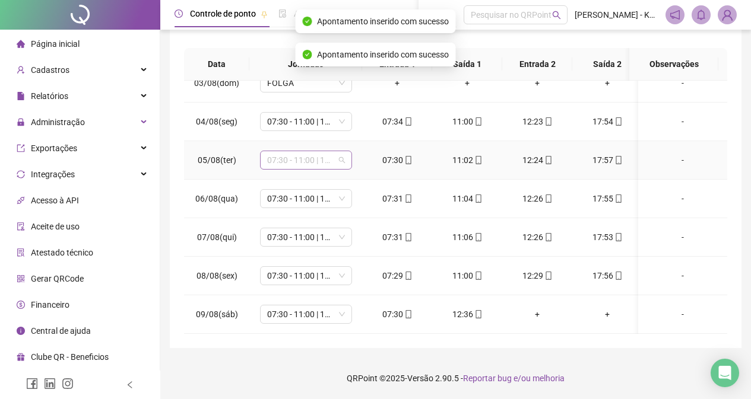
click at [342, 163] on span "07:30 - 11:00 | 12:30 - 17:00" at bounding box center [306, 160] width 78 height 18
click at [342, 155] on span "07:30 - 11:00 | 12:30 - 17:00" at bounding box center [306, 160] width 78 height 18
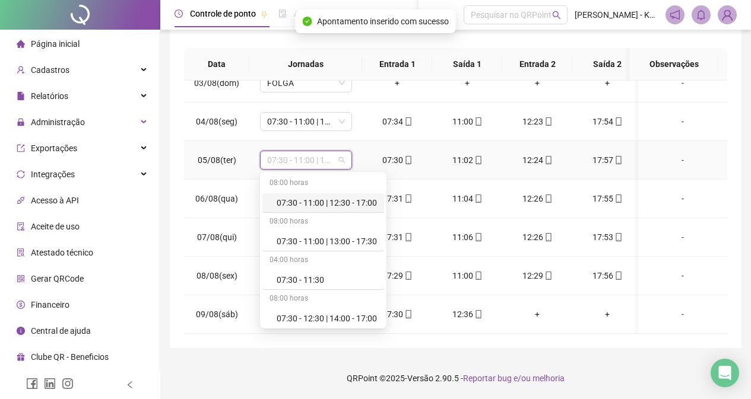
click at [357, 201] on div "07:30 - 11:00 | 12:30 - 17:00" at bounding box center [327, 202] width 100 height 13
click at [356, 201] on td "07:30 - 11:00 | 12:30 - 17:00" at bounding box center [305, 199] width 113 height 39
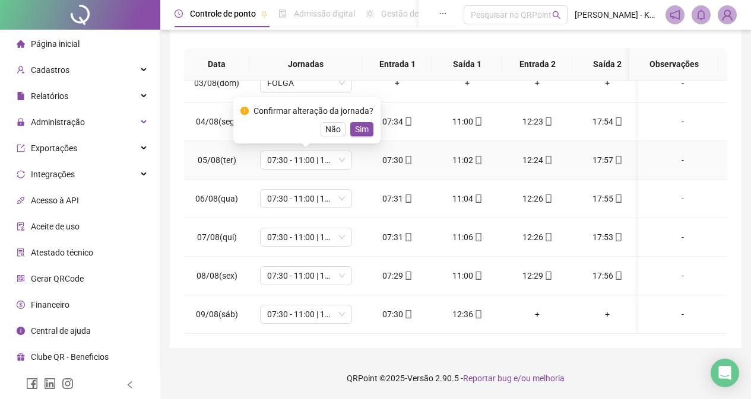
click at [361, 126] on span "Sim" at bounding box center [362, 129] width 14 height 13
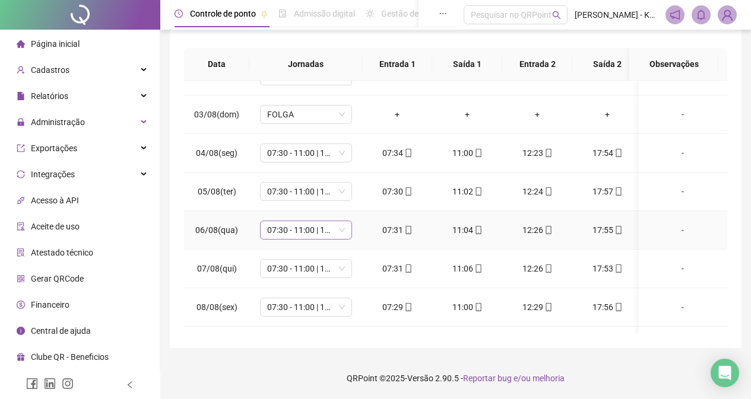
scroll to position [34, 0]
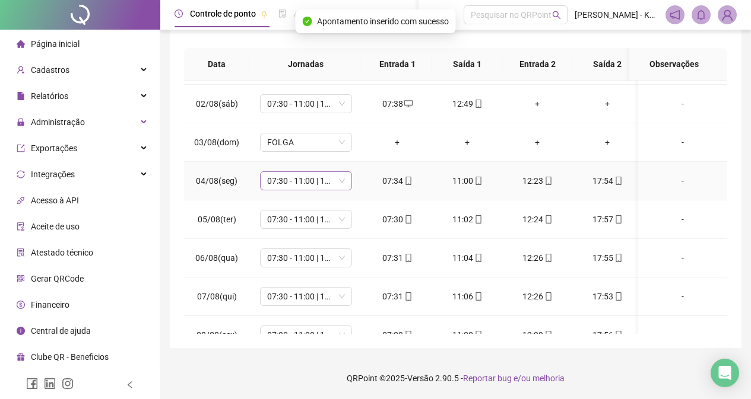
click at [342, 185] on span "07:30 - 11:00 | 12:30 - 17:00" at bounding box center [306, 181] width 78 height 18
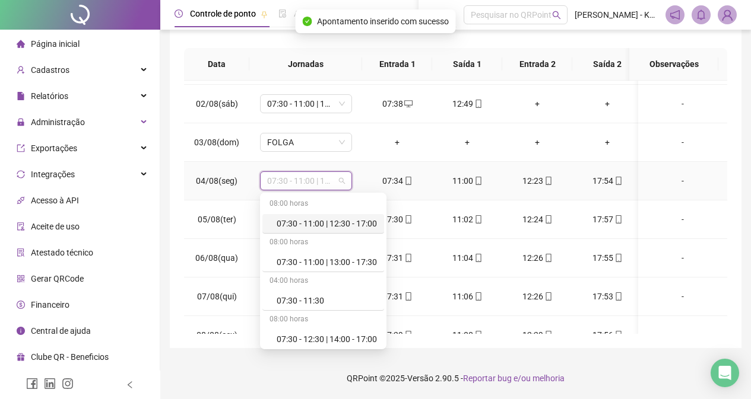
click at [361, 230] on div "07:30 - 11:00 | 12:30 - 17:00" at bounding box center [327, 223] width 100 height 13
click at [361, 229] on td "07:30 - 11:00 | 12:30 - 17:00" at bounding box center [305, 220] width 113 height 39
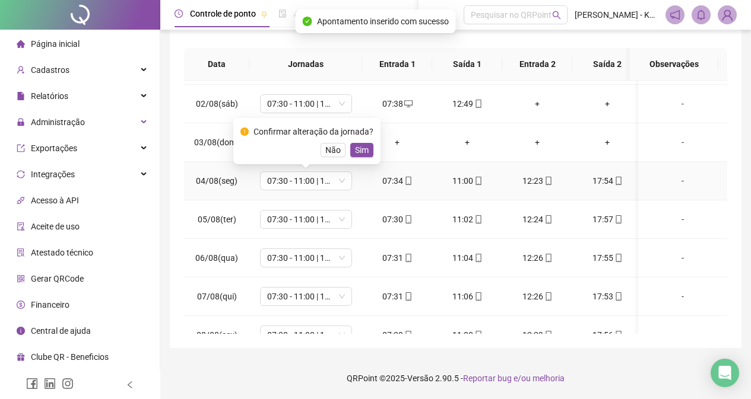
click at [358, 153] on span "Sim" at bounding box center [362, 150] width 14 height 13
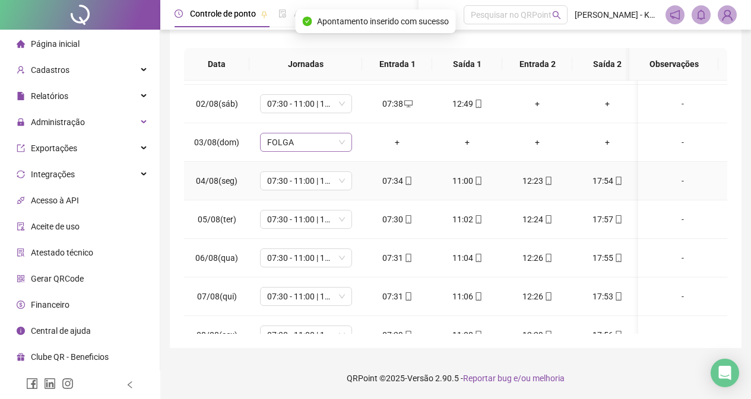
scroll to position [0, 0]
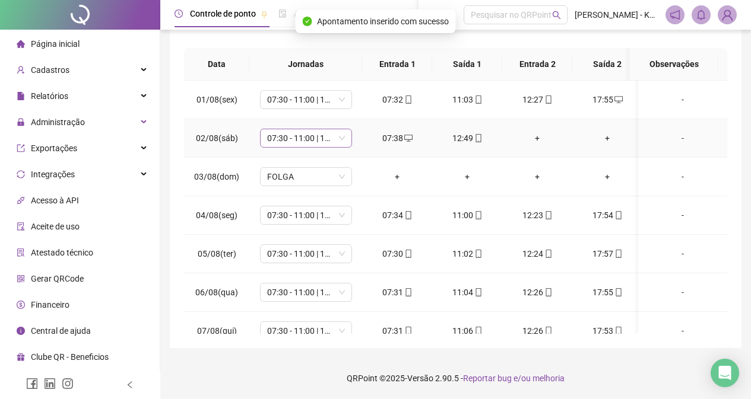
click at [339, 139] on span "07:30 - 11:00 | 12:30 - 17:00" at bounding box center [306, 138] width 78 height 18
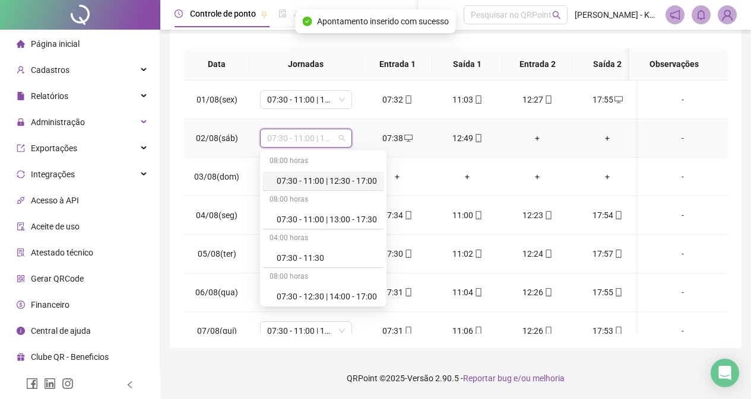
click at [358, 179] on div "07:30 - 11:00 | 12:30 - 17:00" at bounding box center [327, 180] width 100 height 13
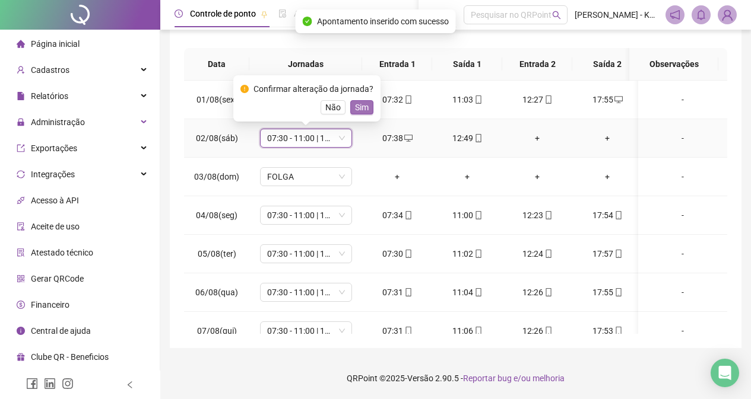
click at [357, 108] on span "Sim" at bounding box center [362, 107] width 14 height 13
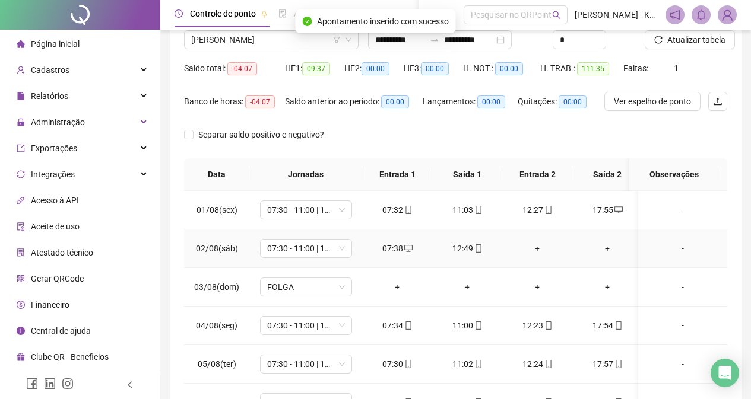
scroll to position [88, 0]
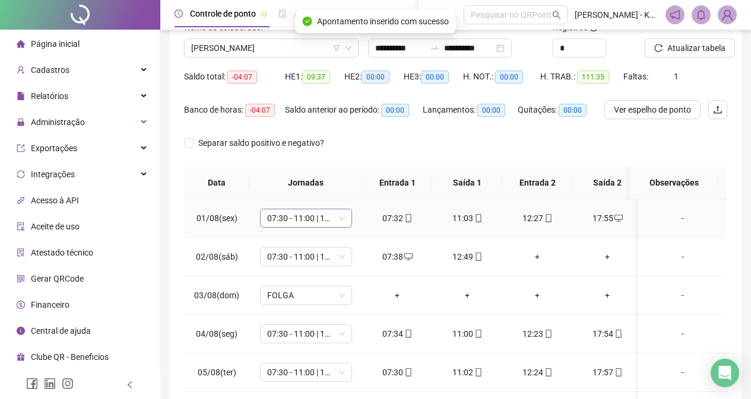
click at [341, 219] on span "07:30 - 11:00 | 12:30 - 17:00" at bounding box center [306, 218] width 78 height 18
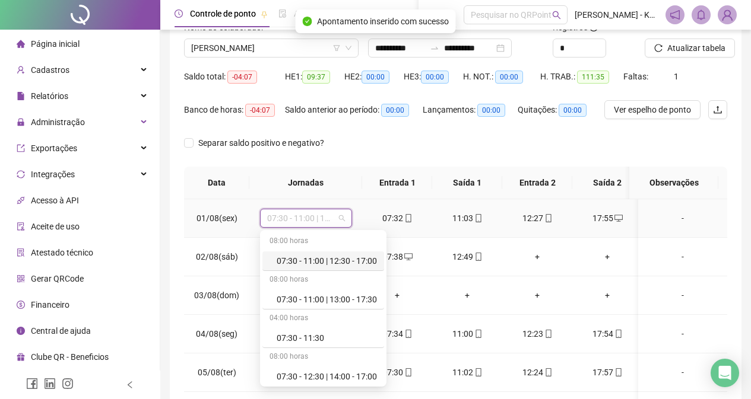
click at [354, 257] on div "07:30 - 11:00 | 12:30 - 17:00" at bounding box center [327, 261] width 100 height 13
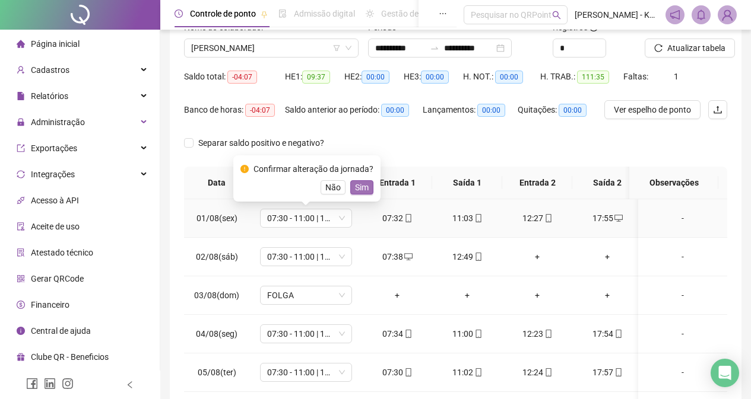
click at [358, 189] on span "Sim" at bounding box center [362, 187] width 14 height 13
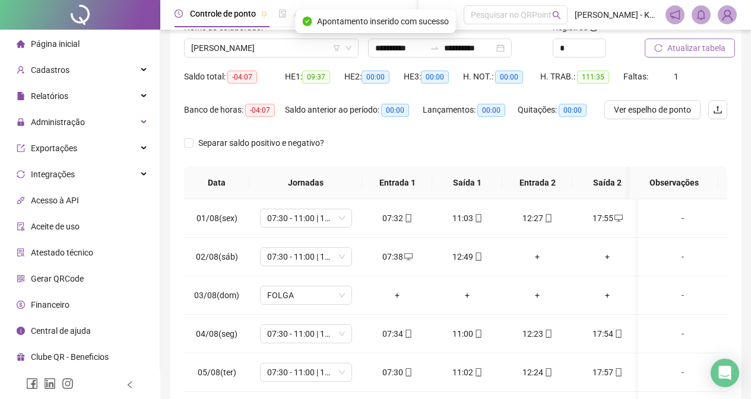
click at [680, 50] on span "Atualizar tabela" at bounding box center [696, 48] width 58 height 13
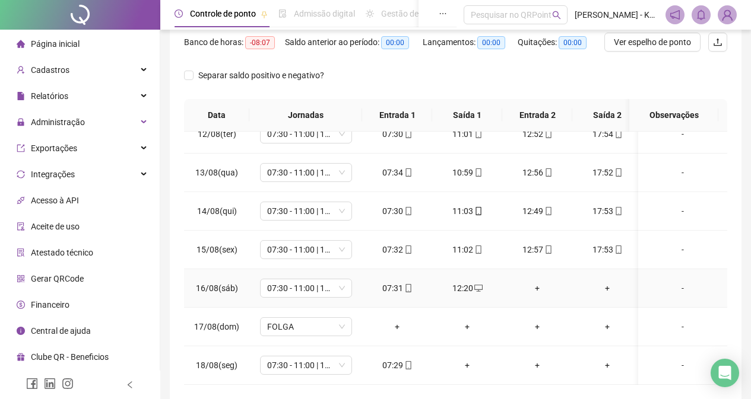
scroll to position [207, 0]
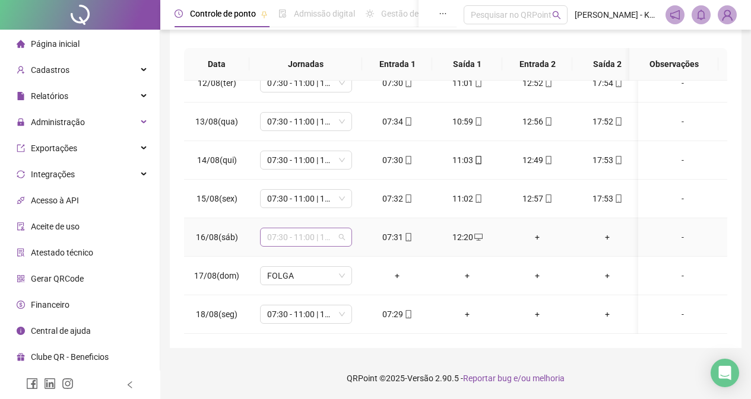
click at [341, 228] on span "07:30 - 11:00 | 13:00 - 17:30" at bounding box center [306, 237] width 78 height 18
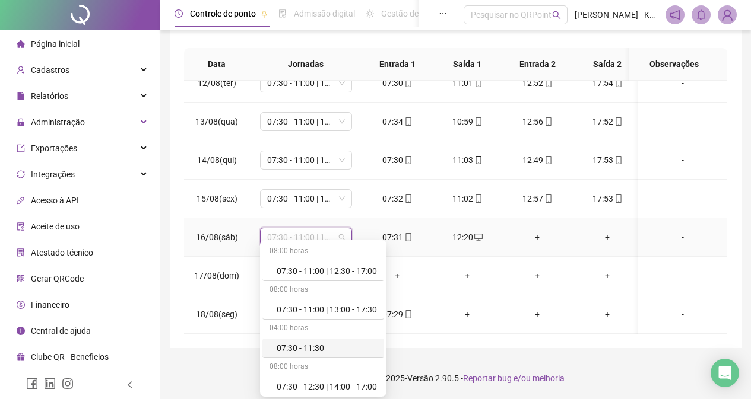
click at [323, 347] on div "07:30 - 11:30" at bounding box center [327, 348] width 100 height 13
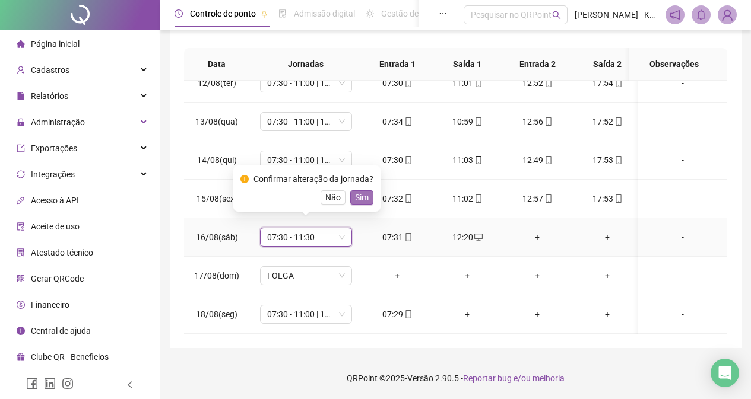
click at [355, 199] on span "Sim" at bounding box center [362, 197] width 14 height 13
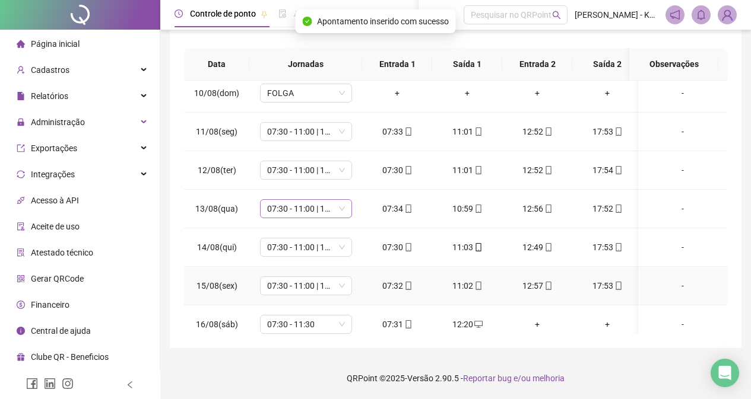
scroll to position [212, 0]
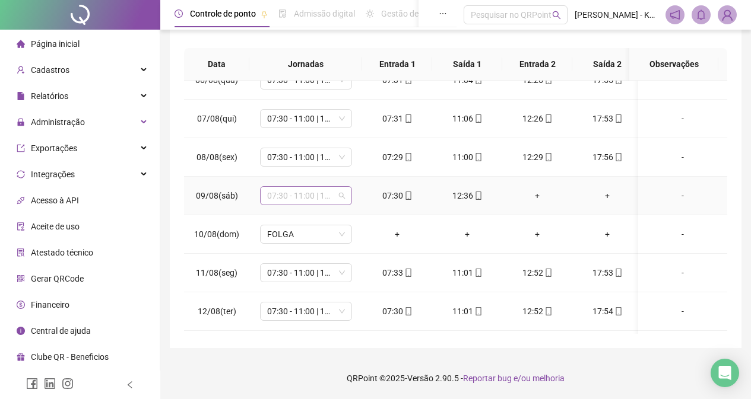
click at [341, 198] on span "07:30 - 11:00 | 12:30 - 17:00" at bounding box center [306, 196] width 78 height 18
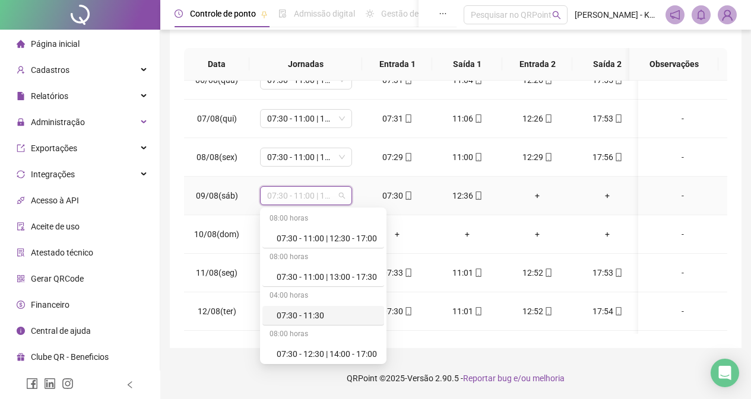
click at [341, 313] on div "07:30 - 11:30" at bounding box center [327, 315] width 100 height 13
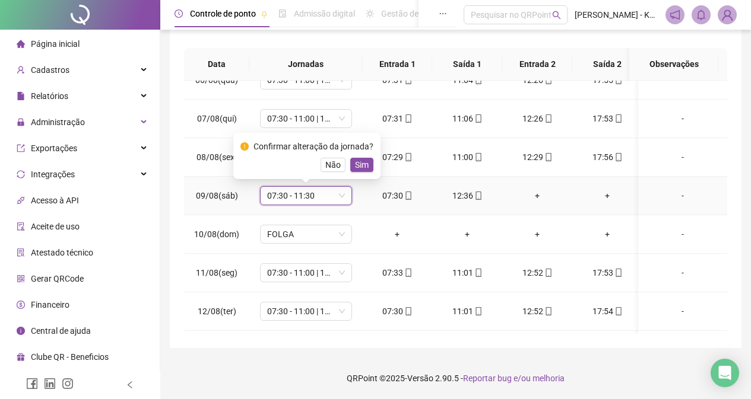
click at [355, 163] on span "Sim" at bounding box center [362, 164] width 14 height 13
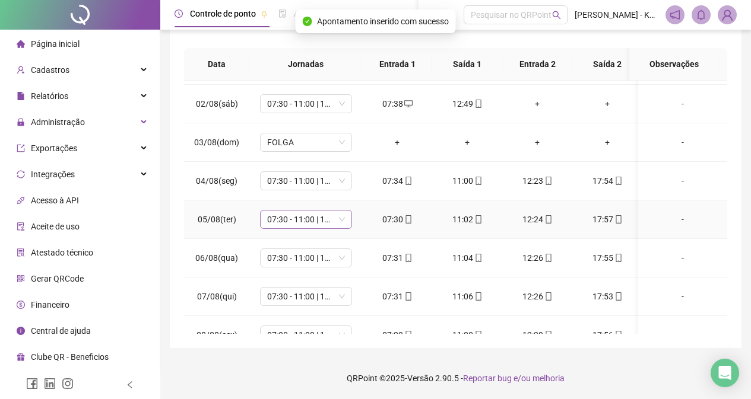
scroll to position [0, 0]
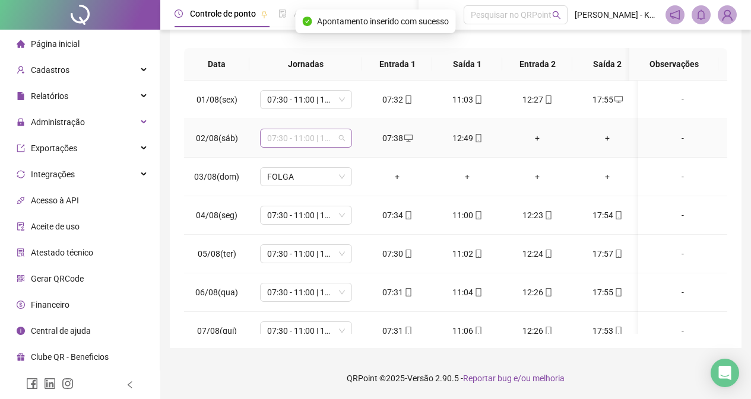
click at [340, 138] on span "07:30 - 11:00 | 12:30 - 17:00" at bounding box center [306, 138] width 78 height 18
click at [342, 135] on span "07:30 - 11:00 | 12:30 - 17:00" at bounding box center [306, 138] width 78 height 18
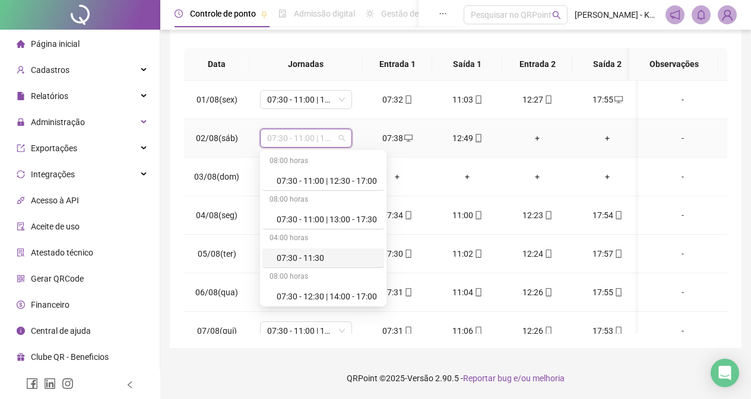
click at [313, 258] on div "07:30 - 11:30" at bounding box center [327, 258] width 100 height 13
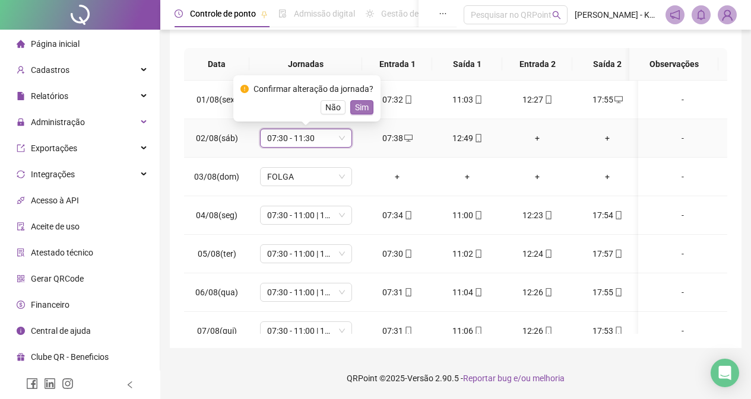
click at [366, 104] on span "Sim" at bounding box center [362, 107] width 14 height 13
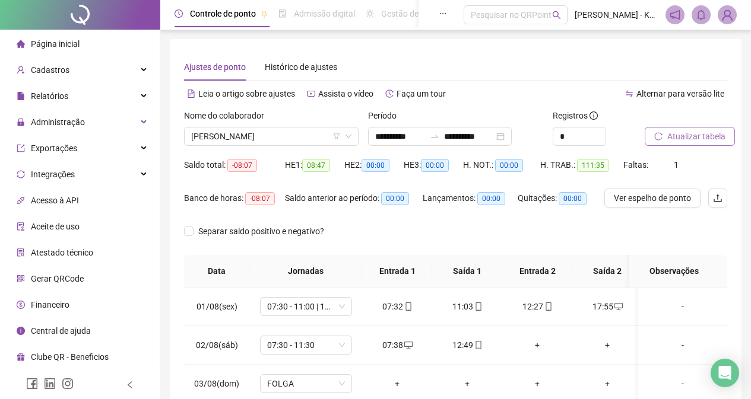
click at [695, 133] on span "Atualizar tabela" at bounding box center [696, 136] width 58 height 13
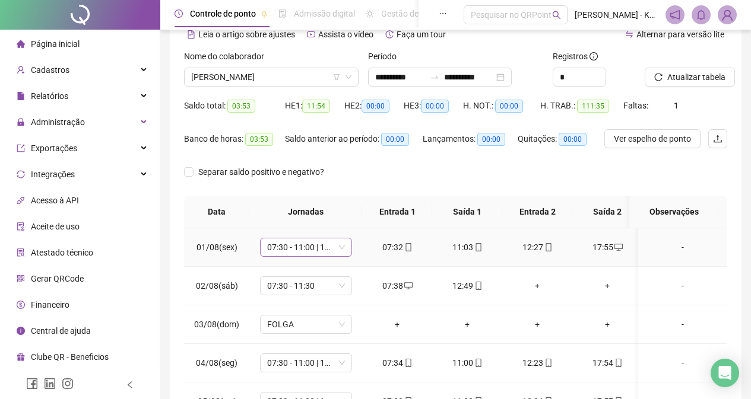
click at [344, 250] on span "07:30 - 11:00 | 12:30 - 17:00" at bounding box center [306, 248] width 78 height 18
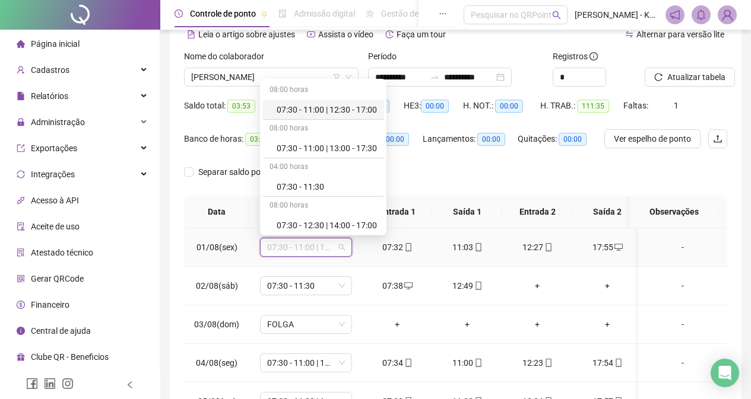
click at [367, 107] on div "07:30 - 11:00 | 12:30 - 17:00" at bounding box center [327, 109] width 100 height 13
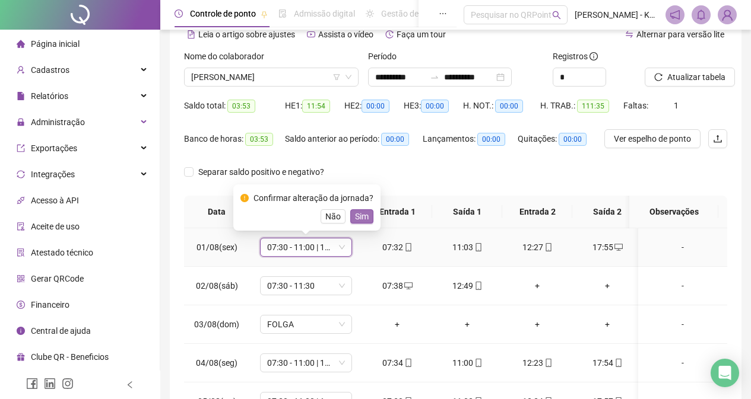
click at [360, 215] on span "Sim" at bounding box center [362, 216] width 14 height 13
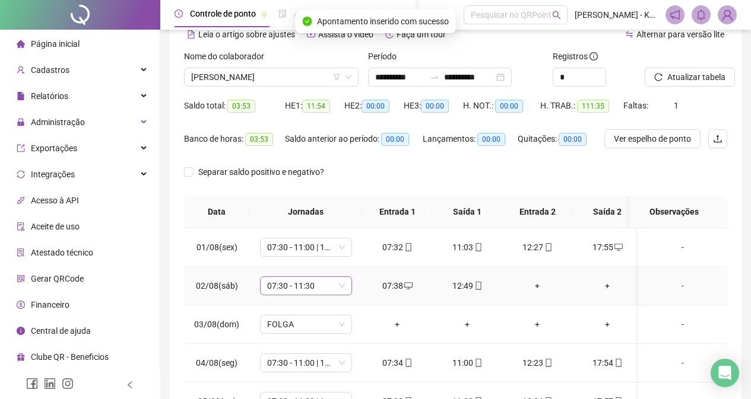
click at [337, 285] on span "07:30 - 11:30" at bounding box center [306, 286] width 78 height 18
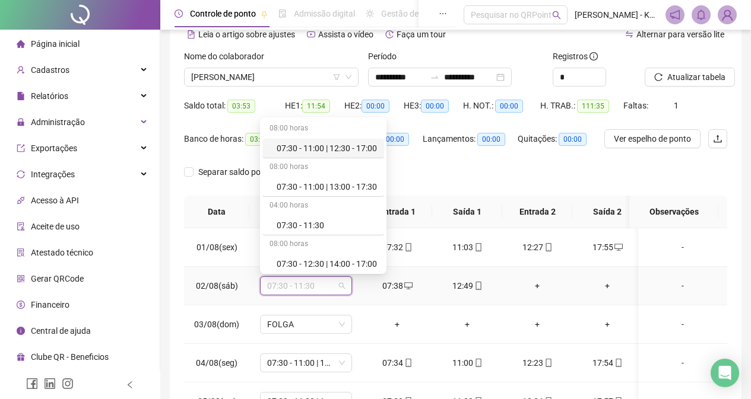
click at [338, 151] on div "07:30 - 11:00 | 12:30 - 17:00" at bounding box center [327, 148] width 100 height 13
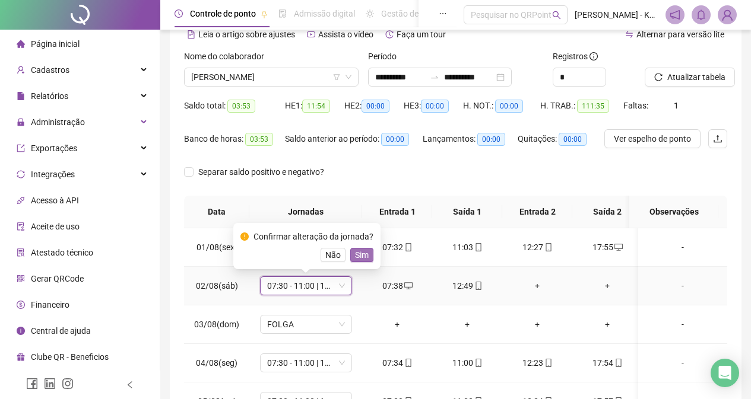
click at [361, 252] on span "Sim" at bounding box center [362, 255] width 14 height 13
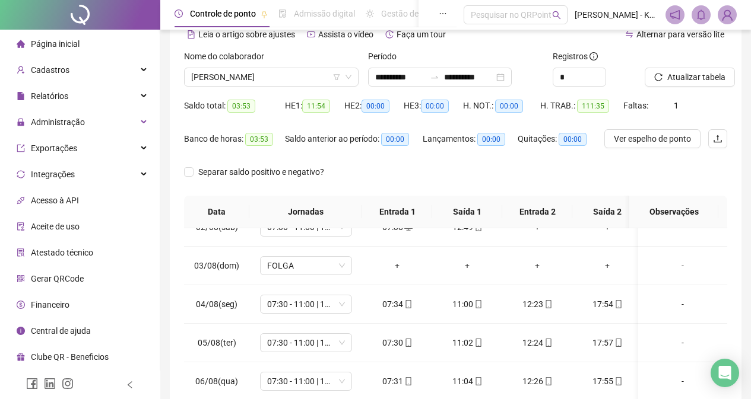
scroll to position [59, 0]
click at [346, 304] on div "07:30 - 11:00 | 12:30 - 17:00" at bounding box center [306, 303] width 92 height 19
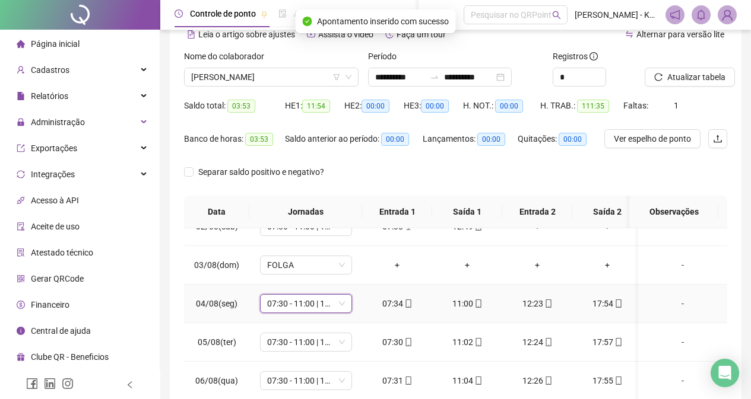
click at [338, 311] on span "07:30 - 11:00 | 12:30 - 17:00" at bounding box center [306, 304] width 78 height 18
click at [344, 306] on span "07:30 - 11:00 | 12:30 - 17:00" at bounding box center [306, 304] width 78 height 18
click at [342, 306] on span "07:30 - 11:00 | 12:30 - 17:00" at bounding box center [306, 304] width 78 height 18
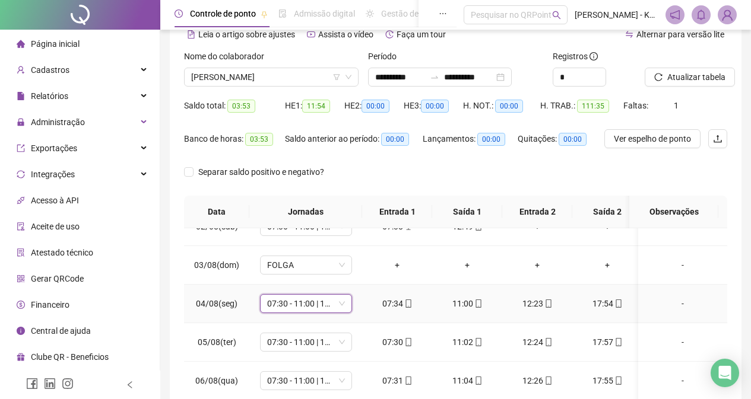
click at [342, 306] on span "07:30 - 11:00 | 12:30 - 17:00" at bounding box center [306, 304] width 78 height 18
click at [343, 314] on td "07:30 - 11:00 | 12:30 - 17:00 07:30 - 11:00 | 12:30 - 17:00" at bounding box center [305, 304] width 113 height 39
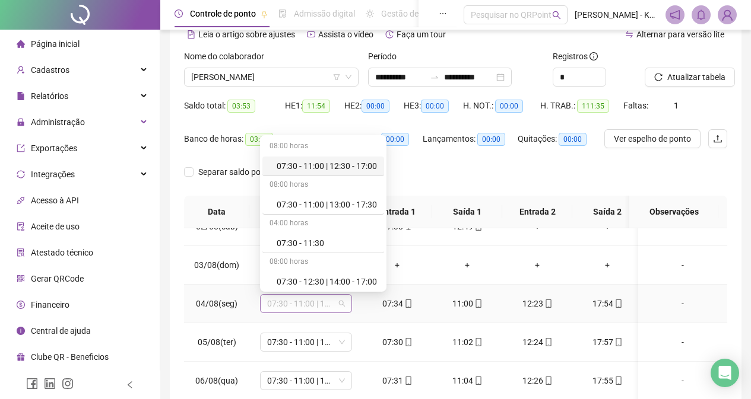
click at [347, 307] on div "07:30 - 11:00 | 12:30 - 17:00" at bounding box center [306, 303] width 92 height 19
click at [361, 166] on div "07:30 - 11:00 | 12:30 - 17:00" at bounding box center [327, 166] width 100 height 13
click at [361, 166] on div "Separar saldo positivo e negativo?" at bounding box center [455, 179] width 543 height 33
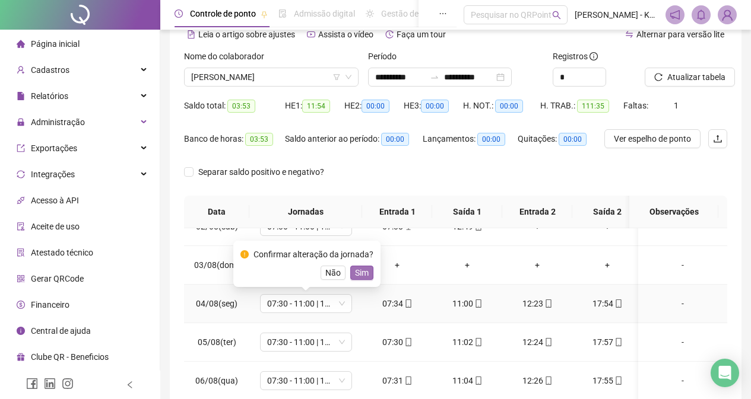
click at [361, 271] on span "Sim" at bounding box center [362, 272] width 14 height 13
click at [361, 271] on td "FOLGA" at bounding box center [305, 265] width 113 height 39
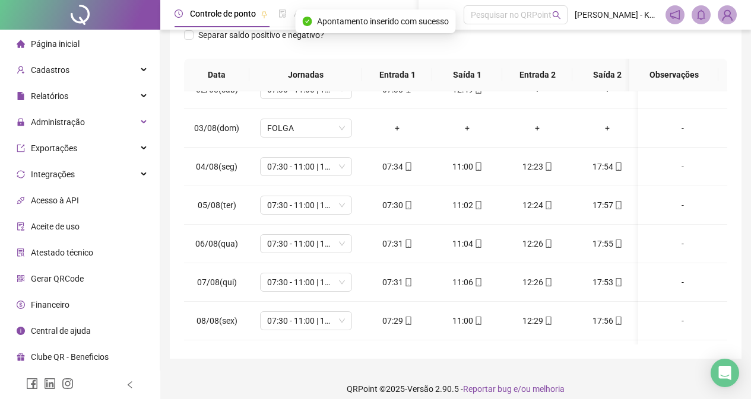
click at [741, 221] on div "**********" at bounding box center [455, 101] width 571 height 516
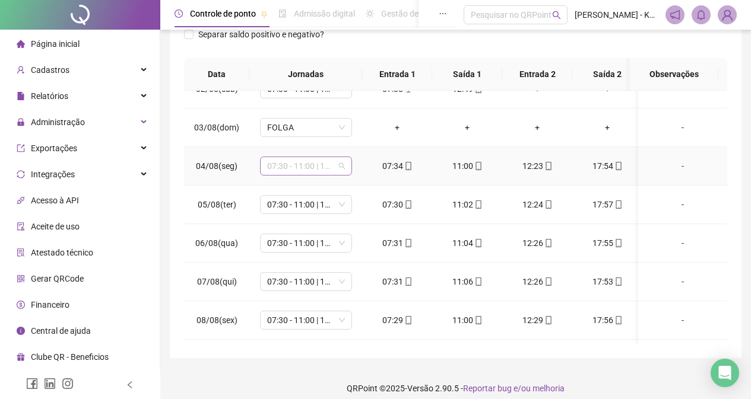
click at [342, 166] on span "07:30 - 11:00 | 12:30 - 17:00" at bounding box center [306, 166] width 78 height 18
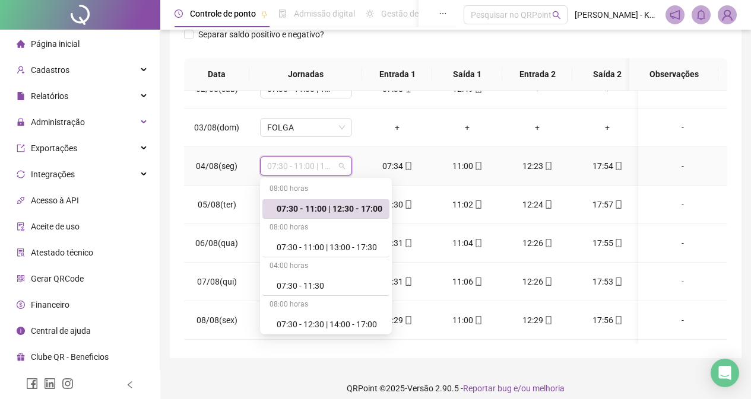
click at [342, 166] on span "07:30 - 11:00 | 12:30 - 17:00" at bounding box center [306, 166] width 78 height 18
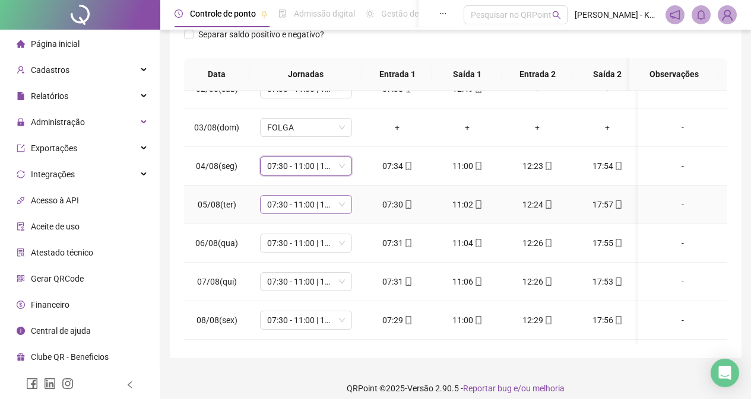
click at [340, 202] on span "07:30 - 11:00 | 12:30 - 17:00" at bounding box center [306, 205] width 78 height 18
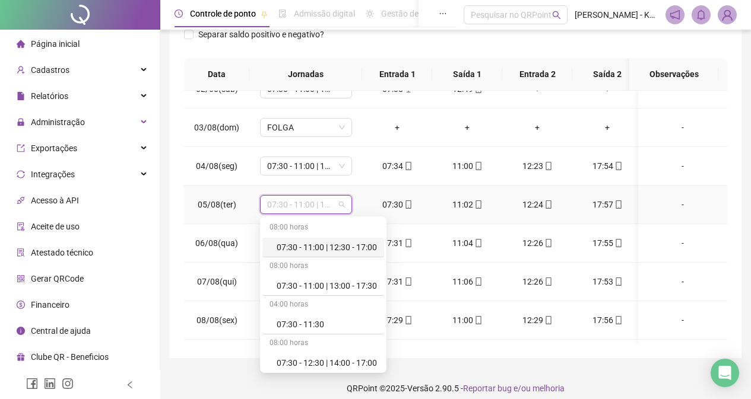
click at [352, 251] on div "07:30 - 11:00 | 12:30 - 17:00" at bounding box center [327, 247] width 100 height 13
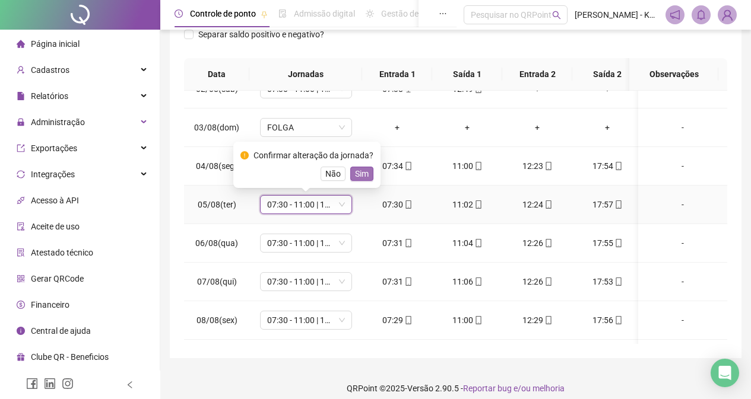
click at [358, 174] on span "Sim" at bounding box center [362, 173] width 14 height 13
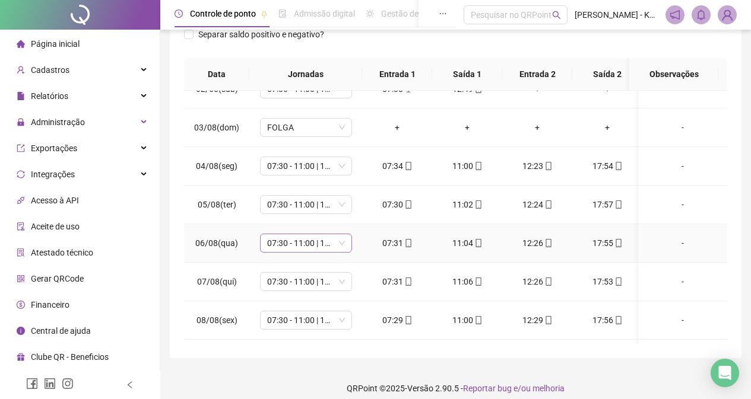
click at [341, 246] on span "07:30 - 11:00 | 12:30 - 17:00" at bounding box center [306, 243] width 78 height 18
click at [344, 245] on span "07:30 - 11:00 | 12:30 - 17:00" at bounding box center [306, 243] width 78 height 18
click at [341, 246] on span "07:30 - 11:00 | 12:30 - 17:00" at bounding box center [306, 243] width 78 height 18
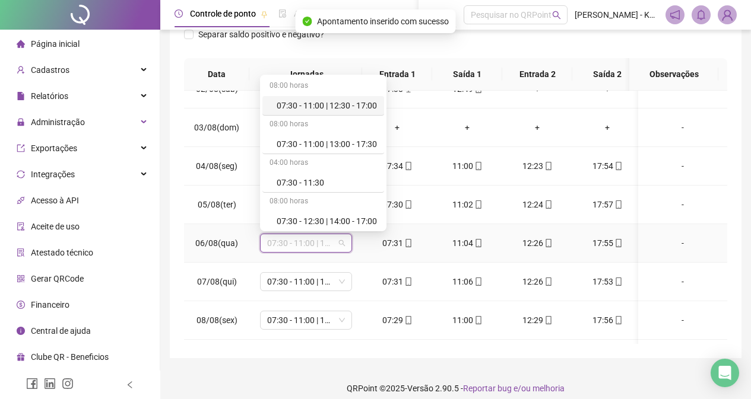
click at [357, 104] on div "07:30 - 11:00 | 12:30 - 17:00" at bounding box center [327, 105] width 100 height 13
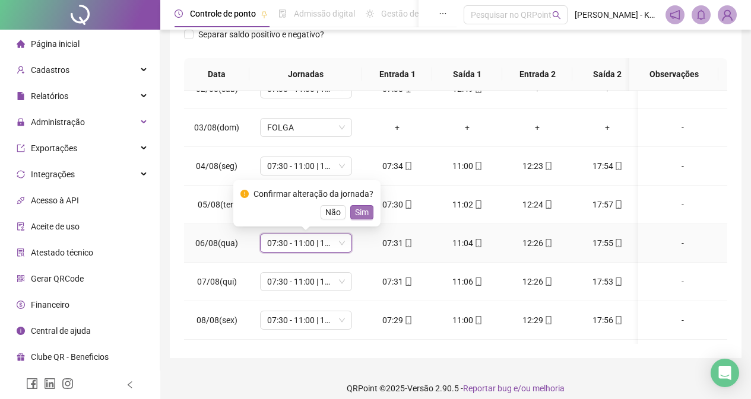
click at [361, 217] on span "Sim" at bounding box center [362, 212] width 14 height 13
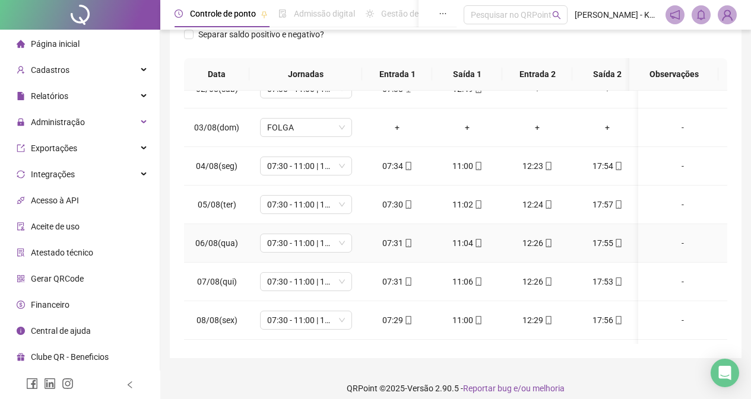
scroll to position [119, 0]
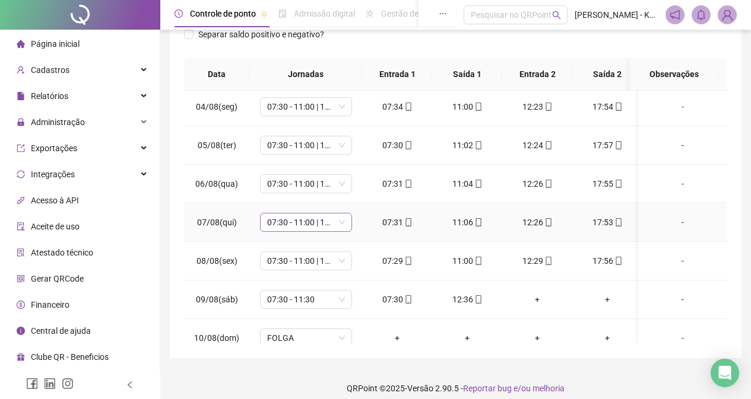
click at [342, 227] on span "07:30 - 11:00 | 12:30 - 17:00" at bounding box center [306, 223] width 78 height 18
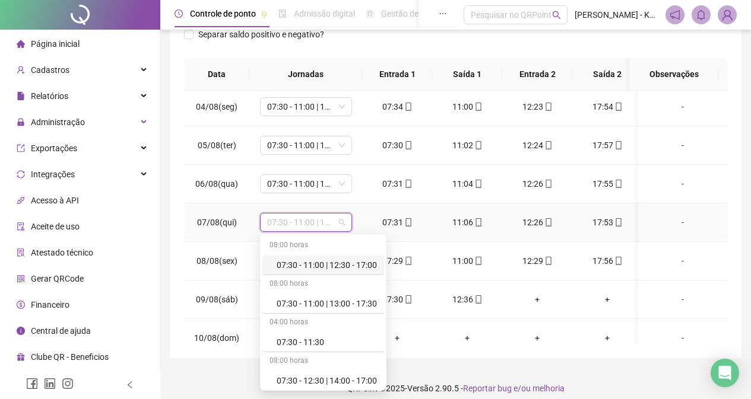
click at [356, 262] on div "07:30 - 11:00 | 12:30 - 17:00" at bounding box center [327, 265] width 100 height 13
click at [356, 262] on td "07:30 - 11:00 | 12:30 - 17:00" at bounding box center [305, 261] width 113 height 39
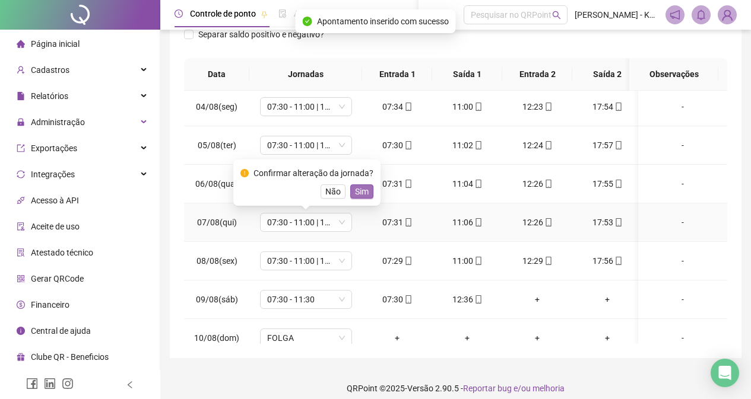
click at [359, 192] on span "Sim" at bounding box center [362, 191] width 14 height 13
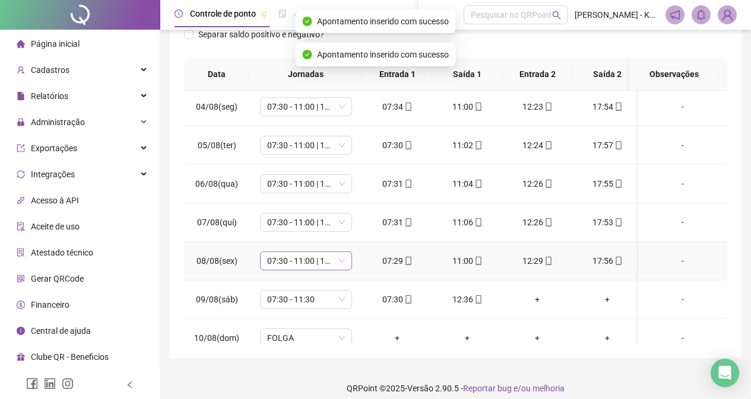
click at [338, 260] on span "07:30 - 11:00 | 12:30 - 17:00" at bounding box center [306, 261] width 78 height 18
click at [346, 258] on div "07:30 - 11:00 | 12:30 - 17:00" at bounding box center [306, 261] width 92 height 19
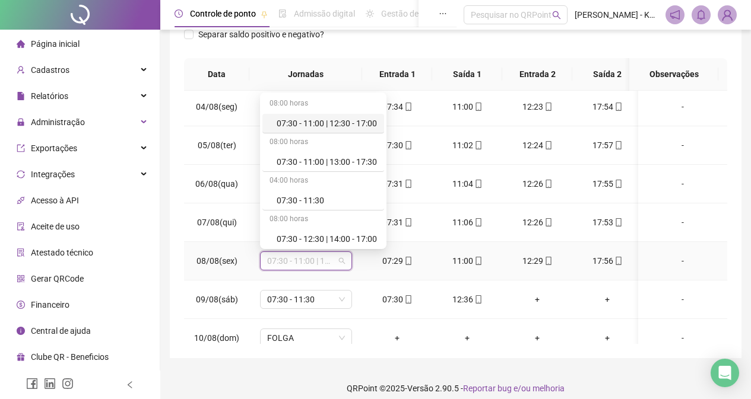
click at [366, 123] on div "07:30 - 11:00 | 12:30 - 17:00" at bounding box center [327, 123] width 100 height 13
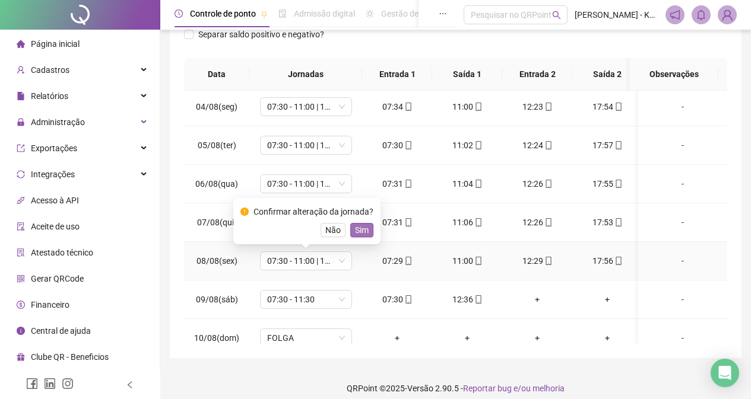
click at [367, 230] on button "Sim" at bounding box center [361, 230] width 23 height 14
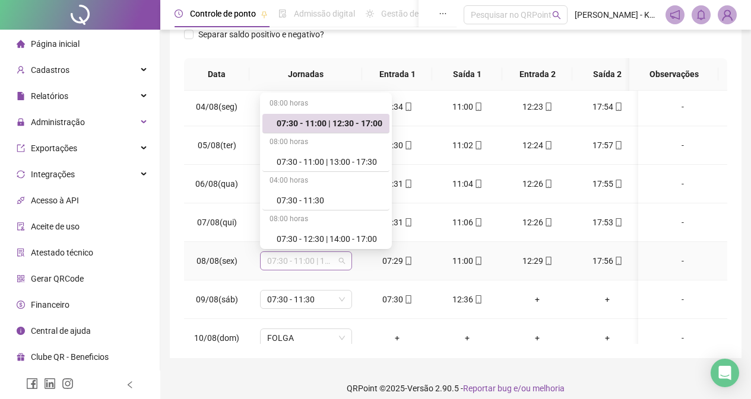
drag, startPoint x: 366, startPoint y: 230, endPoint x: 341, endPoint y: 262, distance: 40.5
click at [341, 262] on span "07:30 - 11:00 | 12:30 - 17:00" at bounding box center [306, 261] width 78 height 18
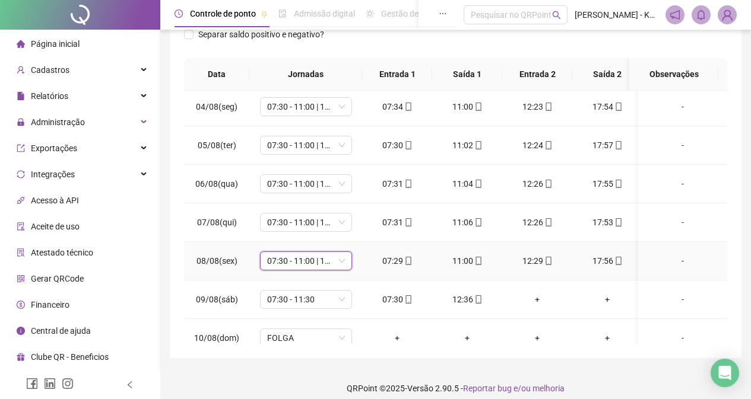
click at [341, 262] on span "07:30 - 11:00 | 12:30 - 17:00" at bounding box center [306, 261] width 78 height 18
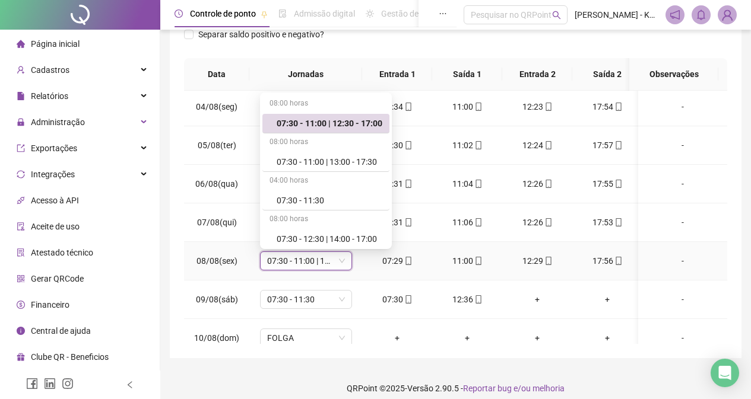
click at [341, 262] on span "07:30 - 11:00 | 12:30 - 17:00" at bounding box center [306, 261] width 78 height 18
click at [369, 120] on div "07:30 - 11:00 | 12:30 - 17:00" at bounding box center [330, 123] width 106 height 13
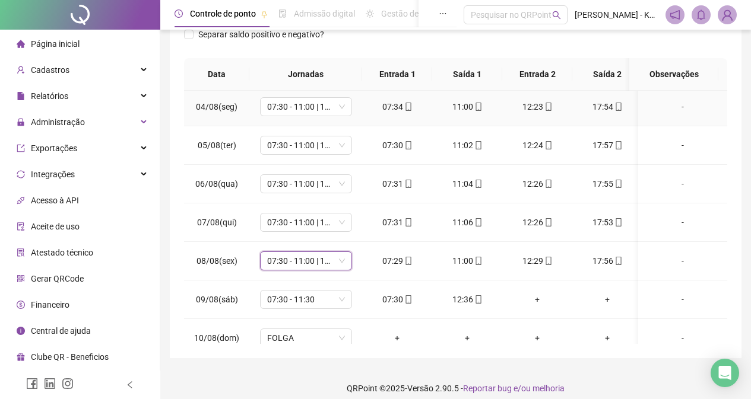
drag, startPoint x: 369, startPoint y: 120, endPoint x: 402, endPoint y: 179, distance: 68.3
drag, startPoint x: 402, startPoint y: 179, endPoint x: 358, endPoint y: 258, distance: 90.3
drag, startPoint x: 353, startPoint y: 263, endPoint x: 346, endPoint y: 266, distance: 6.9
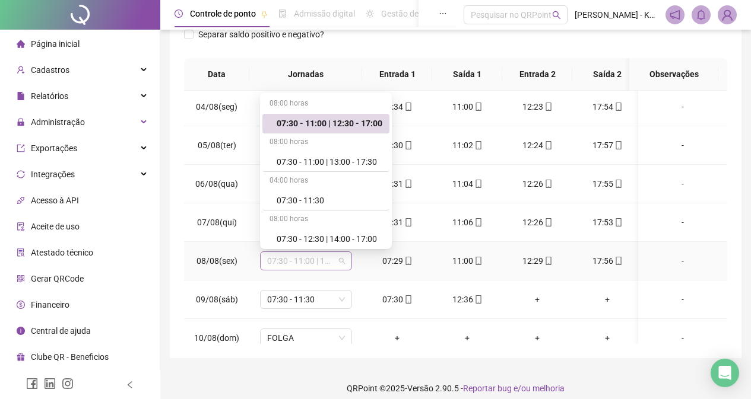
drag, startPoint x: 346, startPoint y: 266, endPoint x: 339, endPoint y: 267, distance: 6.6
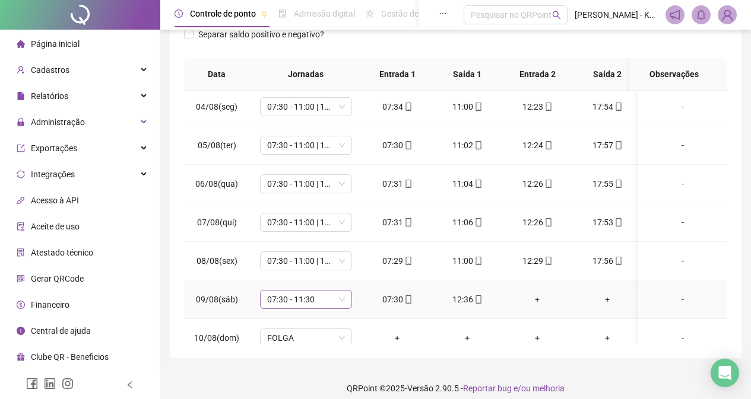
click at [340, 297] on span "07:30 - 11:30" at bounding box center [306, 300] width 78 height 18
drag, startPoint x: 340, startPoint y: 297, endPoint x: 328, endPoint y: 258, distance: 40.5
drag, startPoint x: 328, startPoint y: 258, endPoint x: 319, endPoint y: 294, distance: 36.7
click at [316, 297] on span "07:30 - 11:30" at bounding box center [306, 300] width 78 height 18
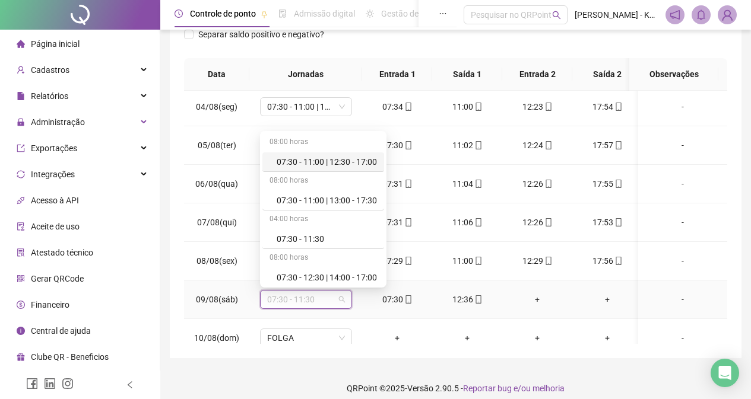
drag, startPoint x: 316, startPoint y: 297, endPoint x: 293, endPoint y: 243, distance: 58.8
click at [293, 243] on div "07:30 - 11:30" at bounding box center [327, 239] width 100 height 13
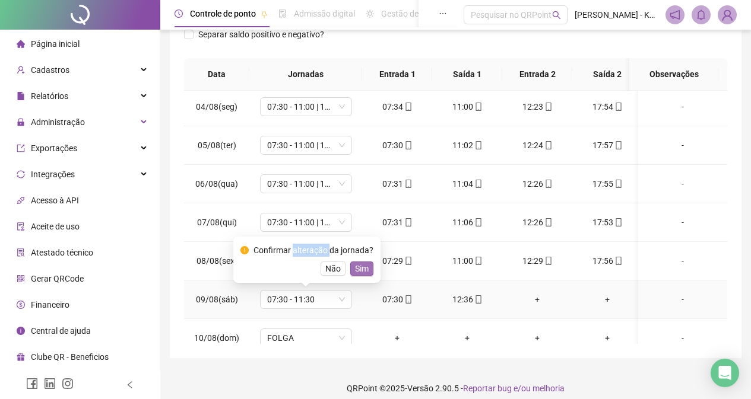
click at [367, 269] on button "Sim" at bounding box center [361, 269] width 23 height 14
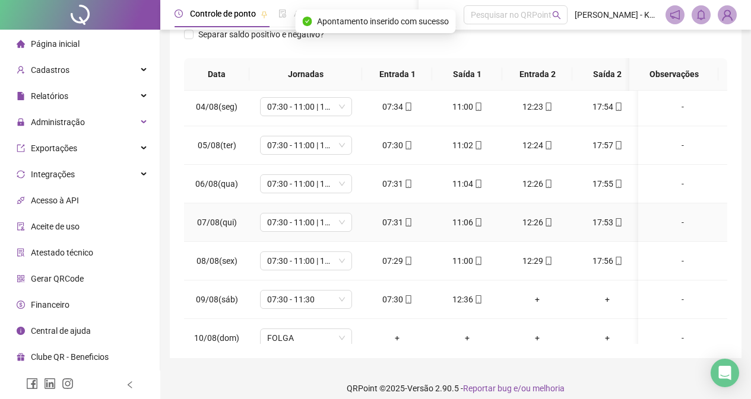
drag, startPoint x: 700, startPoint y: 223, endPoint x: 692, endPoint y: 262, distance: 39.5
drag, startPoint x: 692, startPoint y: 262, endPoint x: 720, endPoint y: 195, distance: 72.3
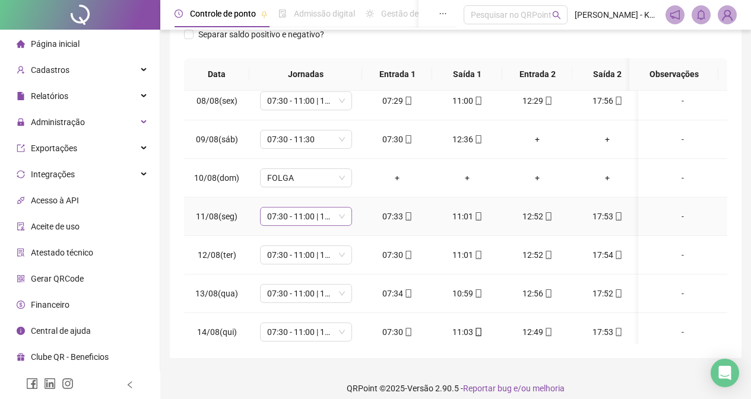
scroll to position [315, 0]
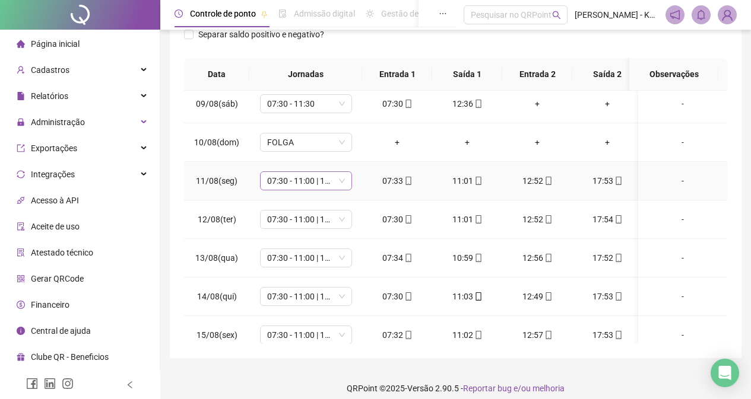
click at [342, 180] on span "07:30 - 11:00 | 13:00 - 17:30" at bounding box center [306, 181] width 78 height 18
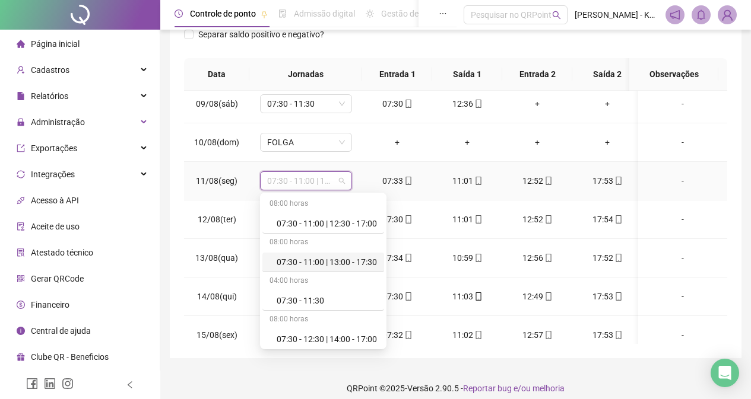
click at [354, 263] on div "07:30 - 11:00 | 13:00 - 17:30" at bounding box center [327, 262] width 100 height 13
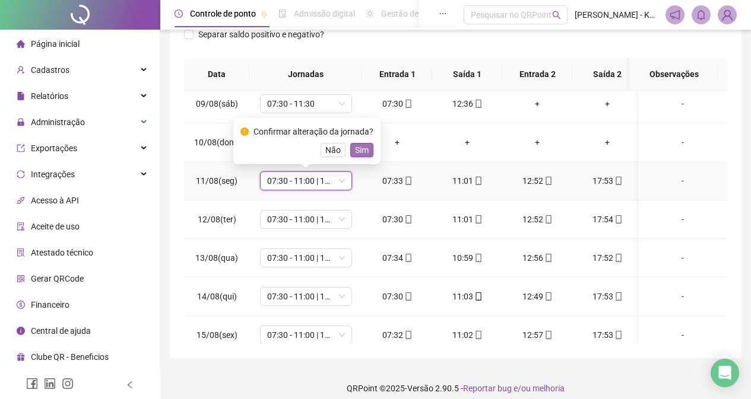
click at [363, 147] on span "Sim" at bounding box center [362, 150] width 14 height 13
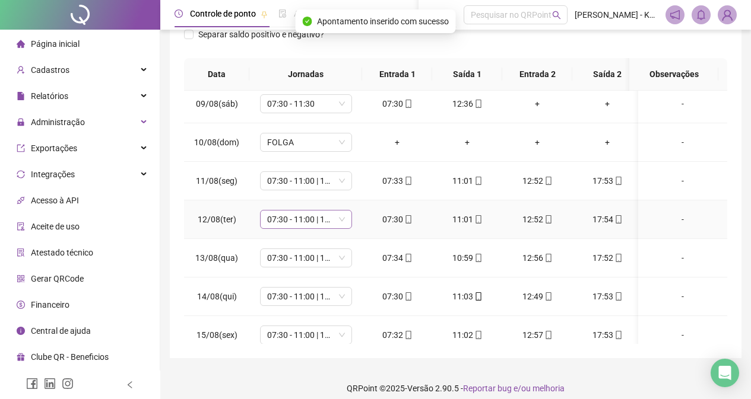
click at [344, 220] on span "07:30 - 11:00 | 13:00 - 17:30" at bounding box center [306, 220] width 78 height 18
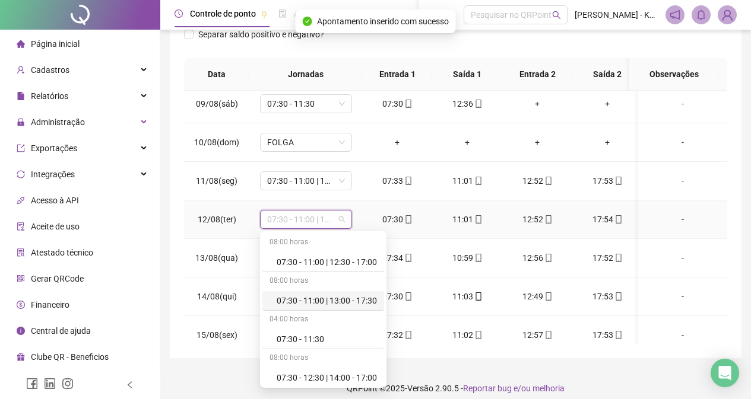
click at [338, 301] on div "07:30 - 11:00 | 13:00 - 17:30" at bounding box center [327, 300] width 100 height 13
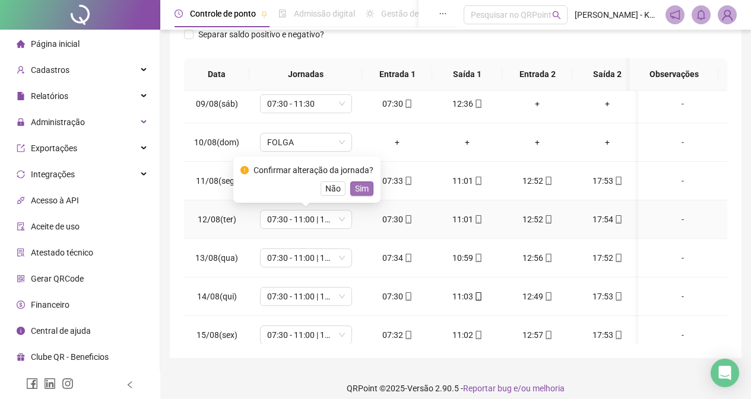
click at [359, 183] on span "Sim" at bounding box center [362, 188] width 14 height 13
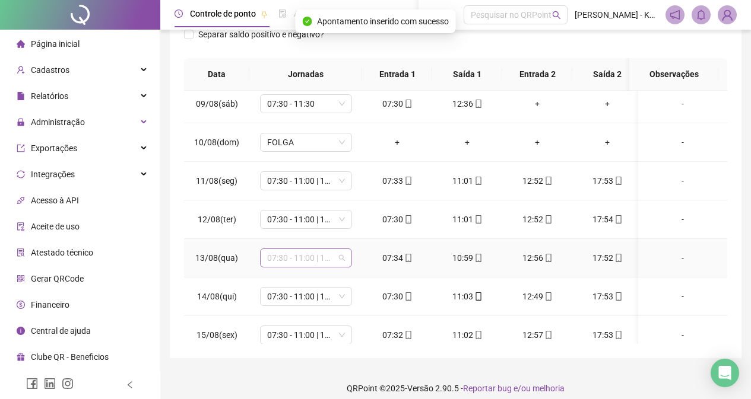
click at [340, 259] on span "07:30 - 11:00 | 13:00 - 17:30" at bounding box center [306, 258] width 78 height 18
click at [345, 260] on div "07:30 - 11:00 | 13:00 - 17:30" at bounding box center [306, 258] width 92 height 19
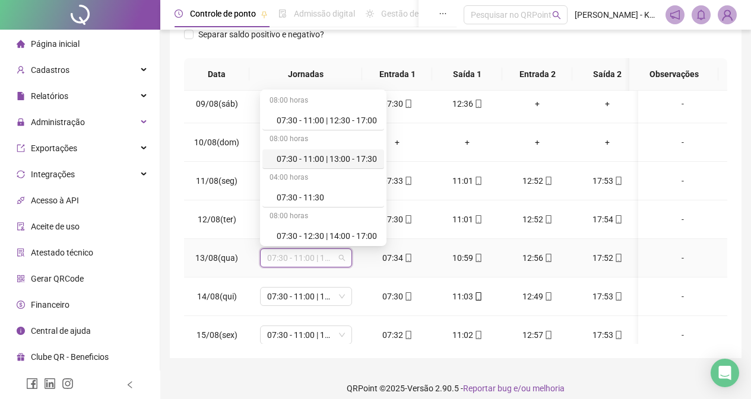
click at [359, 162] on div "07:30 - 11:00 | 13:00 - 17:30" at bounding box center [327, 159] width 100 height 13
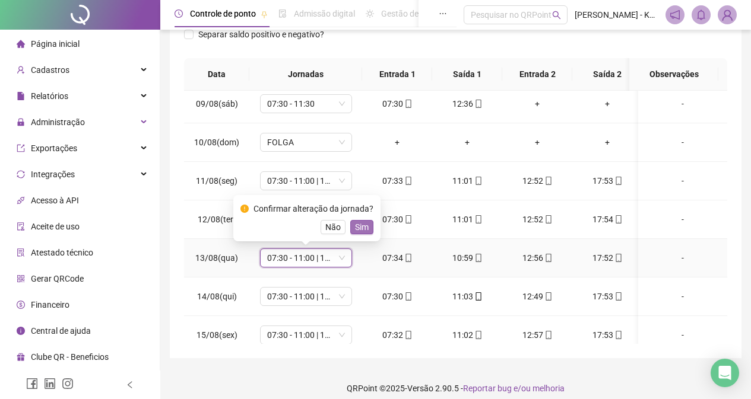
click at [363, 230] on span "Sim" at bounding box center [362, 227] width 14 height 13
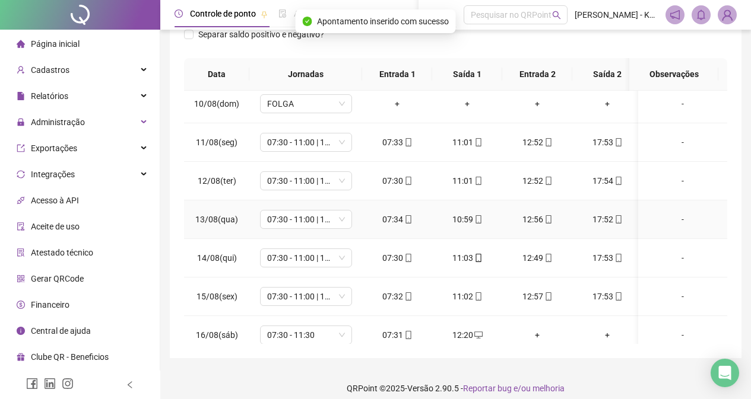
scroll to position [374, 0]
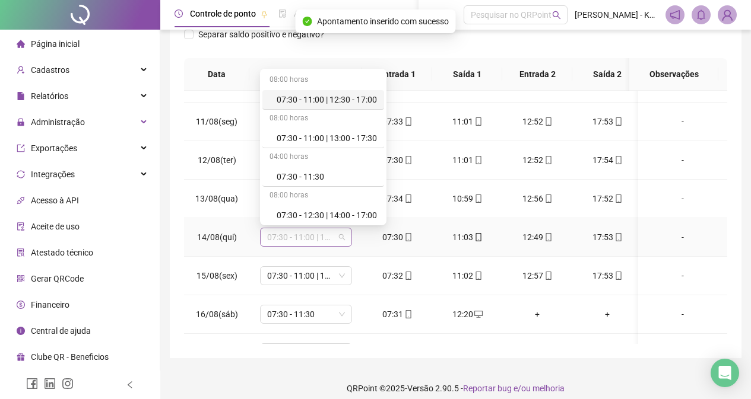
click at [346, 233] on div "07:30 - 11:00 | 13:00 - 17:30" at bounding box center [306, 237] width 92 height 19
click at [353, 136] on div "07:30 - 11:00 | 13:00 - 17:30" at bounding box center [327, 138] width 100 height 13
click at [353, 136] on td "07:30 - 11:00 | 13:00 - 17:30" at bounding box center [305, 122] width 113 height 39
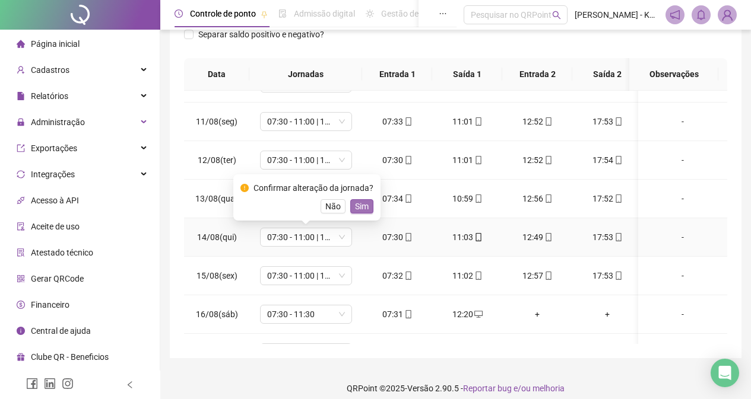
click at [363, 204] on span "Sim" at bounding box center [362, 206] width 14 height 13
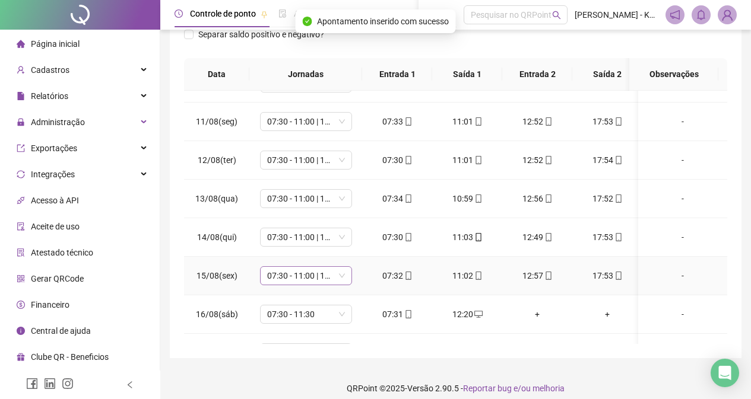
scroll to position [433, 0]
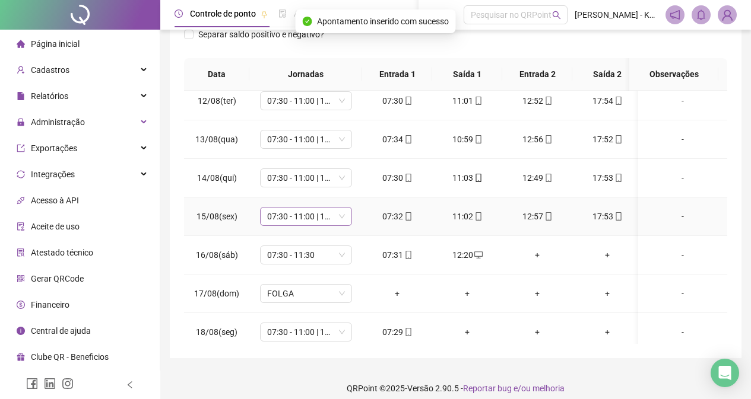
click at [341, 219] on span "07:30 - 11:00 | 13:00 - 17:30" at bounding box center [306, 217] width 78 height 18
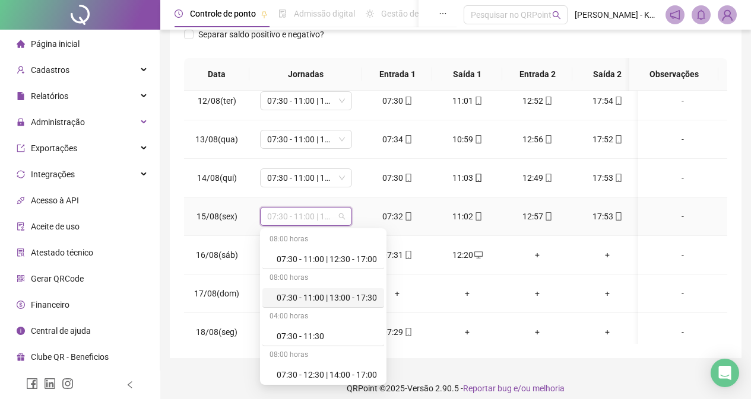
click at [355, 299] on div "07:30 - 11:00 | 13:00 - 17:30" at bounding box center [327, 297] width 100 height 13
click at [355, 299] on td "FOLGA" at bounding box center [305, 294] width 113 height 39
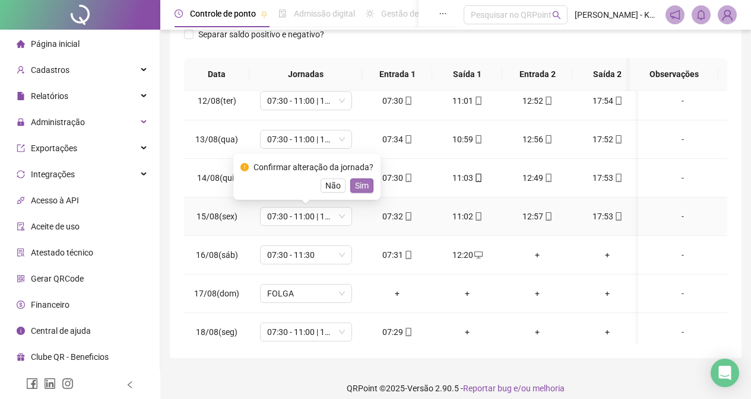
click at [363, 190] on span "Sim" at bounding box center [362, 185] width 14 height 13
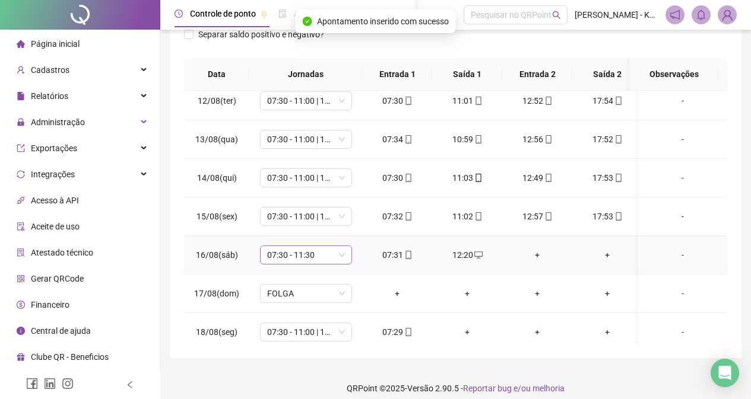
click at [345, 258] on div "07:30 - 11:30" at bounding box center [306, 255] width 92 height 19
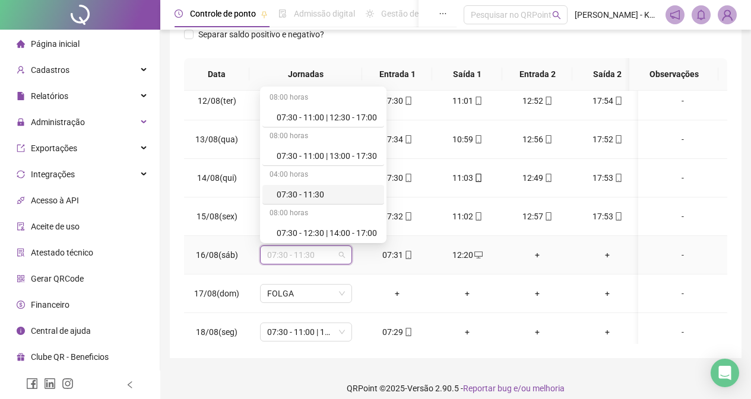
click at [347, 196] on div "07:30 - 11:30" at bounding box center [327, 194] width 100 height 13
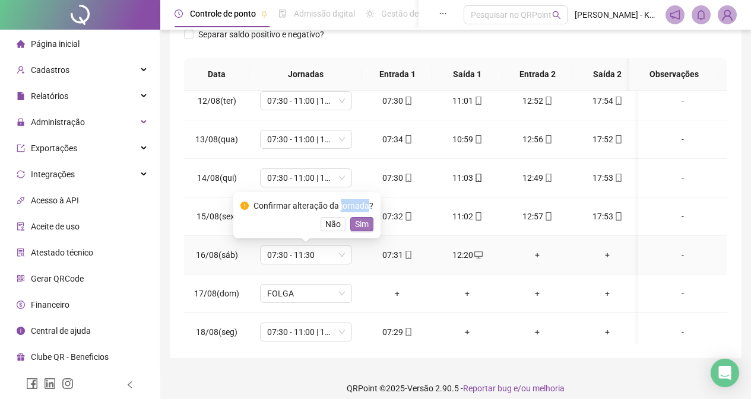
click at [366, 223] on span "Sim" at bounding box center [362, 224] width 14 height 13
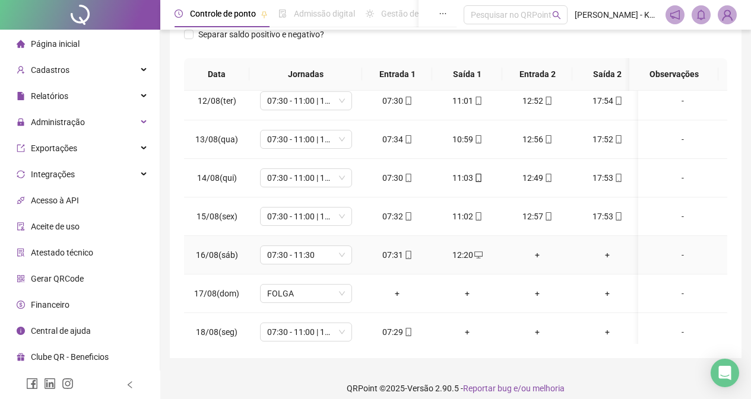
scroll to position [450, 0]
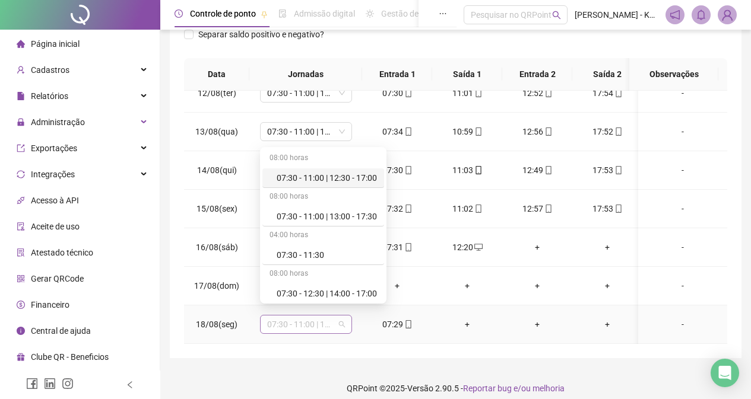
click at [340, 316] on span "07:30 - 11:00 | 13:00 - 17:30" at bounding box center [306, 325] width 78 height 18
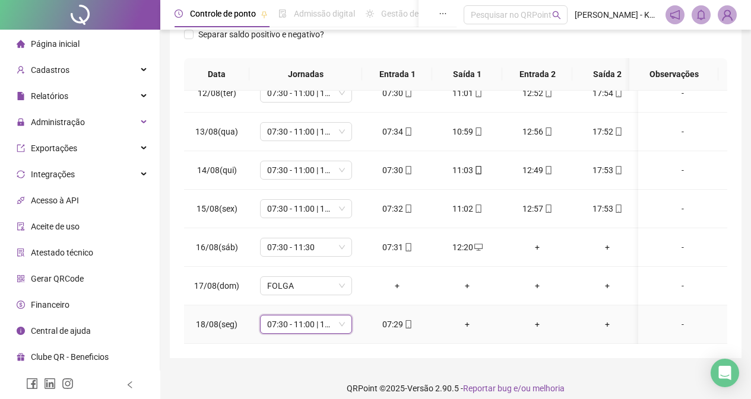
click at [341, 316] on span "07:30 - 11:00 | 13:00 - 17:30" at bounding box center [306, 325] width 78 height 18
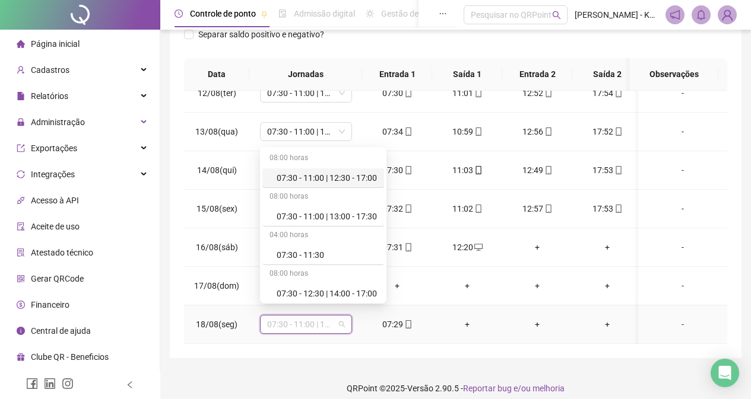
click at [341, 316] on span "07:30 - 11:00 | 13:00 - 17:30" at bounding box center [306, 325] width 78 height 18
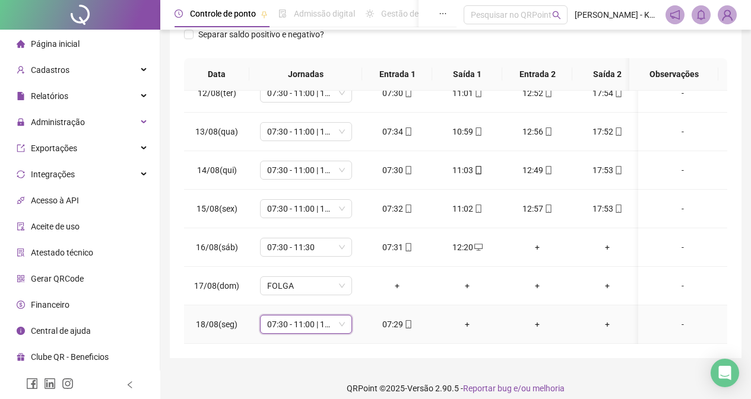
click at [341, 316] on span "07:30 - 11:00 | 13:00 - 17:30" at bounding box center [306, 325] width 78 height 18
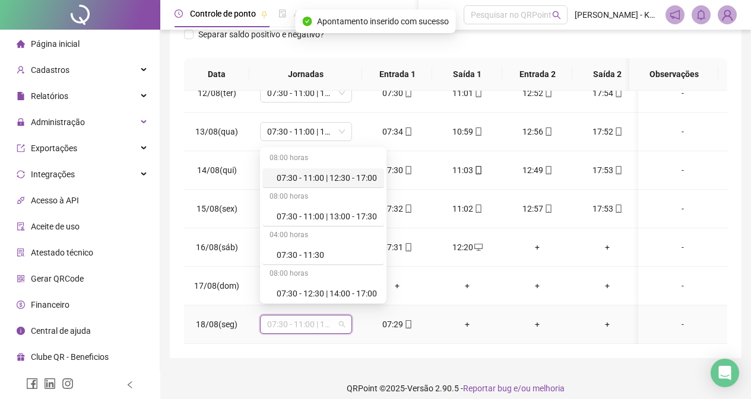
click at [341, 316] on span "07:30 - 11:00 | 13:00 - 17:30" at bounding box center [306, 325] width 78 height 18
click at [339, 221] on div "07:30 - 11:00 | 13:00 - 17:30" at bounding box center [327, 216] width 100 height 13
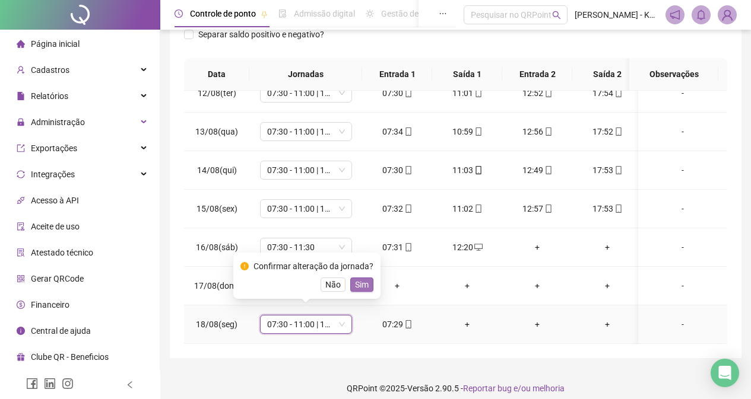
click at [360, 288] on span "Sim" at bounding box center [362, 284] width 14 height 13
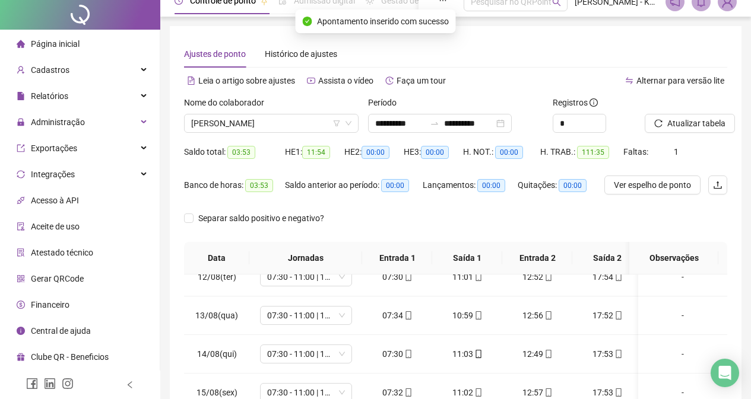
scroll to position [0, 0]
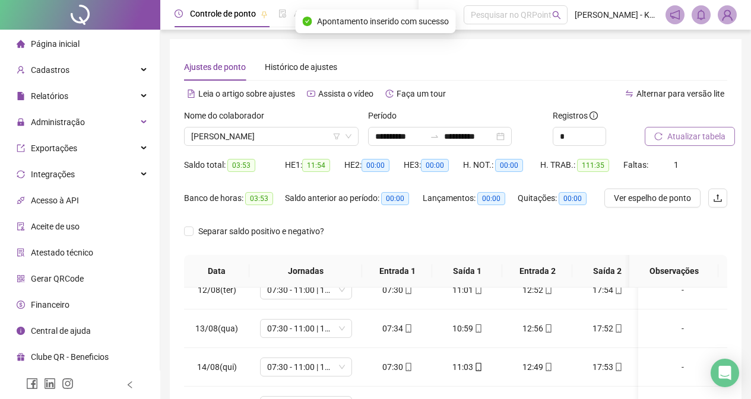
click at [689, 142] on span "Atualizar tabela" at bounding box center [696, 136] width 58 height 13
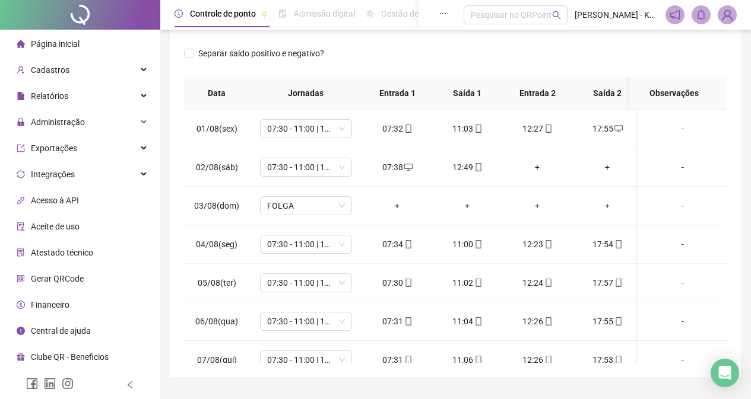
click at [670, 136] on td "-" at bounding box center [682, 129] width 89 height 39
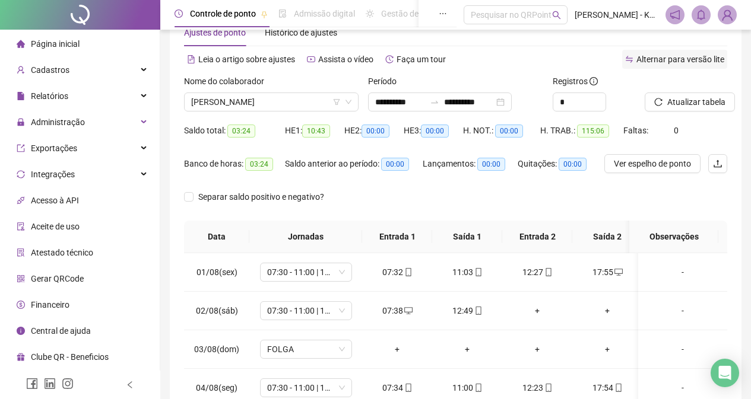
scroll to position [31, 0]
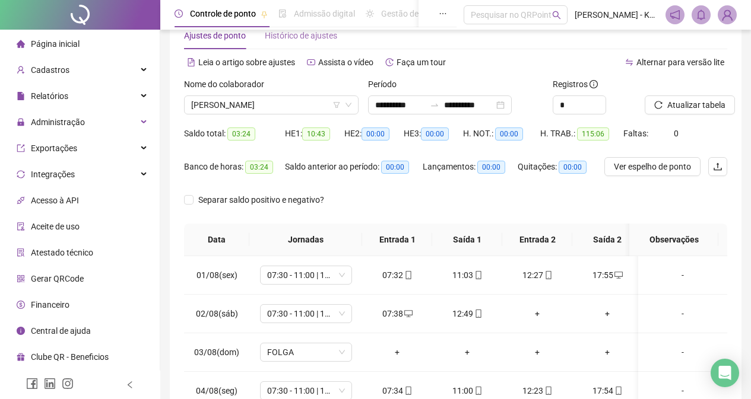
click at [297, 47] on div "Histórico de ajustes" at bounding box center [301, 35] width 72 height 27
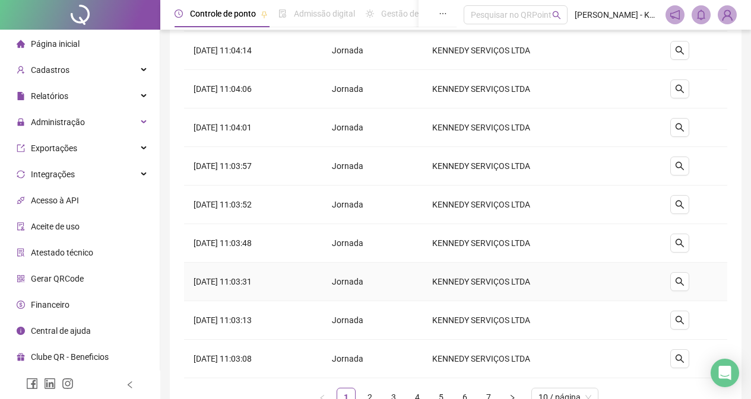
scroll to position [0, 0]
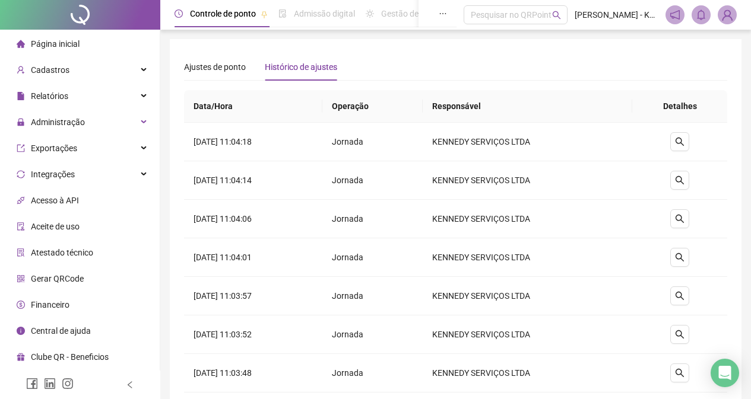
click at [224, 47] on div "**********" at bounding box center [455, 300] width 571 height 522
click at [227, 62] on span "Ajustes de ponto" at bounding box center [215, 66] width 62 height 9
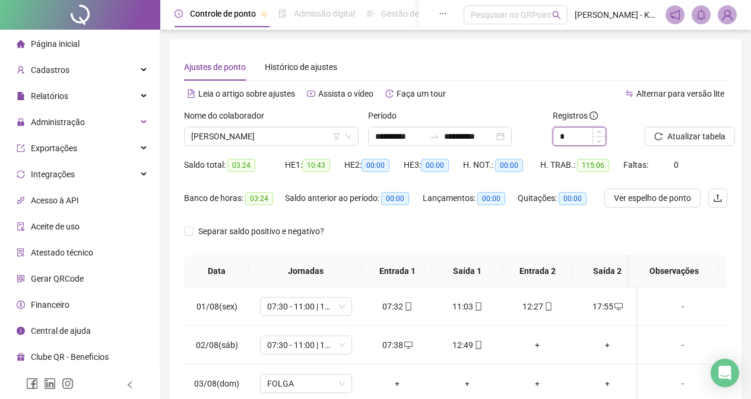
click at [578, 135] on input "*" at bounding box center [579, 137] width 52 height 18
click at [582, 135] on input "*" at bounding box center [579, 137] width 52 height 18
click at [625, 139] on div "*" at bounding box center [593, 136] width 82 height 19
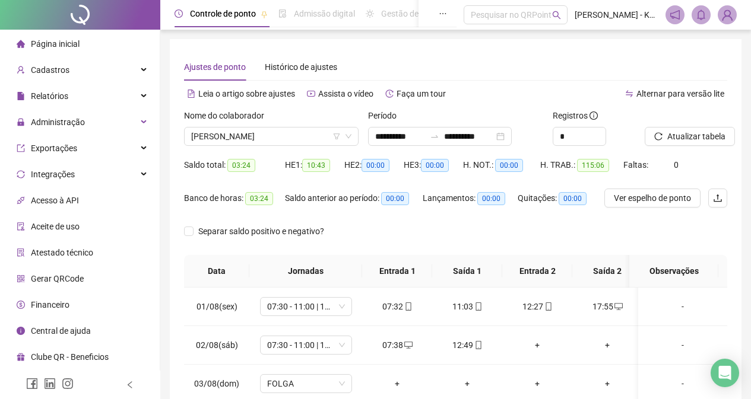
click at [625, 139] on div "*" at bounding box center [593, 136] width 82 height 19
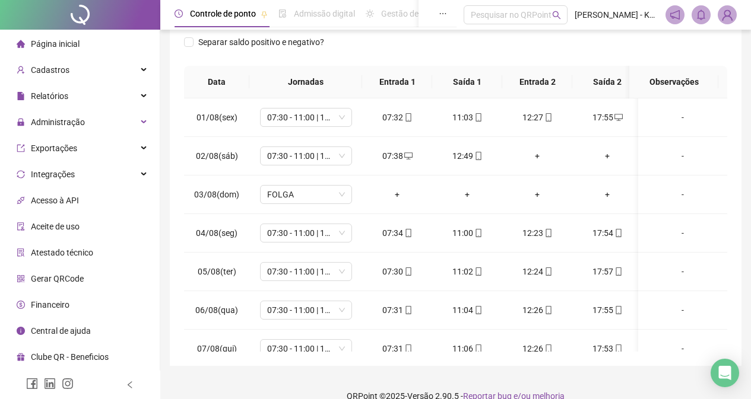
scroll to position [207, 0]
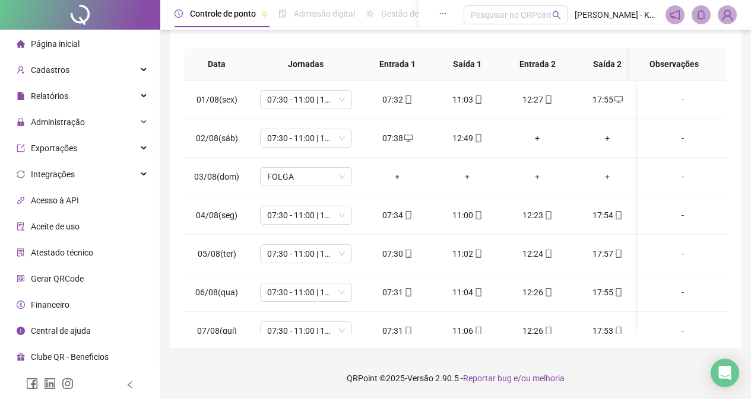
click at [730, 334] on div "**********" at bounding box center [455, 90] width 571 height 516
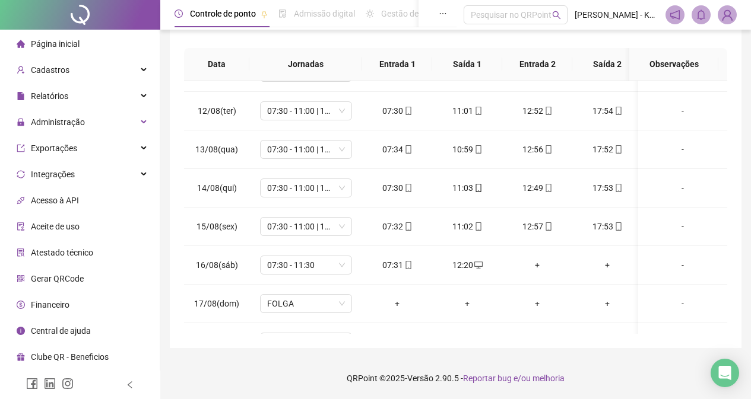
scroll to position [450, 0]
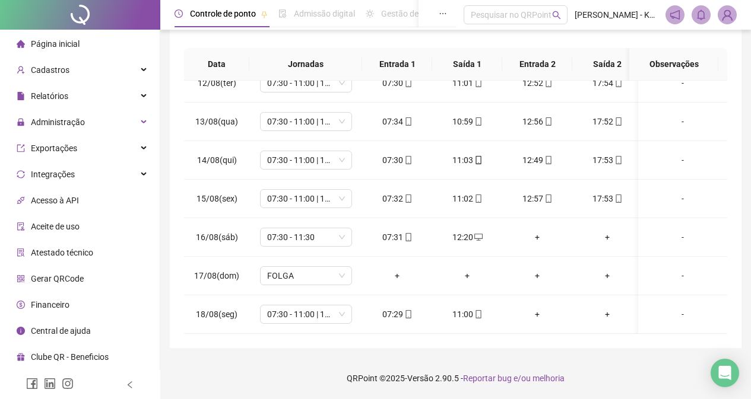
drag, startPoint x: 720, startPoint y: 141, endPoint x: 696, endPoint y: 304, distance: 165.7
click at [696, 308] on div "-" at bounding box center [682, 314] width 70 height 13
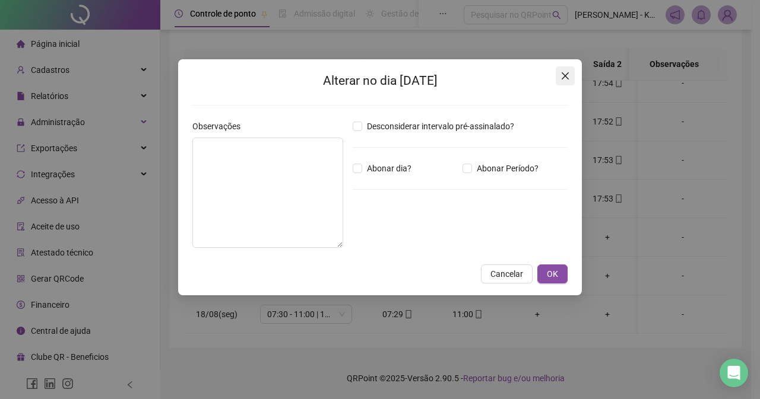
click at [564, 76] on icon "close" at bounding box center [564, 75] width 9 height 9
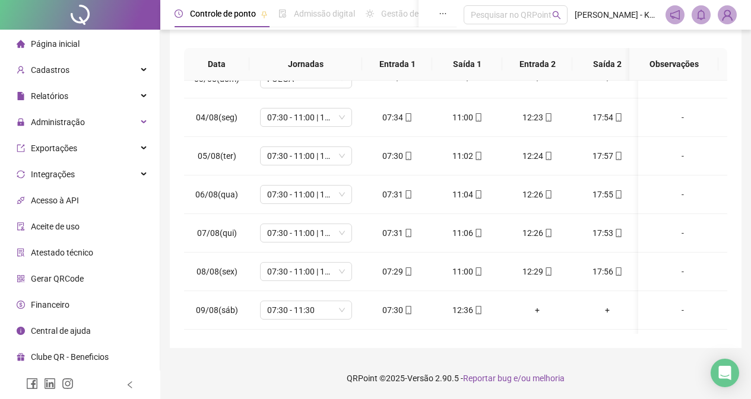
scroll to position [0, 0]
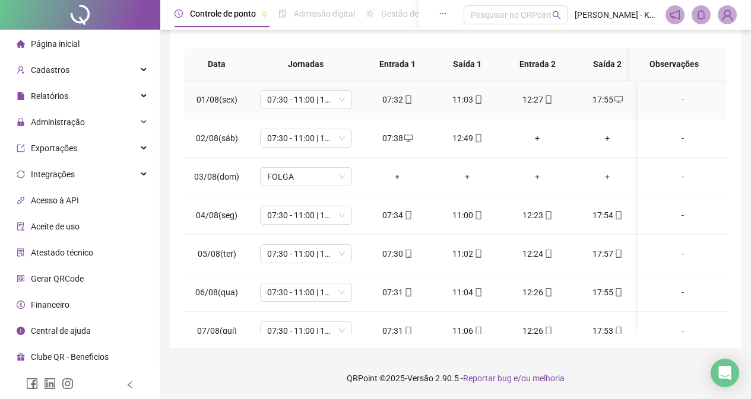
click at [672, 101] on div "-" at bounding box center [682, 99] width 70 height 13
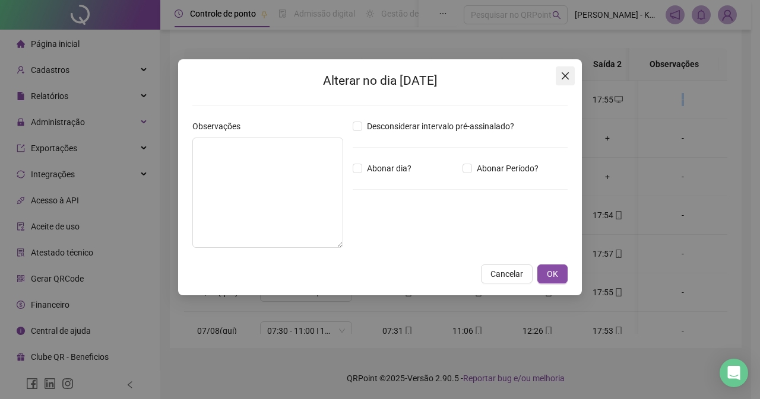
click at [564, 71] on icon "close" at bounding box center [564, 75] width 9 height 9
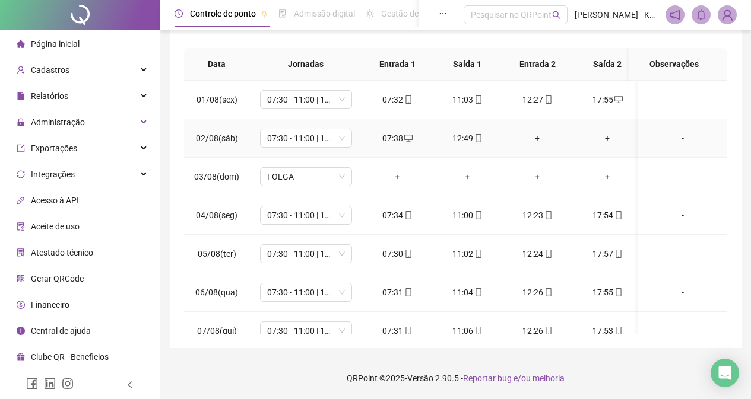
click at [665, 137] on div "-" at bounding box center [682, 138] width 70 height 13
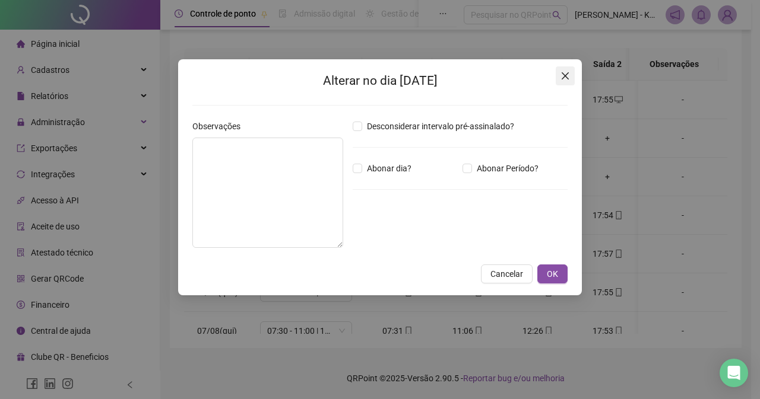
click at [561, 71] on icon "close" at bounding box center [564, 75] width 9 height 9
drag, startPoint x: 561, startPoint y: 71, endPoint x: 549, endPoint y: 78, distance: 14.1
click at [561, 71] on div "Alterar no dia 02/08/2025 Observações Desconsiderar intervalo pré-assinalado? A…" at bounding box center [380, 199] width 760 height 399
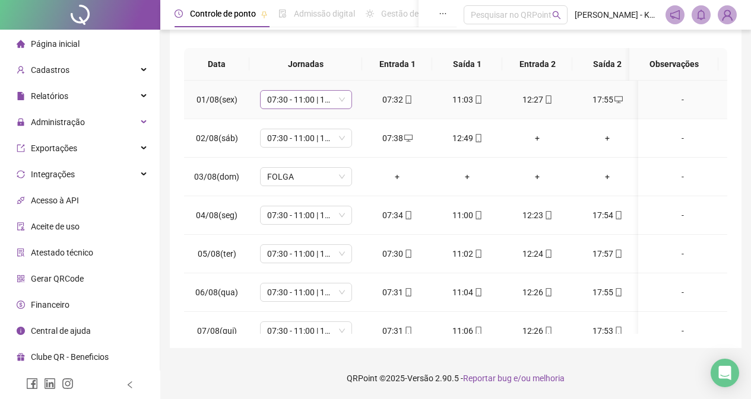
click at [345, 102] on div "07:30 - 11:00 | 12:30 - 17:00" at bounding box center [306, 99] width 92 height 19
click at [346, 138] on div "07:30 - 11:00 | 12:30 - 17:00" at bounding box center [306, 138] width 92 height 19
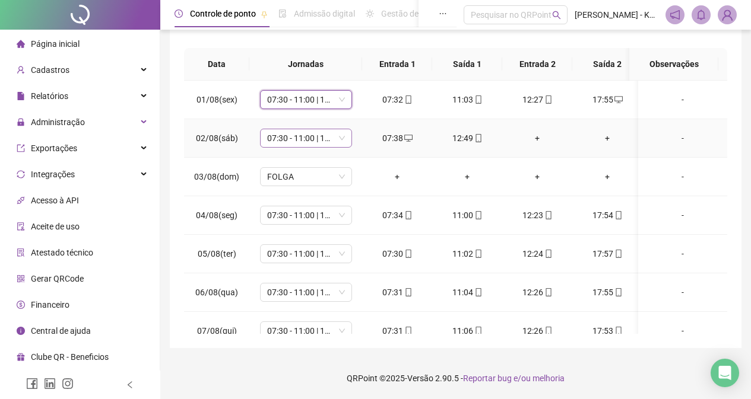
click at [346, 138] on div "07:30 - 11:00 | 12:30 - 17:00" at bounding box center [306, 138] width 92 height 19
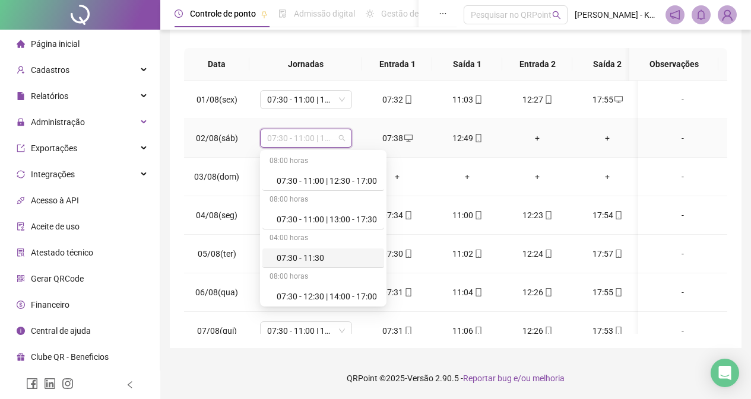
click at [332, 256] on div "07:30 - 11:30" at bounding box center [327, 258] width 100 height 13
click at [332, 256] on span "07:30 - 11:00 | 12:30 - 17:00" at bounding box center [306, 254] width 78 height 18
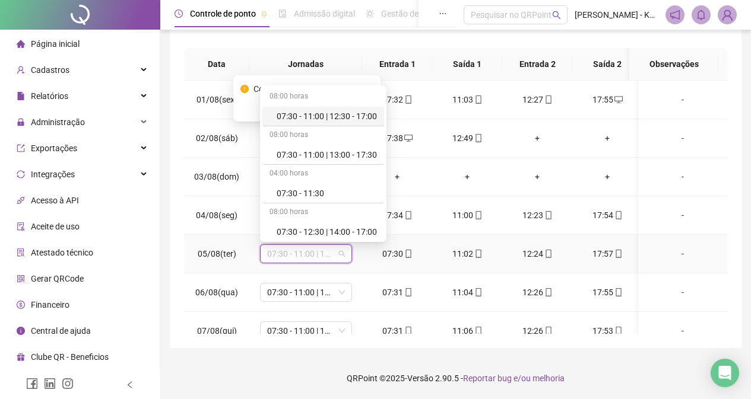
click at [345, 120] on div "07:30 - 11:00 | 12:30 - 17:00" at bounding box center [327, 116] width 100 height 13
click at [345, 120] on div "Confirmar alteração da jornada? Não Sim" at bounding box center [306, 98] width 147 height 46
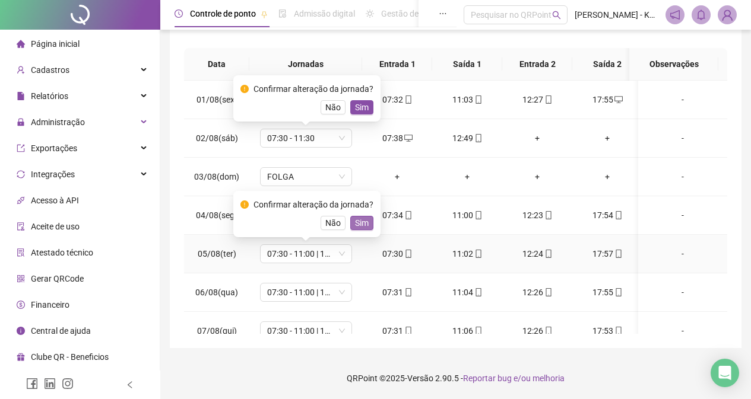
click at [367, 222] on button "Sim" at bounding box center [361, 223] width 23 height 14
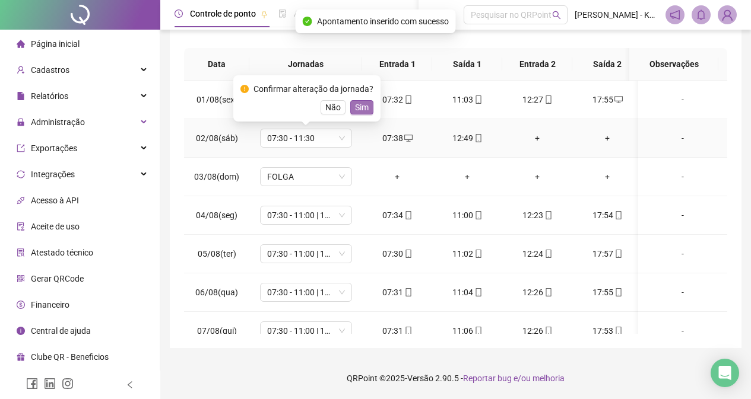
click at [365, 107] on span "Sim" at bounding box center [362, 107] width 14 height 13
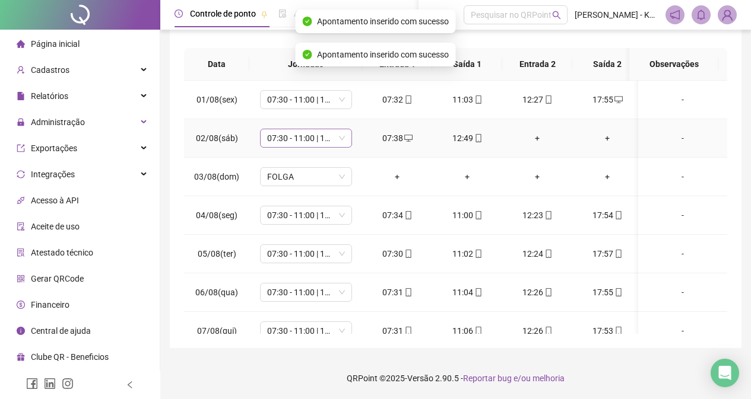
click at [341, 139] on span "07:30 - 11:00 | 12:30 - 17:00" at bounding box center [306, 138] width 78 height 18
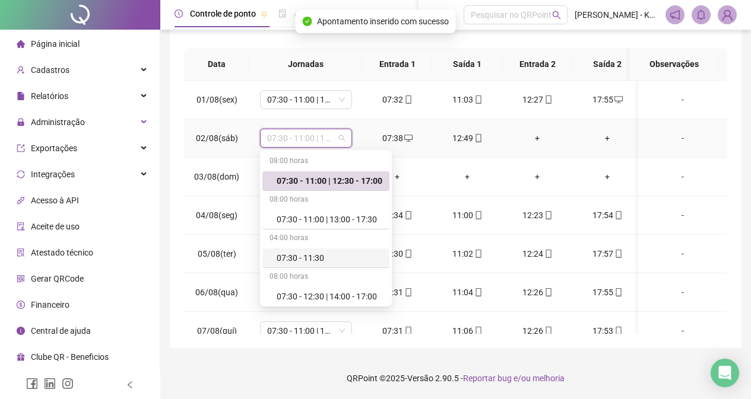
click at [342, 269] on div "08:00 horas" at bounding box center [325, 277] width 127 height 19
click at [344, 259] on div "07:30 - 11:30" at bounding box center [330, 258] width 106 height 13
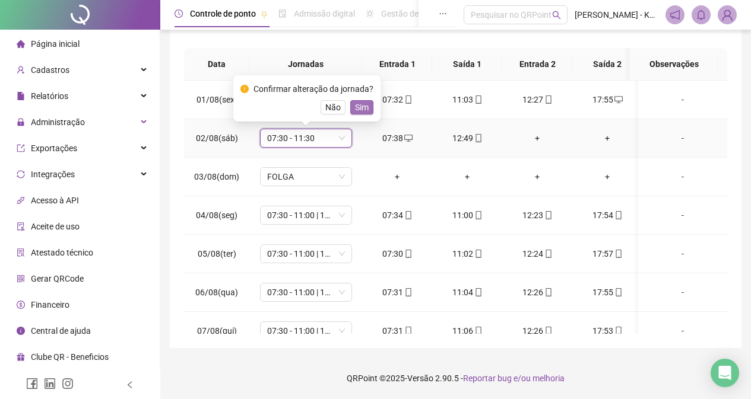
click at [362, 102] on span "Sim" at bounding box center [362, 107] width 14 height 13
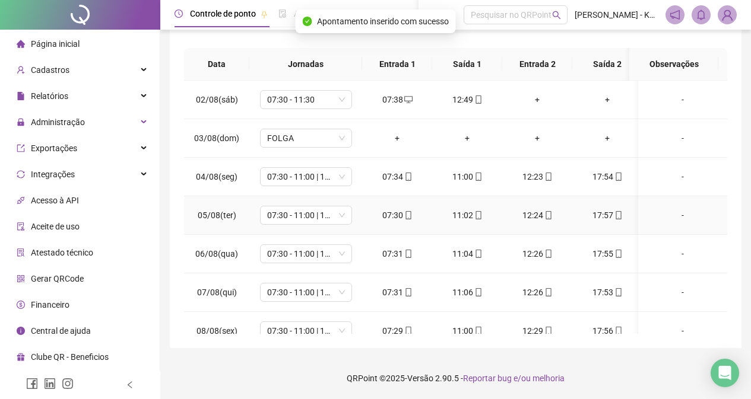
scroll to position [59, 0]
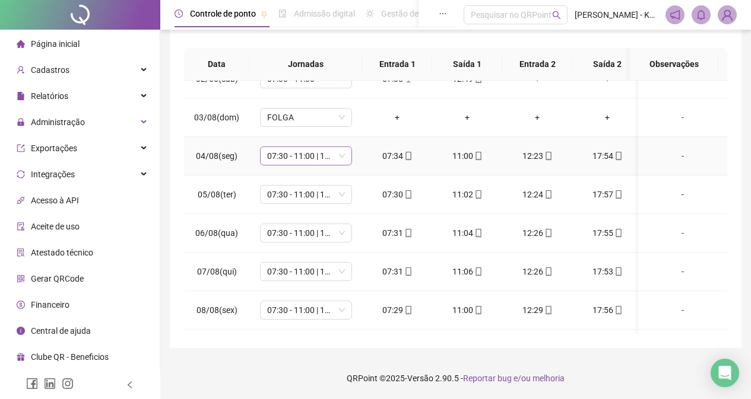
click at [342, 151] on span "07:30 - 11:00 | 12:30 - 17:00" at bounding box center [306, 156] width 78 height 18
click at [338, 204] on div "07:30 - 11:00 | 12:30 - 17:00" at bounding box center [306, 194] width 92 height 19
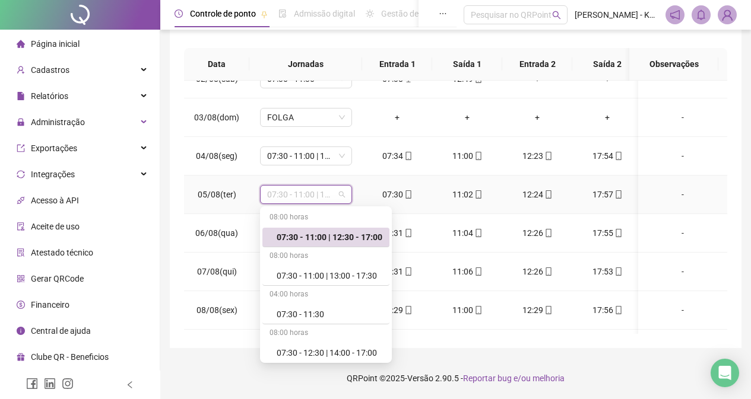
click at [357, 234] on div "07:30 - 11:00 | 12:30 - 17:00" at bounding box center [330, 237] width 106 height 13
click at [357, 234] on td "07:30 - 11:00 | 12:30 - 17:00" at bounding box center [305, 233] width 113 height 39
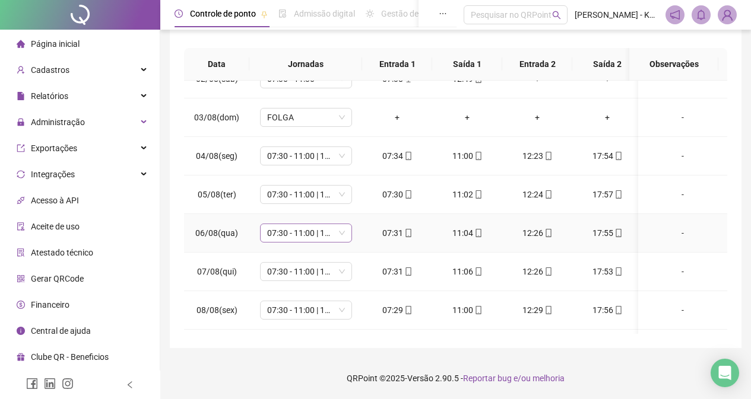
click at [340, 239] on span "07:30 - 11:00 | 12:30 - 17:00" at bounding box center [306, 233] width 78 height 18
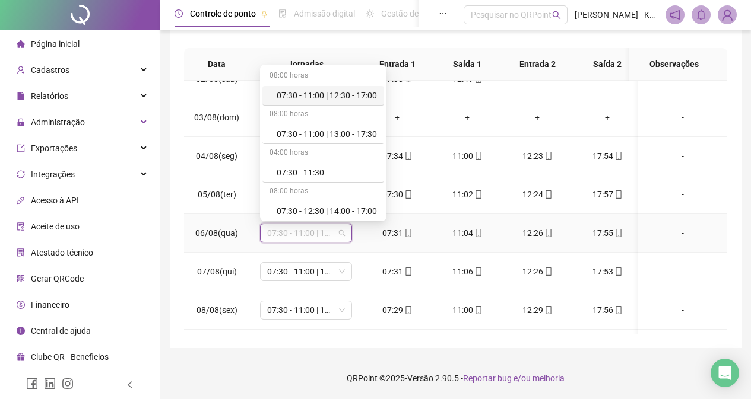
click at [362, 96] on div "07:30 - 11:00 | 12:30 - 17:00" at bounding box center [327, 95] width 100 height 13
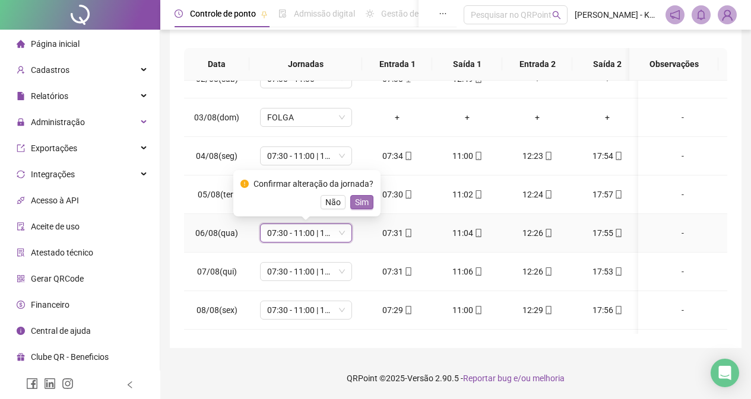
click at [359, 201] on span "Sim" at bounding box center [362, 202] width 14 height 13
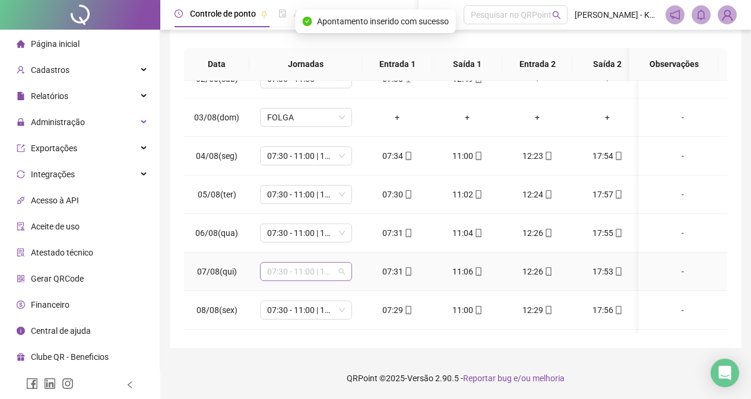
click at [342, 272] on span "07:30 - 11:00 | 12:30 - 17:00" at bounding box center [306, 272] width 78 height 18
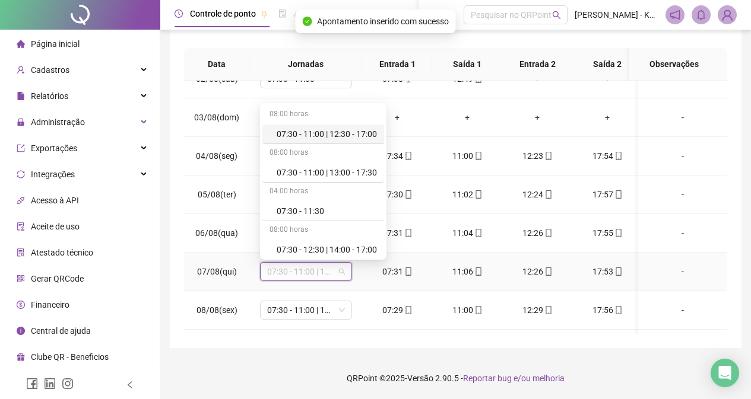
click at [365, 132] on div "07:30 - 11:00 | 12:30 - 17:00" at bounding box center [327, 134] width 100 height 13
click at [365, 132] on td "+" at bounding box center [397, 118] width 70 height 39
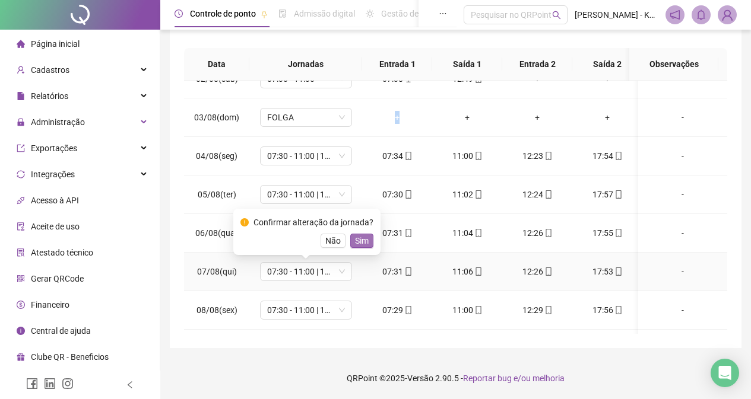
click at [366, 242] on button "Sim" at bounding box center [361, 241] width 23 height 14
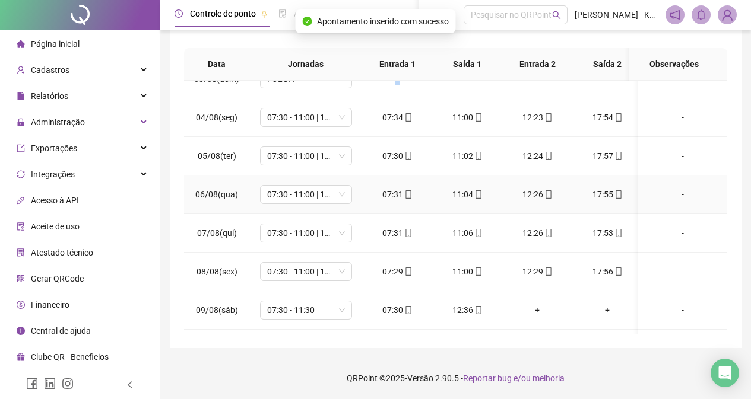
scroll to position [119, 0]
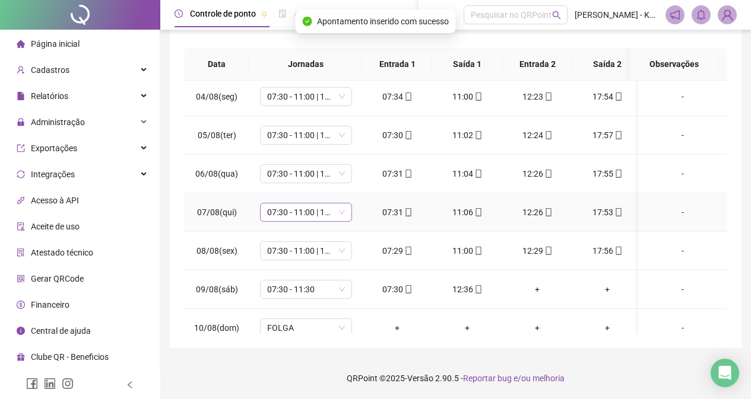
click at [347, 214] on div "07:30 - 11:00 | 12:30 - 17:00" at bounding box center [306, 212] width 92 height 19
click at [345, 214] on div "07:30 - 11:00 | 12:30 - 17:00" at bounding box center [306, 212] width 92 height 19
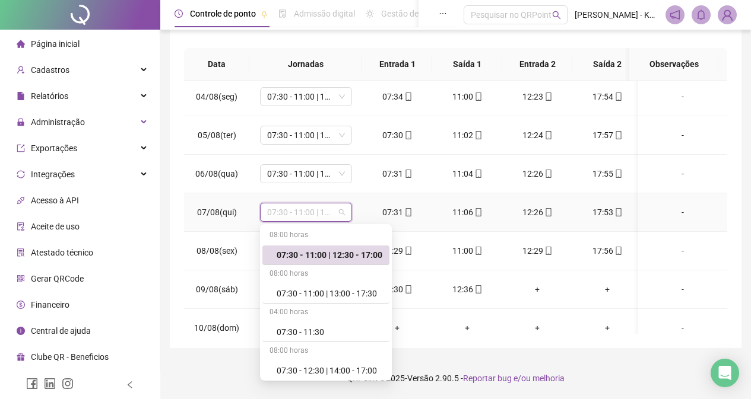
click at [356, 261] on div "07:30 - 11:00 | 12:30 - 17:00" at bounding box center [330, 255] width 106 height 13
click at [356, 261] on td "07:30 - 11:00 | 12:30 - 17:00" at bounding box center [305, 251] width 113 height 39
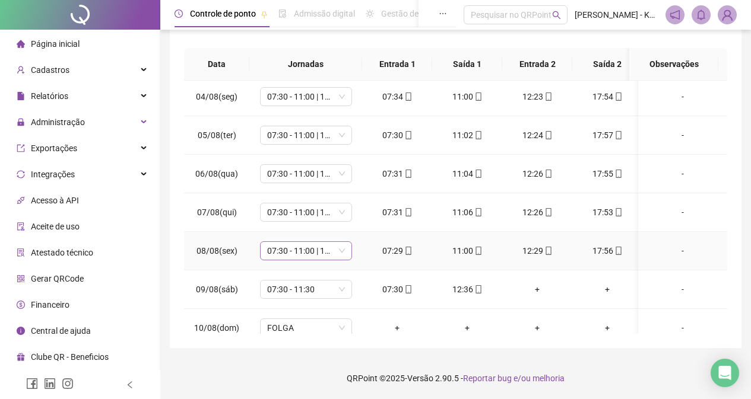
click at [345, 255] on div "07:30 - 11:00 | 12:30 - 17:00" at bounding box center [306, 251] width 92 height 19
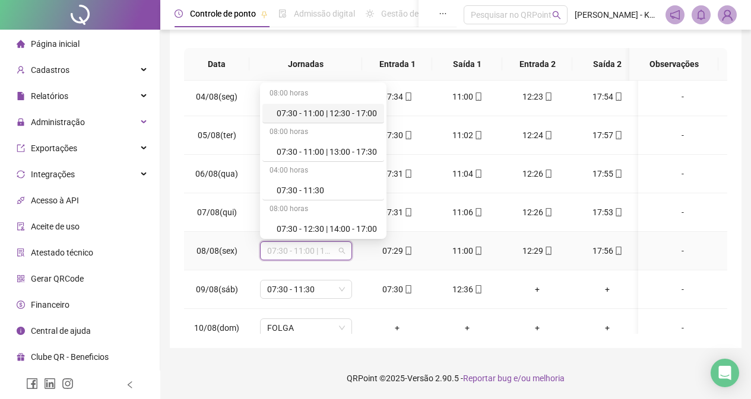
click at [360, 112] on div "07:30 - 11:00 | 12:30 - 17:00" at bounding box center [327, 113] width 100 height 13
click at [360, 112] on td "07:30 - 11:00 | 12:30 - 17:00" at bounding box center [305, 97] width 113 height 39
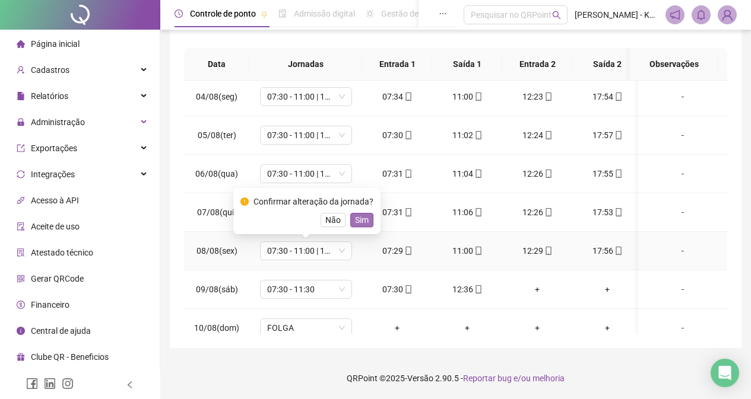
click at [362, 216] on span "Sim" at bounding box center [362, 220] width 14 height 13
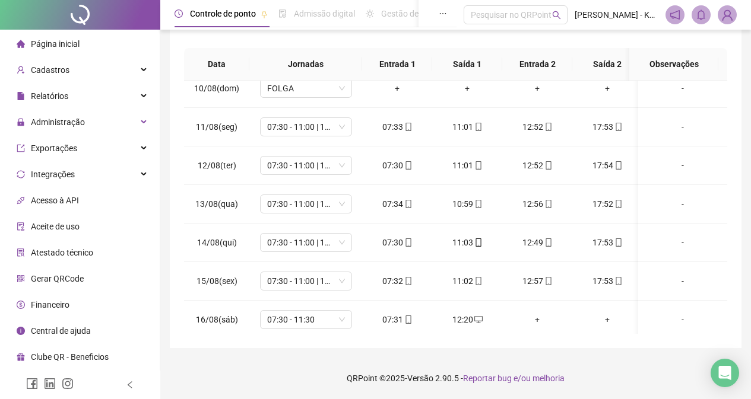
scroll to position [364, 0]
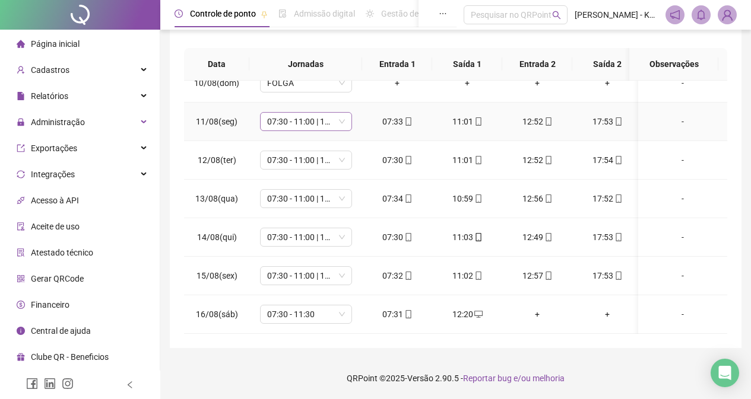
click at [342, 120] on span "07:30 - 11:00 | 13:00 - 17:30" at bounding box center [306, 122] width 78 height 18
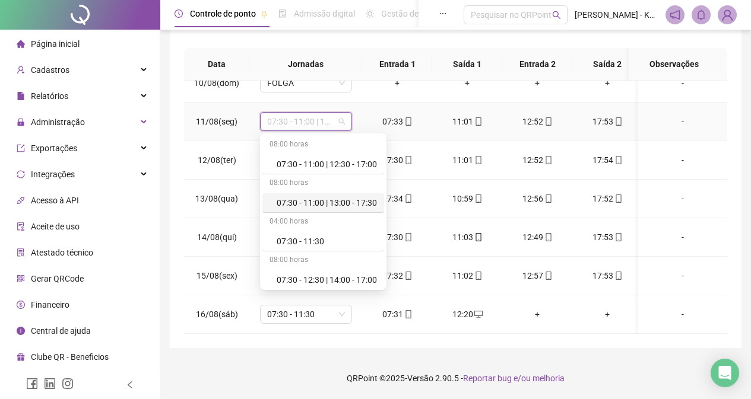
click at [339, 205] on div "07:30 - 11:00 | 13:00 - 17:30" at bounding box center [327, 202] width 100 height 13
click at [339, 205] on span "07:30 - 11:00 | 13:00 - 17:30" at bounding box center [306, 199] width 78 height 18
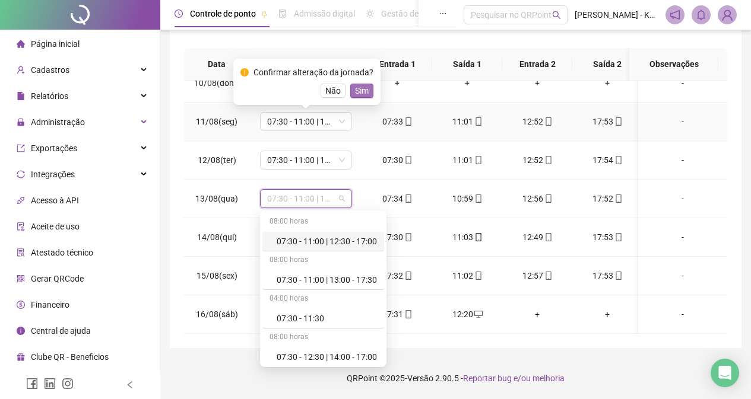
click at [368, 87] on button "Sim" at bounding box center [361, 91] width 23 height 14
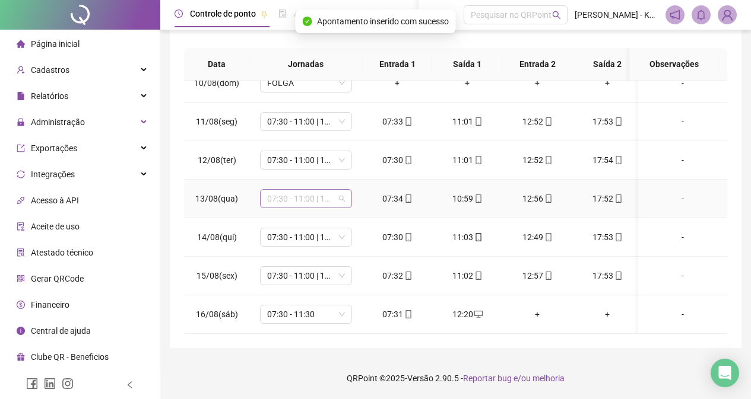
click at [337, 199] on span "07:30 - 11:00 | 13:00 - 17:30" at bounding box center [306, 199] width 78 height 18
click at [345, 205] on div "07:30 - 11:00 | 13:00 - 17:30" at bounding box center [306, 198] width 92 height 19
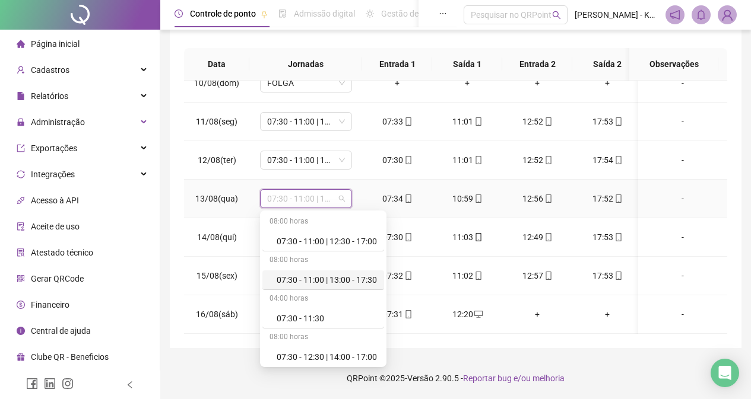
click at [361, 280] on div "07:30 - 11:00 | 13:00 - 17:30" at bounding box center [327, 280] width 100 height 13
click at [361, 280] on td "07:30 - 11:00 | 13:00 - 17:30" at bounding box center [305, 276] width 113 height 39
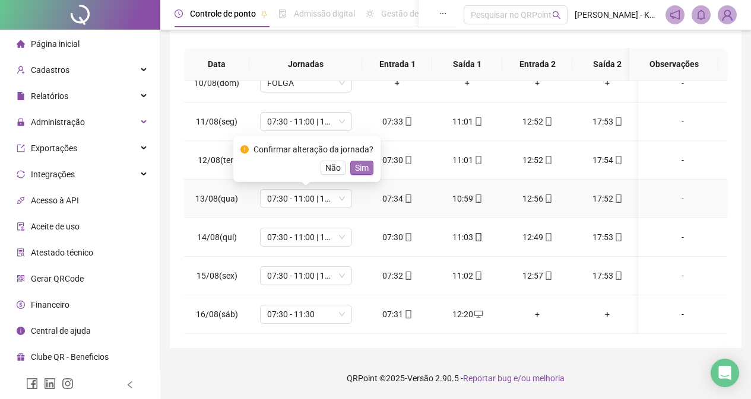
click at [363, 164] on span "Sim" at bounding box center [362, 167] width 14 height 13
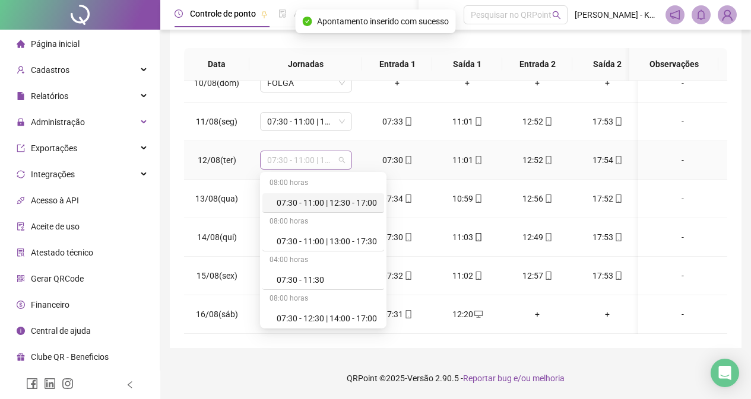
click at [343, 158] on span "07:30 - 11:00 | 13:00 - 17:30" at bounding box center [306, 160] width 78 height 18
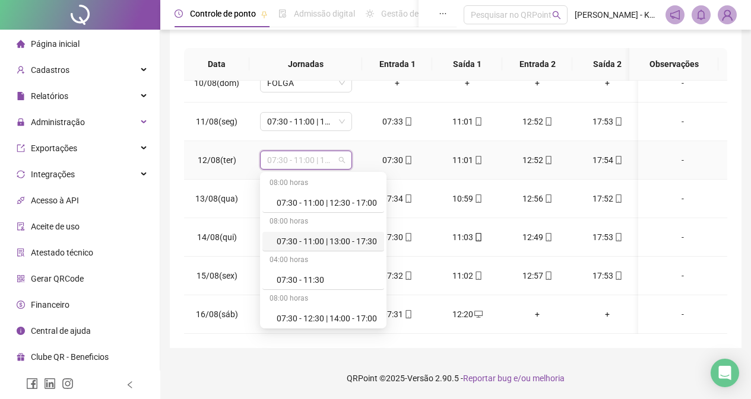
click at [357, 233] on div "07:30 - 11:00 | 13:00 - 17:30" at bounding box center [323, 242] width 122 height 20
click at [357, 233] on td "07:30 - 11:00 | 13:00 - 17:30" at bounding box center [305, 237] width 113 height 39
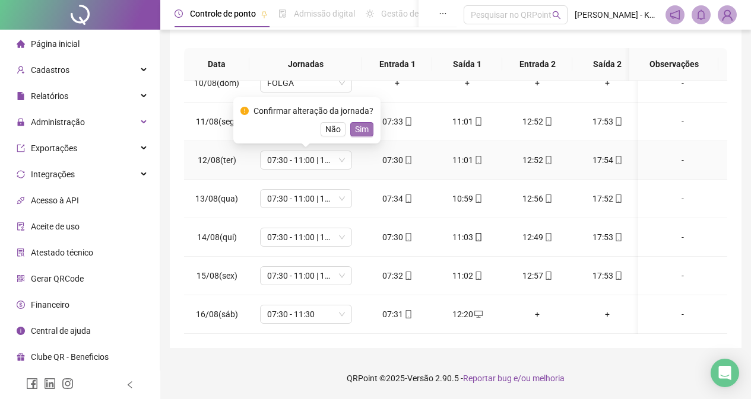
click at [361, 130] on span "Sim" at bounding box center [362, 129] width 14 height 13
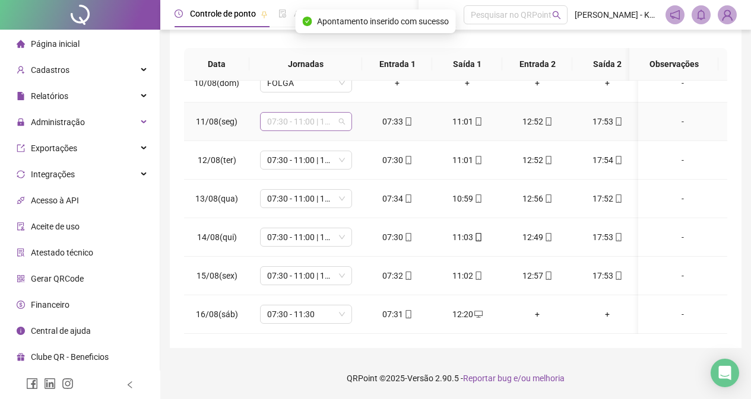
click at [341, 123] on span "07:30 - 11:00 | 13:00 - 17:30" at bounding box center [306, 122] width 78 height 18
click at [344, 123] on span "07:30 - 11:00 | 13:00 - 17:30" at bounding box center [306, 122] width 78 height 18
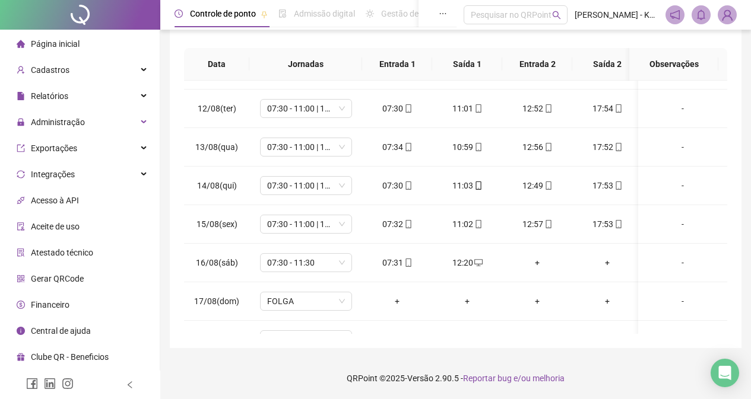
scroll to position [427, 0]
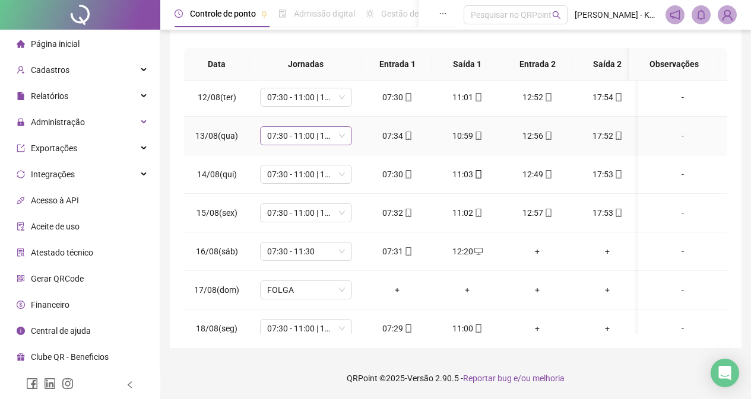
click at [345, 134] on div "07:30 - 11:00 | 13:00 - 17:30" at bounding box center [306, 135] width 92 height 19
click at [344, 170] on span "07:30 - 11:00 | 13:00 - 17:30" at bounding box center [306, 175] width 78 height 18
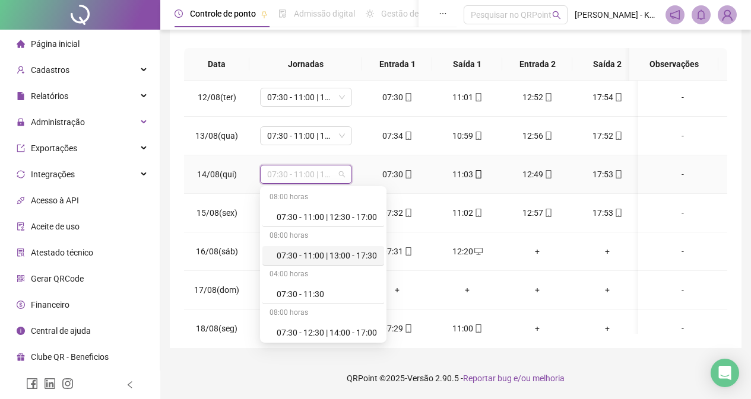
click at [338, 255] on div "07:30 - 11:00 | 13:00 - 17:30" at bounding box center [327, 255] width 100 height 13
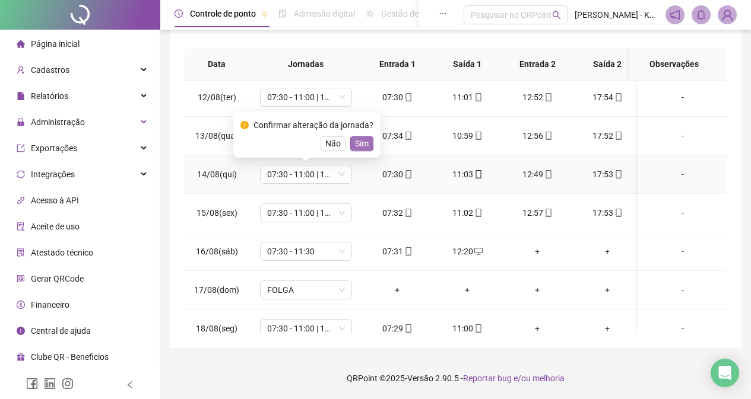
click at [361, 141] on span "Sim" at bounding box center [362, 143] width 14 height 13
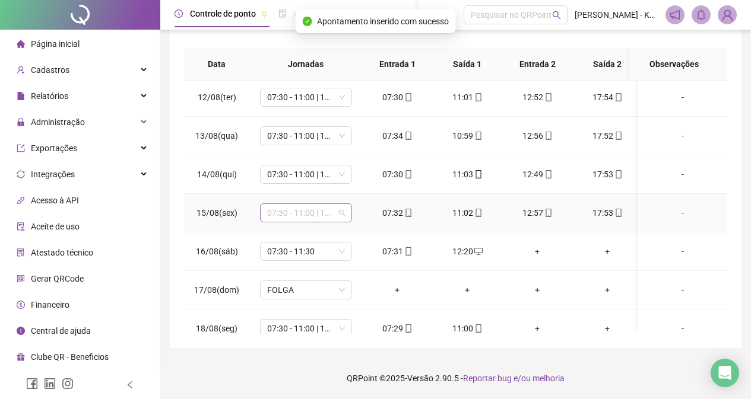
click at [341, 214] on span "07:30 - 11:00 | 13:00 - 17:30" at bounding box center [306, 213] width 78 height 18
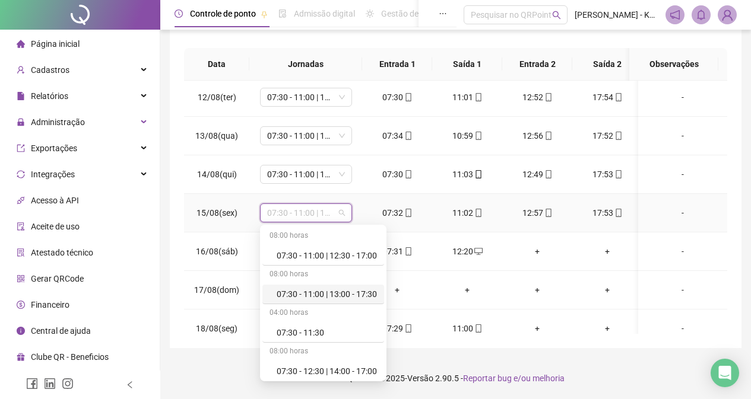
click at [348, 295] on div "07:30 - 11:00 | 13:00 - 17:30" at bounding box center [327, 294] width 100 height 13
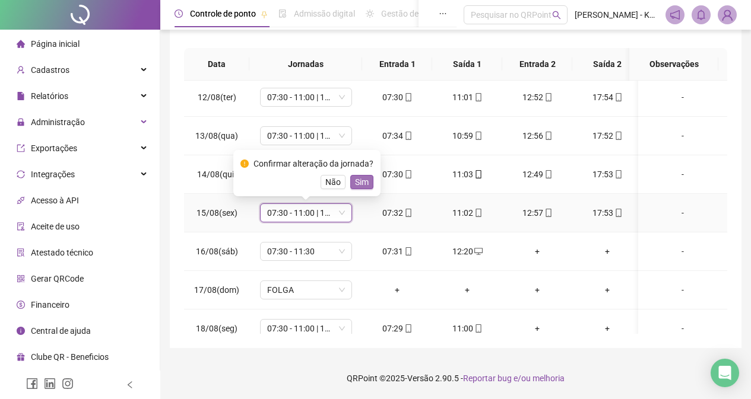
click at [369, 182] on button "Sim" at bounding box center [361, 182] width 23 height 14
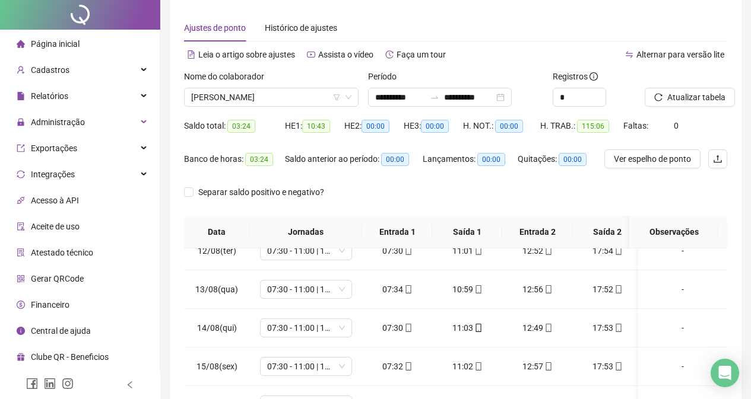
scroll to position [0, 0]
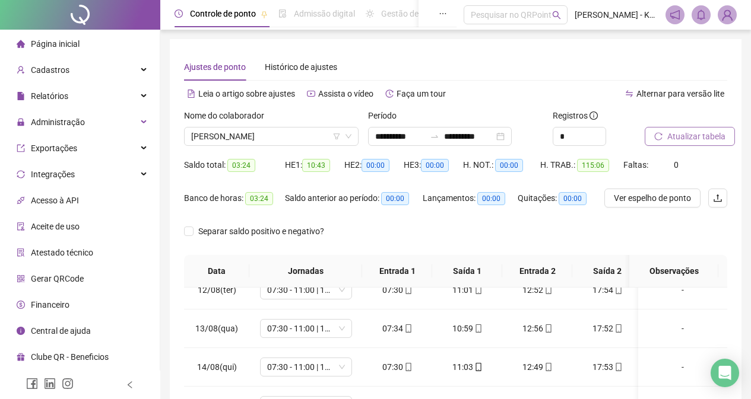
click at [700, 139] on span "Atualizar tabela" at bounding box center [696, 136] width 58 height 13
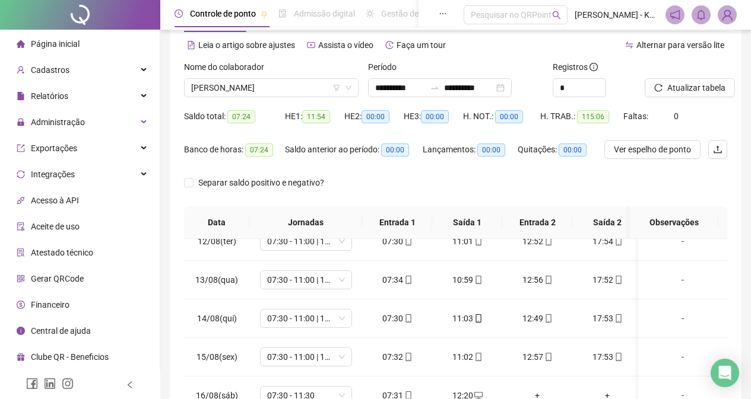
scroll to position [18, 0]
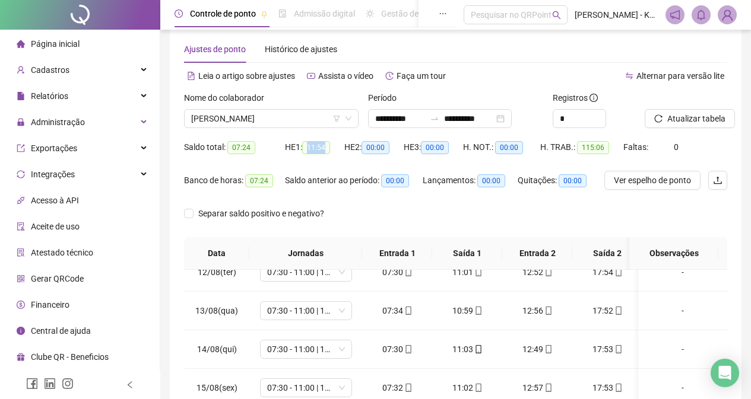
drag, startPoint x: 309, startPoint y: 148, endPoint x: 328, endPoint y: 150, distance: 18.5
click at [328, 150] on span "11:54" at bounding box center [316, 147] width 28 height 13
click at [338, 165] on div "HE 1: 11:54" at bounding box center [314, 154] width 59 height 33
click at [598, 120] on icon "down" at bounding box center [599, 122] width 4 height 4
click at [603, 119] on span "Decrease Value" at bounding box center [598, 122] width 13 height 11
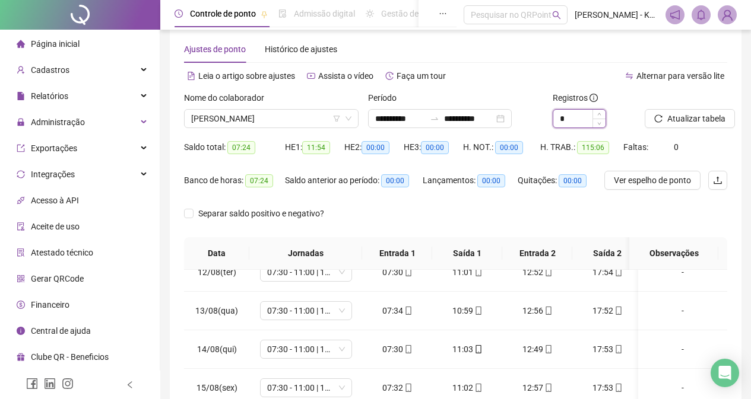
click at [585, 115] on input "*" at bounding box center [579, 119] width 52 height 18
click at [601, 115] on span "Increase Value" at bounding box center [598, 115] width 13 height 11
click at [602, 122] on span "Decrease Value" at bounding box center [598, 122] width 13 height 11
click at [600, 116] on span "Increase Value" at bounding box center [598, 115] width 13 height 11
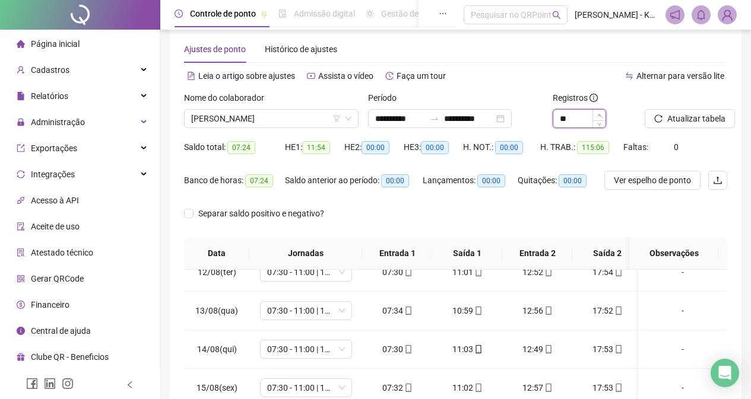
click at [600, 116] on icon "up" at bounding box center [599, 115] width 4 height 4
type input "*"
drag, startPoint x: 311, startPoint y: 147, endPoint x: 329, endPoint y: 151, distance: 19.0
click at [329, 151] on span "11:54" at bounding box center [316, 147] width 28 height 13
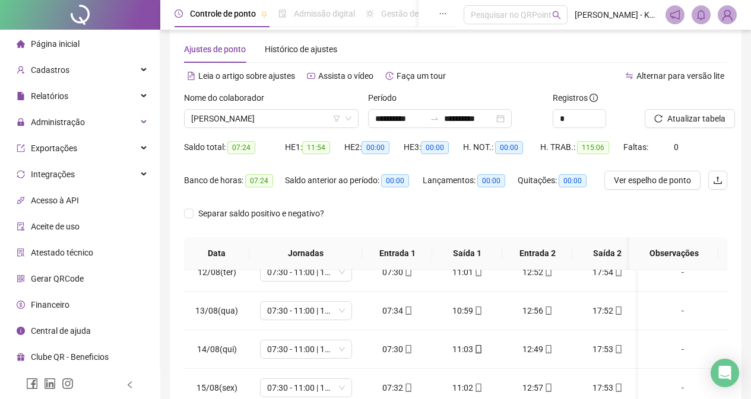
click at [354, 170] on div "HE 2: 00:00" at bounding box center [373, 154] width 59 height 33
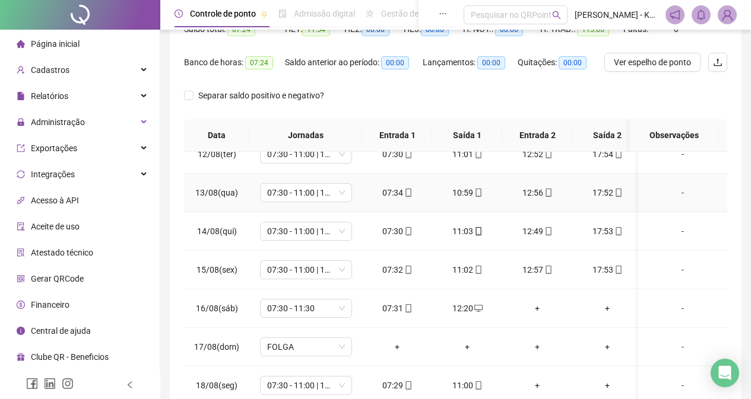
scroll to position [136, 0]
click at [350, 183] on div "07:30 - 11:00 | 13:00 - 17:30" at bounding box center [306, 192] width 92 height 19
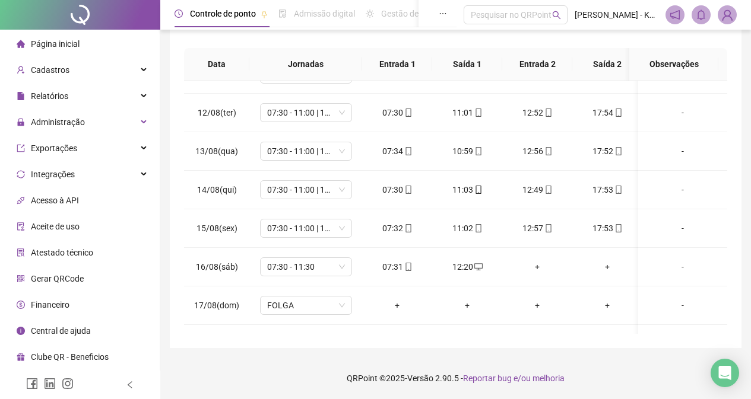
scroll to position [376, 0]
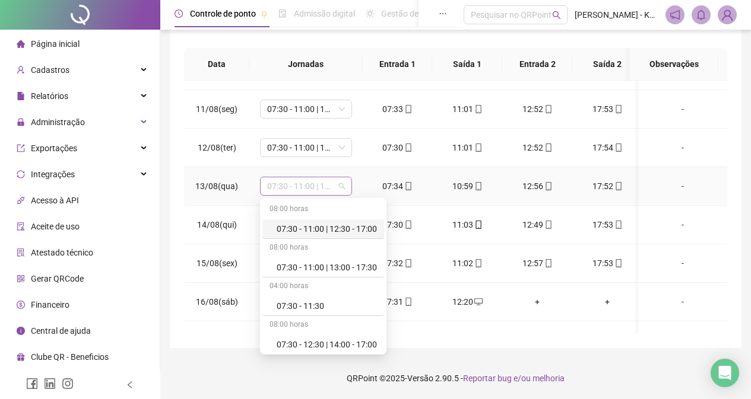
click at [340, 190] on span "07:30 - 11:00 | 13:00 - 17:30" at bounding box center [306, 186] width 78 height 18
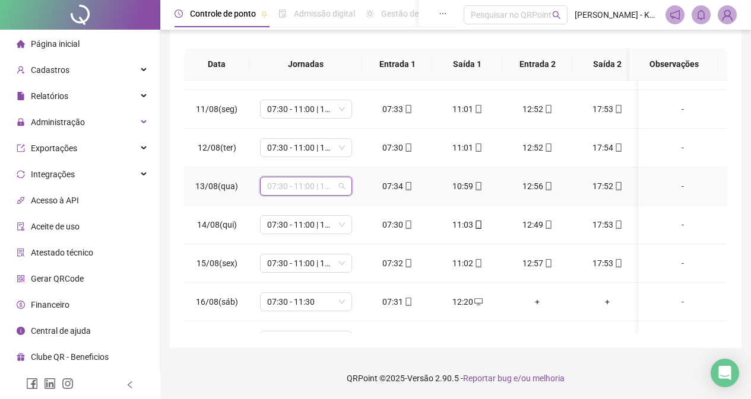
click at [340, 190] on span "07:30 - 11:00 | 13:00 - 17:30" at bounding box center [306, 186] width 78 height 18
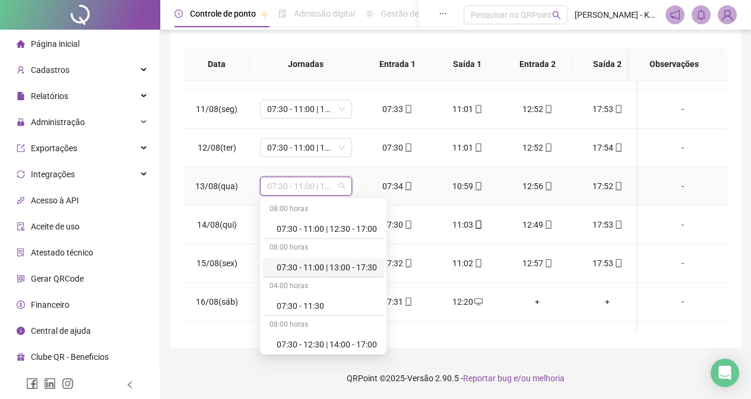
click at [349, 266] on div "07:30 - 11:00 | 13:00 - 17:30" at bounding box center [327, 267] width 100 height 13
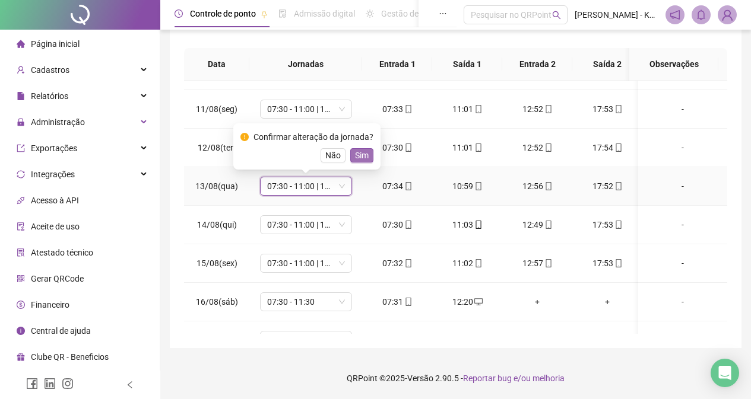
click at [370, 151] on button "Sim" at bounding box center [361, 155] width 23 height 14
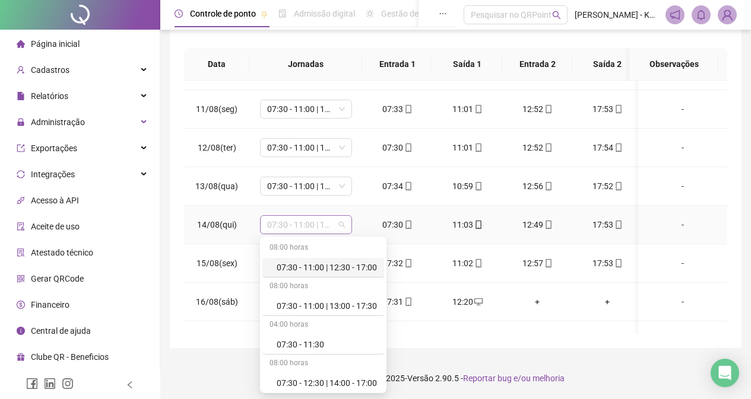
click at [341, 223] on span "07:30 - 11:00 | 13:00 - 17:30" at bounding box center [306, 225] width 78 height 18
click at [345, 305] on div "07:30 - 11:00 | 13:00 - 17:30" at bounding box center [327, 306] width 100 height 13
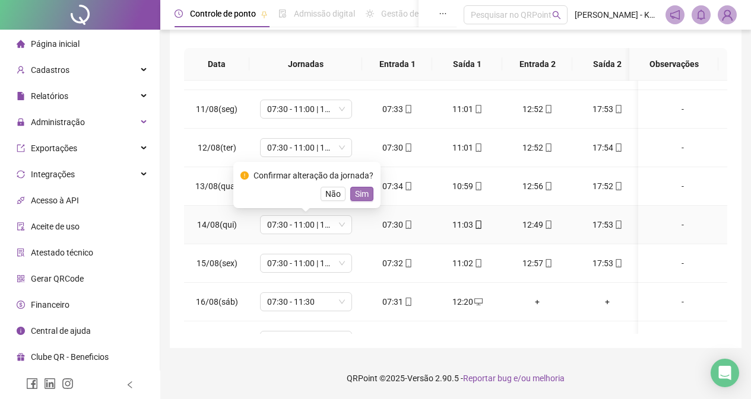
click at [363, 195] on span "Sim" at bounding box center [362, 194] width 14 height 13
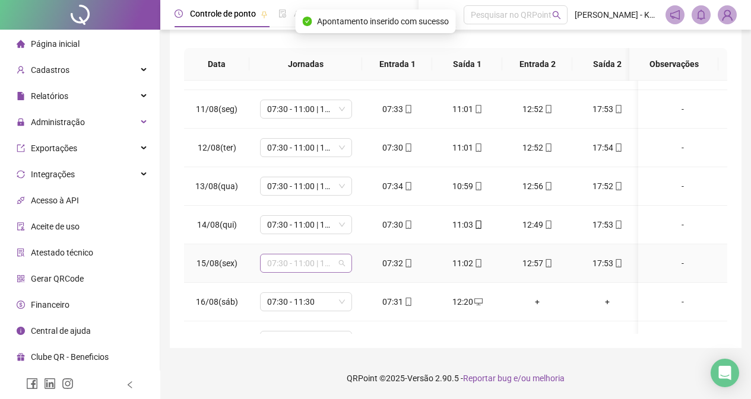
click at [339, 272] on div "07:30 - 11:00 | 13:00 - 17:30" at bounding box center [306, 263] width 92 height 19
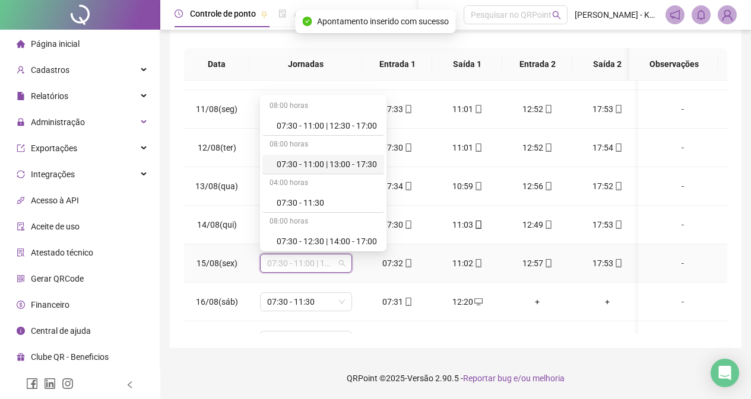
click at [338, 168] on div "07:30 - 11:00 | 13:00 - 17:30" at bounding box center [327, 164] width 100 height 13
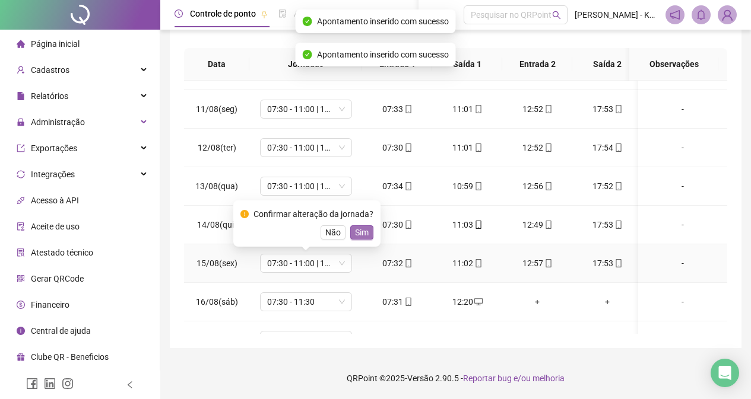
click at [363, 231] on span "Sim" at bounding box center [362, 232] width 14 height 13
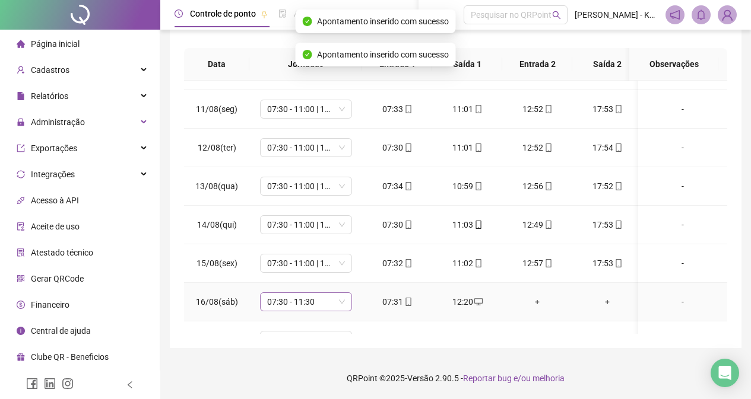
click at [341, 297] on span "07:30 - 11:30" at bounding box center [306, 302] width 78 height 18
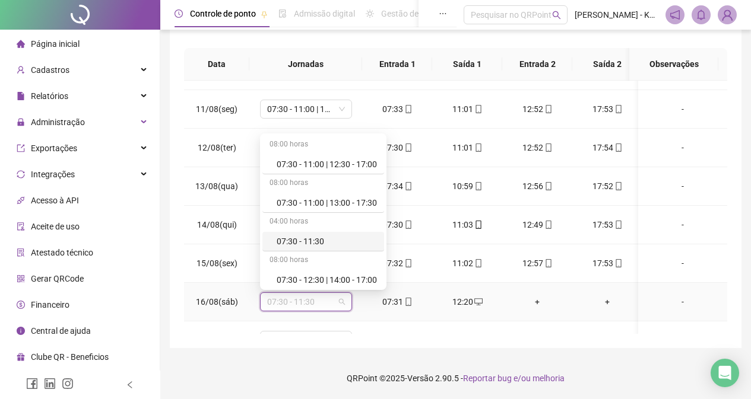
click at [326, 243] on div "07:30 - 11:30" at bounding box center [327, 241] width 100 height 13
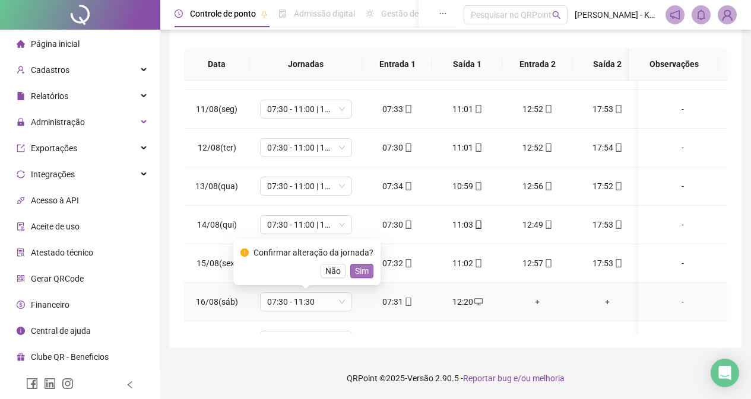
click at [364, 272] on span "Sim" at bounding box center [362, 271] width 14 height 13
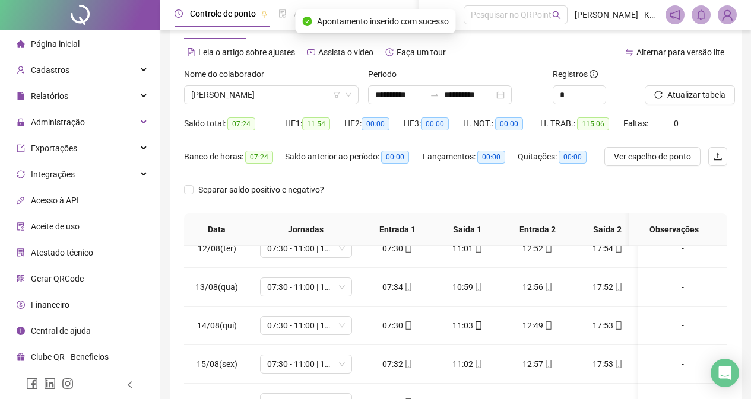
scroll to position [0, 0]
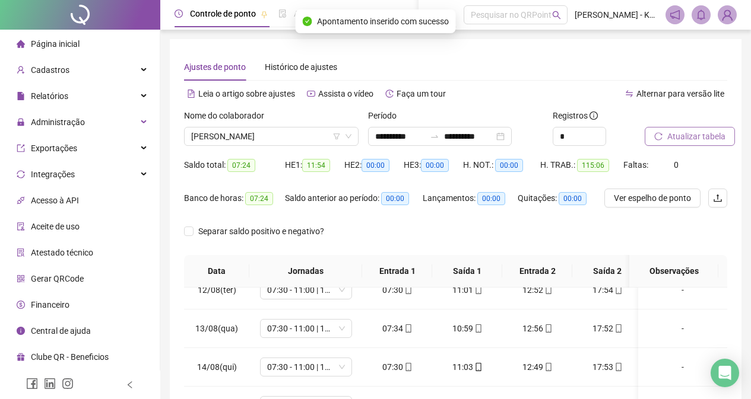
click at [678, 129] on button "Atualizar tabela" at bounding box center [689, 136] width 90 height 19
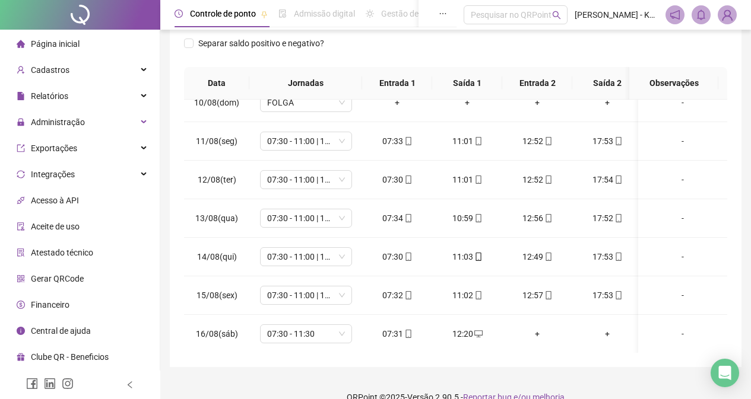
scroll to position [348, 0]
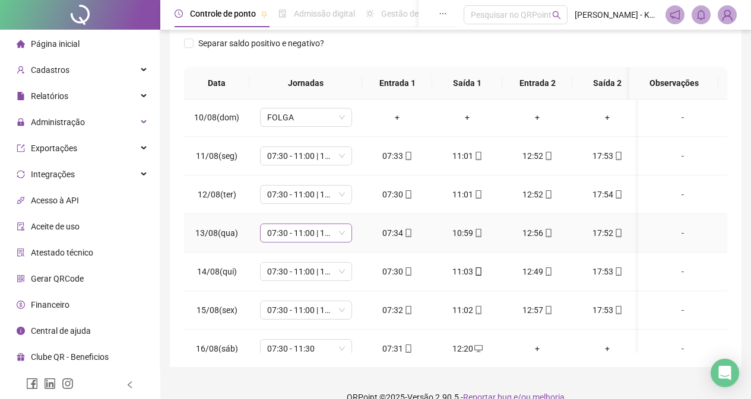
click at [347, 233] on div "07:30 - 11:00 | 13:00 - 17:30" at bounding box center [306, 233] width 92 height 19
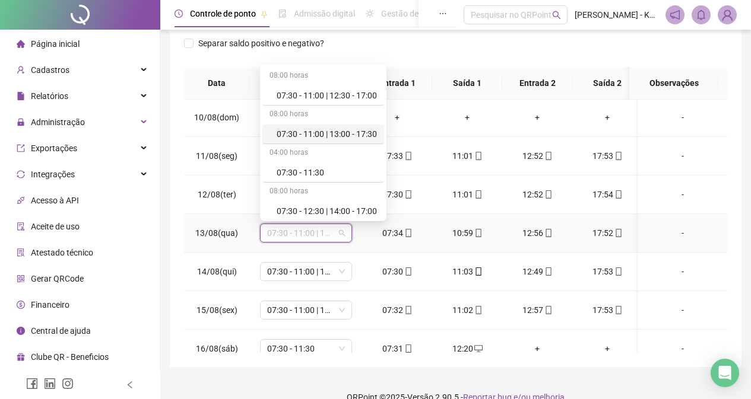
click at [344, 129] on div "07:30 - 11:00 | 13:00 - 17:30" at bounding box center [327, 134] width 100 height 13
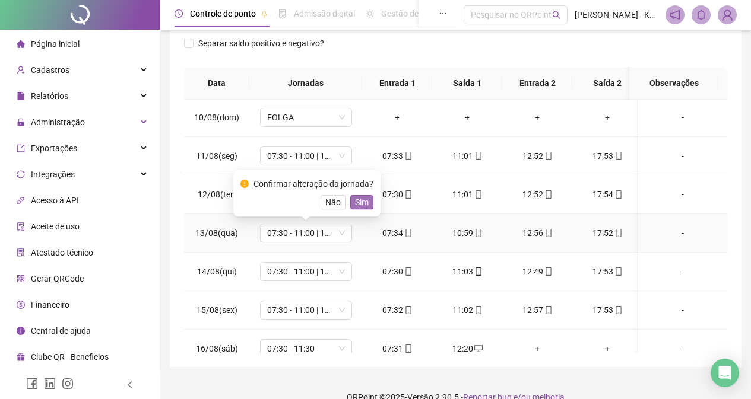
click at [361, 199] on span "Sim" at bounding box center [362, 202] width 14 height 13
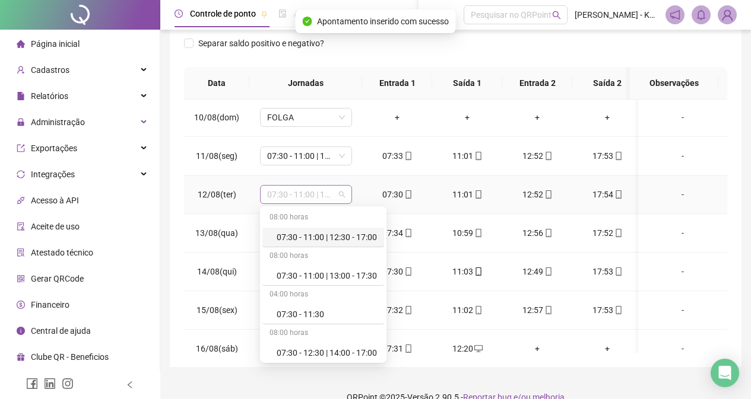
click at [342, 191] on span "07:30 - 11:00 | 13:00 - 17:30" at bounding box center [306, 195] width 78 height 18
click at [357, 268] on div "07:30 - 11:00 | 13:00 - 17:30" at bounding box center [323, 276] width 122 height 20
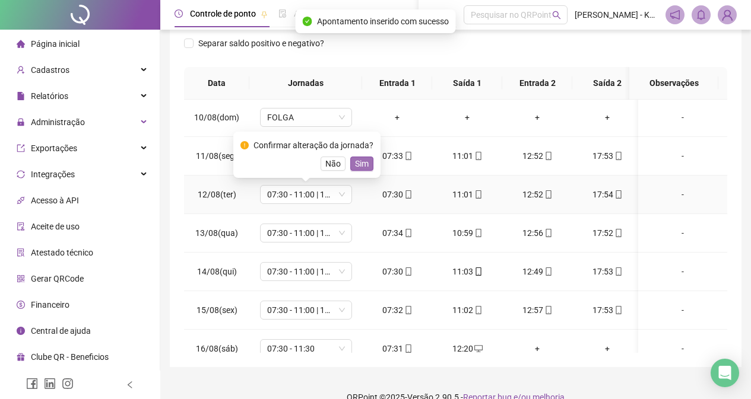
click at [361, 164] on span "Sim" at bounding box center [362, 163] width 14 height 13
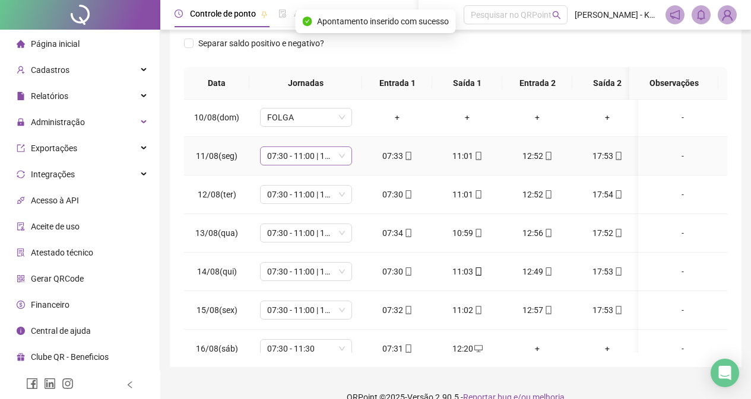
click at [339, 153] on span "07:30 - 11:00 | 13:00 - 17:30" at bounding box center [306, 156] width 78 height 18
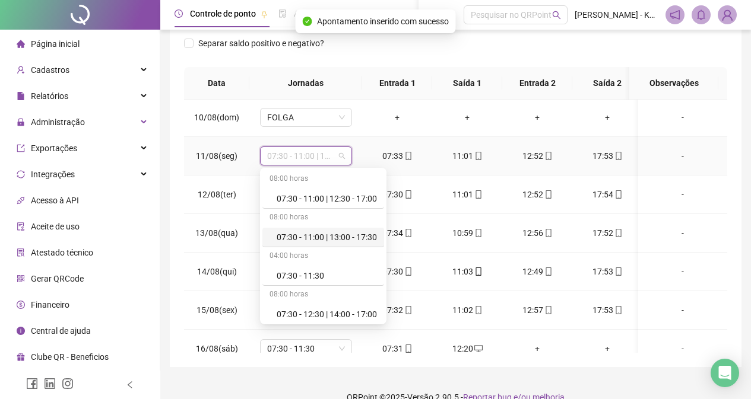
click at [356, 242] on div "07:30 - 11:00 | 13:00 - 17:30" at bounding box center [327, 237] width 100 height 13
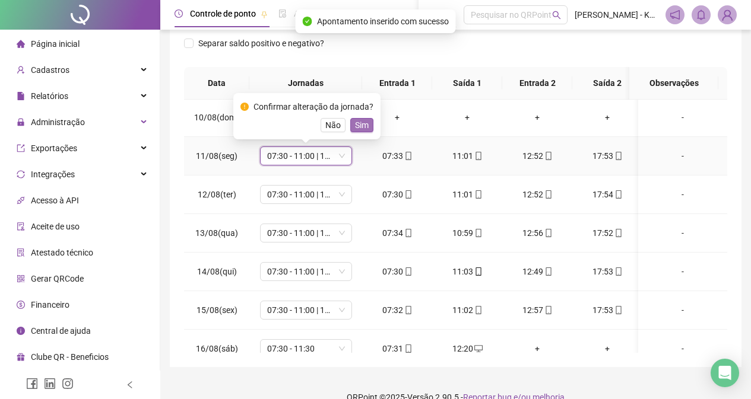
click at [367, 125] on button "Sim" at bounding box center [361, 125] width 23 height 14
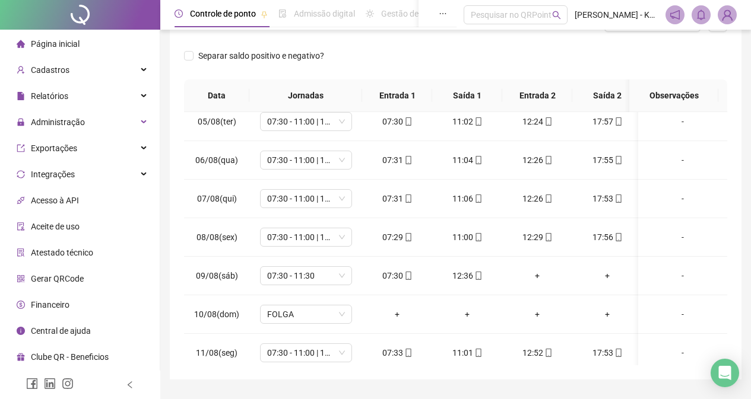
scroll to position [151, 0]
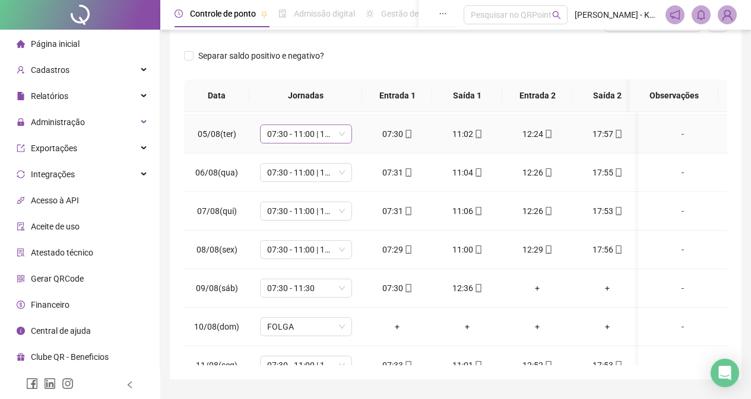
click at [345, 130] on div "07:30 - 11:00 | 12:30 - 17:00" at bounding box center [306, 134] width 92 height 19
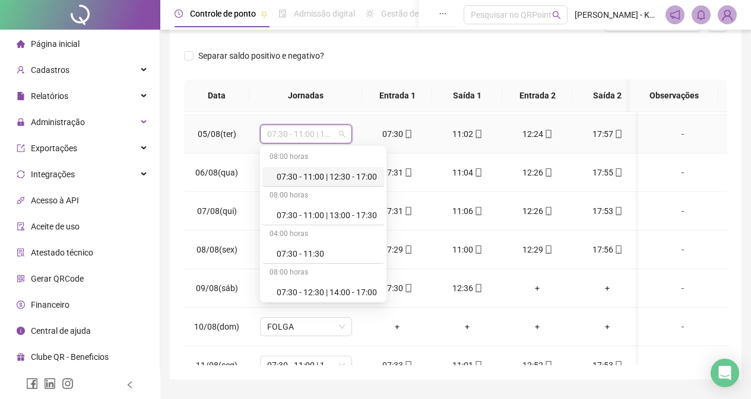
click at [345, 130] on div "07:30 - 11:00 | 12:30 - 17:00" at bounding box center [306, 134] width 92 height 19
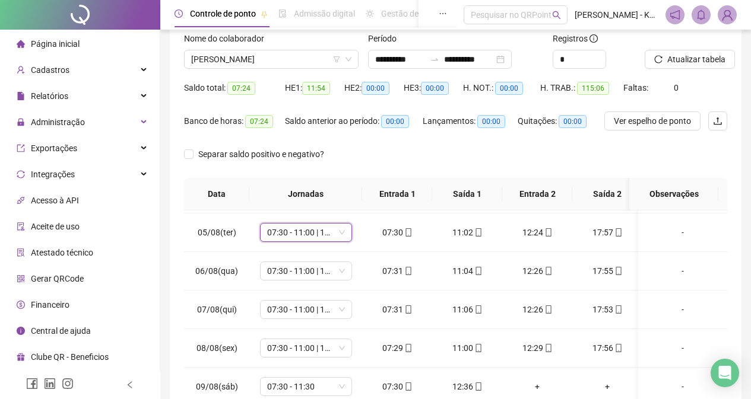
drag, startPoint x: 746, startPoint y: 144, endPoint x: 728, endPoint y: 131, distance: 22.2
click at [744, 141] on div "**********" at bounding box center [455, 226] width 590 height 606
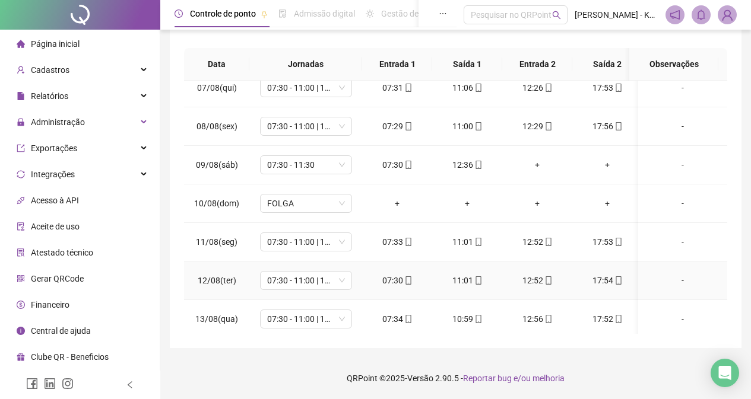
scroll to position [270, 0]
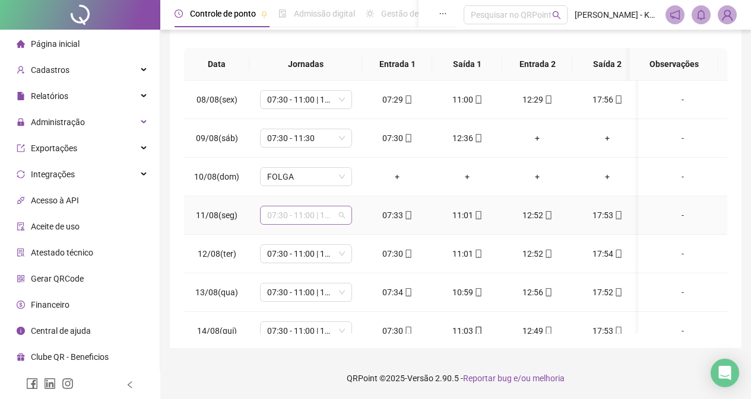
click at [345, 213] on div "07:30 - 11:00 | 13:00 - 17:30" at bounding box center [306, 215] width 92 height 19
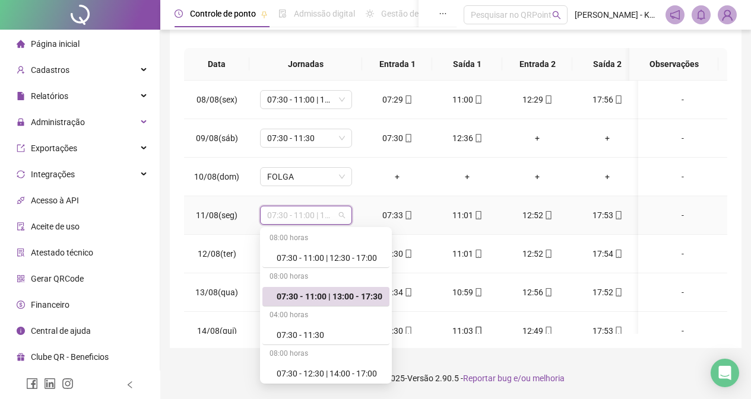
click at [345, 213] on div "07:30 - 11:00 | 13:00 - 17:30" at bounding box center [306, 215] width 92 height 19
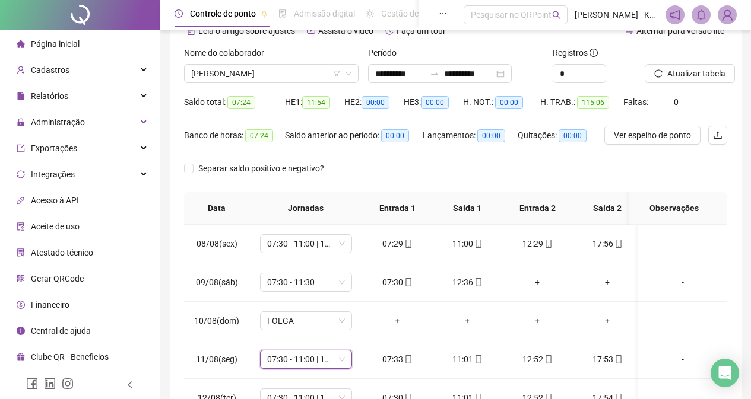
drag, startPoint x: 754, startPoint y: 203, endPoint x: 748, endPoint y: 104, distance: 98.7
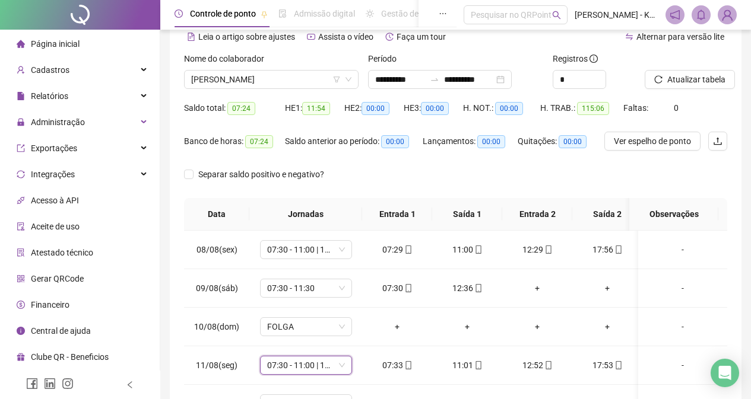
click at [748, 104] on div "**********" at bounding box center [455, 246] width 590 height 606
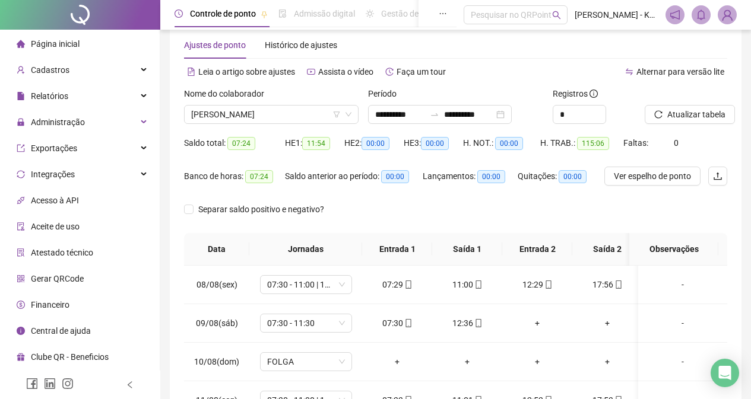
scroll to position [9, 0]
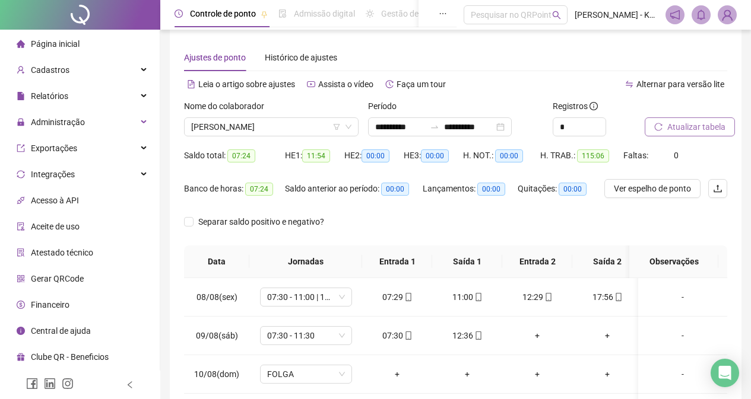
click at [690, 134] on button "Atualizar tabela" at bounding box center [689, 127] width 90 height 19
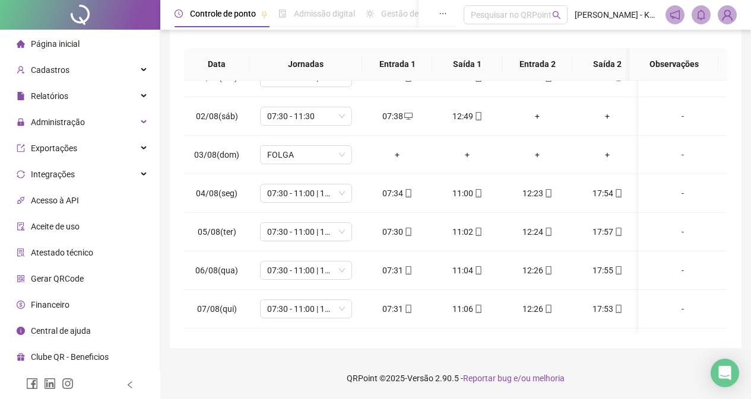
scroll to position [0, 0]
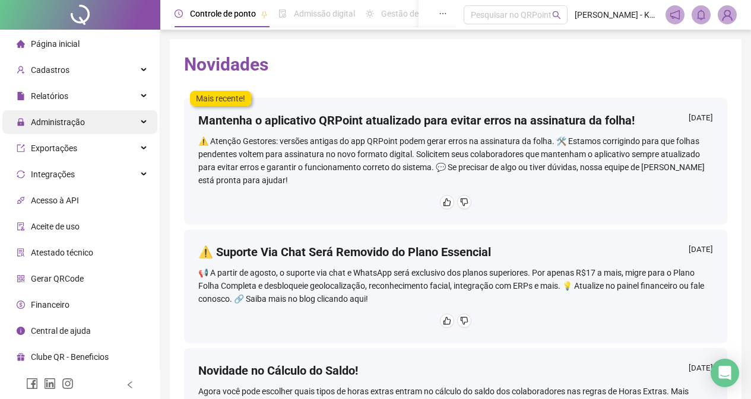
click at [141, 131] on div "Administração" at bounding box center [79, 122] width 155 height 24
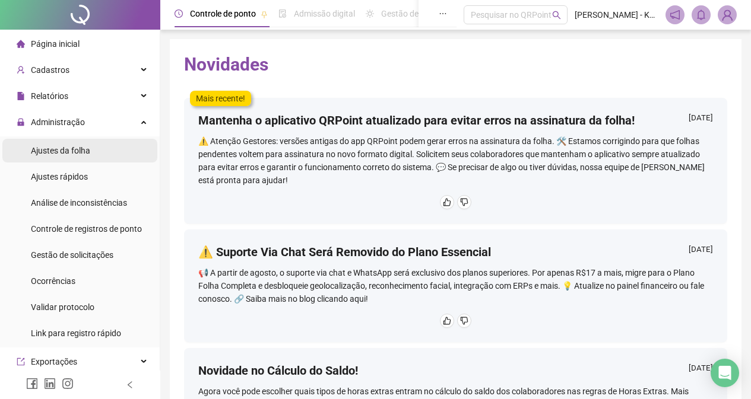
click at [132, 153] on li "Ajustes da folha" at bounding box center [79, 151] width 155 height 24
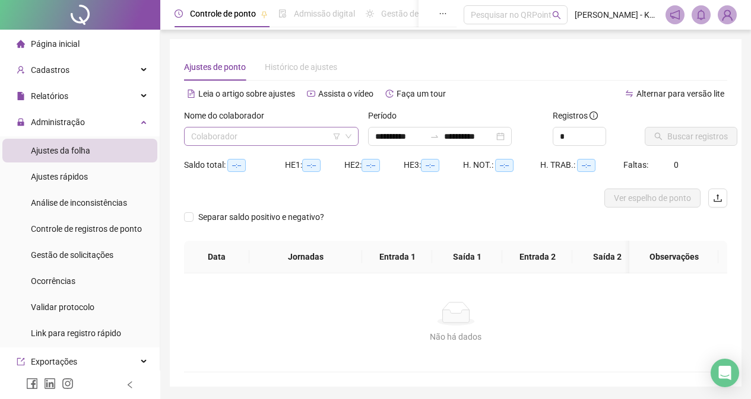
click at [287, 138] on input "search" at bounding box center [266, 137] width 150 height 18
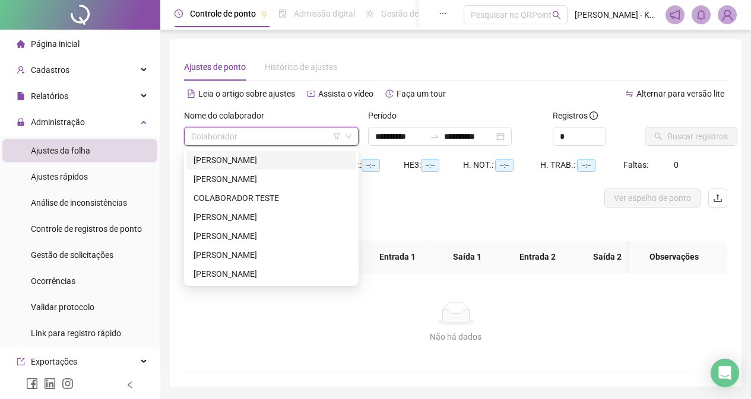
click at [279, 160] on div "[PERSON_NAME]" at bounding box center [270, 160] width 155 height 13
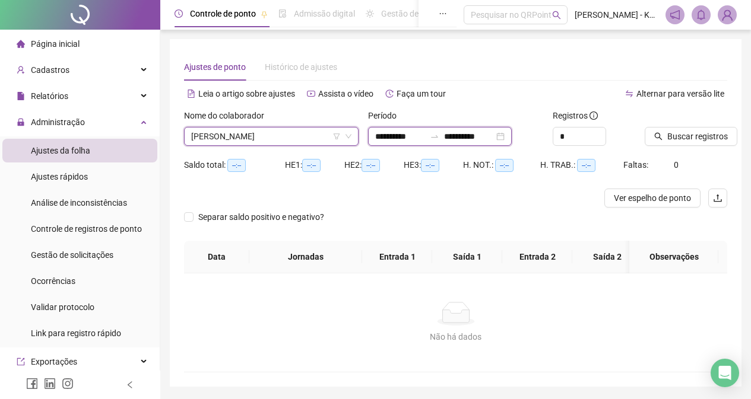
click at [472, 135] on input "**********" at bounding box center [469, 136] width 50 height 13
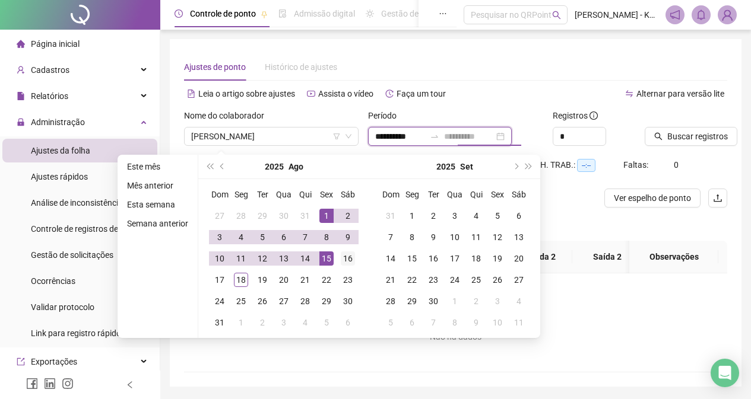
type input "**********"
click at [345, 254] on div "16" at bounding box center [348, 259] width 14 height 14
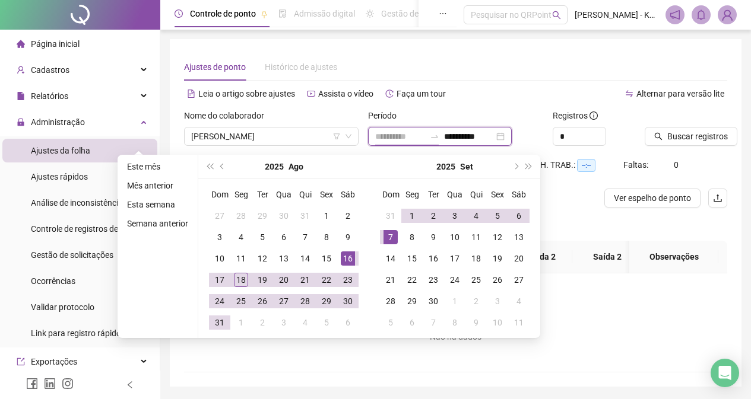
type input "**********"
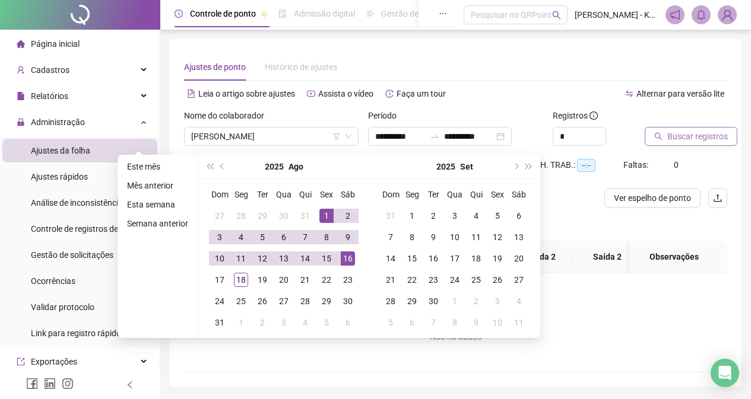
click at [685, 138] on span "Buscar registros" at bounding box center [697, 136] width 61 height 13
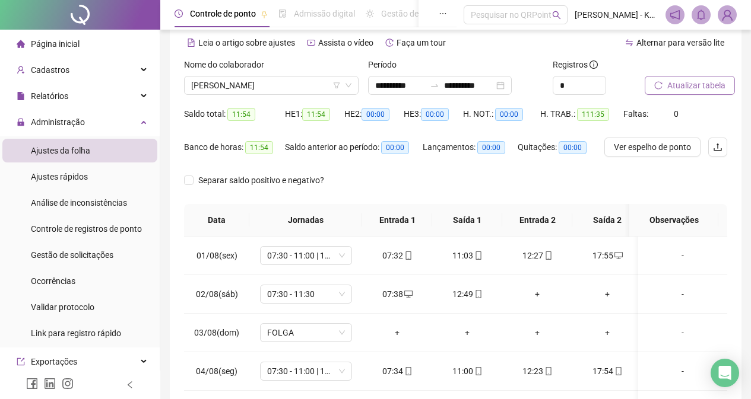
scroll to position [38, 0]
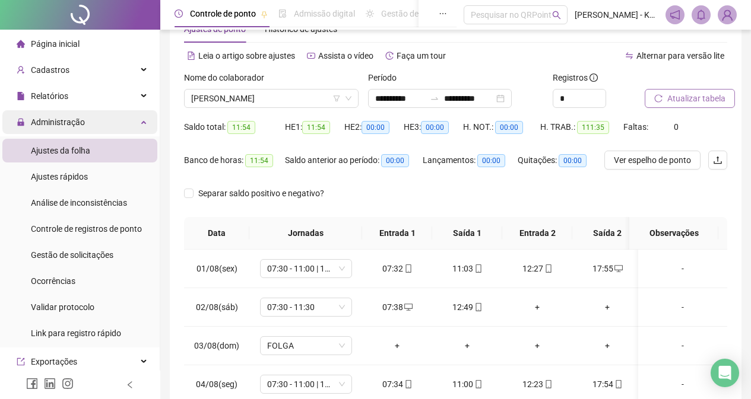
click at [120, 126] on div "Administração" at bounding box center [79, 122] width 155 height 24
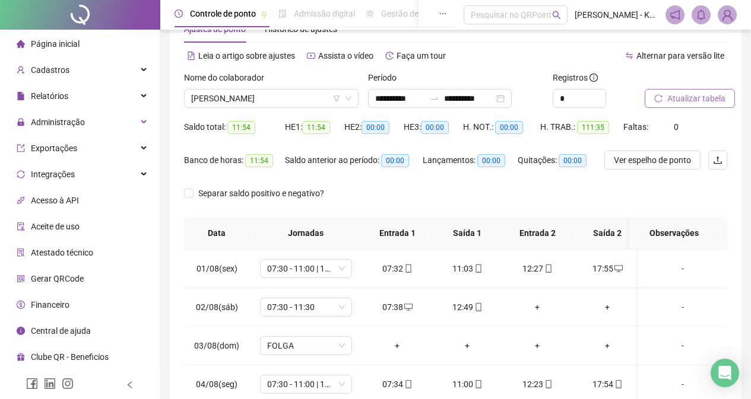
scroll to position [0, 0]
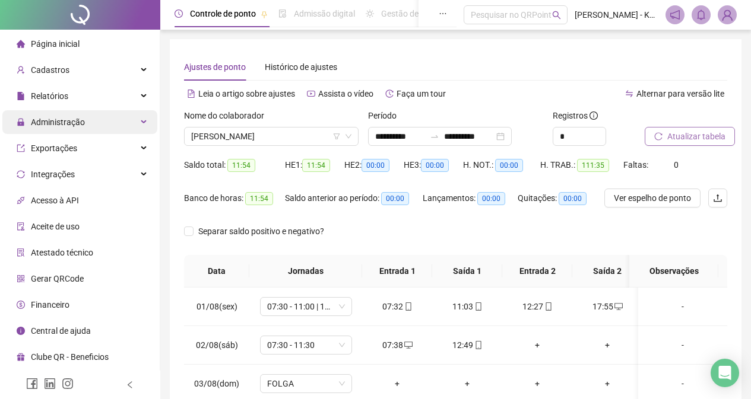
click at [114, 119] on div "Administração" at bounding box center [79, 122] width 155 height 24
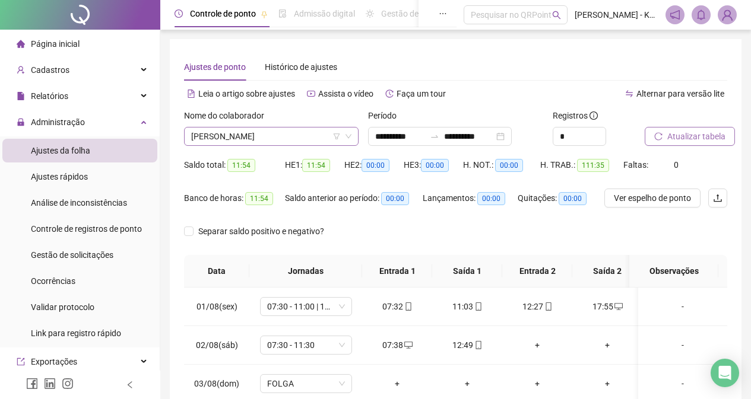
click at [348, 137] on icon "down" at bounding box center [348, 136] width 7 height 7
click at [325, 134] on span "[PERSON_NAME]" at bounding box center [271, 137] width 160 height 18
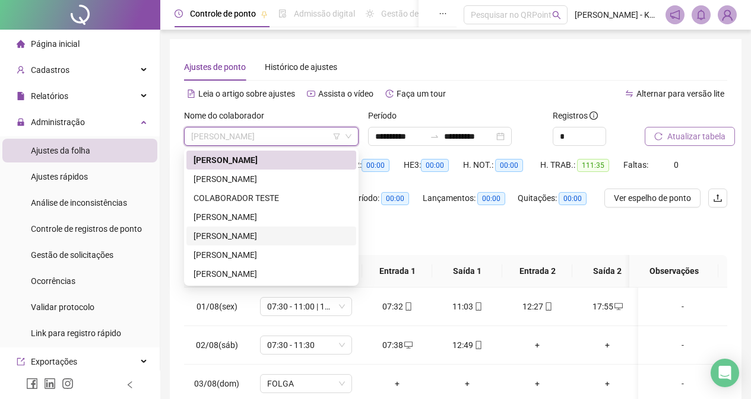
click at [300, 239] on div "[PERSON_NAME]" at bounding box center [270, 236] width 155 height 13
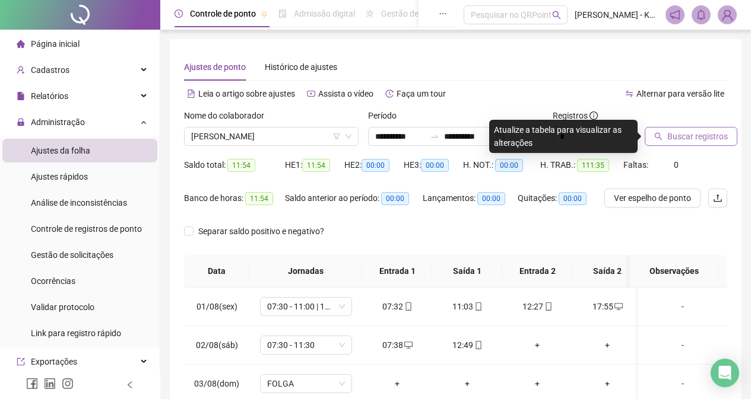
click at [681, 137] on span "Buscar registros" at bounding box center [697, 136] width 61 height 13
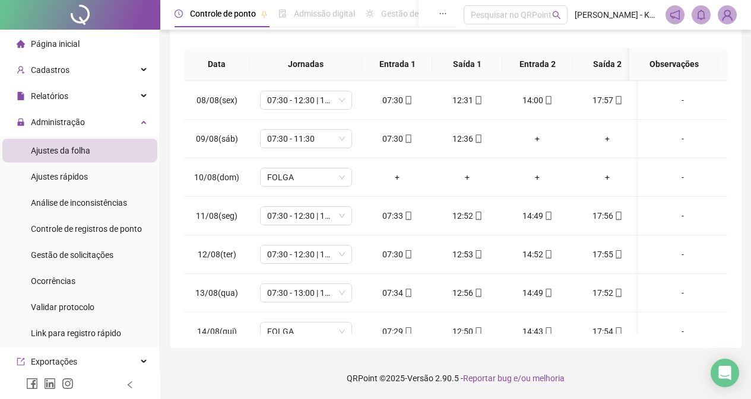
scroll to position [307, 0]
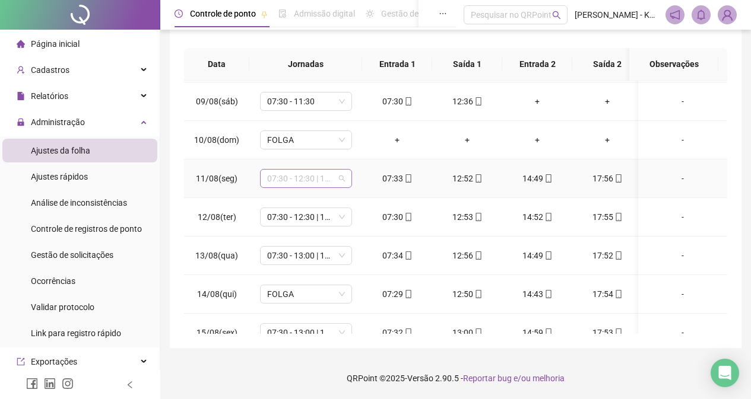
click at [336, 179] on span "07:30 - 12:30 | 14:00 - 17:00" at bounding box center [306, 179] width 78 height 18
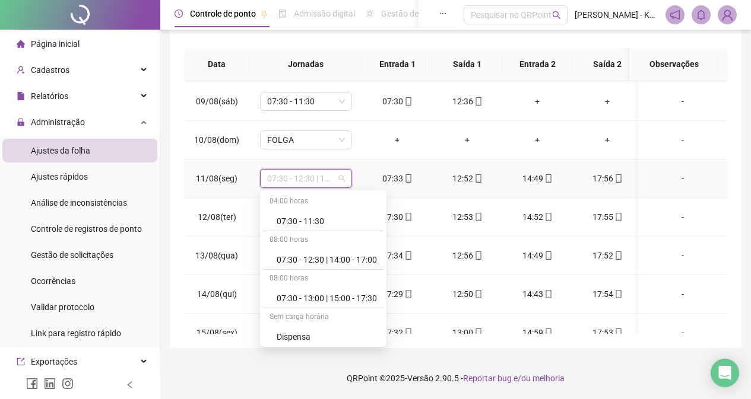
scroll to position [99, 0]
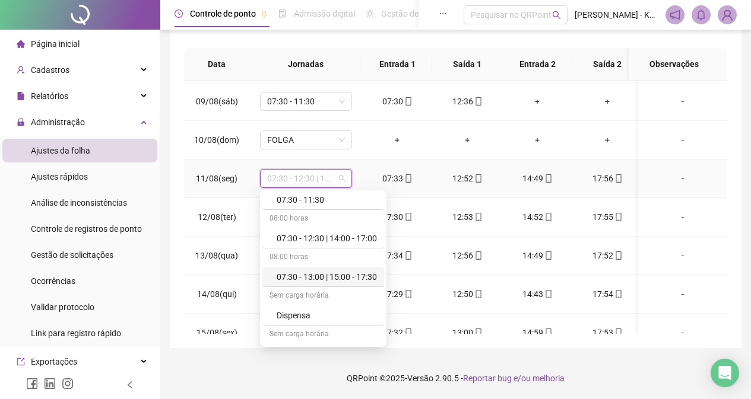
click at [372, 276] on div "07:30 - 13:00 | 15:00 - 17:30" at bounding box center [327, 277] width 100 height 13
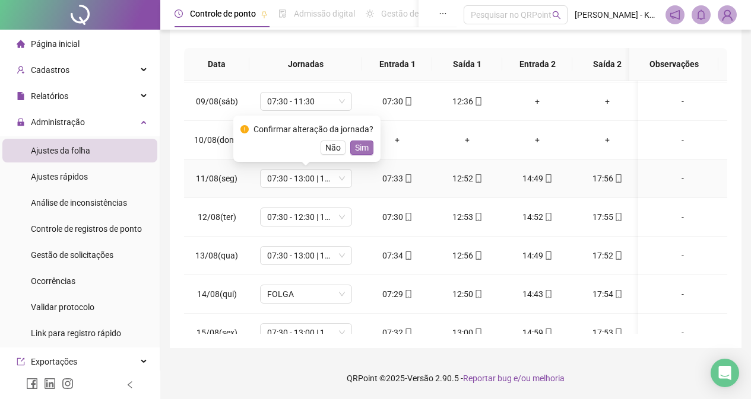
click at [358, 147] on span "Sim" at bounding box center [362, 147] width 14 height 13
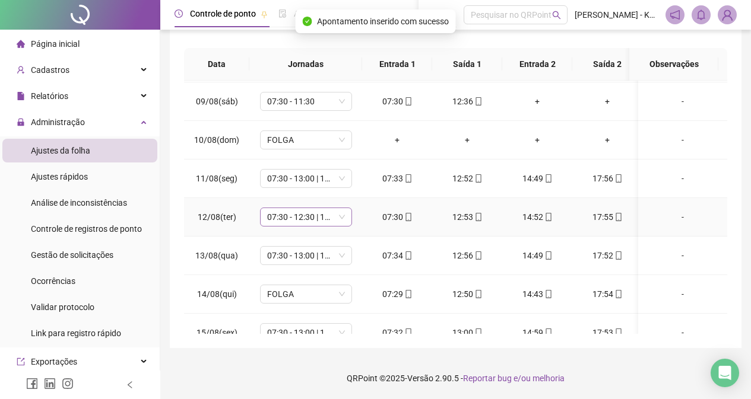
click at [342, 214] on span "07:30 - 12:30 | 14:00 - 17:00" at bounding box center [306, 217] width 78 height 18
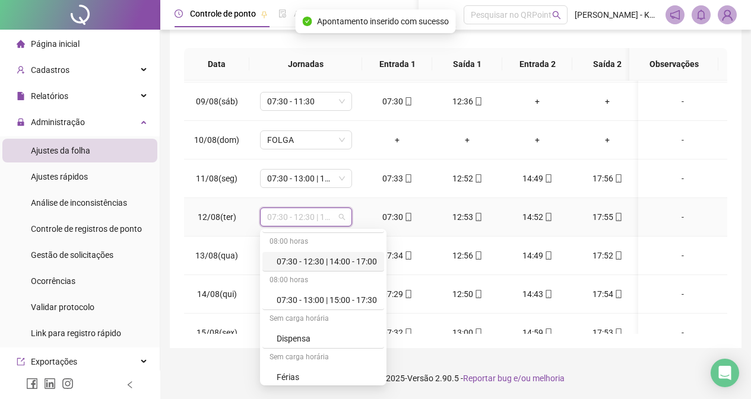
scroll to position [119, 0]
click at [350, 295] on div "07:30 - 13:00 | 15:00 - 17:30" at bounding box center [327, 295] width 100 height 13
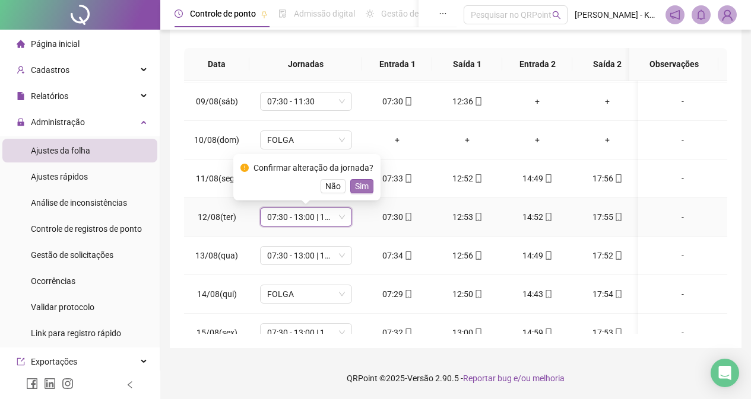
click at [364, 182] on span "Sim" at bounding box center [362, 186] width 14 height 13
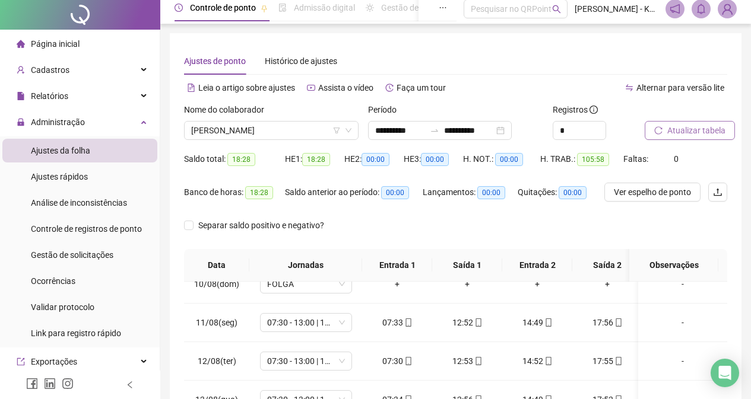
scroll to position [0, 0]
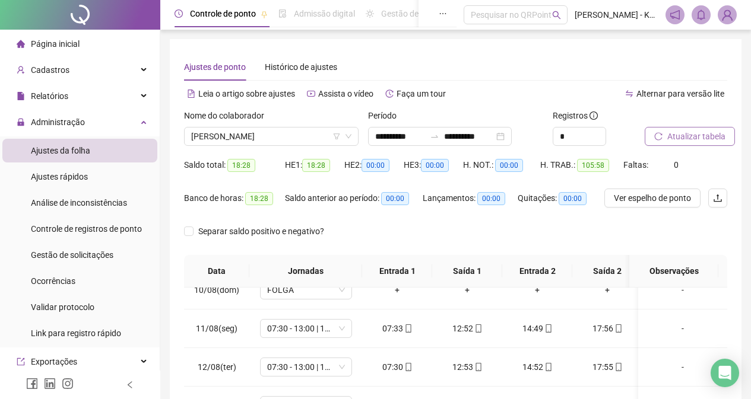
click at [681, 144] on button "Atualizar tabela" at bounding box center [689, 136] width 90 height 19
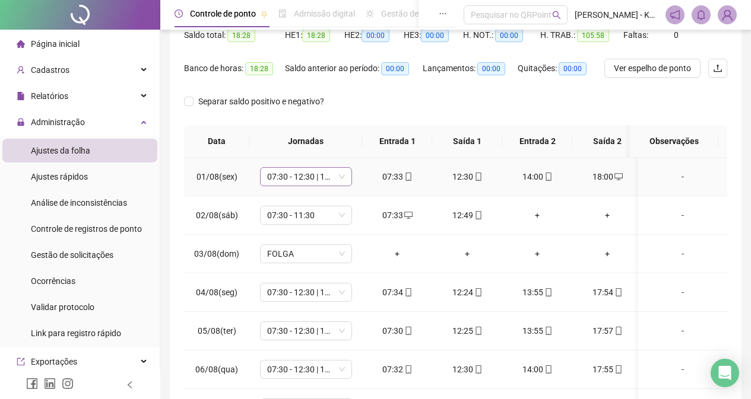
click at [342, 177] on span "07:30 - 12:30 | 14:00 - 17:00" at bounding box center [306, 177] width 78 height 18
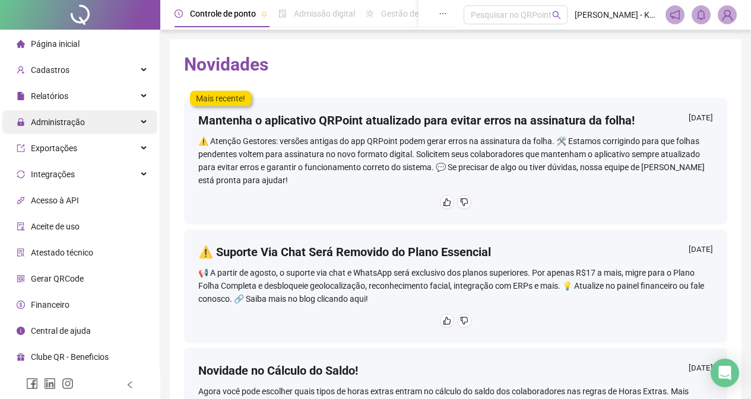
click at [137, 118] on div "Administração" at bounding box center [79, 122] width 155 height 24
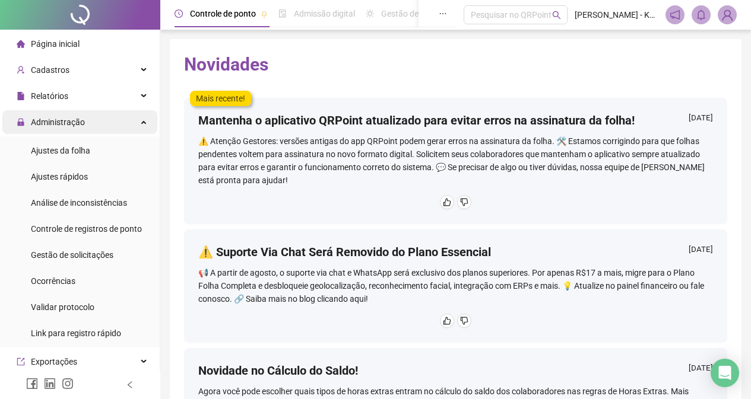
click at [147, 124] on div "Administração" at bounding box center [79, 122] width 155 height 24
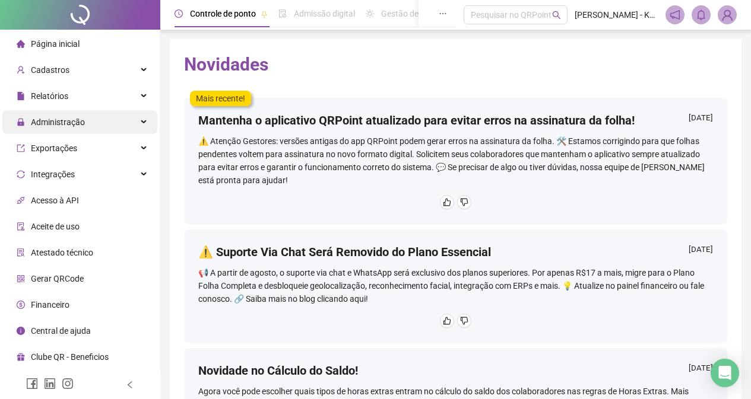
click at [139, 116] on div "Administração" at bounding box center [79, 122] width 155 height 24
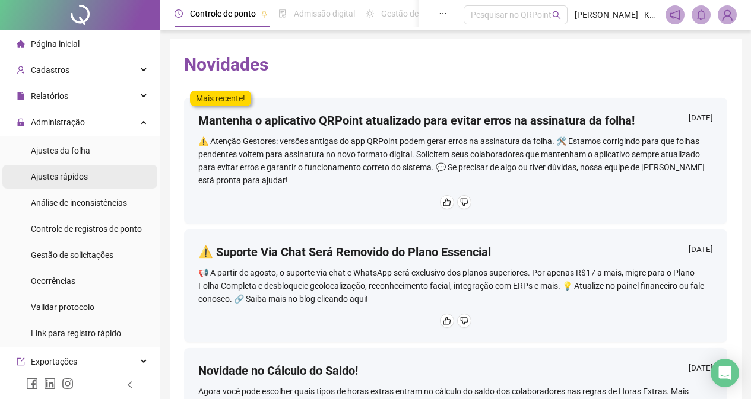
click at [104, 173] on li "Ajustes rápidos" at bounding box center [79, 177] width 155 height 24
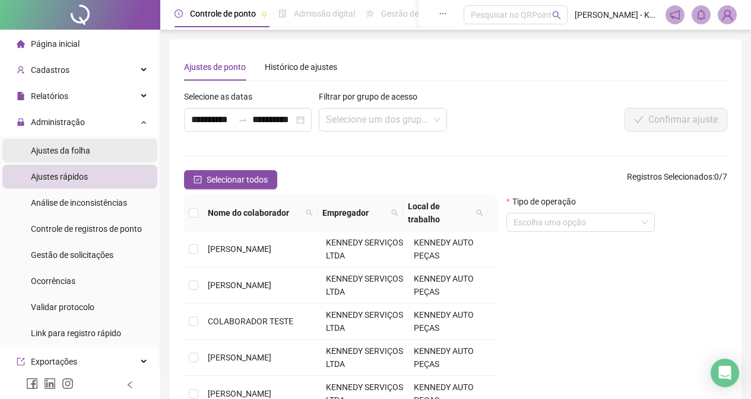
click at [106, 150] on li "Ajustes da folha" at bounding box center [79, 151] width 155 height 24
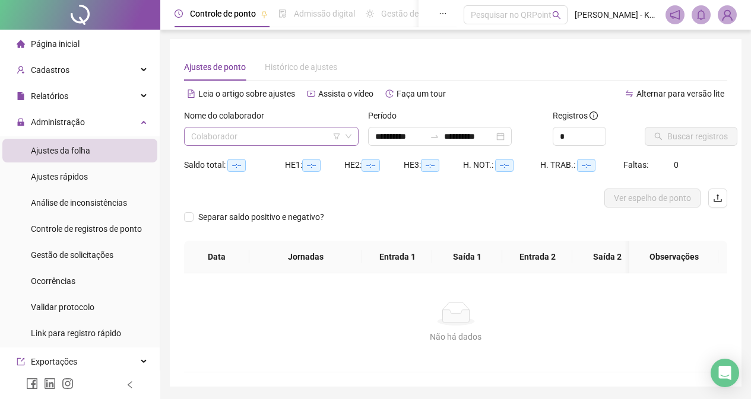
click at [258, 134] on input "search" at bounding box center [266, 137] width 150 height 18
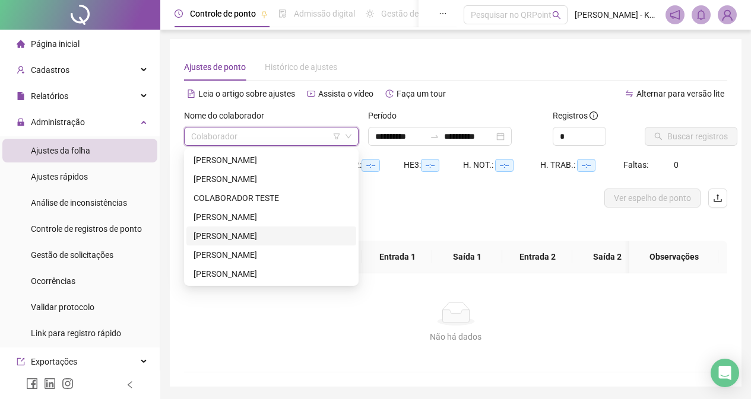
click at [282, 234] on div "[PERSON_NAME]" at bounding box center [270, 236] width 155 height 13
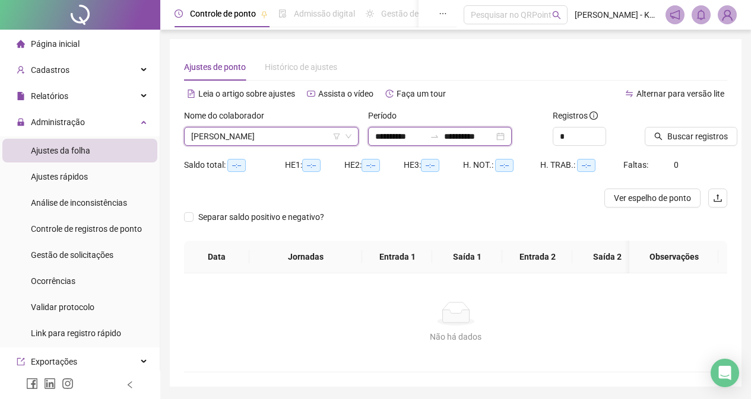
click at [470, 138] on input "**********" at bounding box center [469, 136] width 50 height 13
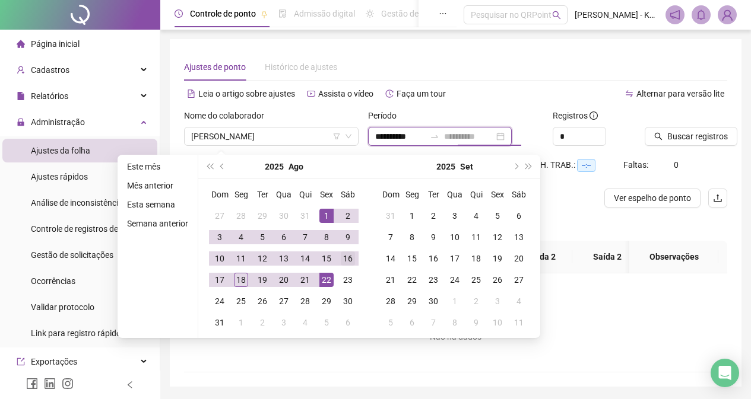
type input "**********"
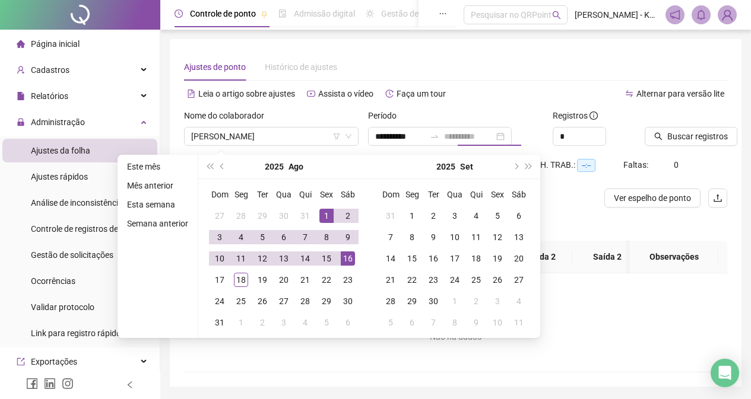
click at [354, 257] on div "16" at bounding box center [348, 259] width 14 height 14
type input "**********"
click at [681, 135] on span "Buscar registros" at bounding box center [697, 136] width 61 height 13
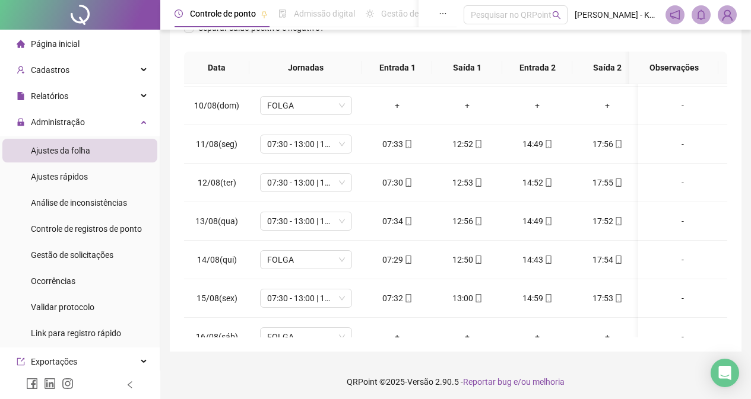
scroll to position [332, 0]
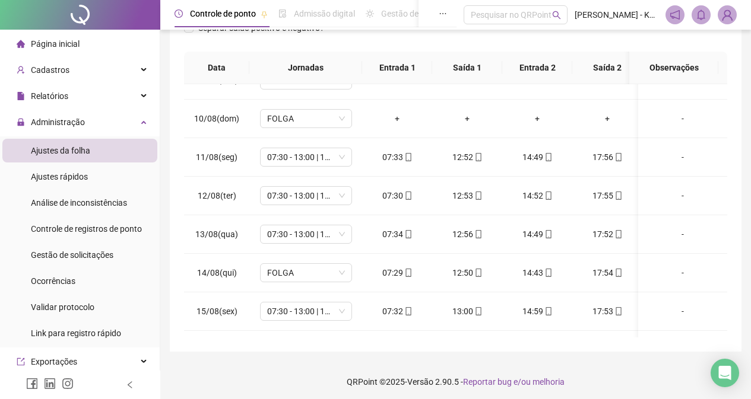
click at [713, 283] on td "-" at bounding box center [682, 273] width 89 height 39
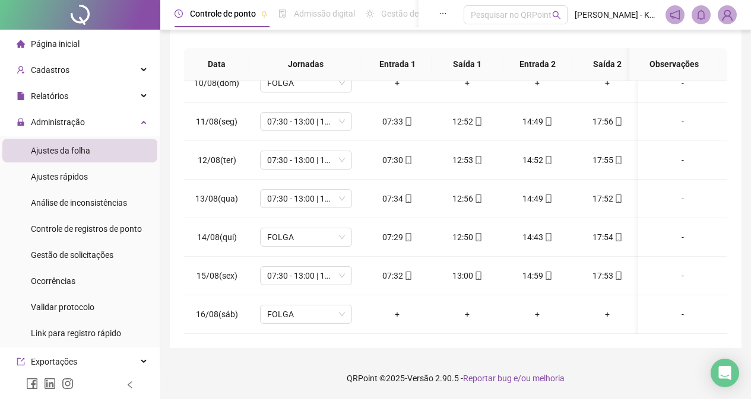
scroll to position [373, 0]
click at [347, 228] on div "FOLGA" at bounding box center [306, 237] width 92 height 19
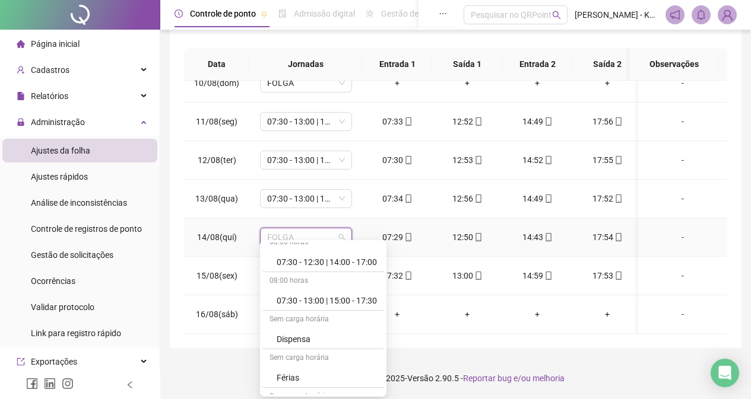
click at [380, 326] on div "Sem carga horária" at bounding box center [323, 320] width 122 height 19
click at [349, 301] on div "07:30 - 13:00 | 15:00 - 17:30" at bounding box center [327, 302] width 100 height 13
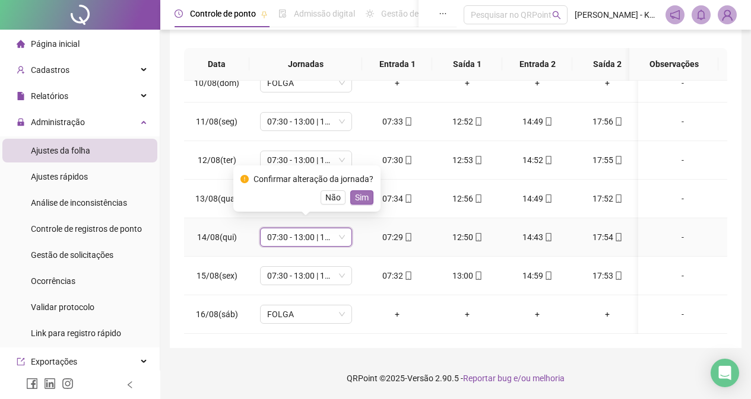
click at [363, 197] on span "Sim" at bounding box center [362, 197] width 14 height 13
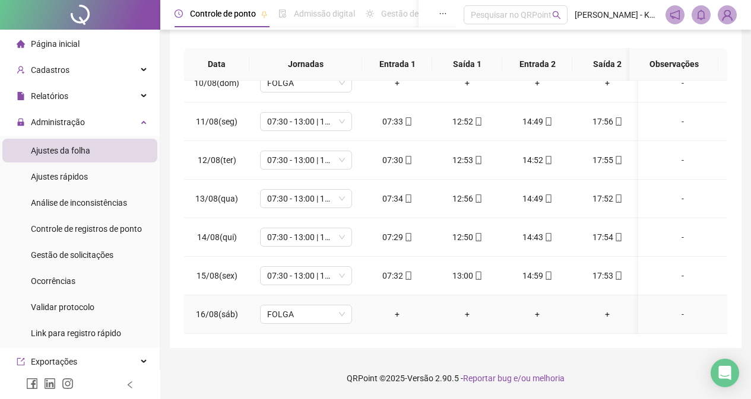
click at [673, 308] on div "-" at bounding box center [682, 314] width 70 height 13
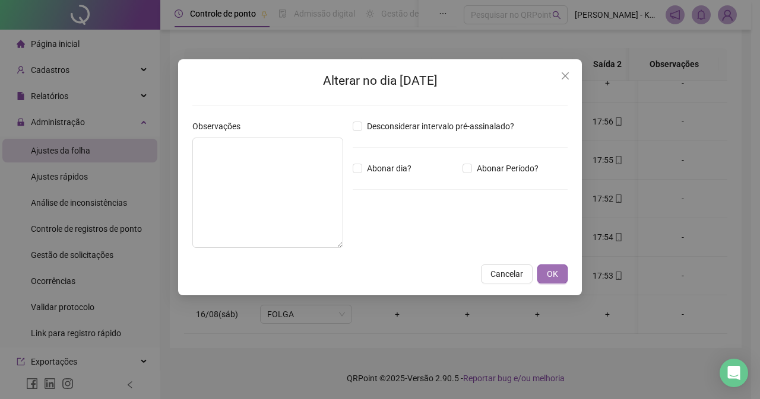
click at [555, 281] on button "OK" at bounding box center [552, 274] width 30 height 19
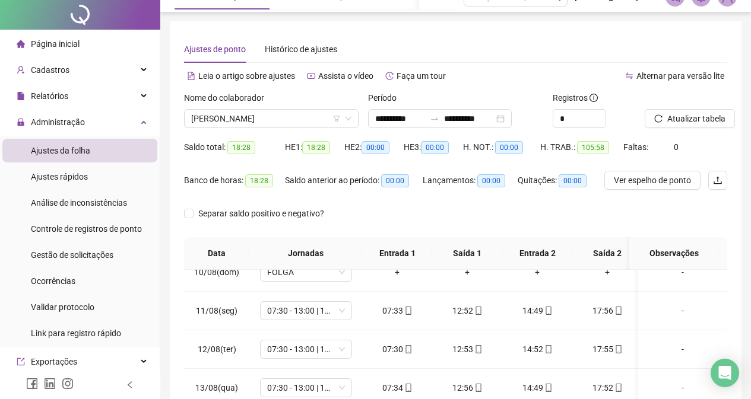
scroll to position [0, 0]
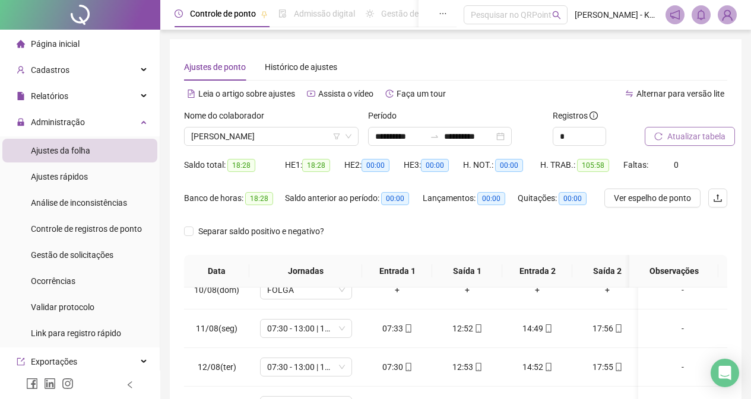
click at [684, 131] on span "Atualizar tabela" at bounding box center [696, 136] width 58 height 13
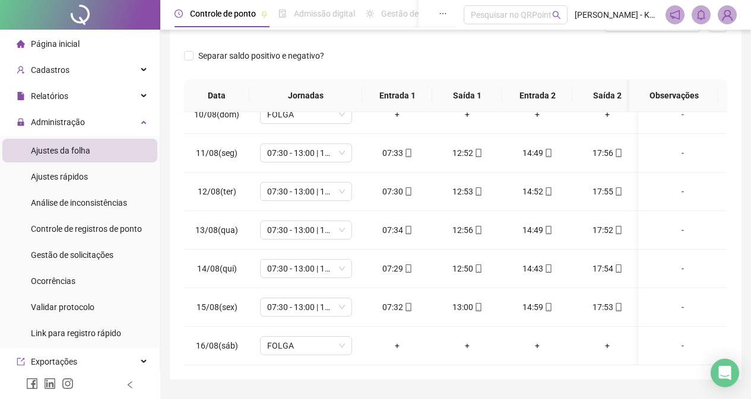
scroll to position [207, 0]
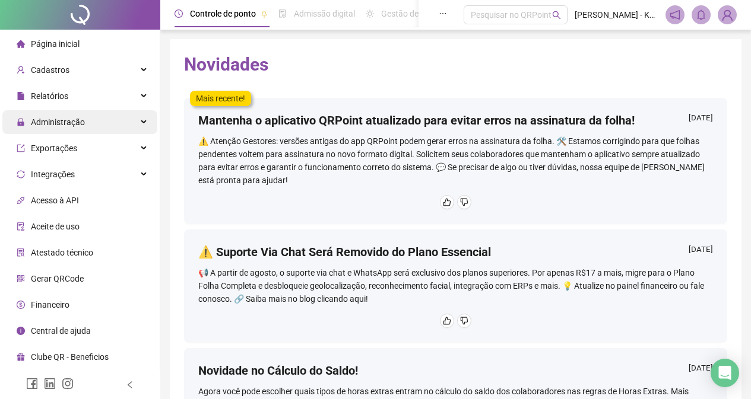
click at [155, 114] on div "Administração" at bounding box center [79, 122] width 155 height 24
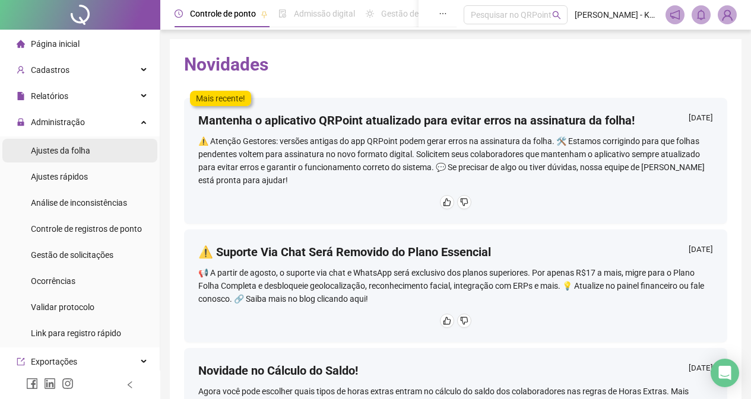
click at [112, 147] on li "Ajustes da folha" at bounding box center [79, 151] width 155 height 24
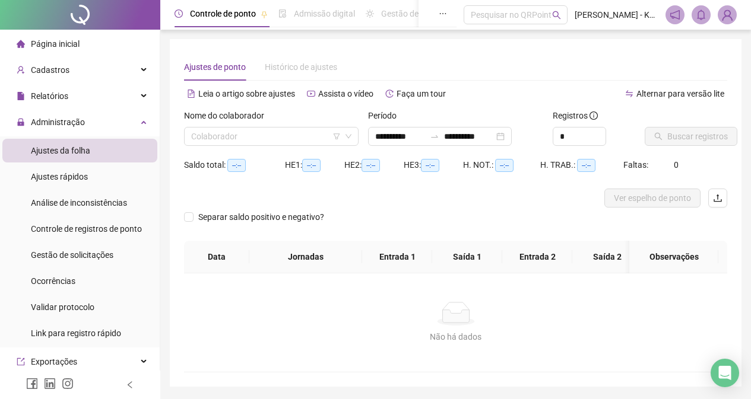
type input "**********"
click at [312, 136] on input "search" at bounding box center [266, 137] width 150 height 18
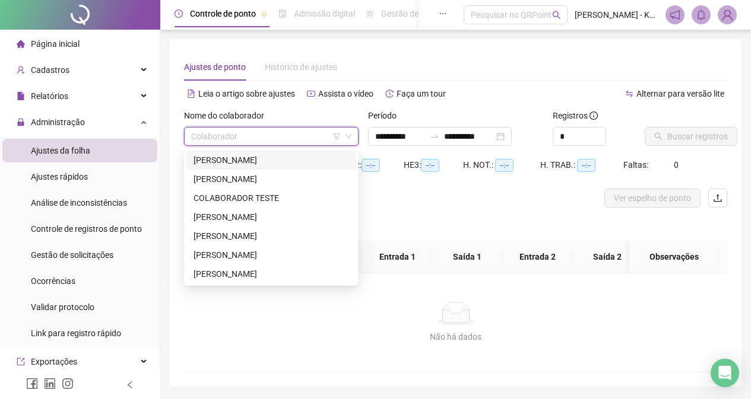
click at [294, 155] on div "[PERSON_NAME]" at bounding box center [270, 160] width 155 height 13
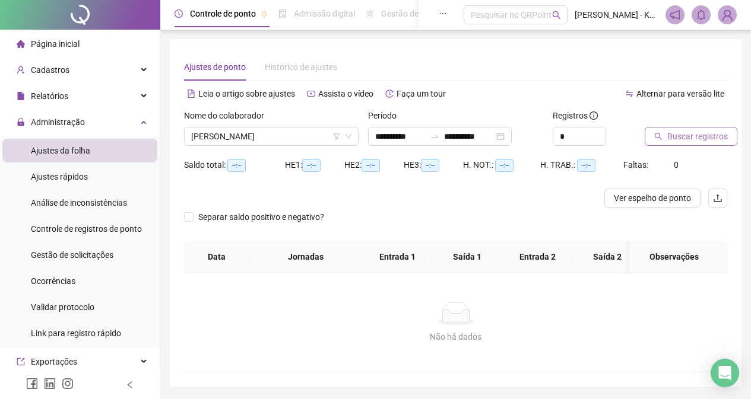
click at [680, 141] on span "Buscar registros" at bounding box center [697, 136] width 61 height 13
